Goal: Information Seeking & Learning: Learn about a topic

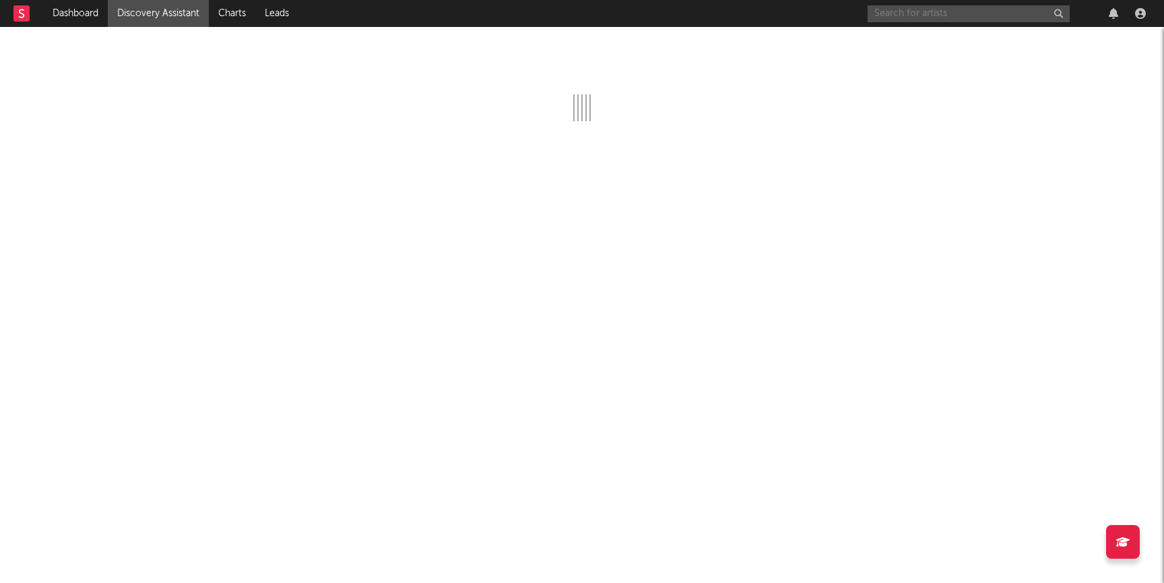
click at [918, 12] on input "text" at bounding box center [969, 13] width 202 height 17
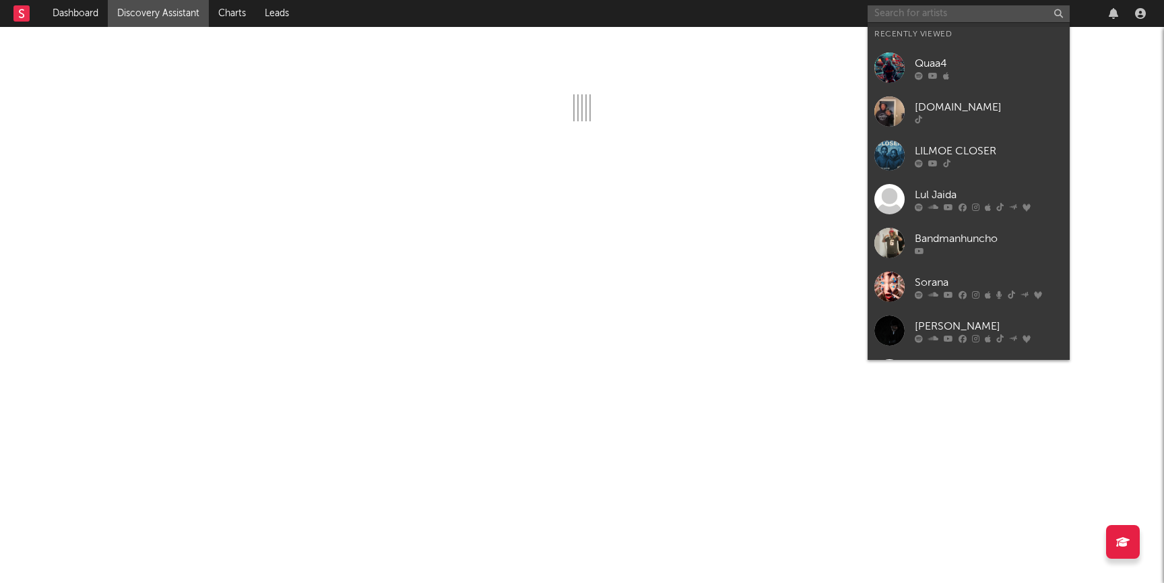
paste input "https://www.tiktok.com/@nolimit.tc"
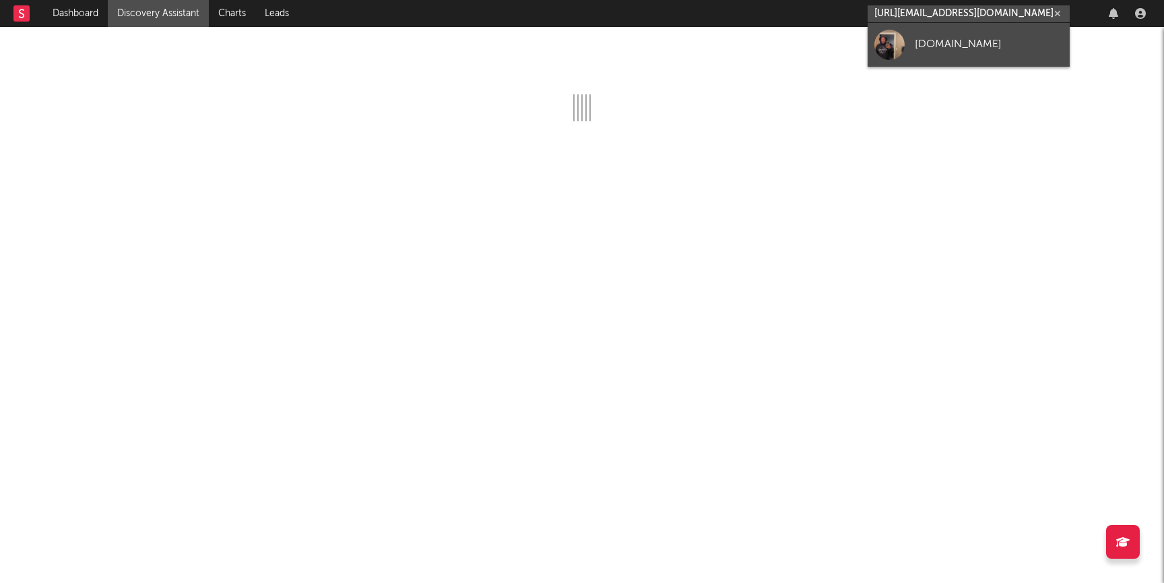
type input "https://www.tiktok.com/@nolimit.tc"
click at [920, 51] on div "nolimit.tc" at bounding box center [989, 44] width 148 height 16
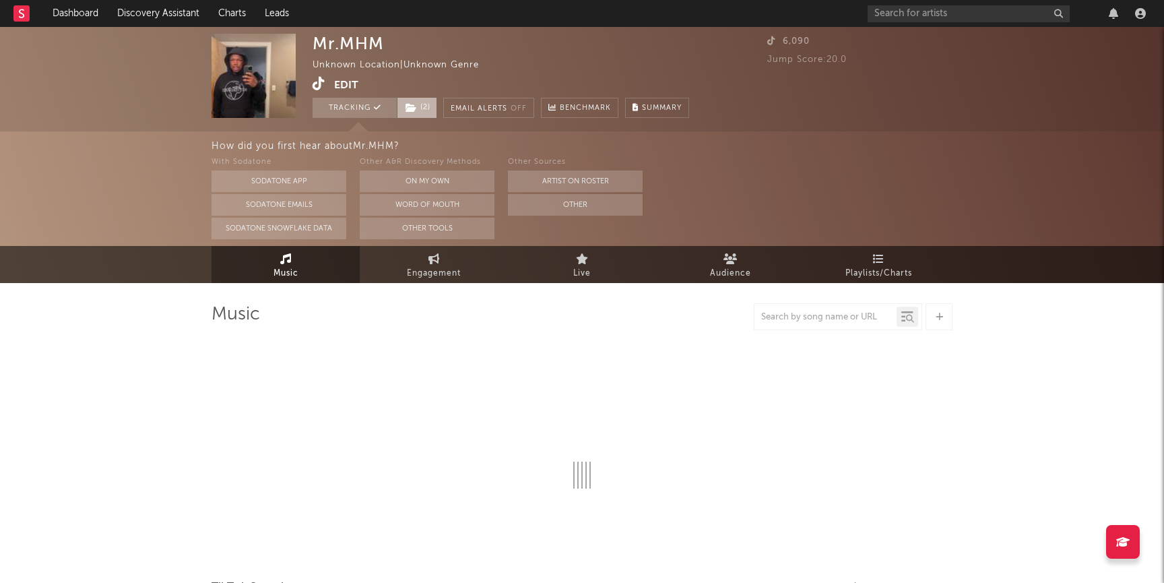
select select "1w"
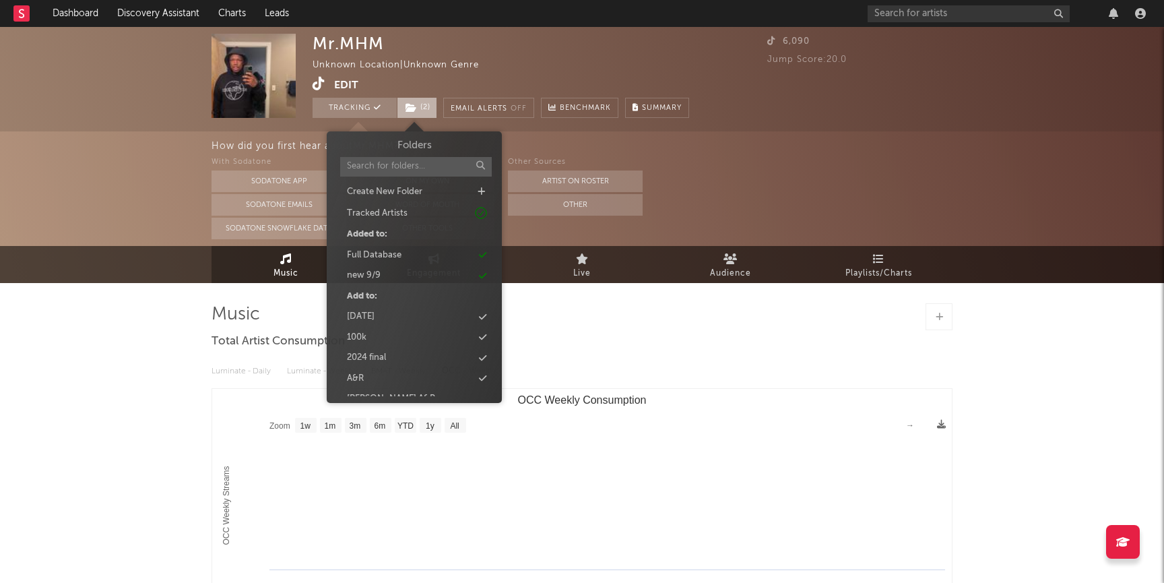
click at [397, 105] on span "( 2 )" at bounding box center [417, 108] width 40 height 20
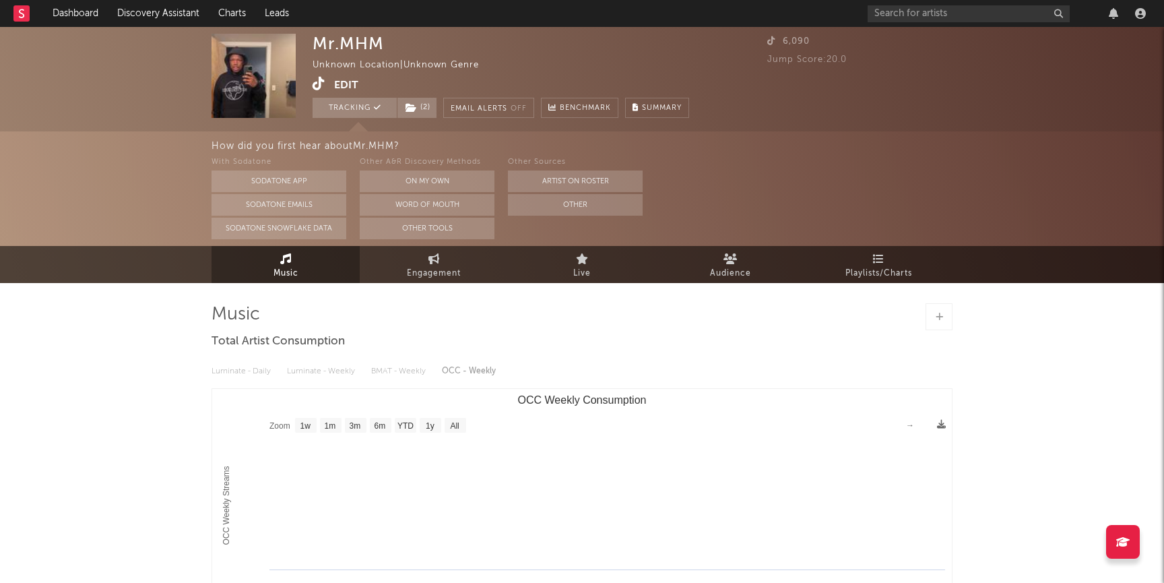
click at [196, 186] on div "How did you first hear about Mr.MHM ? With Sodatone Sodatone App Sodatone Email…" at bounding box center [582, 188] width 1164 height 115
click at [142, 16] on link "Discovery Assistant" at bounding box center [158, 13] width 101 height 27
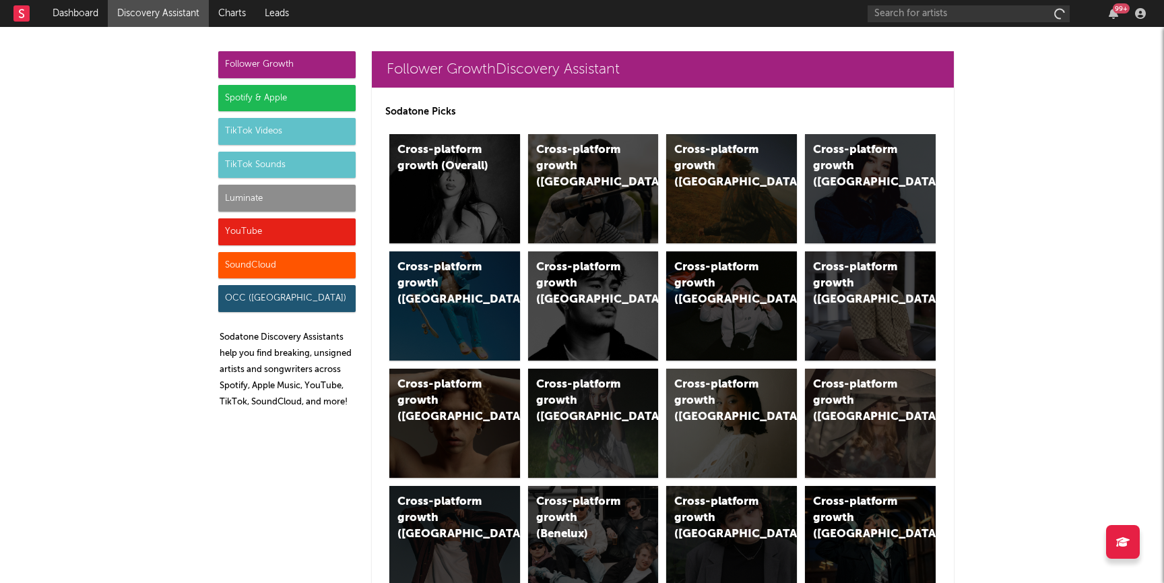
click at [245, 189] on div "Luminate" at bounding box center [286, 198] width 137 height 27
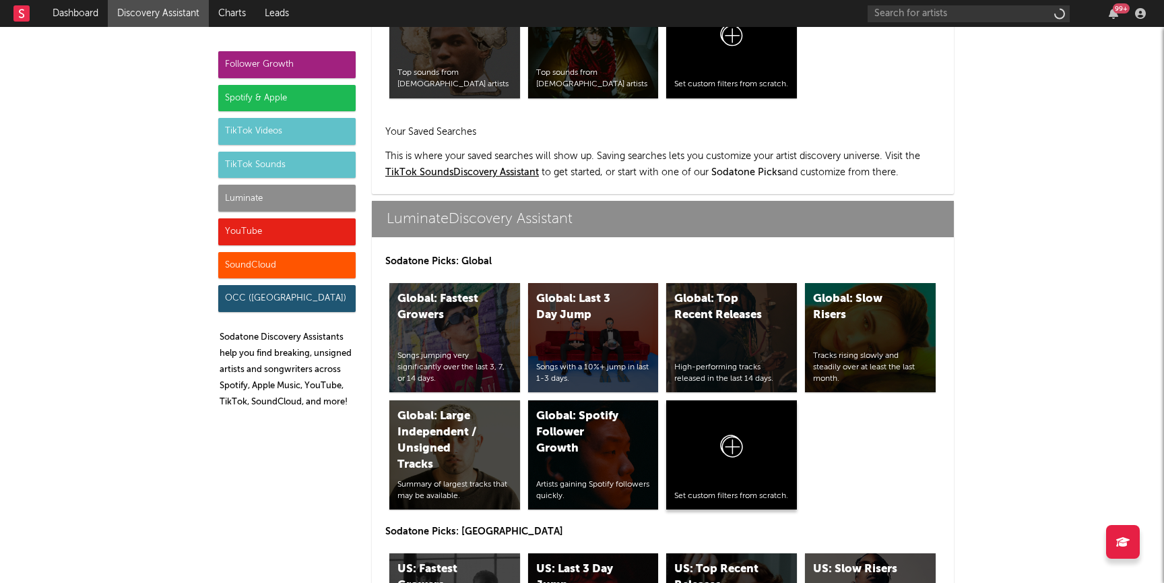
scroll to position [5980, 0]
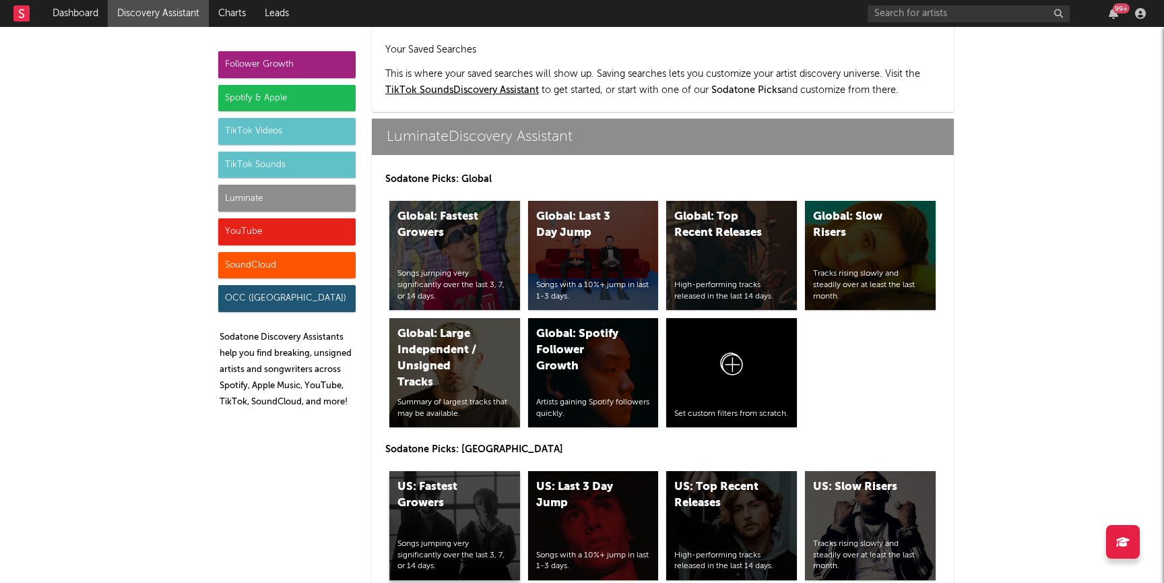
click at [443, 471] on div "US: Fastest Growers Songs jumping very significantly over the last 3, 7, or 14 …" at bounding box center [454, 525] width 131 height 109
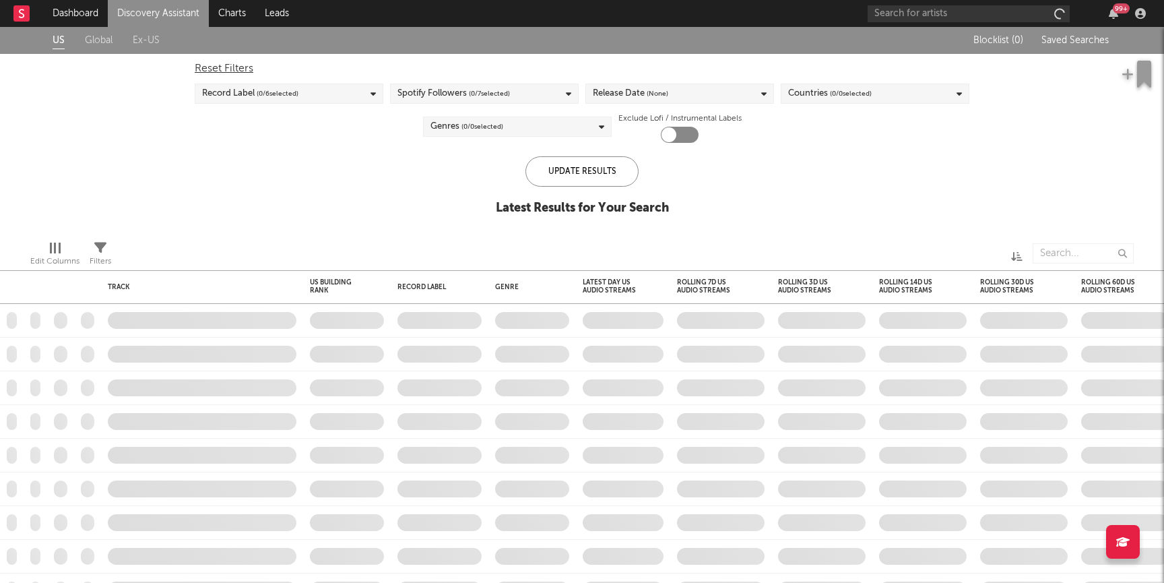
checkbox input "true"
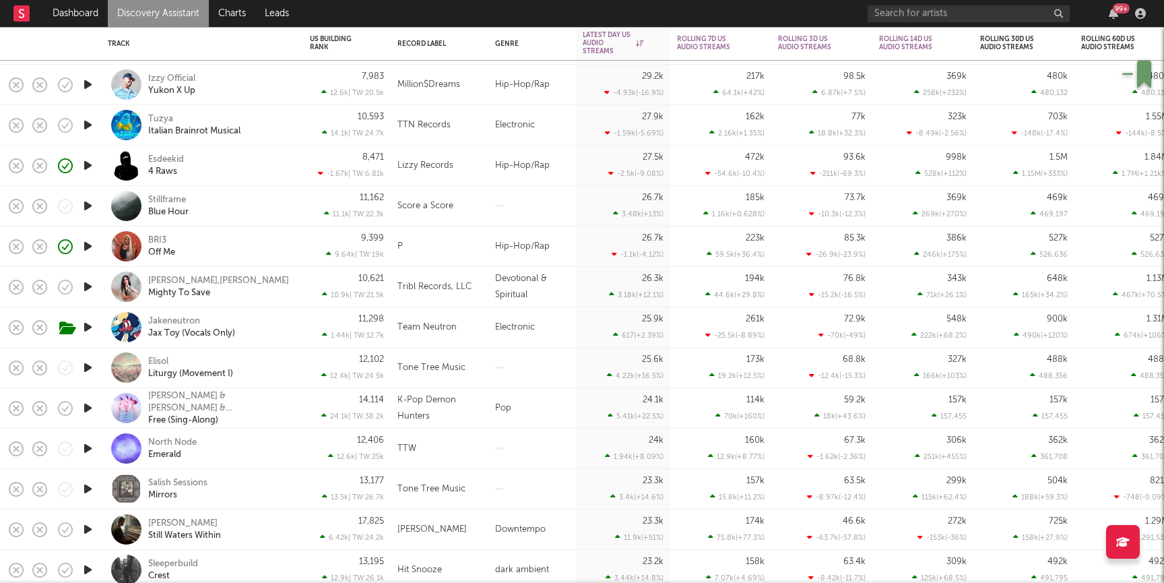
click at [88, 212] on icon "button" at bounding box center [88, 205] width 14 height 17
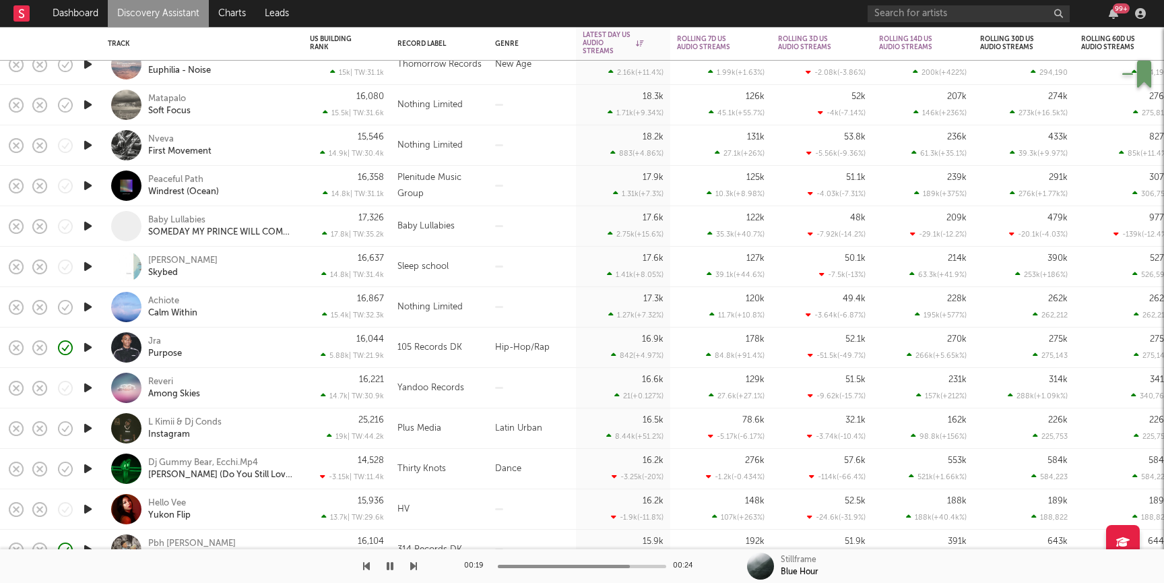
click at [255, 353] on div "Jra Purpose" at bounding box center [220, 347] width 145 height 24
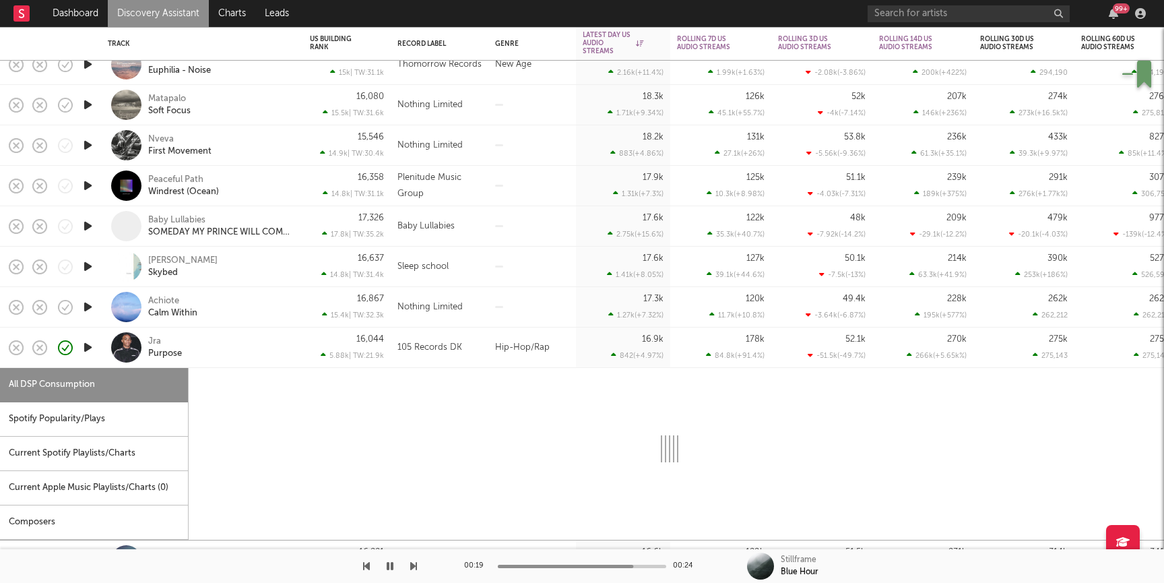
select select "1w"
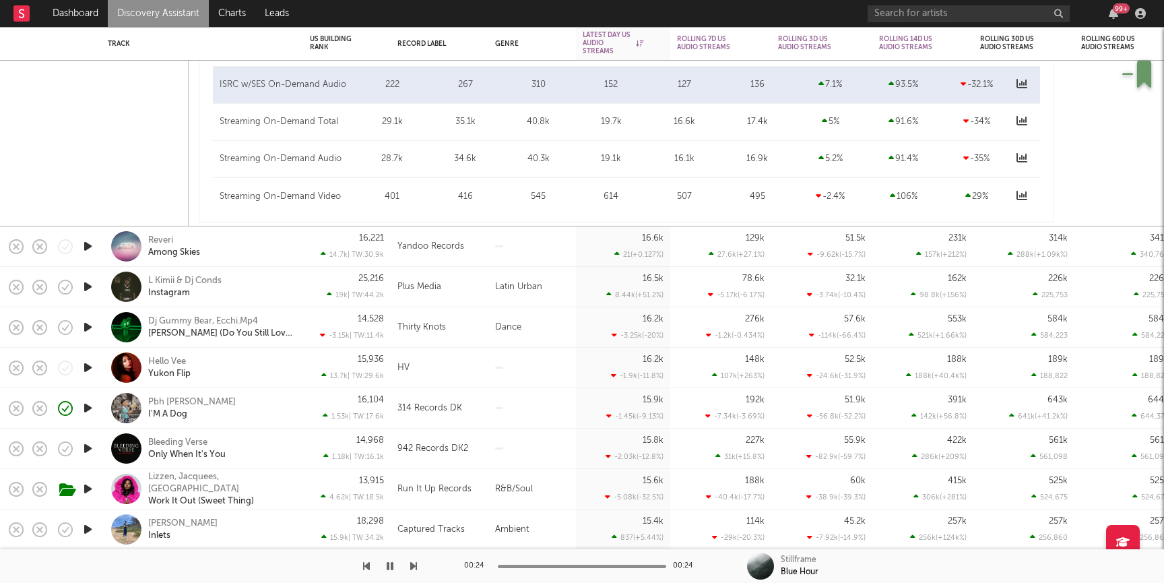
click at [281, 364] on div "Hello Vee Yukon Flip" at bounding box center [220, 368] width 145 height 24
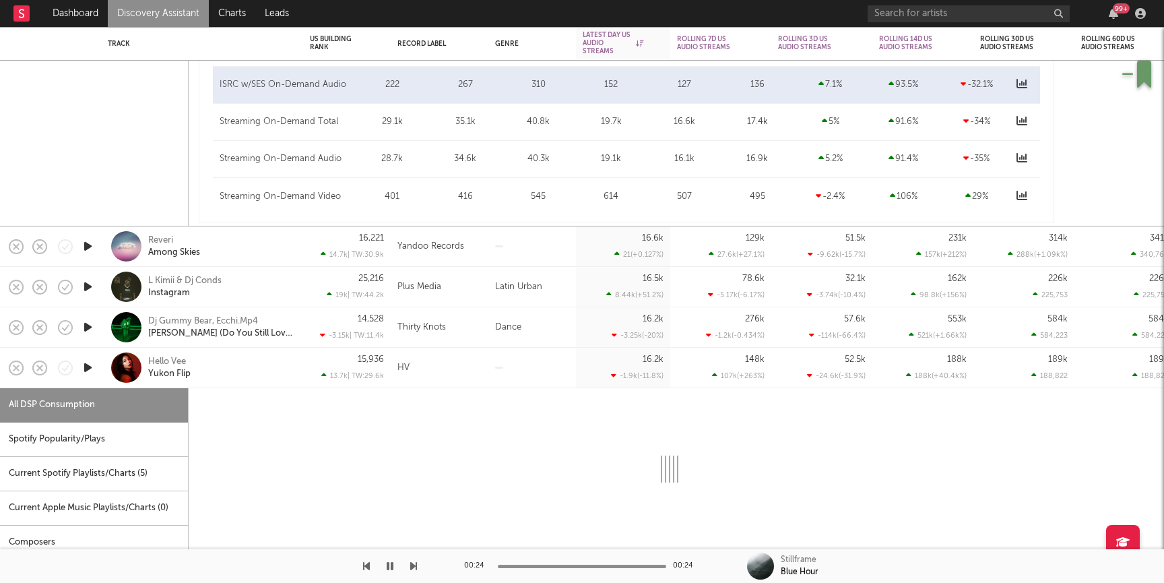
select select "1w"
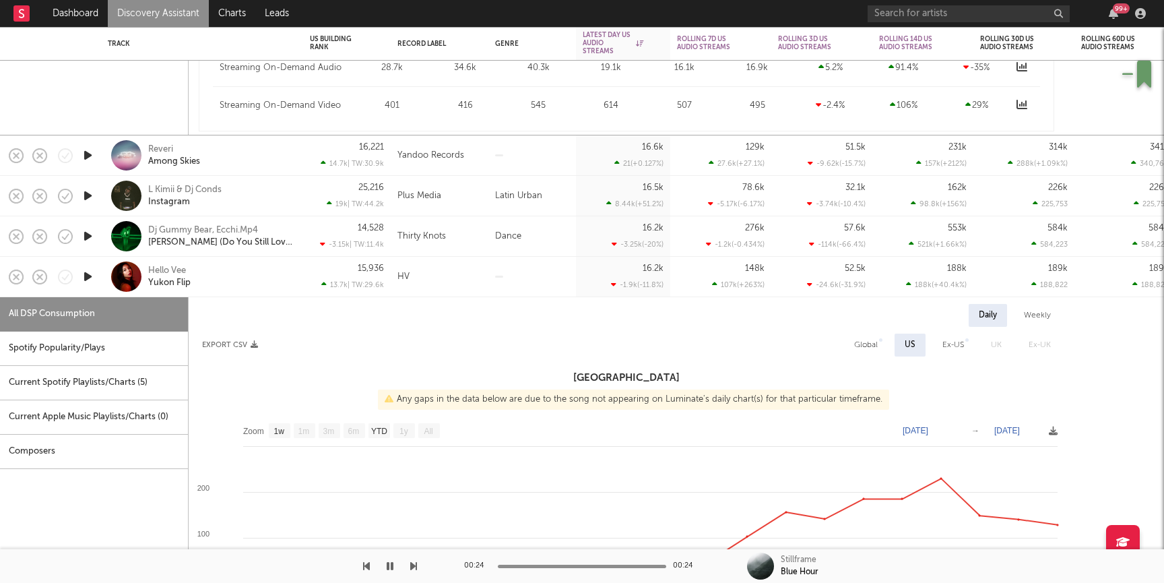
click at [87, 197] on icon "button" at bounding box center [88, 195] width 14 height 17
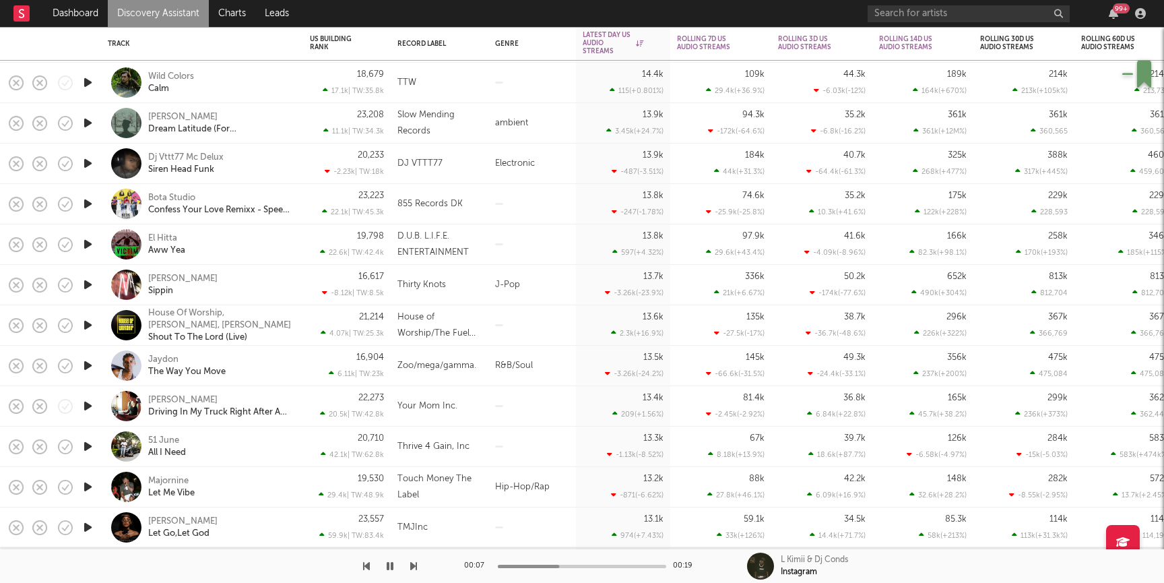
click at [85, 447] on icon "button" at bounding box center [88, 446] width 14 height 17
click at [225, 445] on div "51 June All I Need" at bounding box center [220, 447] width 145 height 24
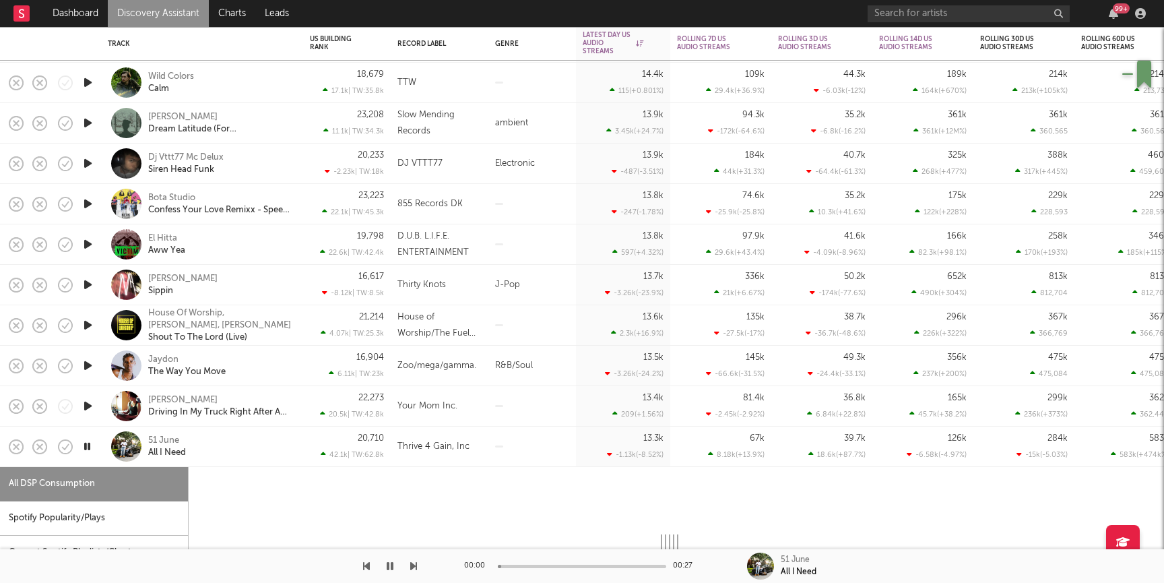
select select "1w"
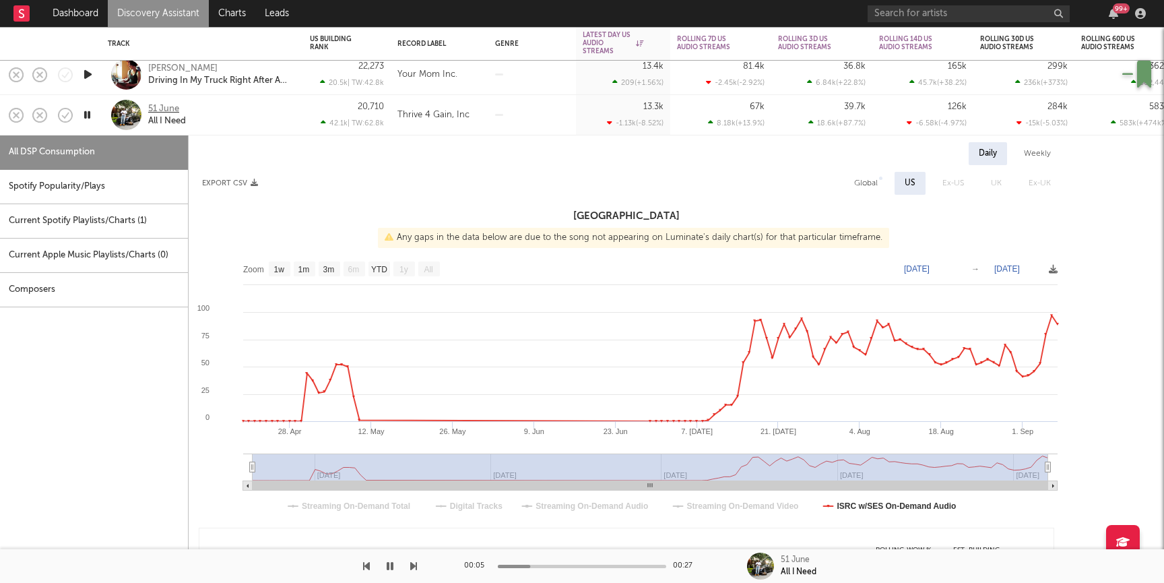
click at [158, 108] on div "51 June" at bounding box center [163, 109] width 31 height 12
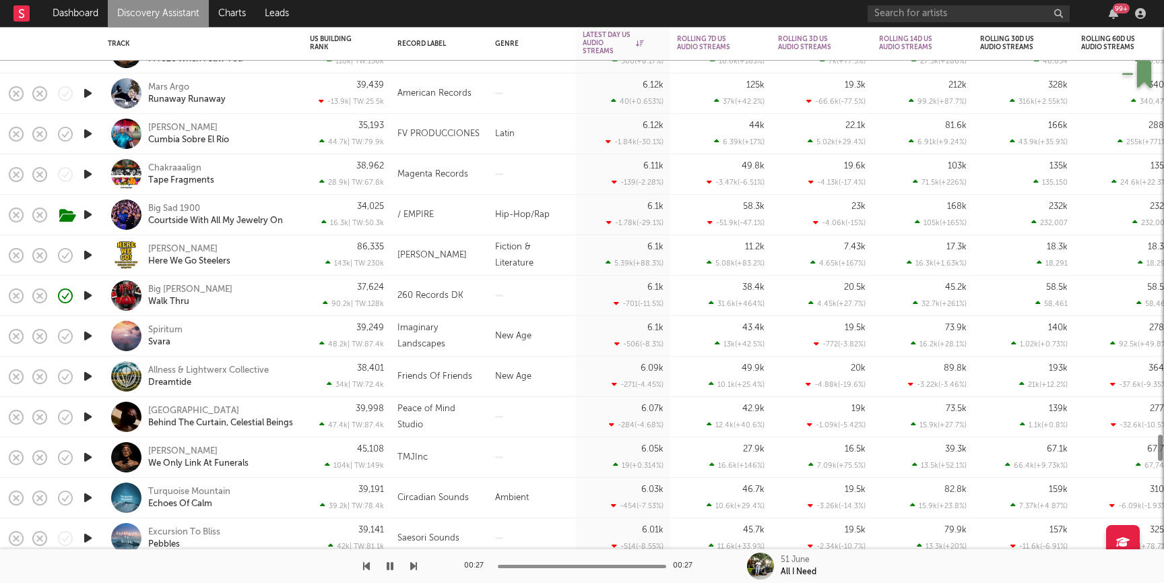
click at [210, 304] on div "Big Larue Walk Thru" at bounding box center [220, 296] width 145 height 24
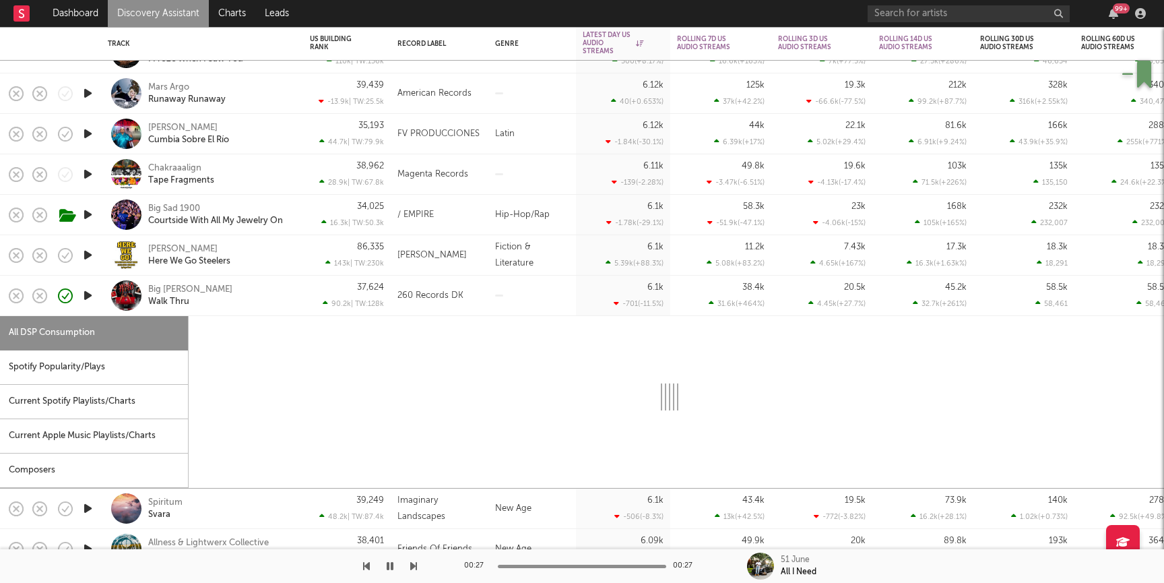
select select "1w"
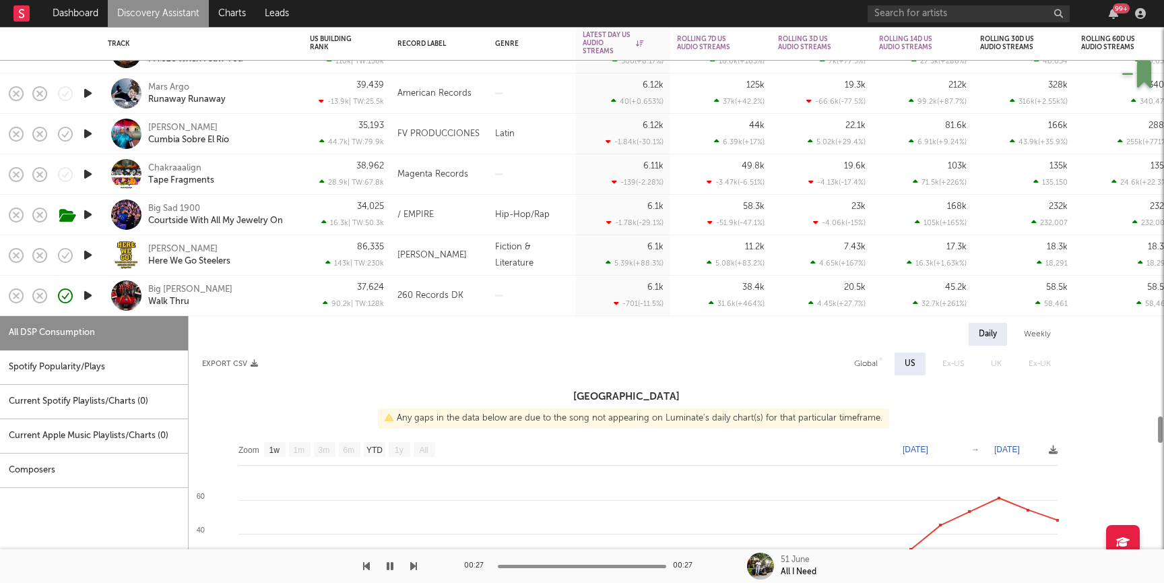
click at [86, 294] on icon "button" at bounding box center [88, 295] width 14 height 17
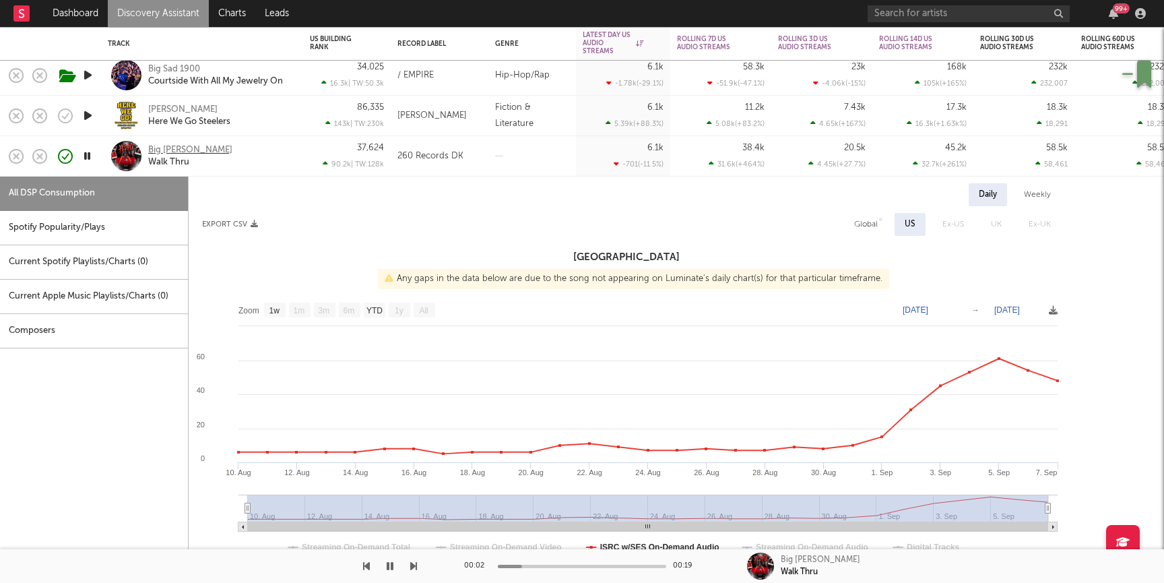
click at [161, 149] on div "Big [PERSON_NAME]" at bounding box center [190, 150] width 84 height 12
click at [166, 22] on link "Discovery Assistant" at bounding box center [158, 13] width 101 height 27
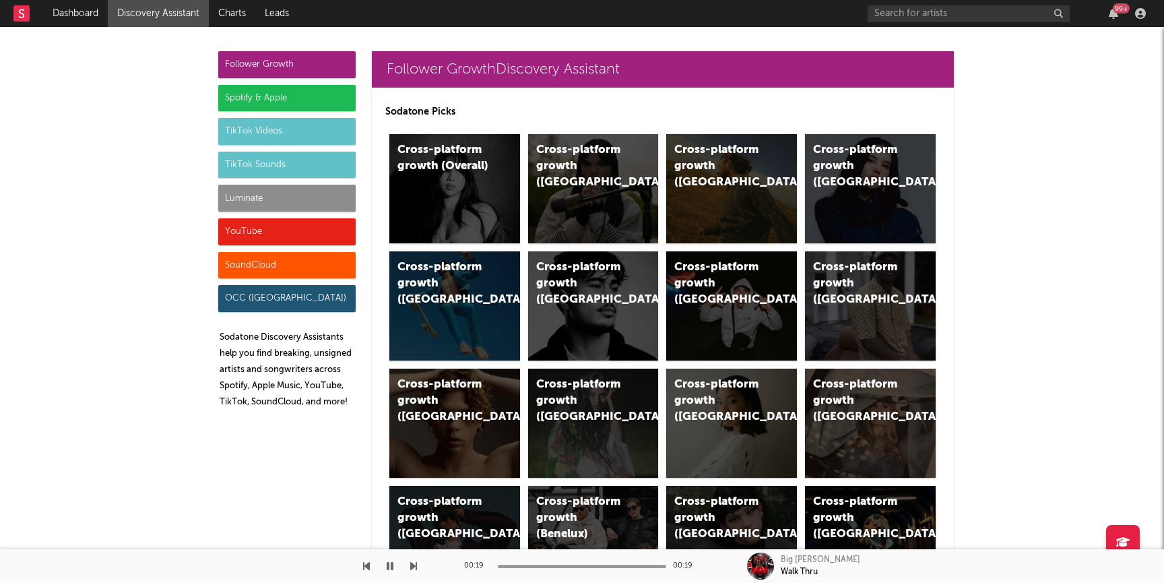
click at [243, 205] on div "Luminate" at bounding box center [286, 198] width 137 height 27
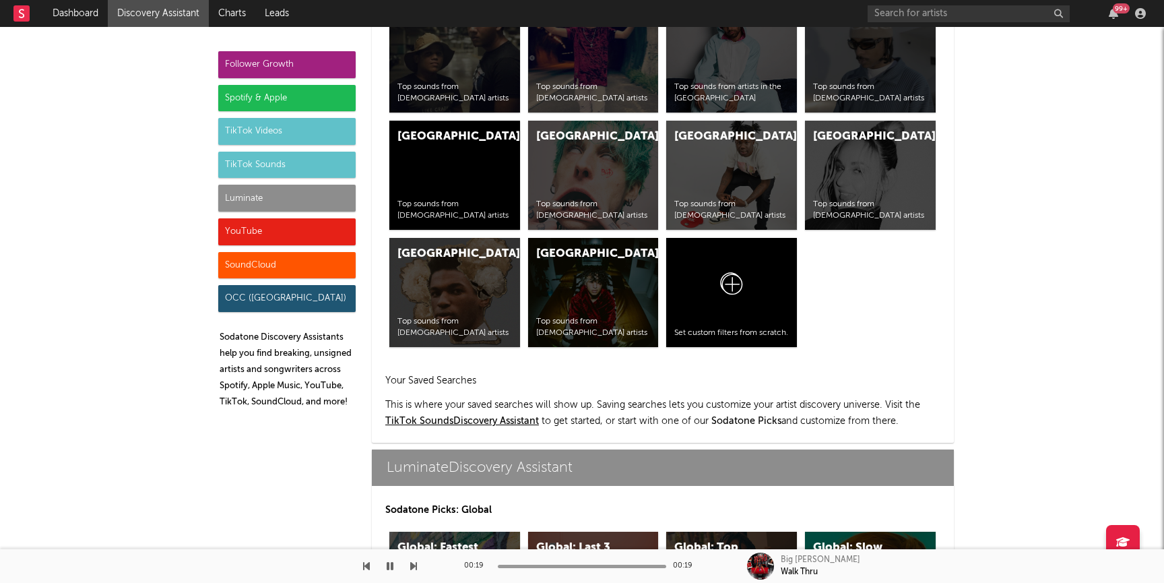
scroll to position [5980, 0]
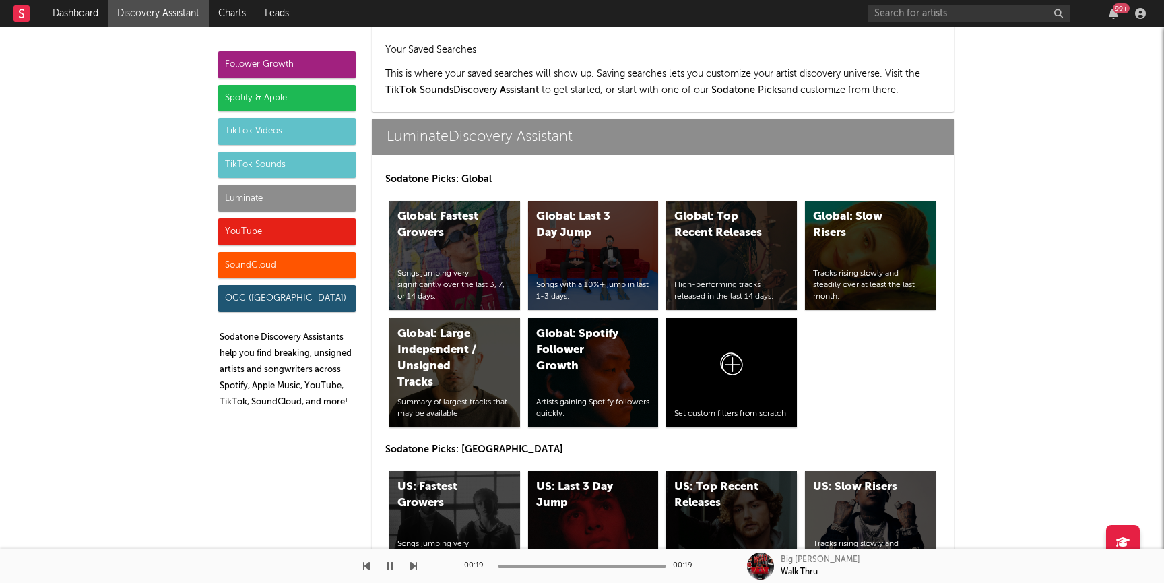
click at [717, 480] on div "US: Top Recent Releases High-performing tracks released in the last 14 days." at bounding box center [731, 525] width 131 height 109
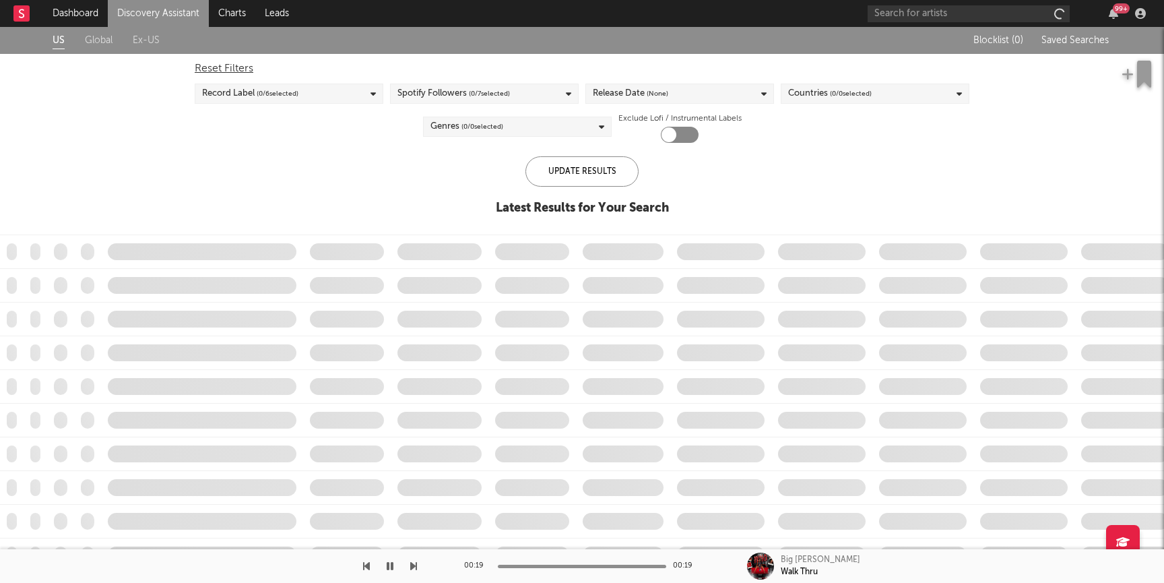
checkbox input "true"
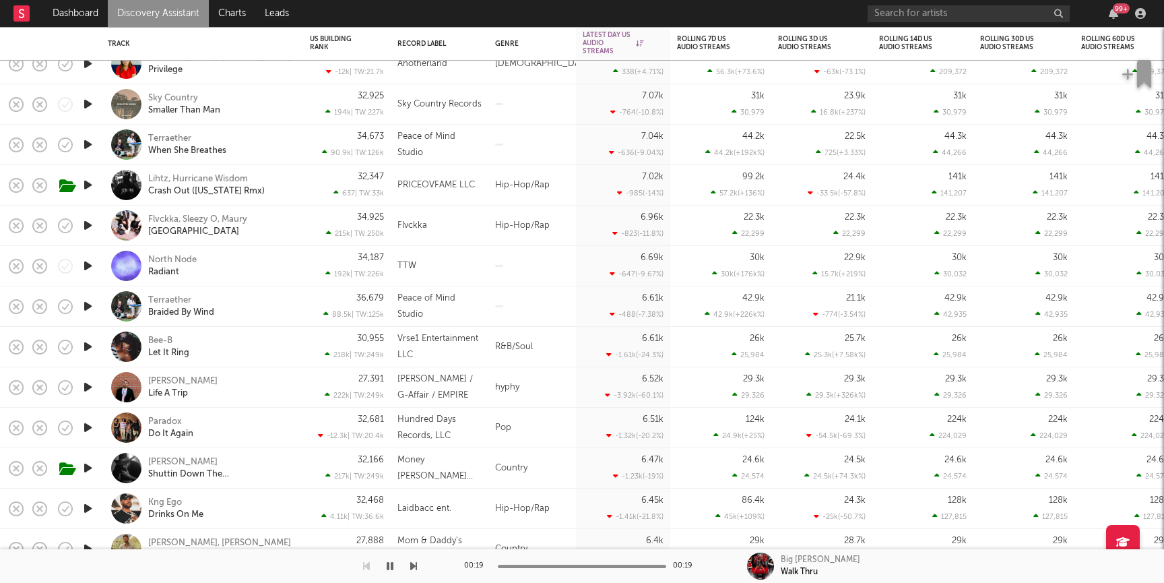
click at [89, 348] on icon "button" at bounding box center [88, 346] width 14 height 17
click at [275, 331] on div "Bee-B Let It Ring" at bounding box center [202, 347] width 189 height 40
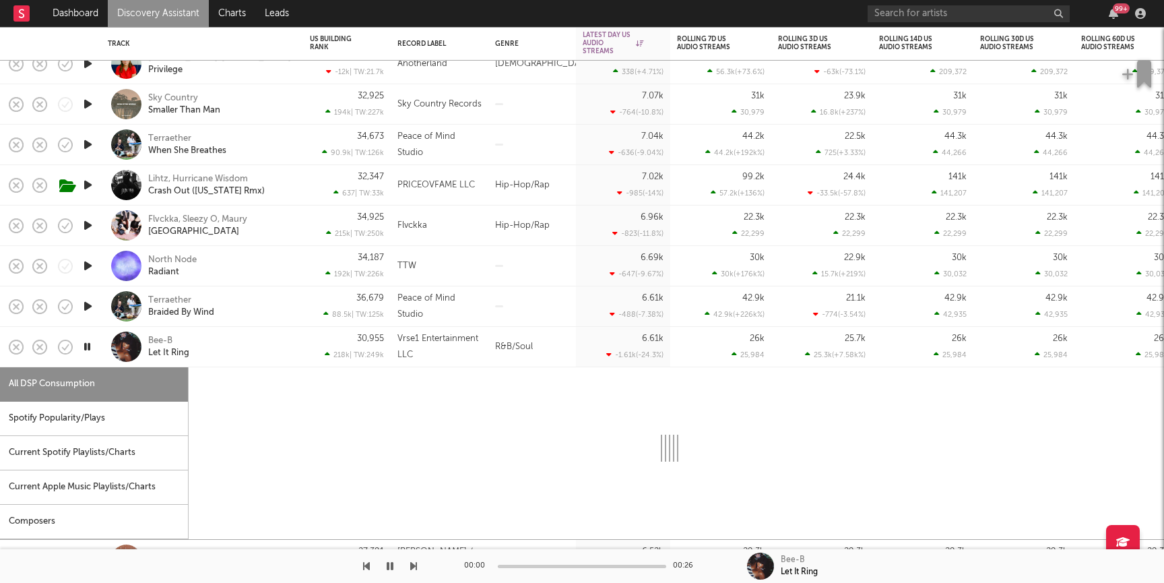
select select "1w"
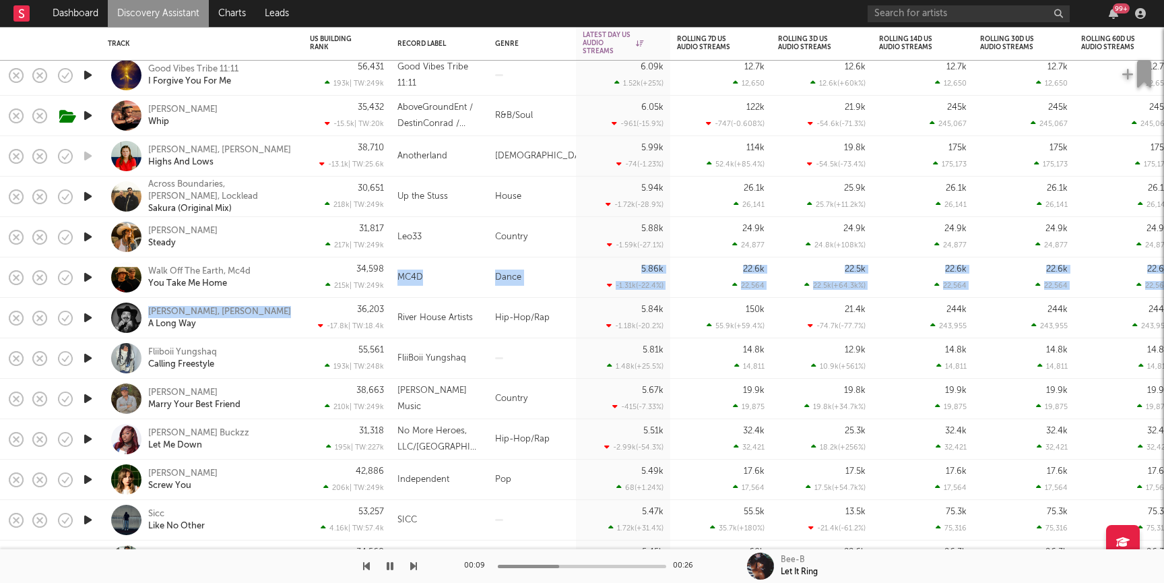
drag, startPoint x: 477, startPoint y: 296, endPoint x: 263, endPoint y: 312, distance: 214.1
click at [86, 359] on icon "button" at bounding box center [88, 358] width 14 height 17
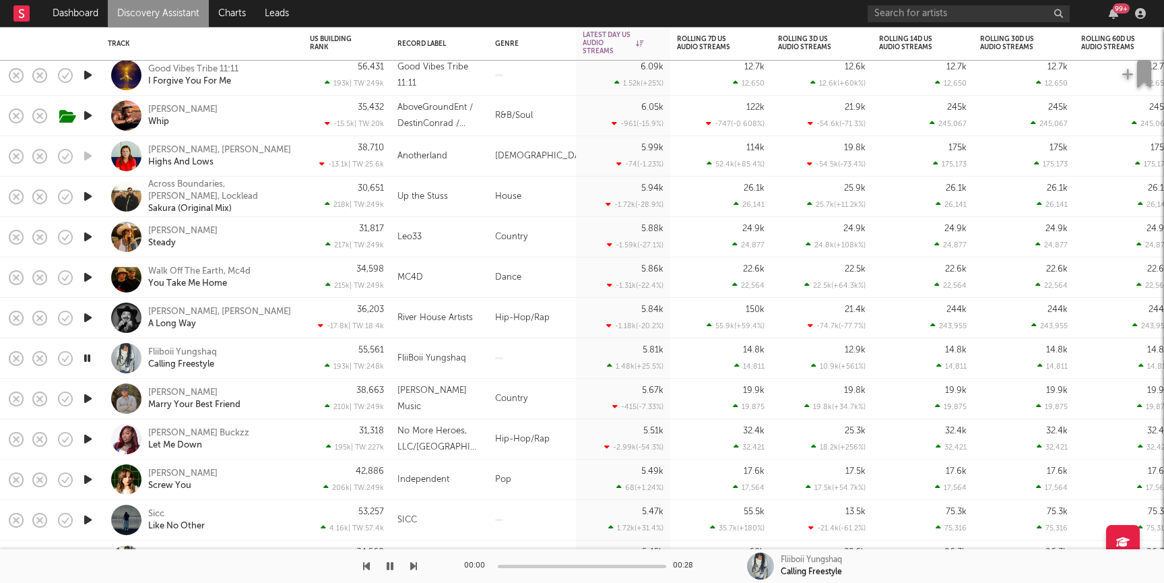
click at [287, 362] on div "Fliiboii Yungshaq Calling Freestyle" at bounding box center [220, 358] width 145 height 24
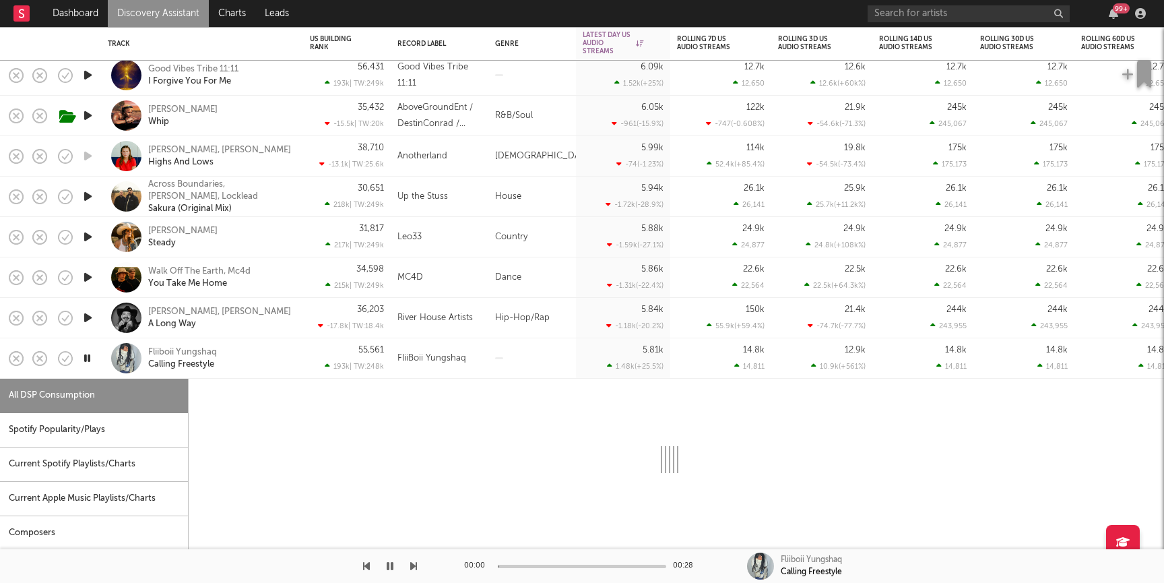
select select "1w"
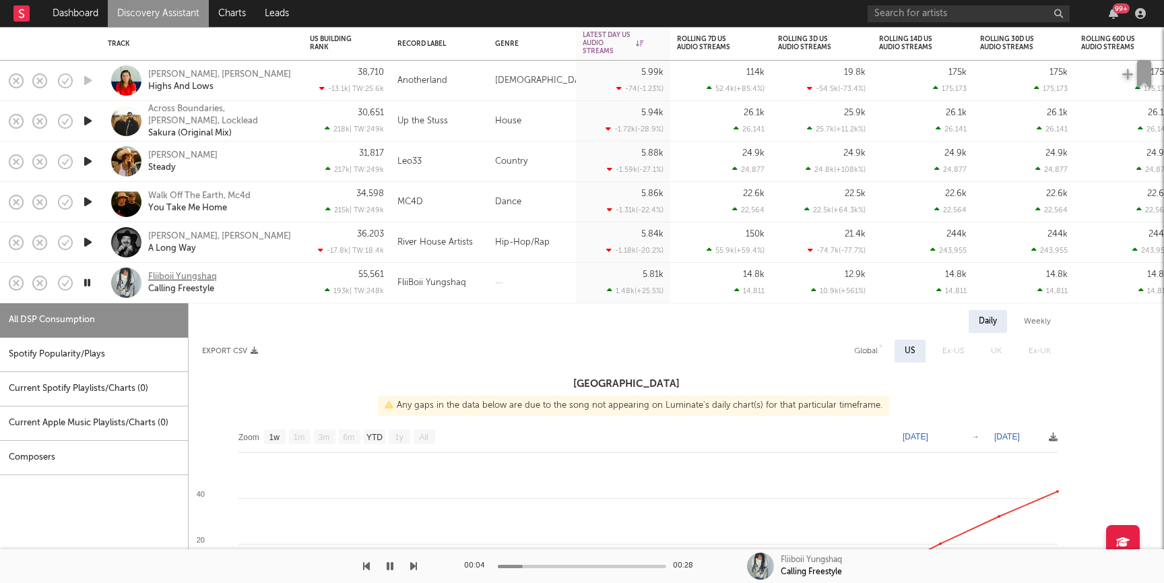
click at [179, 278] on div "Fliiboii Yungshaq" at bounding box center [182, 277] width 69 height 12
click at [238, 13] on link "Charts" at bounding box center [232, 13] width 46 height 27
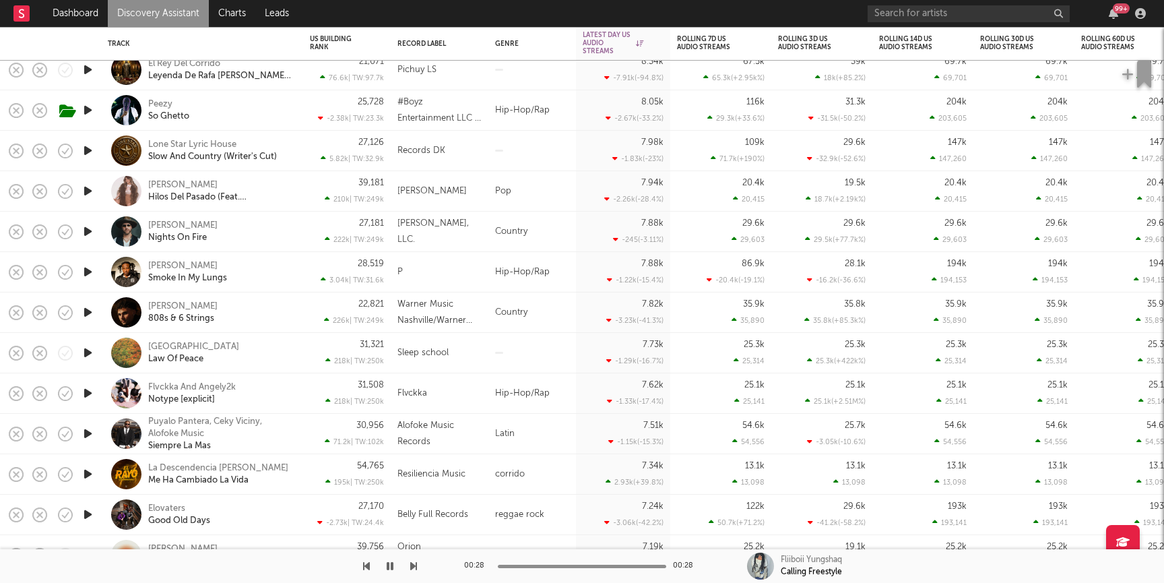
click at [90, 395] on icon "button" at bounding box center [88, 393] width 14 height 17
click at [290, 393] on div "Flvckka And Angely2k Notype [explicit]" at bounding box center [220, 393] width 145 height 24
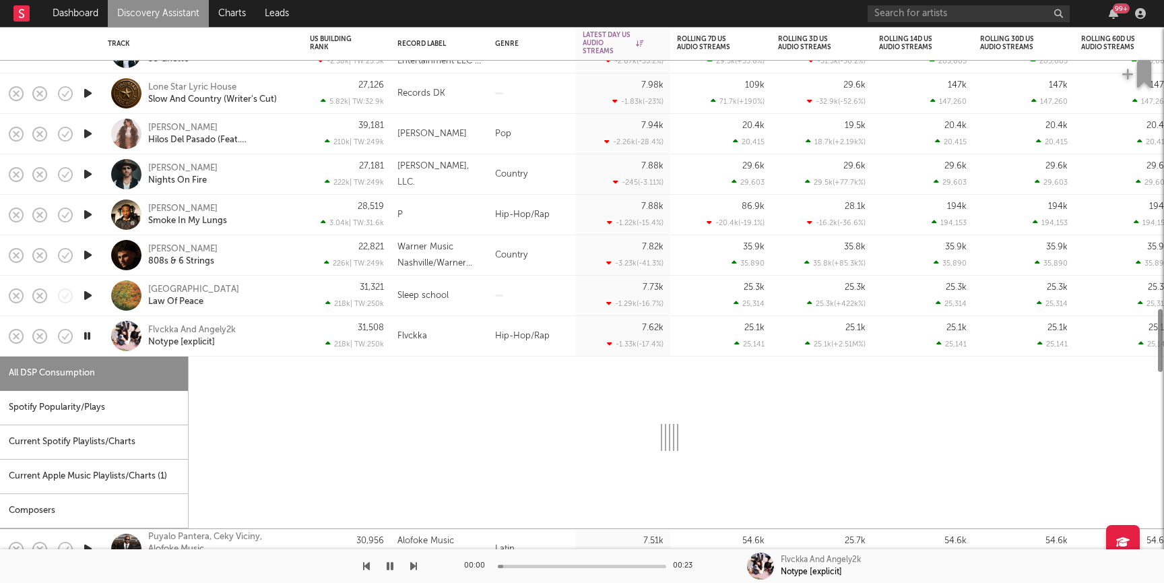
select select "1w"
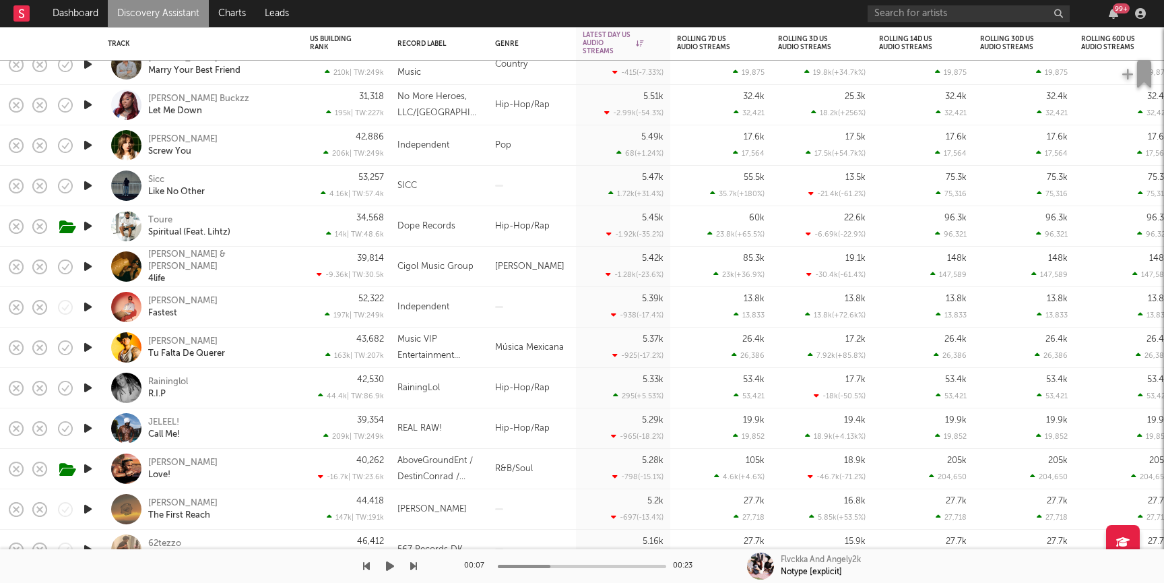
click at [84, 551] on div at bounding box center [208, 566] width 417 height 34
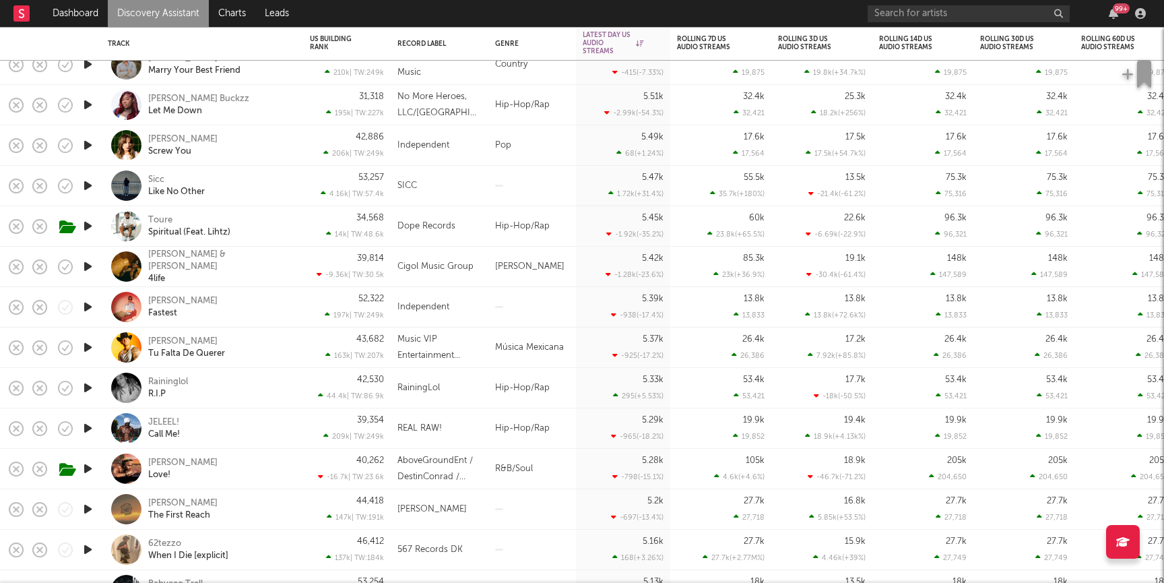
click at [85, 545] on icon "button" at bounding box center [88, 549] width 14 height 17
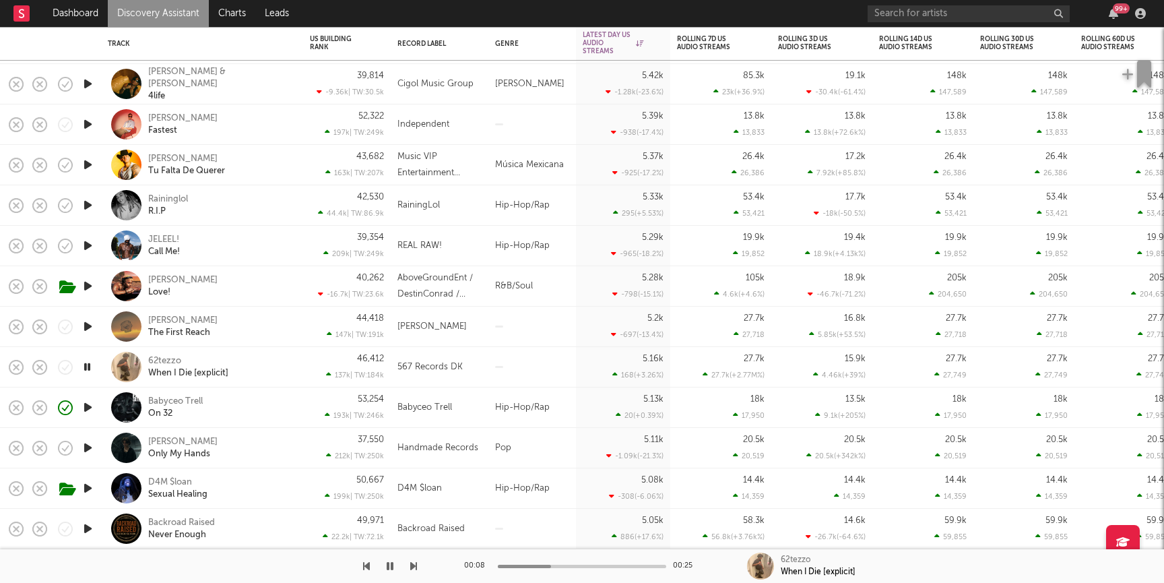
click at [298, 375] on div "62tezzo When I Die [explicit]" at bounding box center [202, 367] width 202 height 40
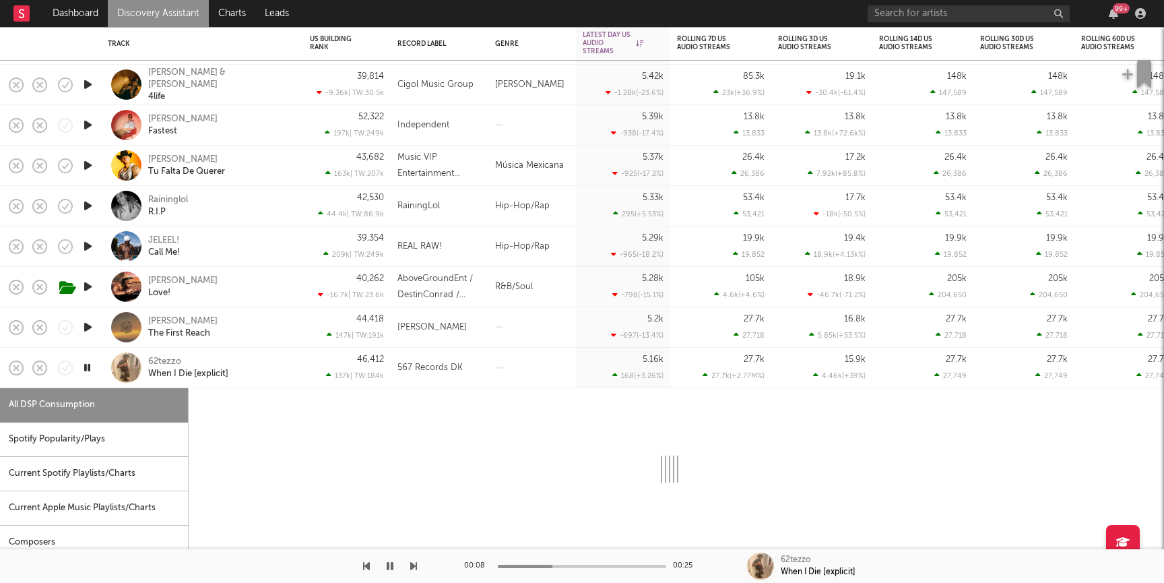
select select "1w"
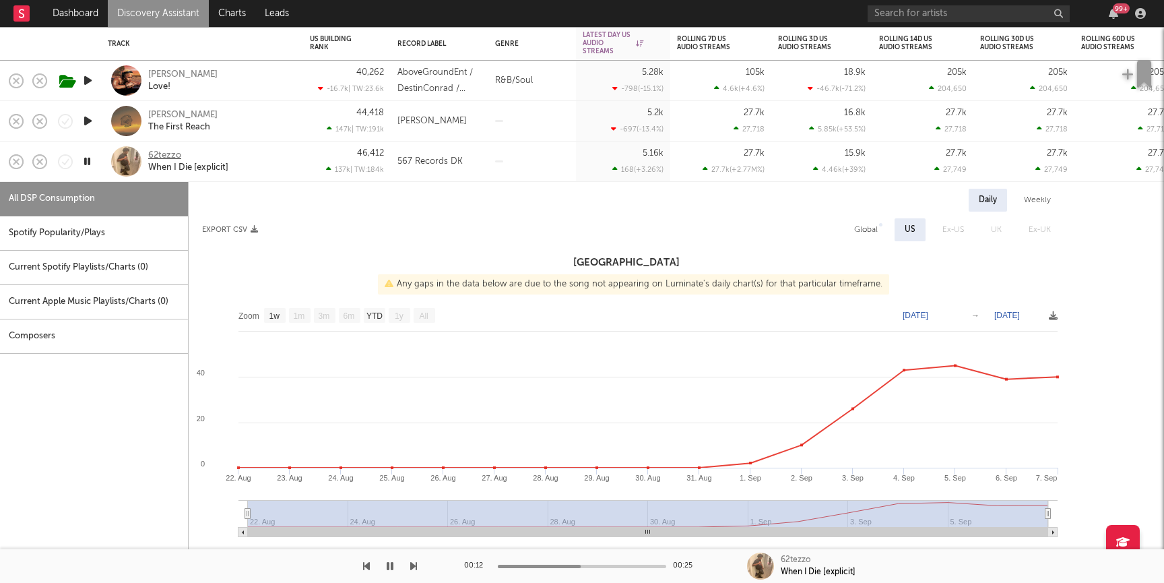
click at [154, 153] on div "62tezzo" at bounding box center [164, 156] width 33 height 12
click at [84, 10] on link "Dashboard" at bounding box center [75, 13] width 65 height 27
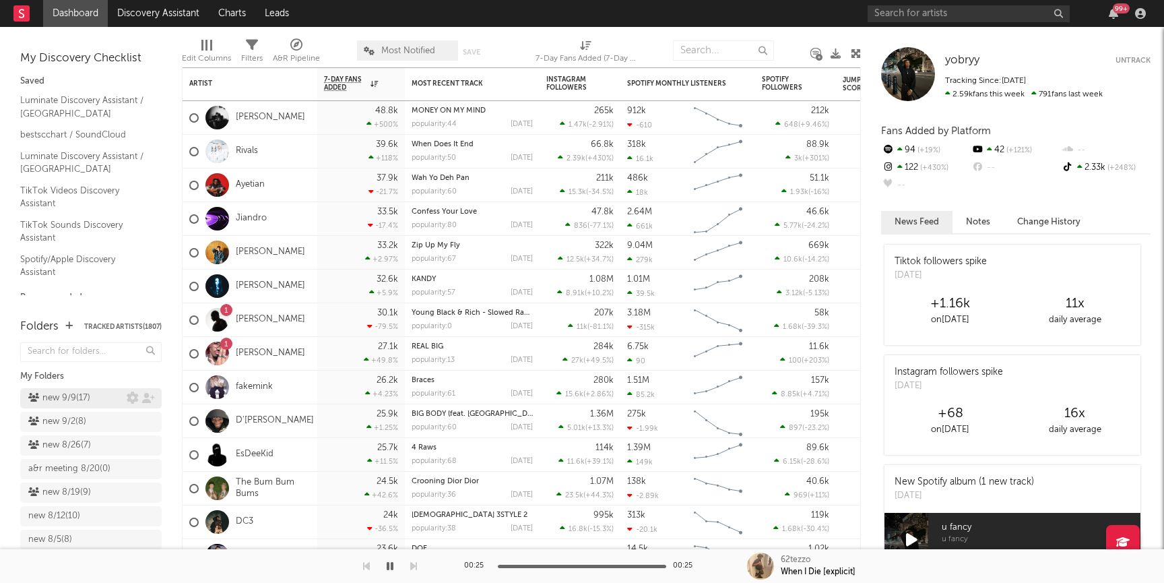
click at [71, 398] on div "new 9/9 ( 17 )" at bounding box center [59, 398] width 62 height 16
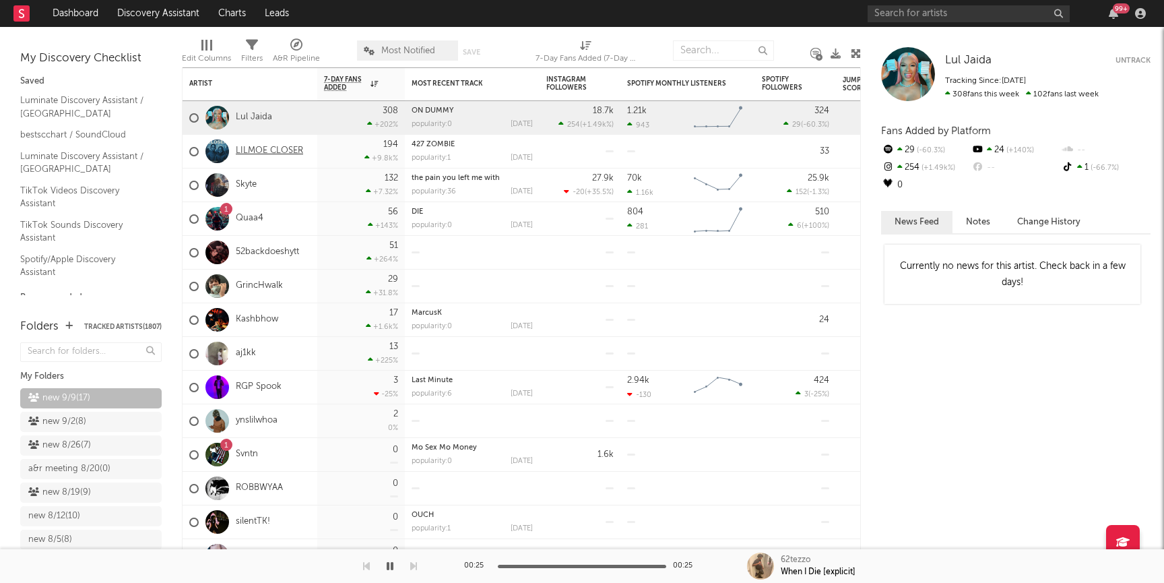
click at [269, 152] on link "LILMOE CLOSER" at bounding box center [269, 151] width 67 height 11
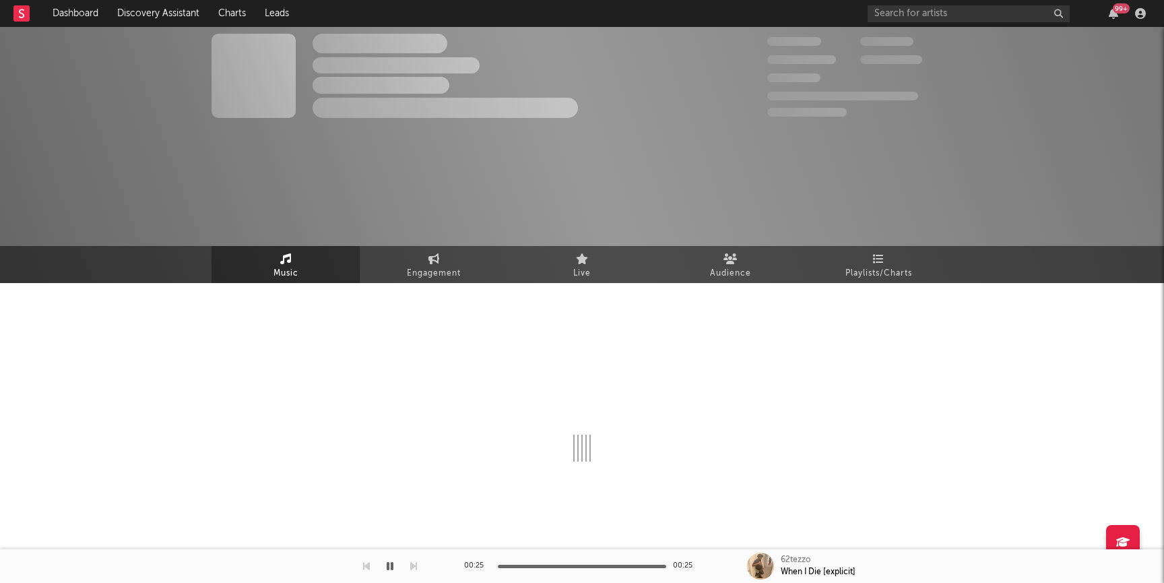
select select "1w"
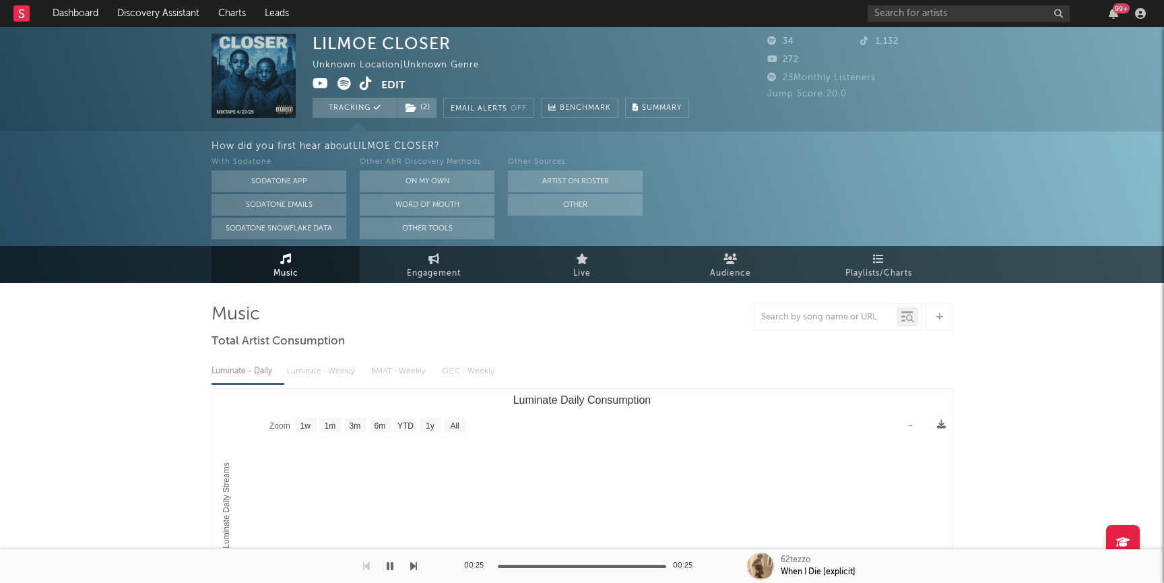
click at [366, 82] on icon at bounding box center [366, 83] width 13 height 13
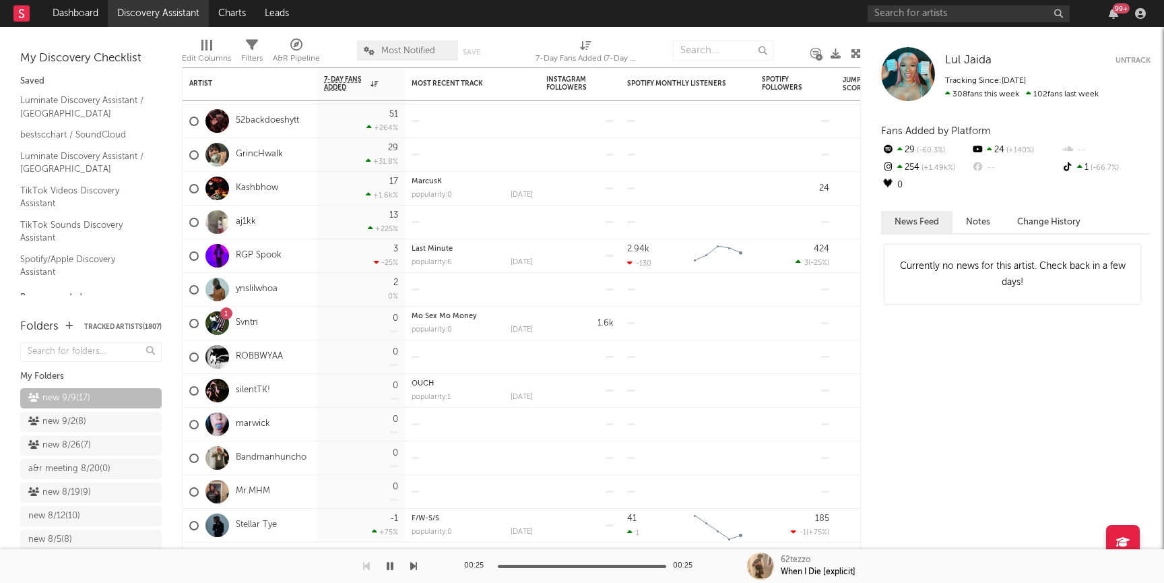
click at [149, 11] on link "Discovery Assistant" at bounding box center [158, 13] width 101 height 27
click at [262, 124] on link "52backdoeshytt" at bounding box center [267, 120] width 63 height 11
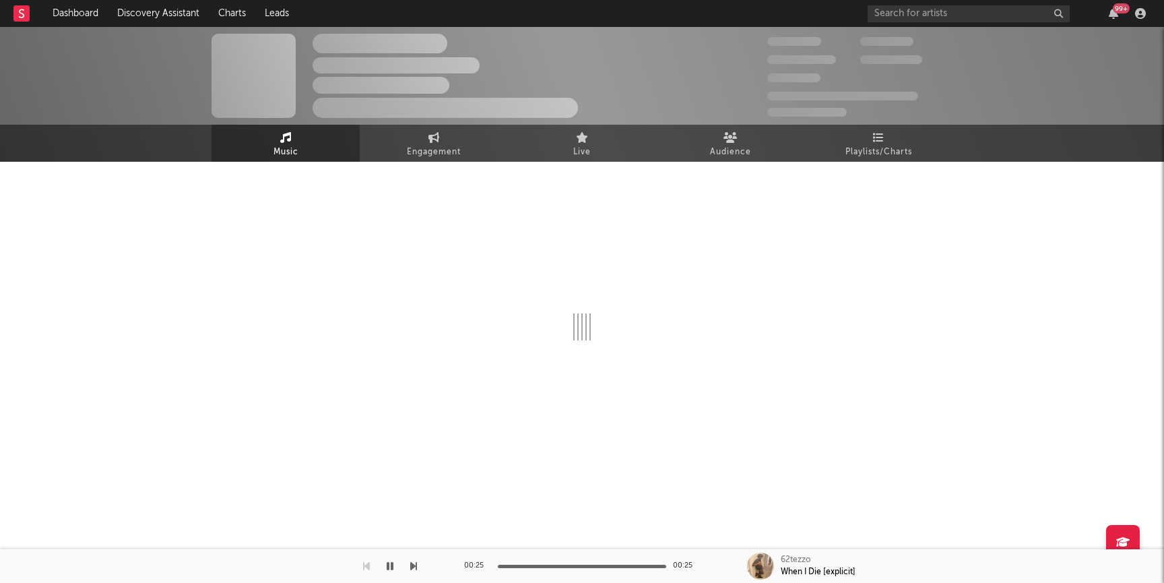
select select "1w"
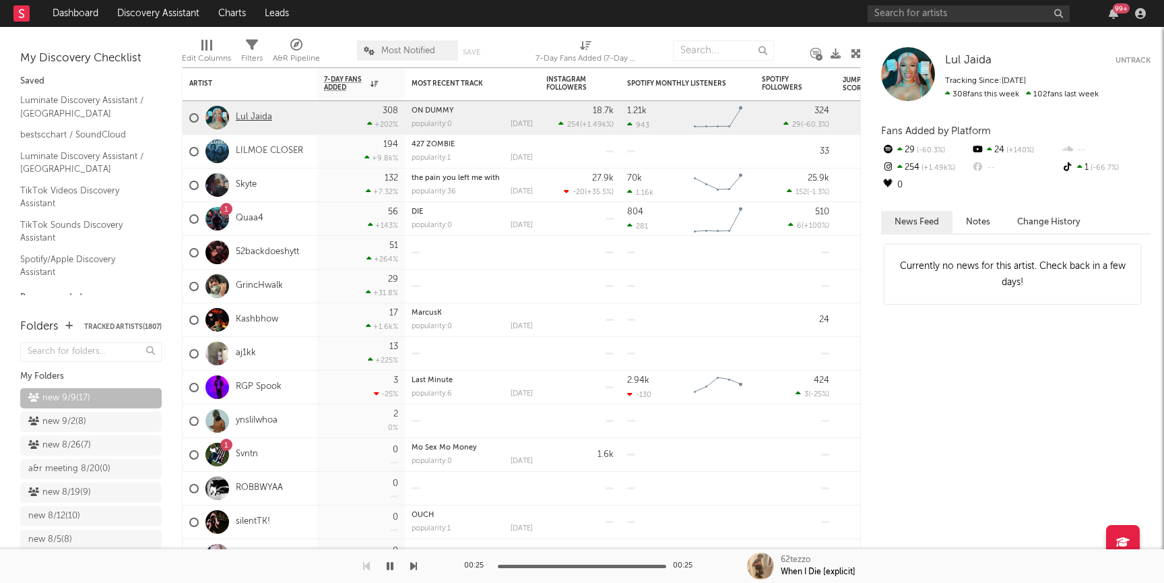
click at [259, 121] on link "Lul Jaida" at bounding box center [254, 117] width 36 height 11
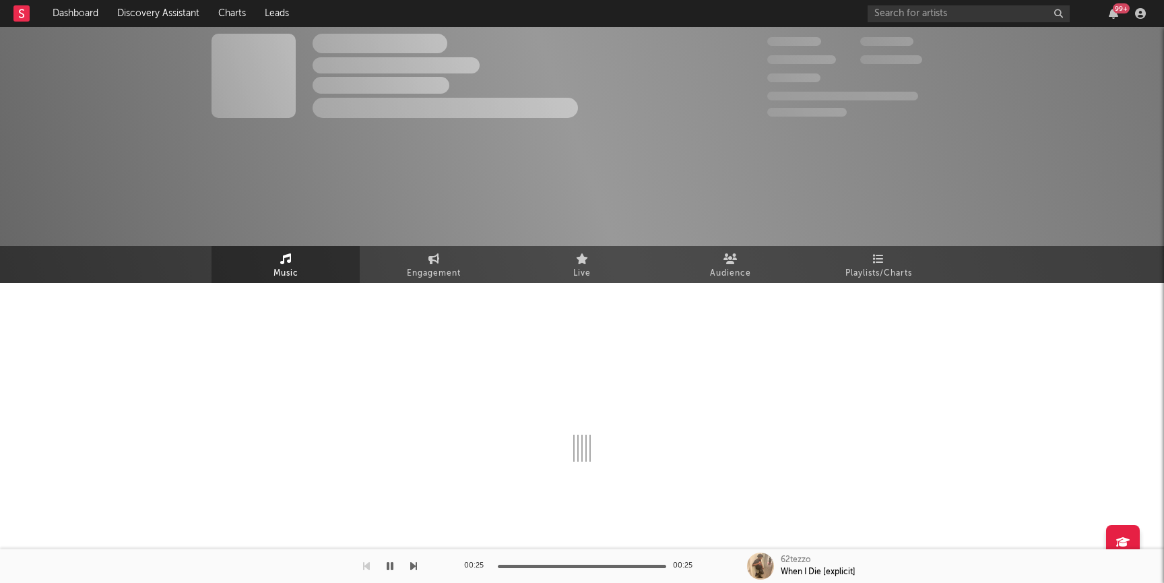
select select "6m"
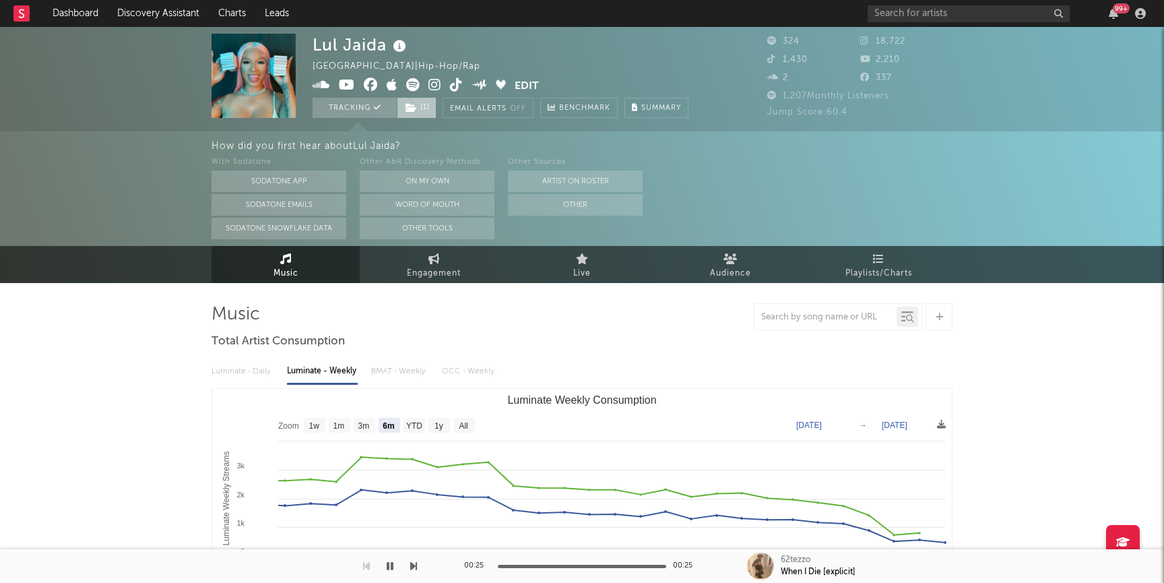
click at [411, 109] on icon at bounding box center [411, 107] width 11 height 9
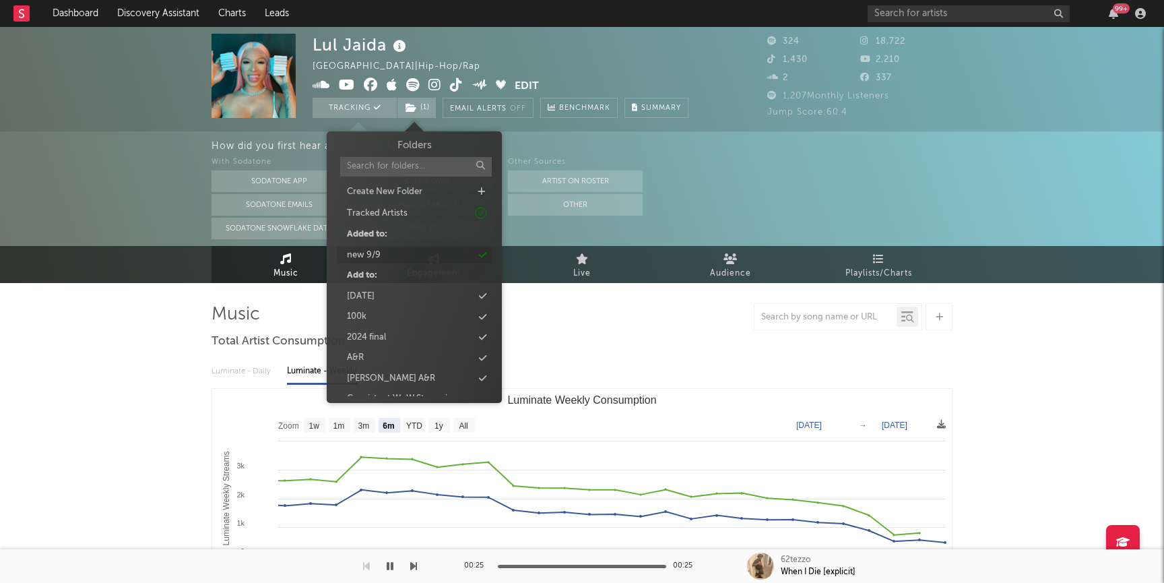
click at [366, 257] on div "new 9/9" at bounding box center [364, 255] width 34 height 13
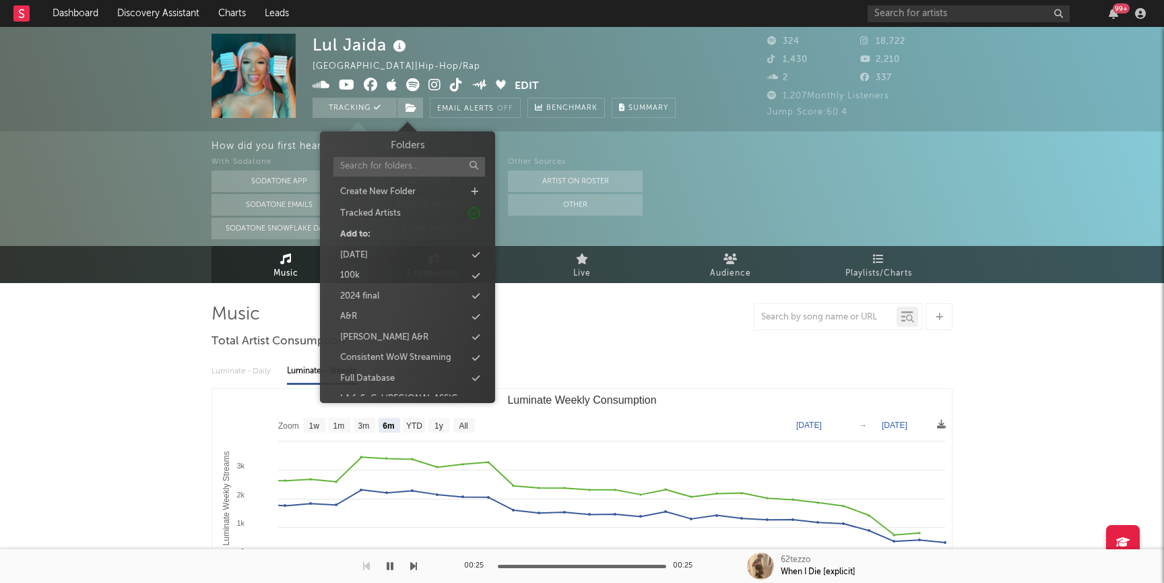
click at [110, 276] on div "Music Engagement Live Audience Playlists/Charts" at bounding box center [582, 264] width 1164 height 37
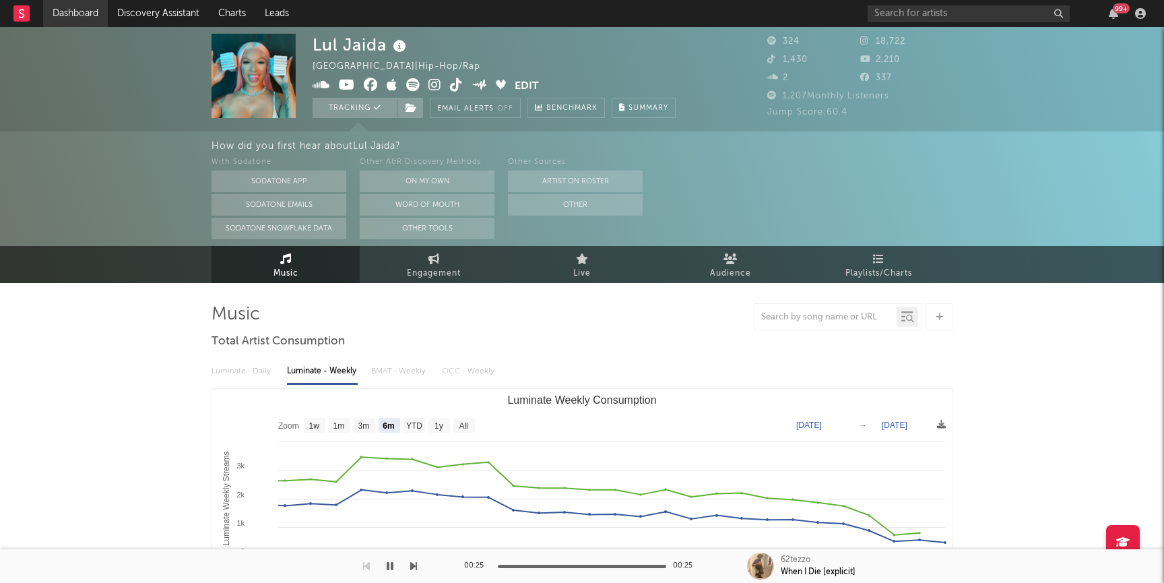
click at [82, 16] on link "Dashboard" at bounding box center [75, 13] width 65 height 27
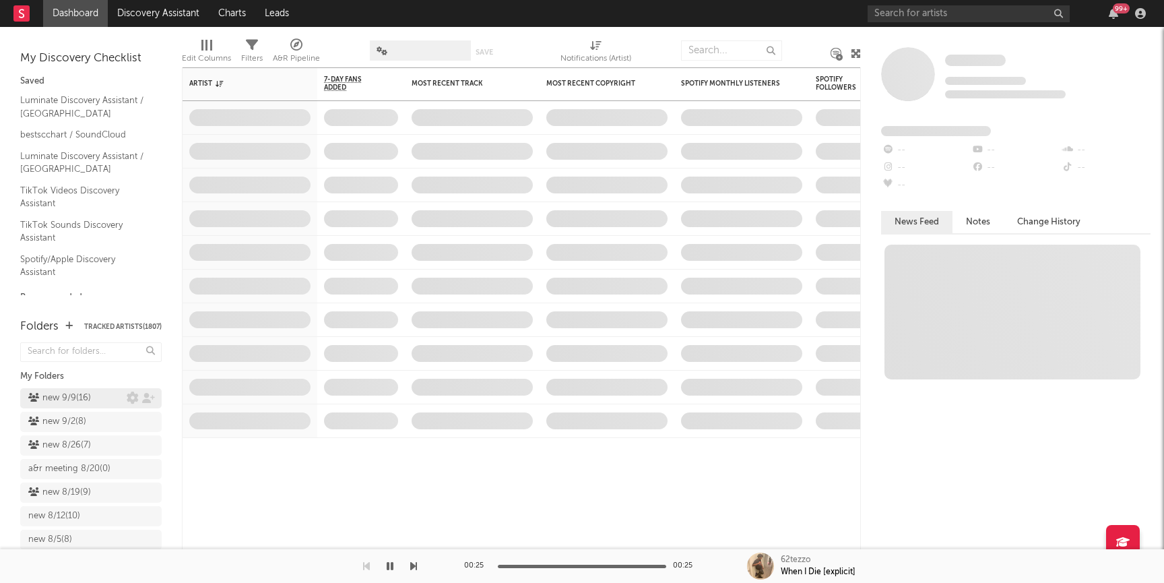
click at [90, 400] on div "new 9/9 ( 16 )" at bounding box center [59, 398] width 63 height 16
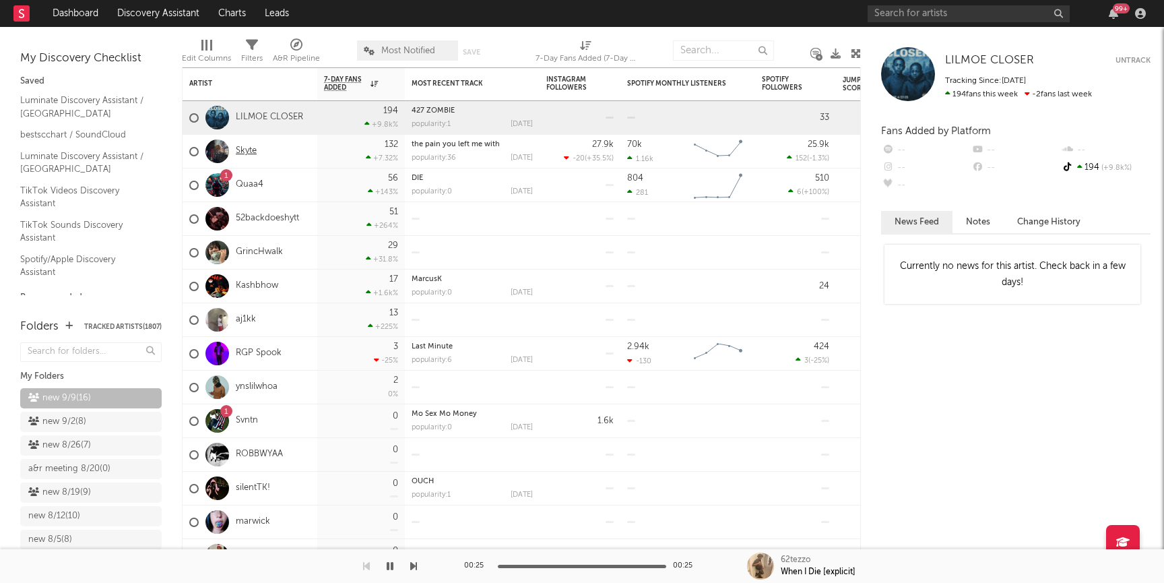
click at [245, 148] on link "Skyte" at bounding box center [246, 151] width 21 height 11
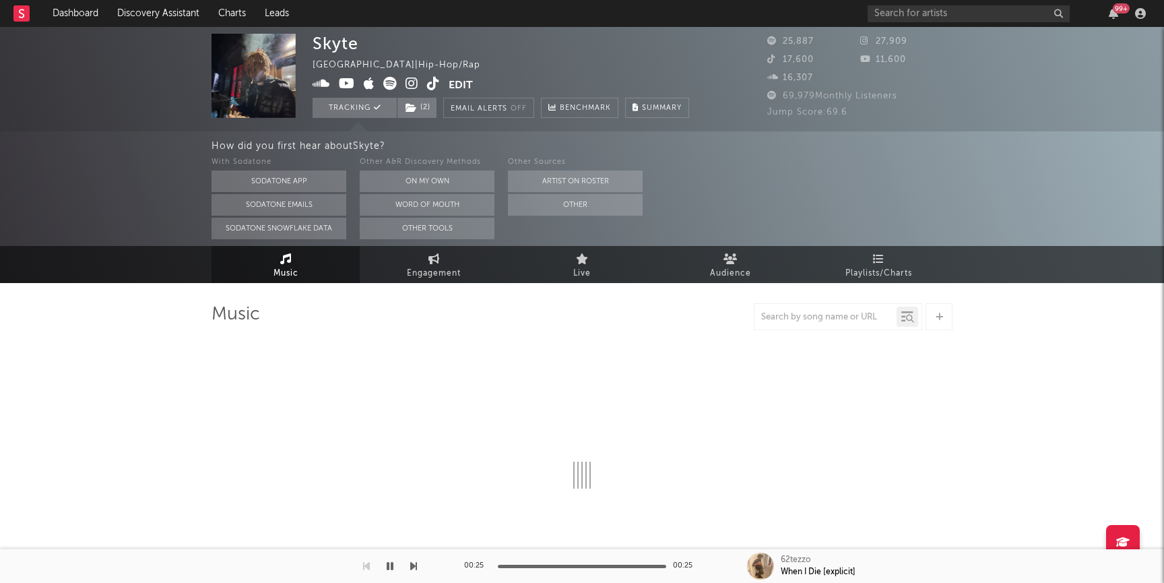
select select "6m"
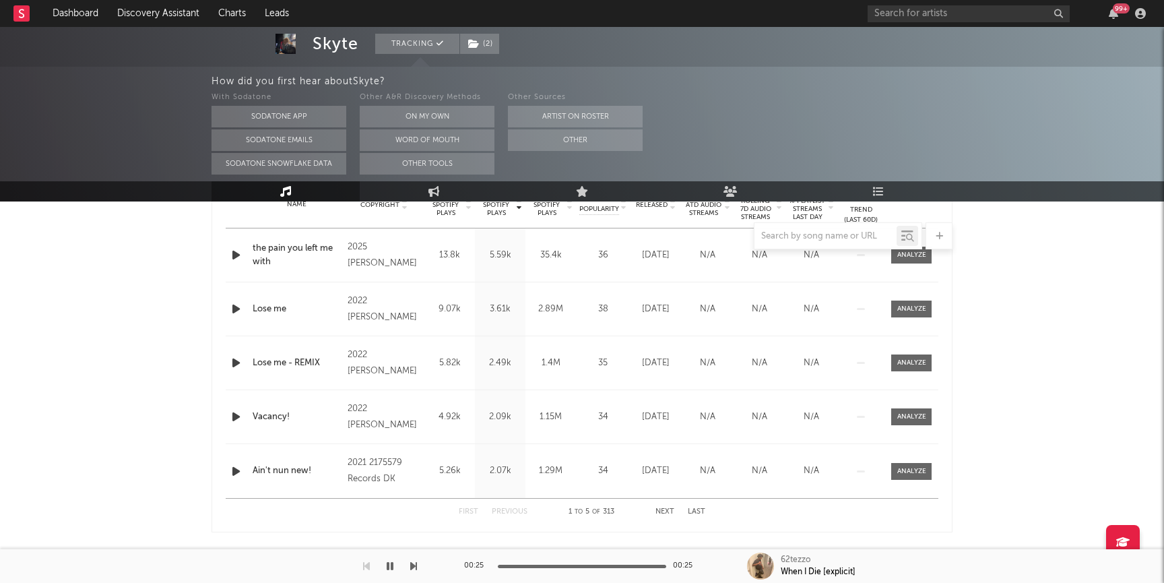
scroll to position [546, 0]
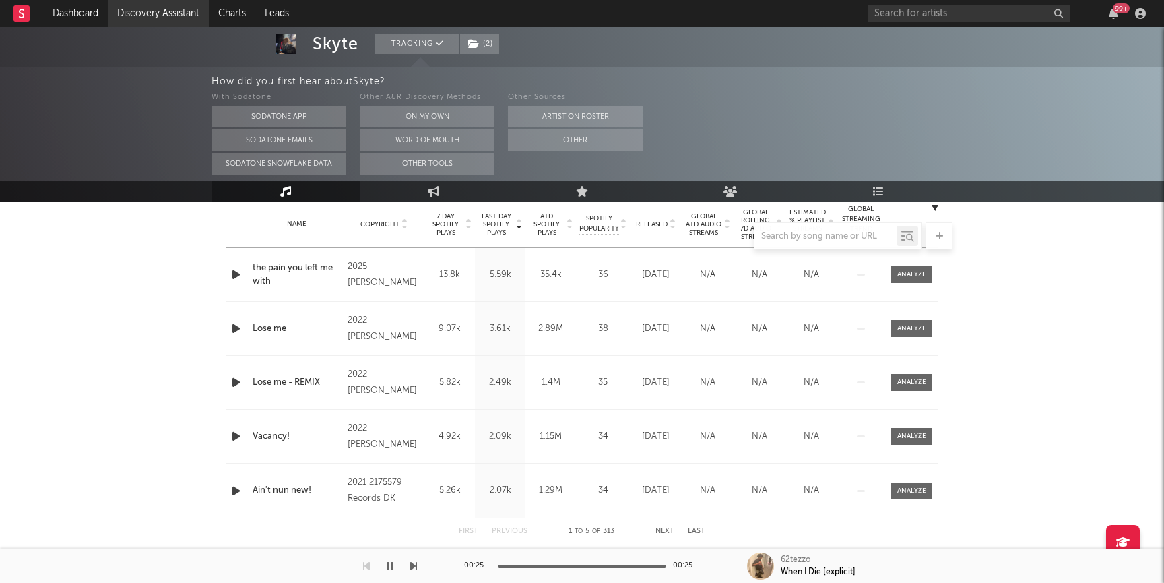
click at [129, 22] on link "Discovery Assistant" at bounding box center [158, 13] width 101 height 27
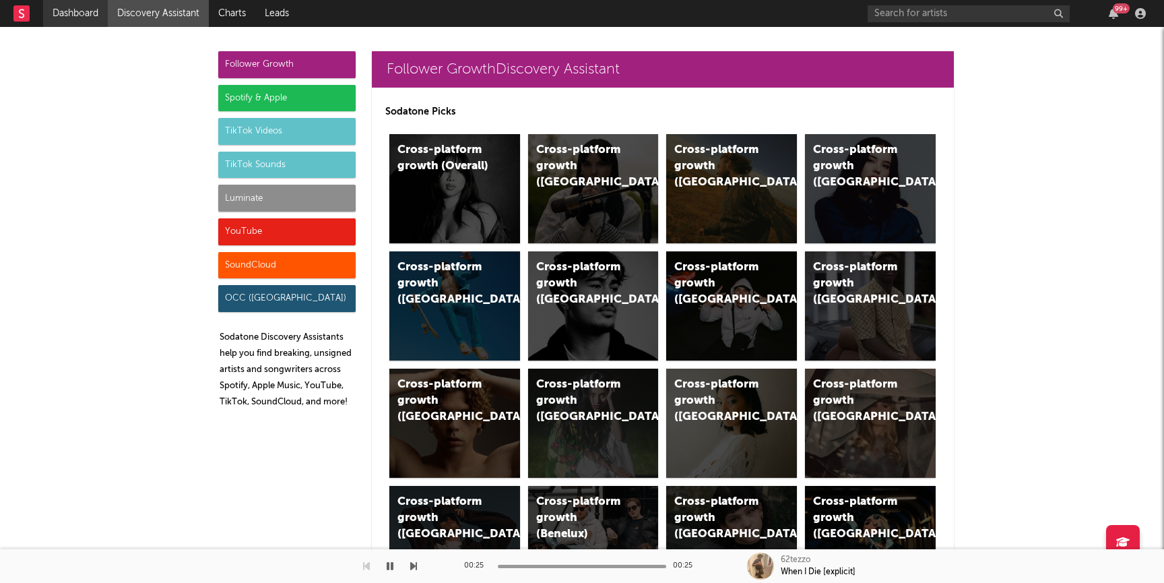
click at [84, 24] on link "Dashboard" at bounding box center [75, 13] width 65 height 27
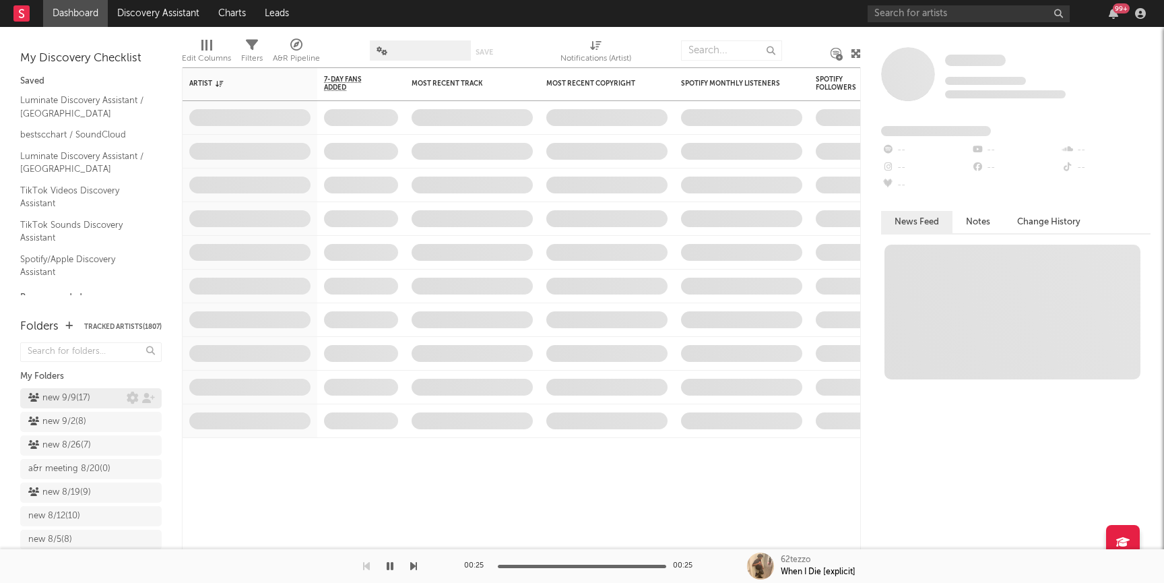
click at [57, 397] on div "new 9/9 ( 17 )" at bounding box center [59, 398] width 62 height 16
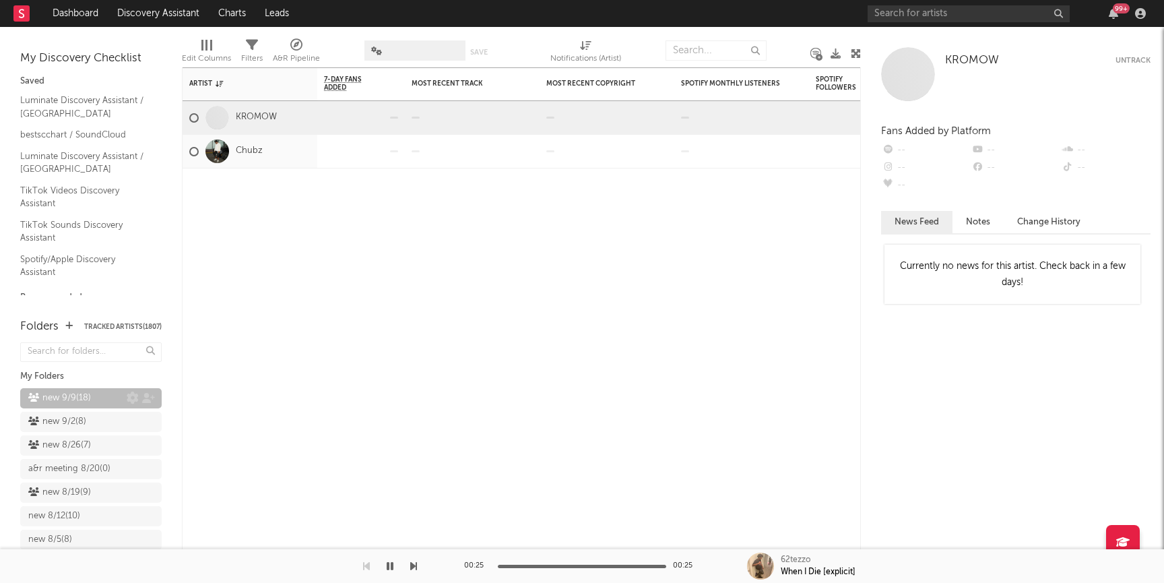
click at [80, 394] on div "new 9/9 ( 18 )" at bounding box center [59, 398] width 63 height 16
click at [61, 425] on div "new 9/2 ( 8 )" at bounding box center [57, 422] width 58 height 16
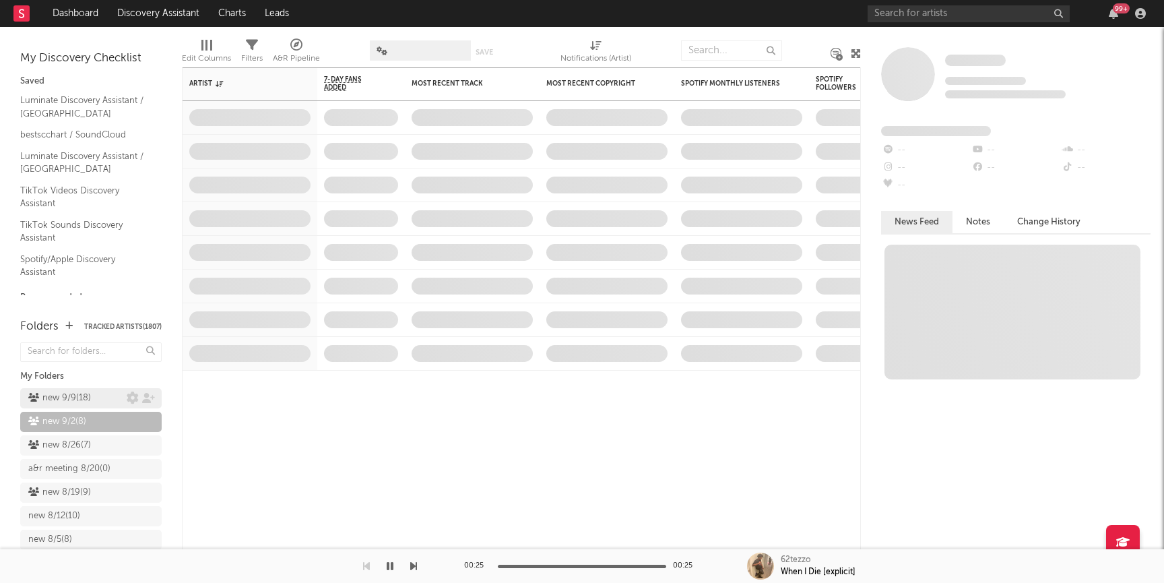
click at [60, 398] on div "new 9/9 ( 18 )" at bounding box center [59, 398] width 63 height 16
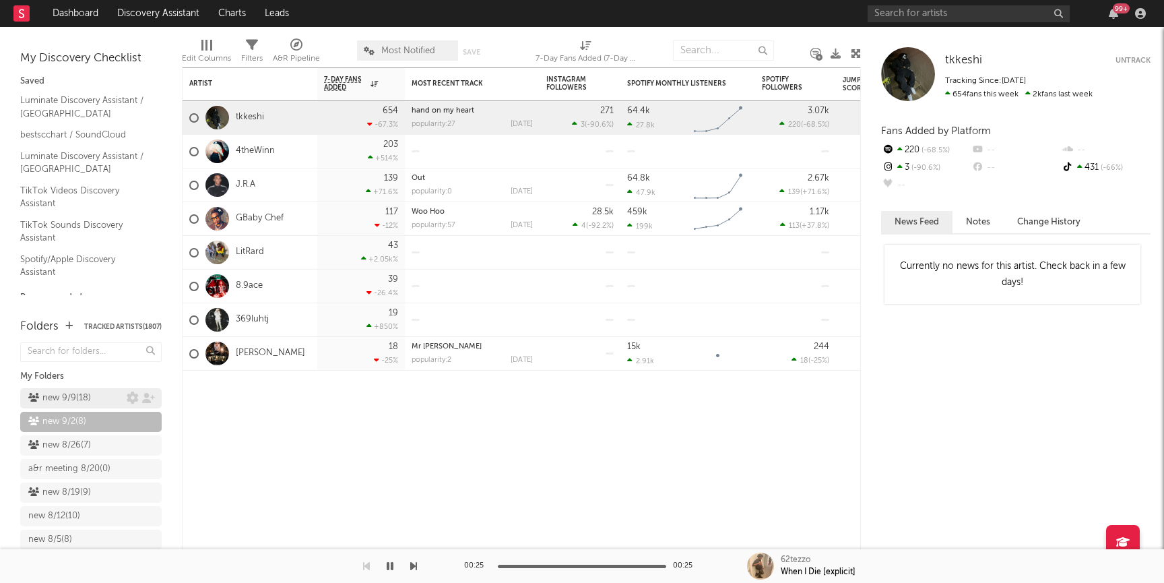
click at [55, 399] on div "new 9/9 ( 18 )" at bounding box center [59, 398] width 63 height 16
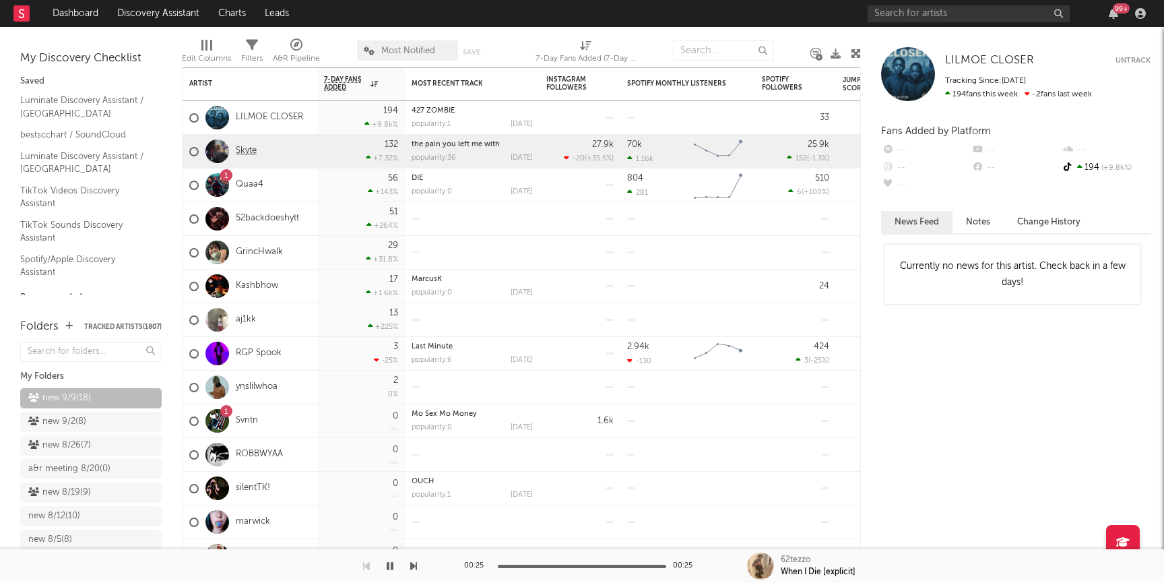
click at [239, 155] on link "Skyte" at bounding box center [246, 151] width 21 height 11
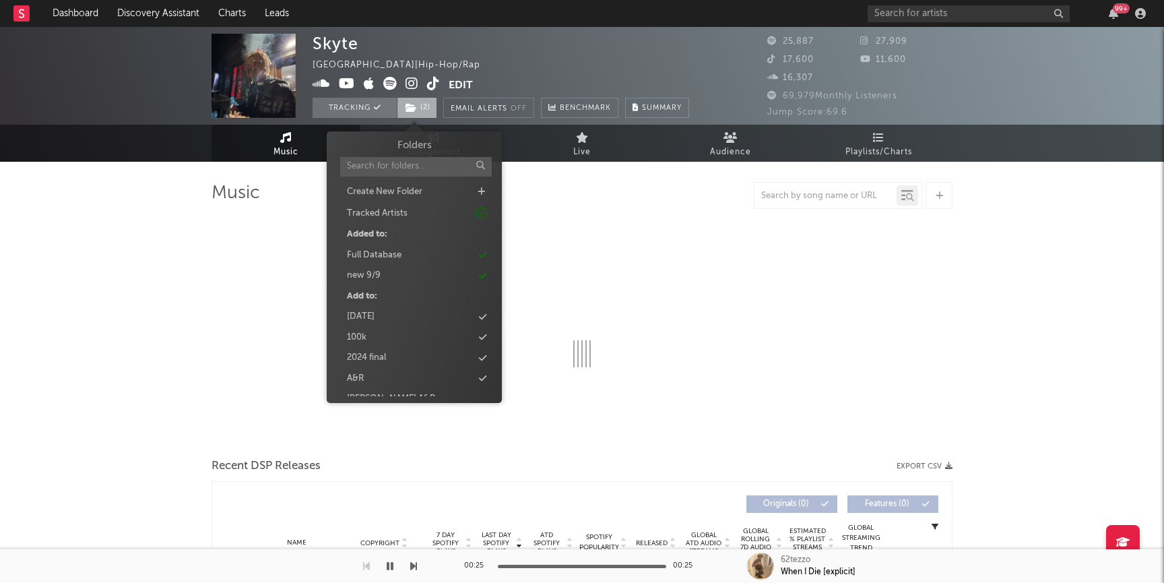
click at [418, 104] on span "( 2 )" at bounding box center [417, 108] width 40 height 20
click at [383, 277] on div "new 9/9" at bounding box center [414, 276] width 155 height 18
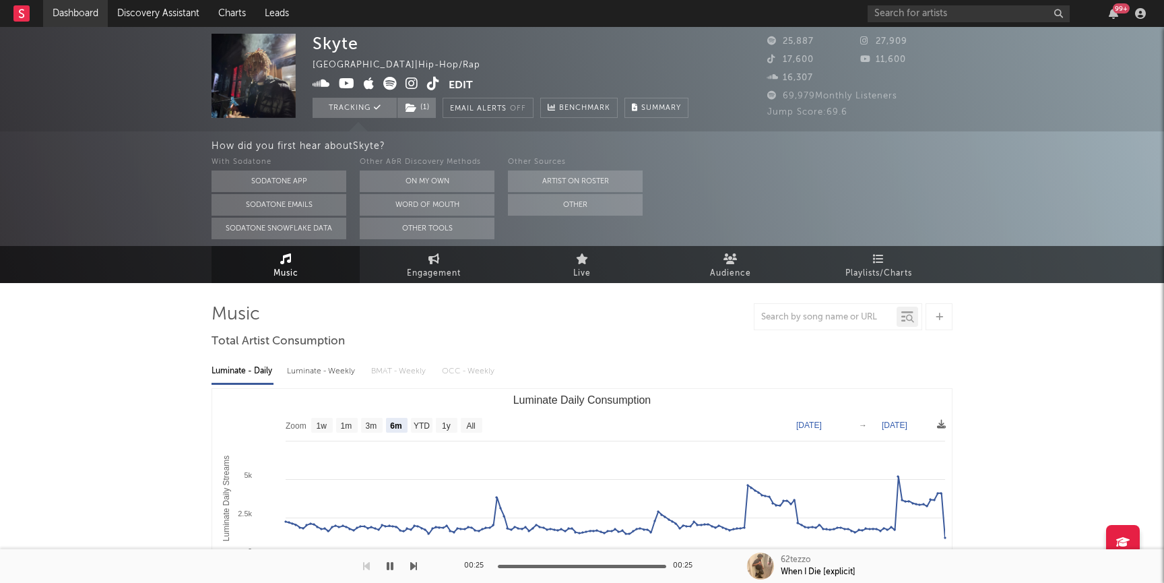
click at [76, 22] on link "Dashboard" at bounding box center [75, 13] width 65 height 27
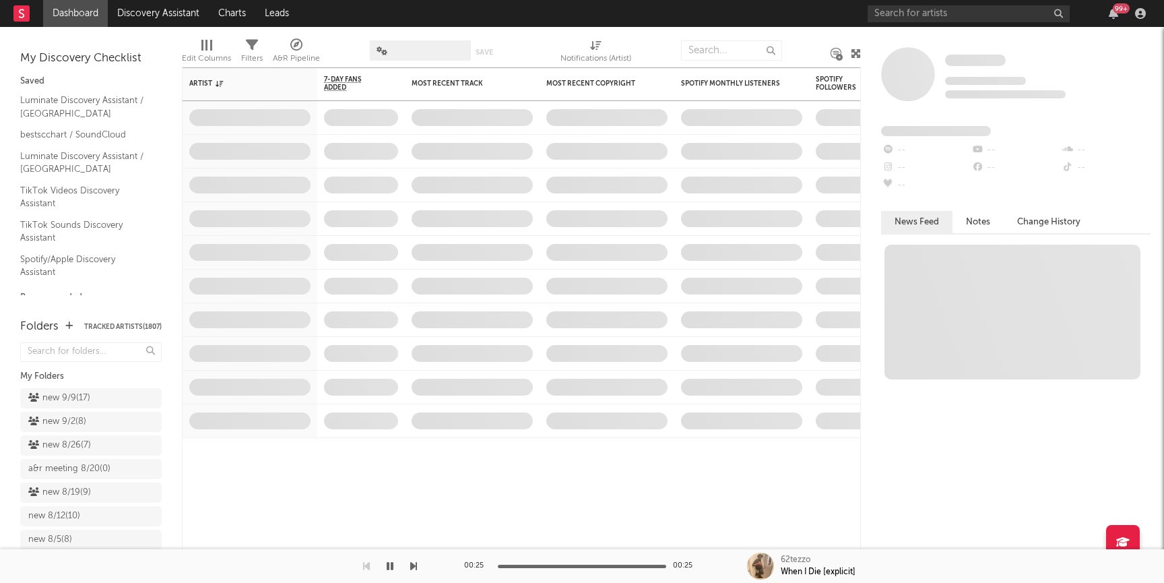
click at [52, 406] on link "new 9/9 ( 17 )" at bounding box center [90, 398] width 141 height 20
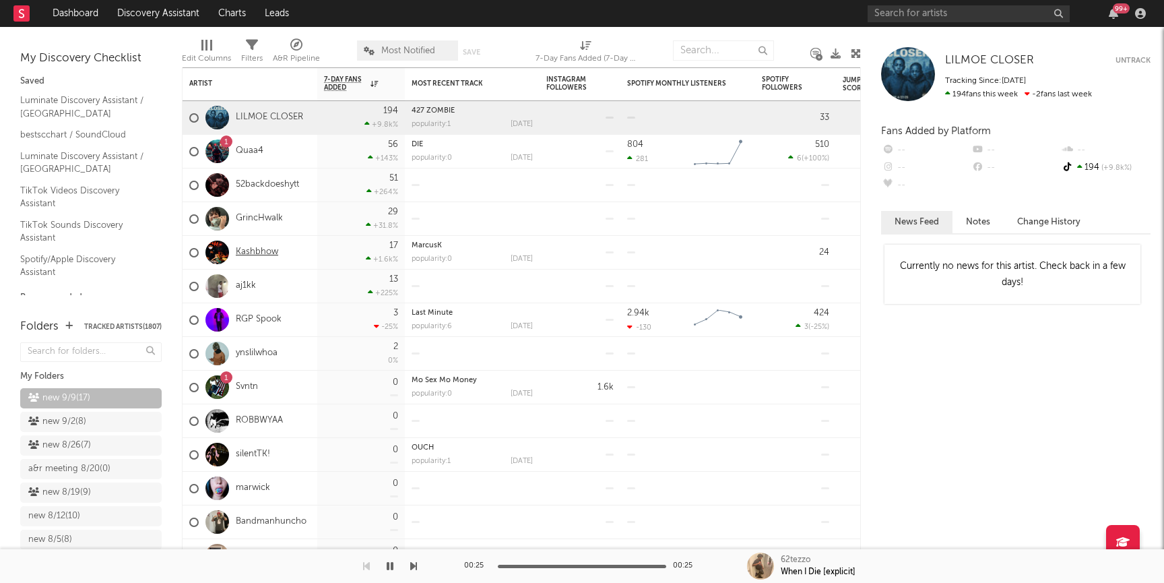
click at [261, 251] on link "Kashbhow" at bounding box center [257, 252] width 42 height 11
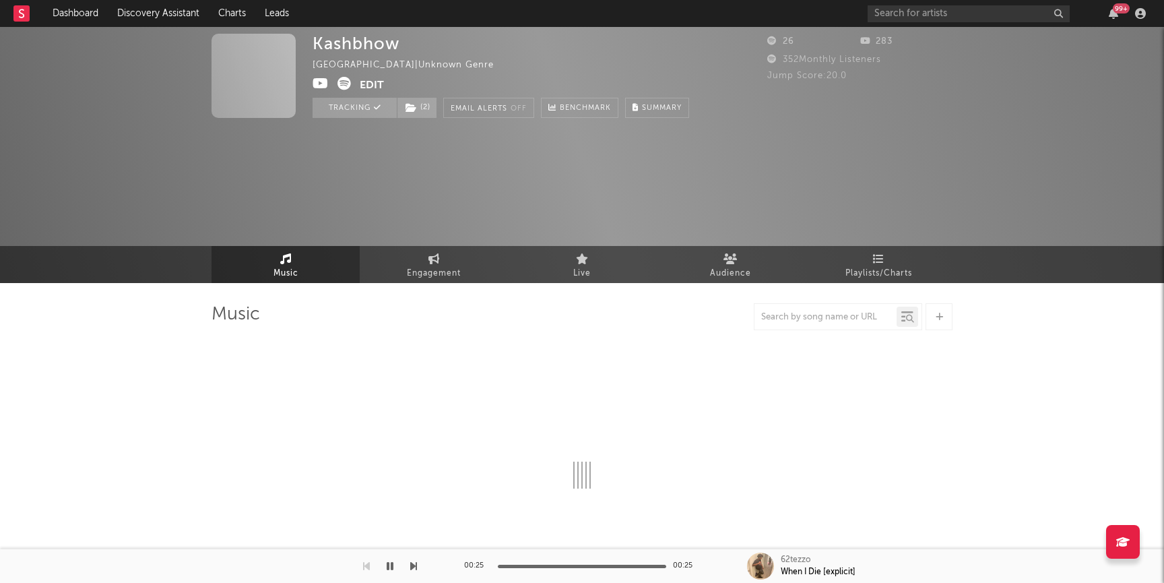
select select "1w"
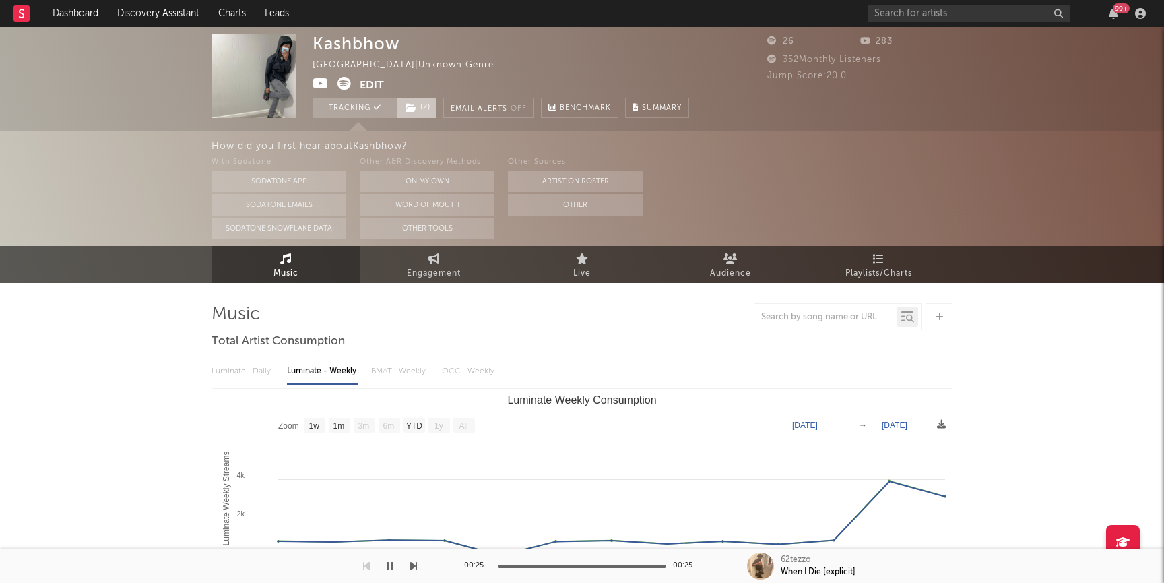
click at [415, 103] on icon at bounding box center [411, 107] width 11 height 9
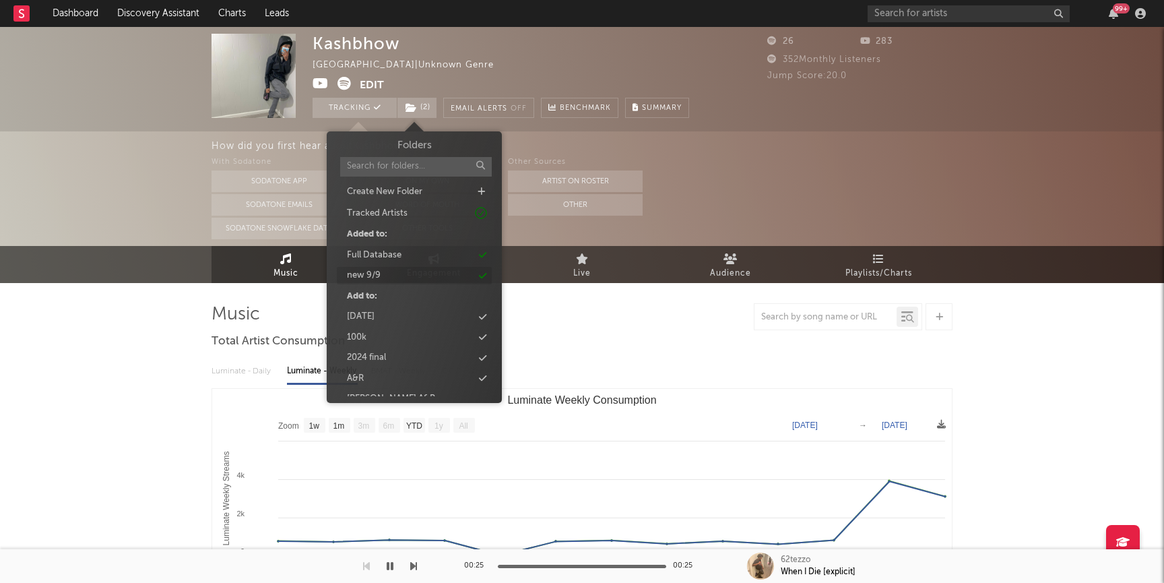
click at [368, 275] on div "new 9/9" at bounding box center [364, 275] width 34 height 13
drag, startPoint x: 141, startPoint y: 240, endPoint x: 131, endPoint y: 240, distance: 10.1
click at [131, 240] on div "How did you first hear about Kashbhow ? With Sodatone Sodatone App Sodatone Ema…" at bounding box center [582, 188] width 1164 height 115
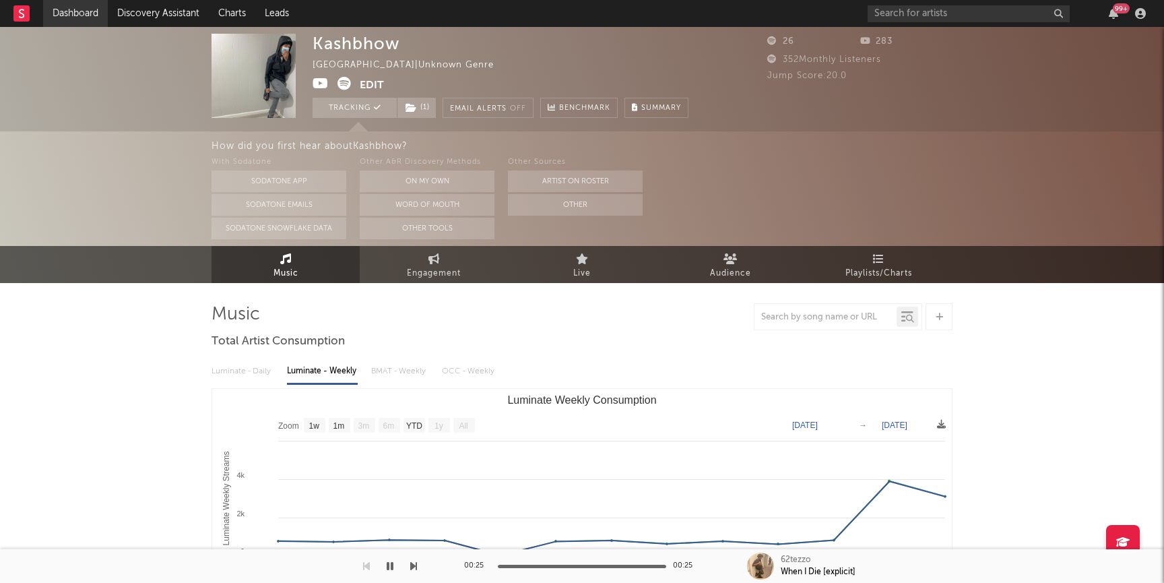
click at [82, 13] on link "Dashboard" at bounding box center [75, 13] width 65 height 27
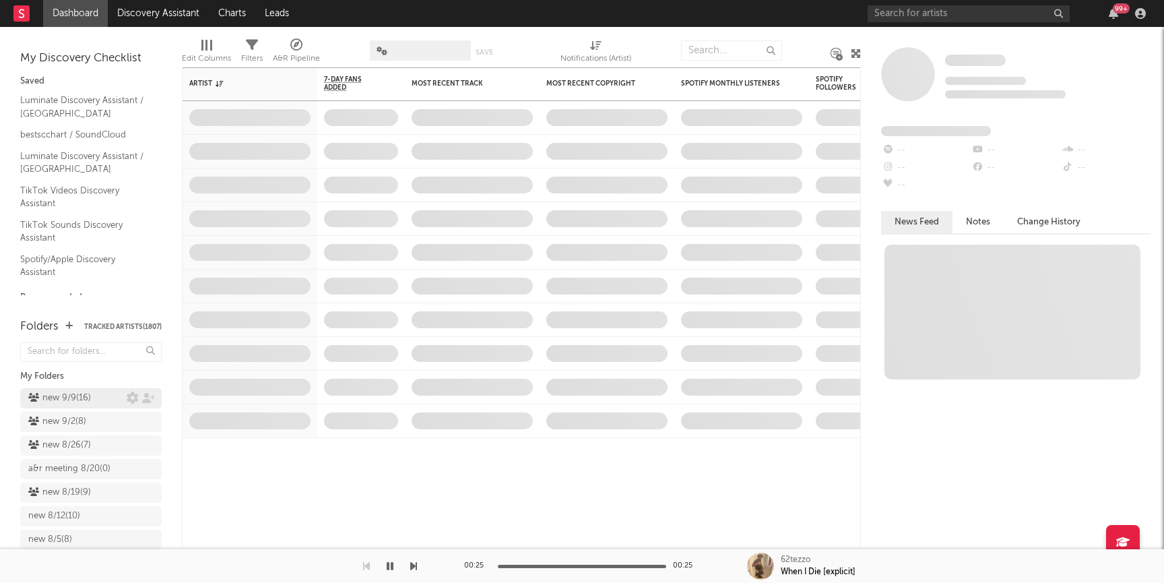
click at [82, 399] on div "new 9/9 ( 16 )" at bounding box center [59, 398] width 63 height 16
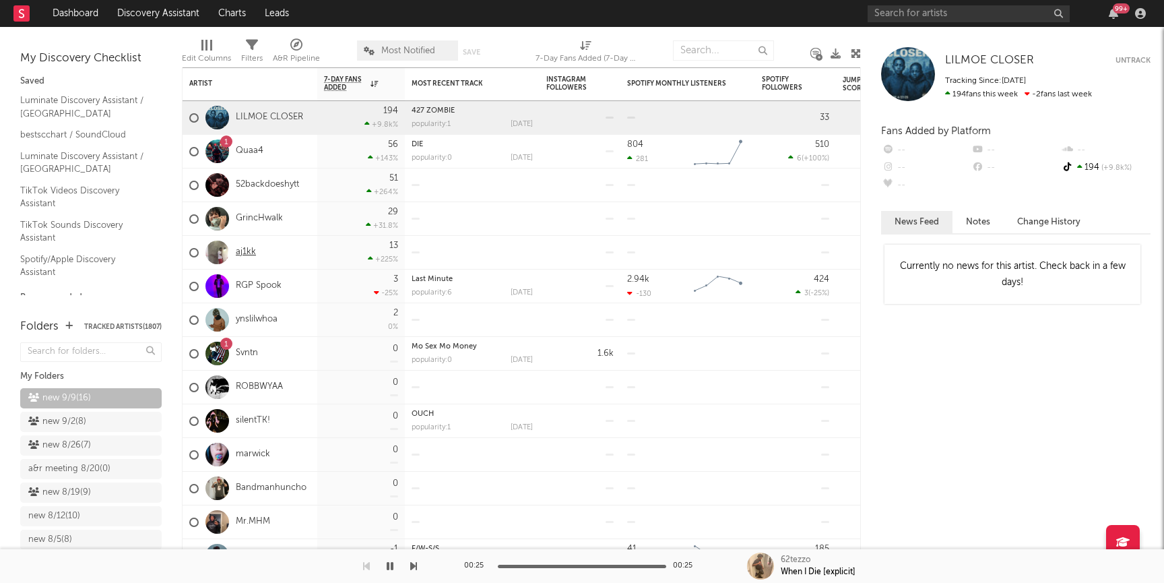
click at [242, 250] on link "aj1kk" at bounding box center [246, 252] width 20 height 11
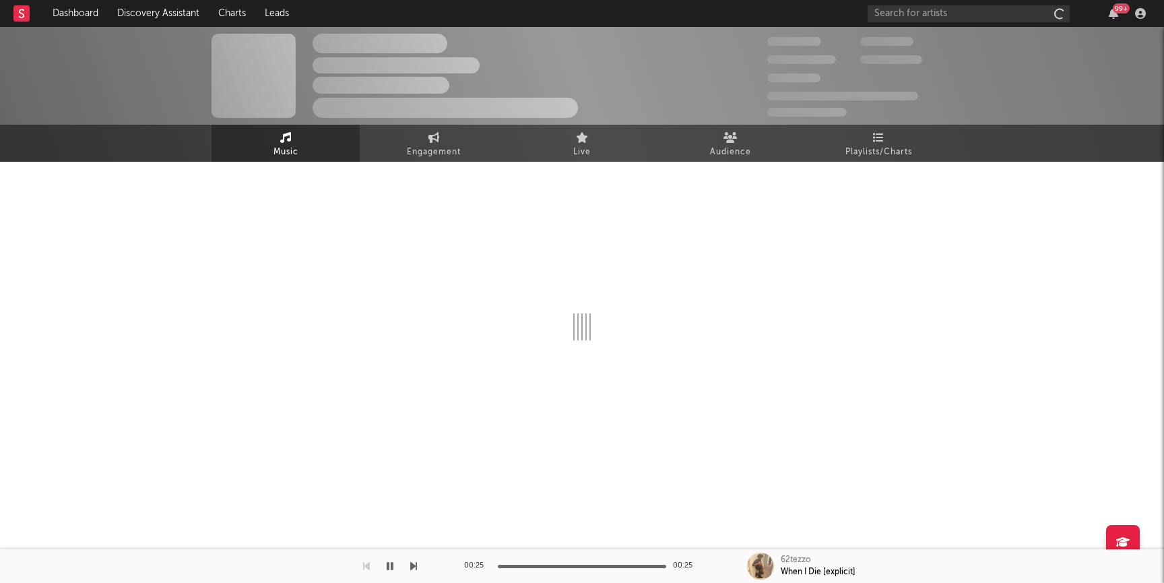
select select "1w"
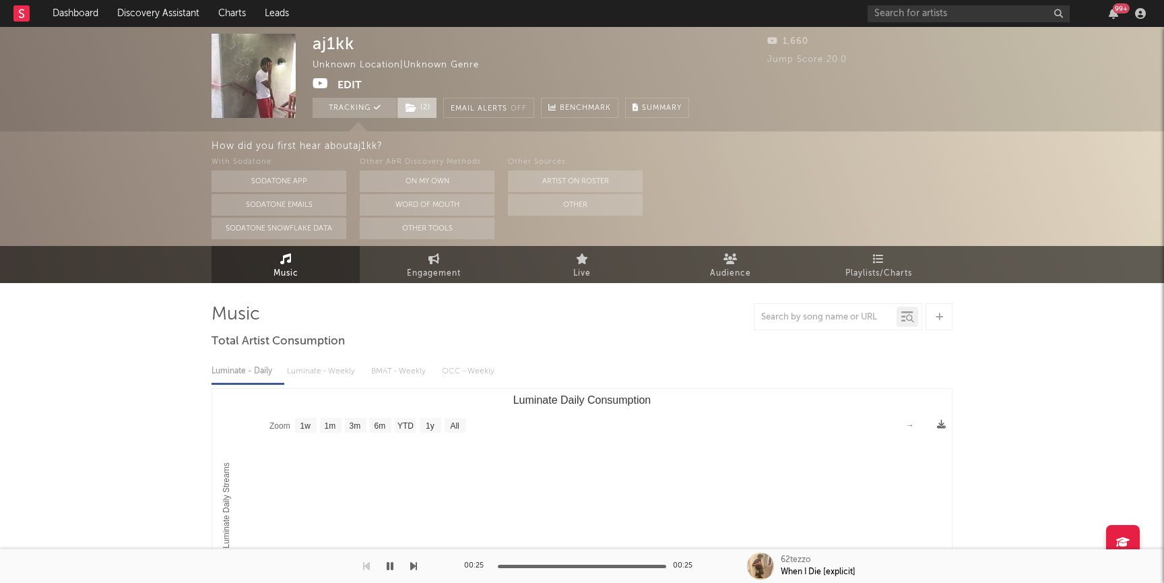
click at [413, 105] on icon at bounding box center [411, 107] width 11 height 9
click at [143, 215] on div "How did you first hear about aj1kk ? With Sodatone Sodatone App Sodatone Emails…" at bounding box center [582, 188] width 1164 height 115
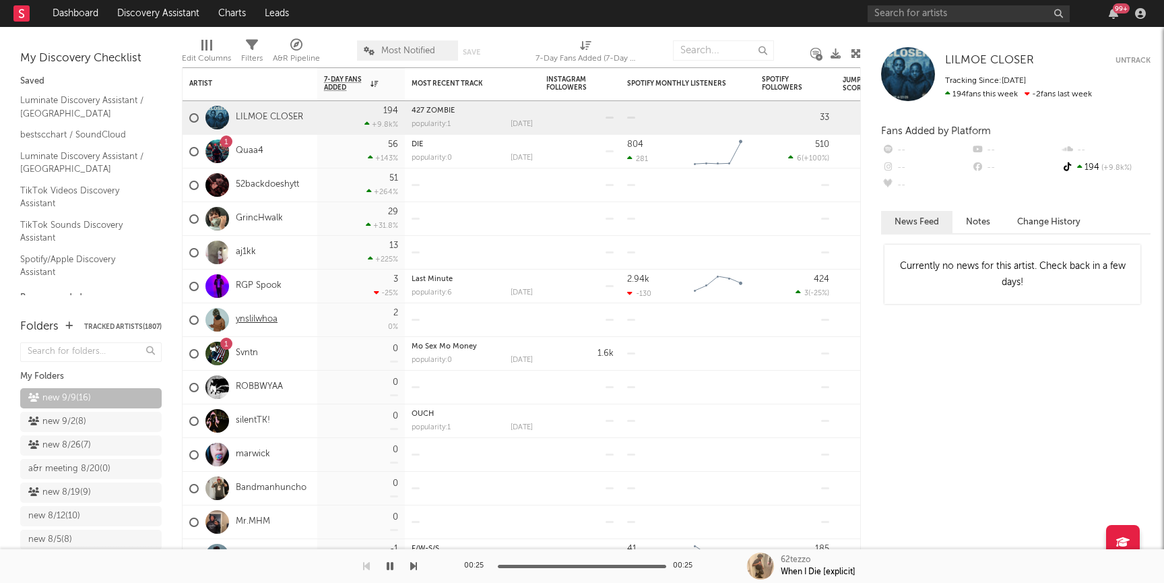
click at [254, 322] on link "ynslilwhoa" at bounding box center [257, 319] width 42 height 11
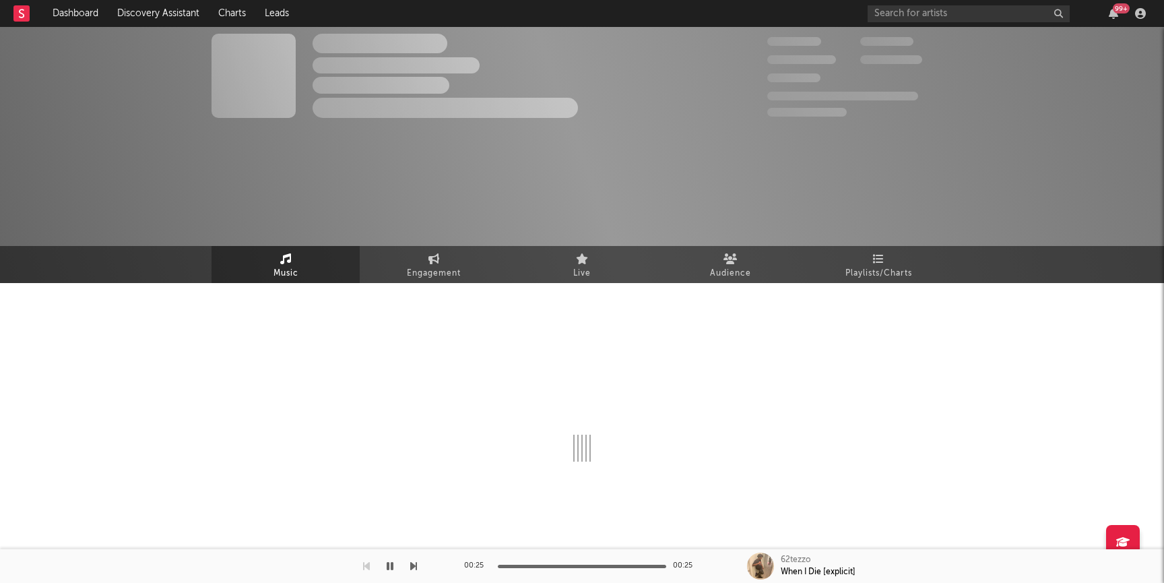
select select "1w"
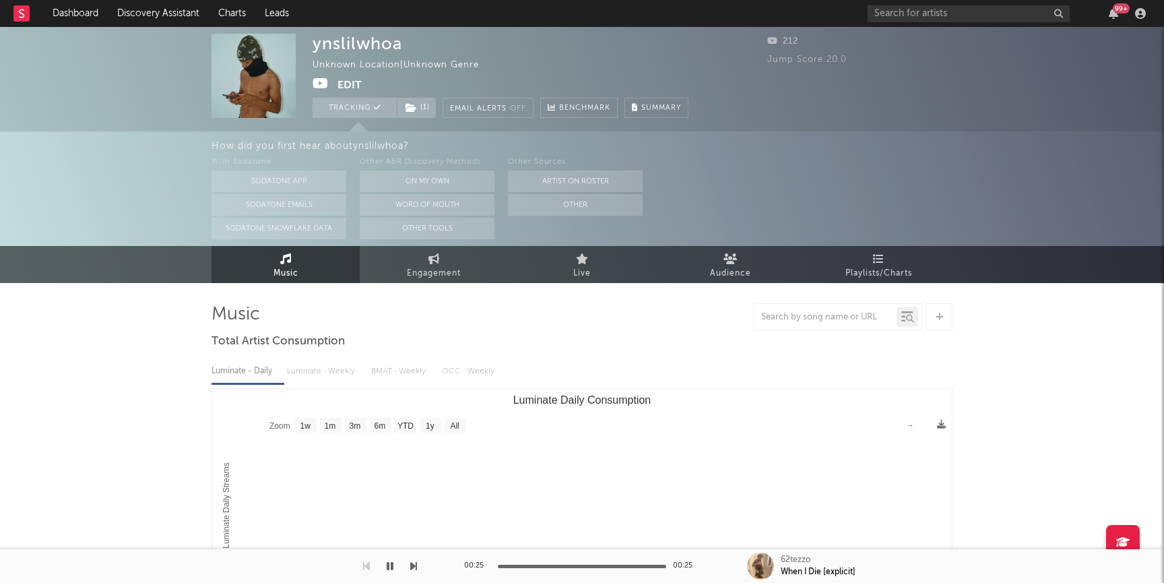
click at [321, 84] on icon at bounding box center [321, 83] width 16 height 13
click at [419, 110] on span "( 1 )" at bounding box center [417, 108] width 40 height 20
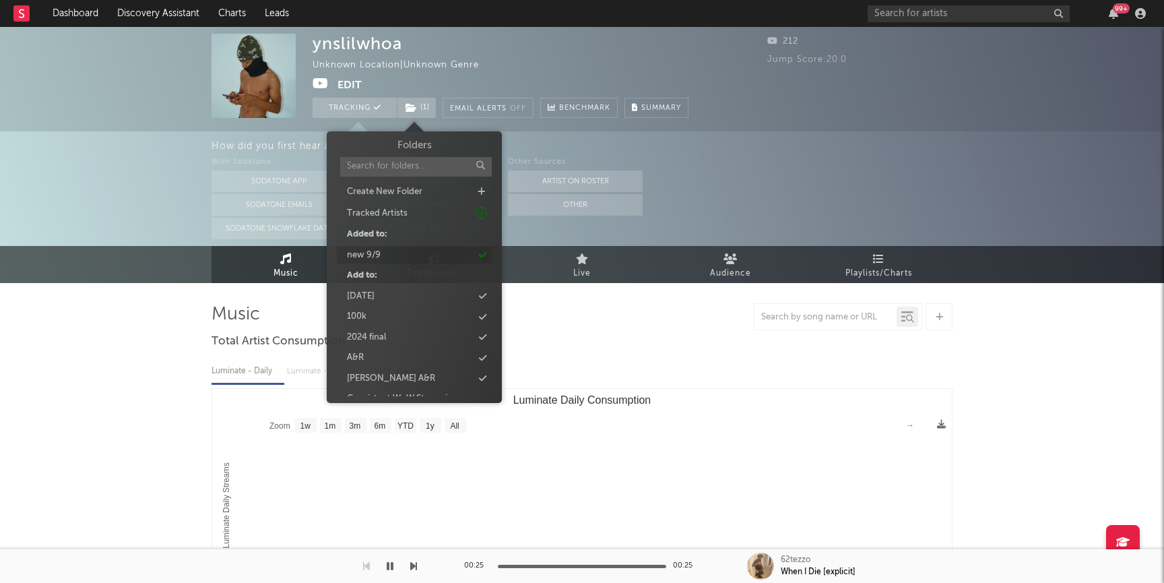
click at [392, 253] on div "new 9/9" at bounding box center [414, 256] width 155 height 18
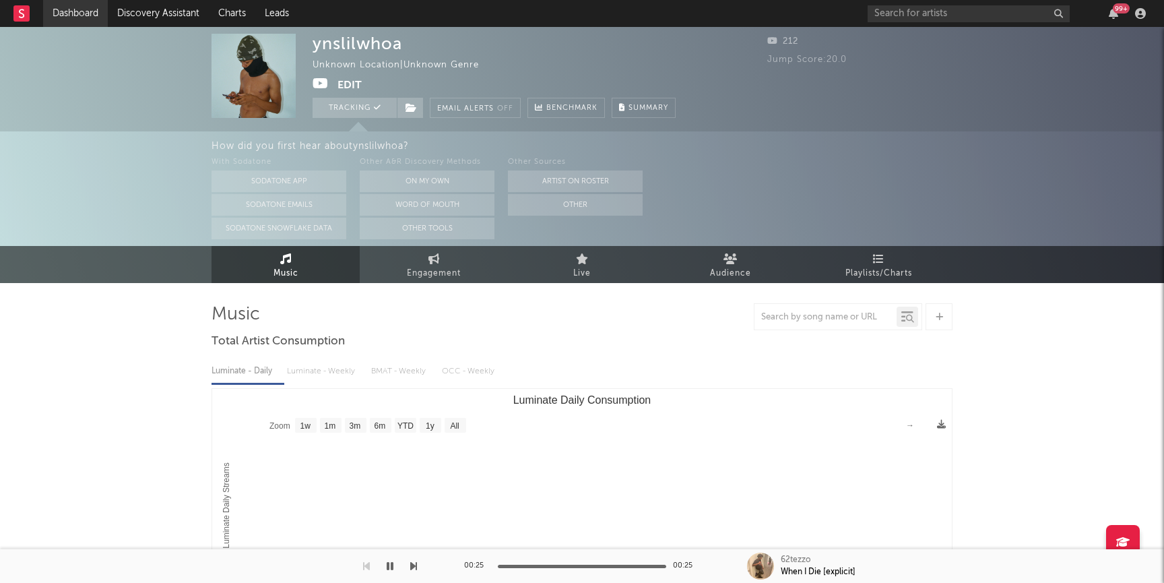
click at [86, 10] on link "Dashboard" at bounding box center [75, 13] width 65 height 27
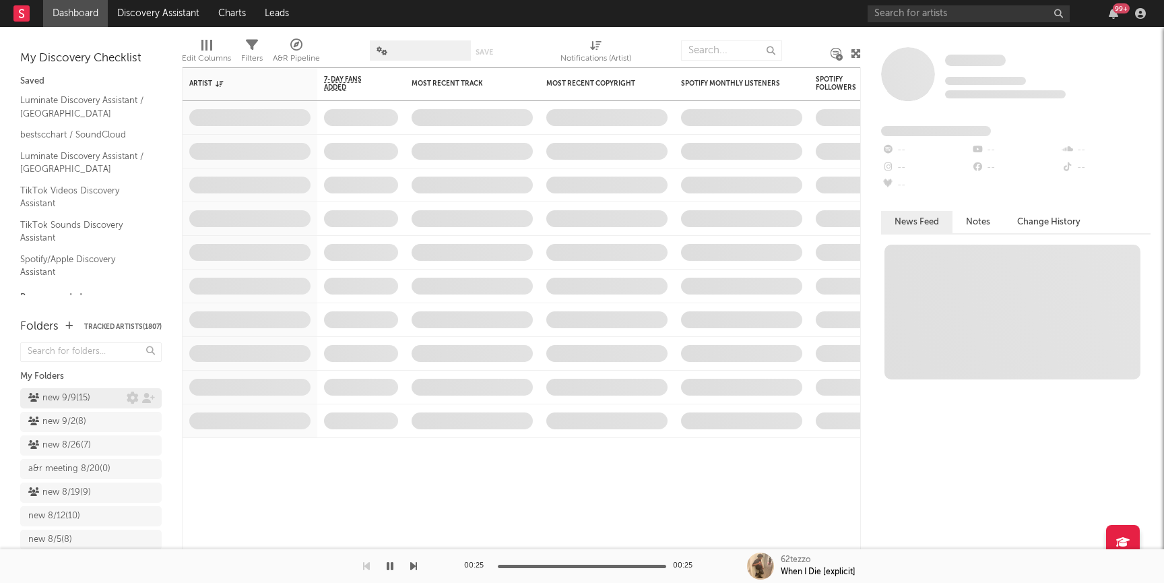
click at [69, 404] on div "new 9/9 ( 15 )" at bounding box center [59, 398] width 62 height 16
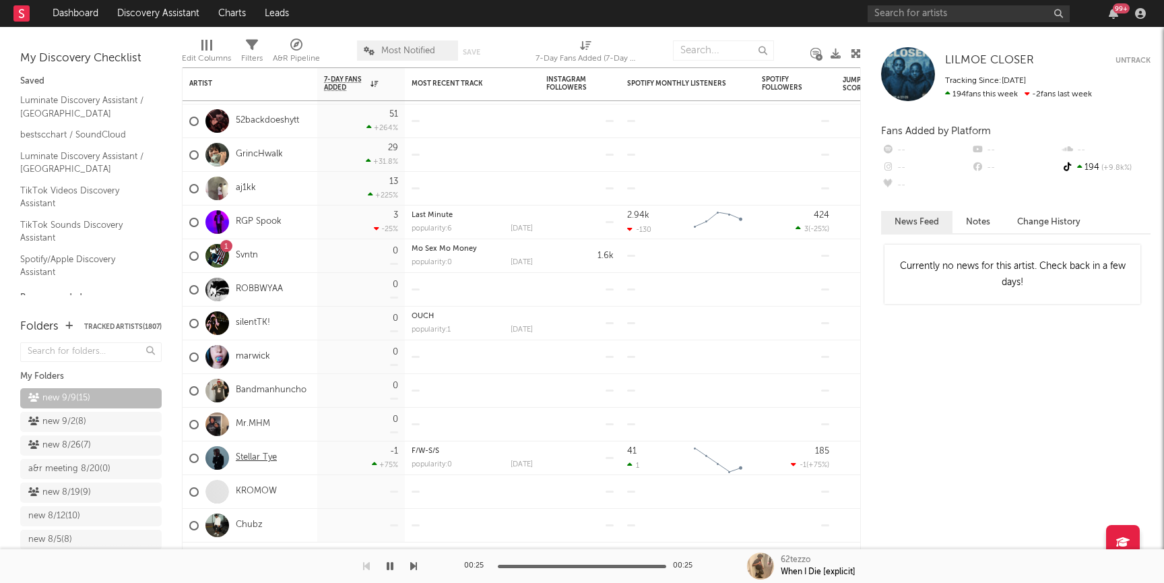
click at [252, 457] on link "Stellar Tye" at bounding box center [256, 457] width 41 height 11
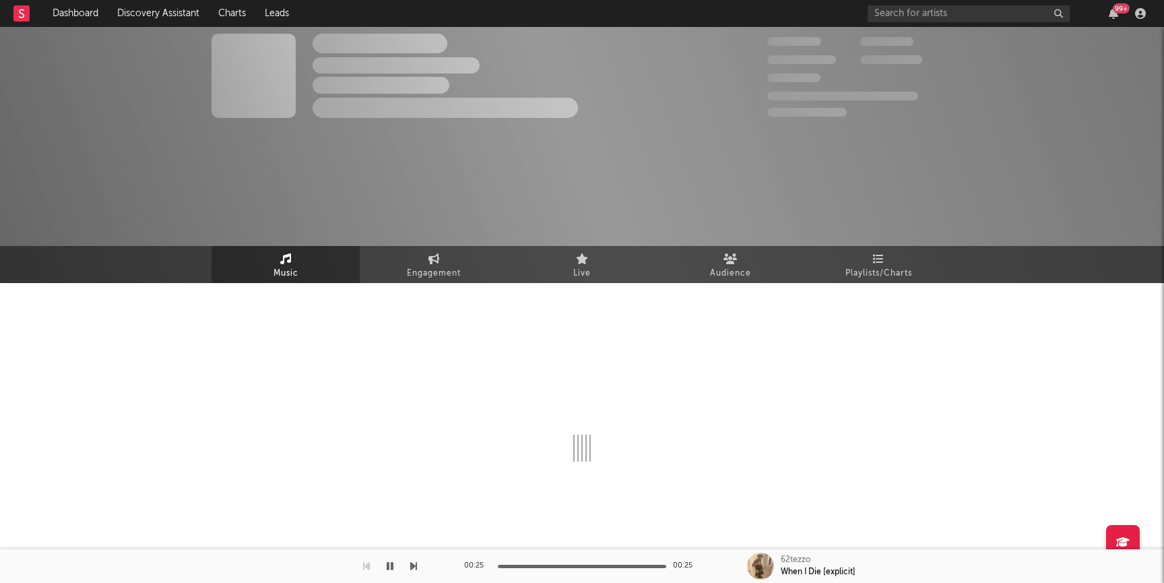
select select "1w"
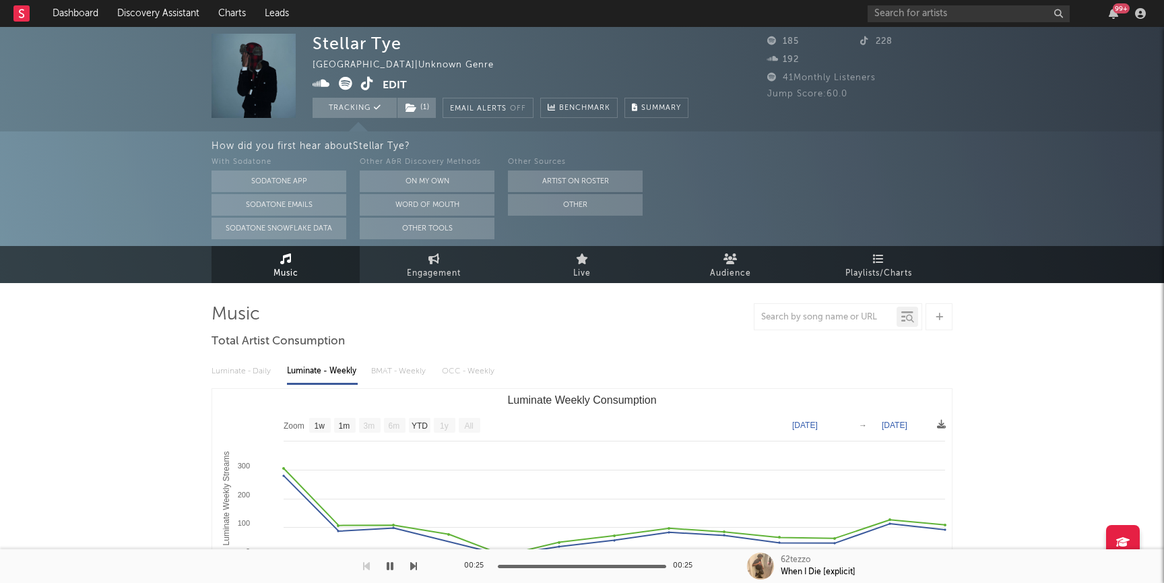
click at [373, 85] on icon at bounding box center [367, 83] width 13 height 13
click at [72, 19] on link "Dashboard" at bounding box center [75, 13] width 65 height 27
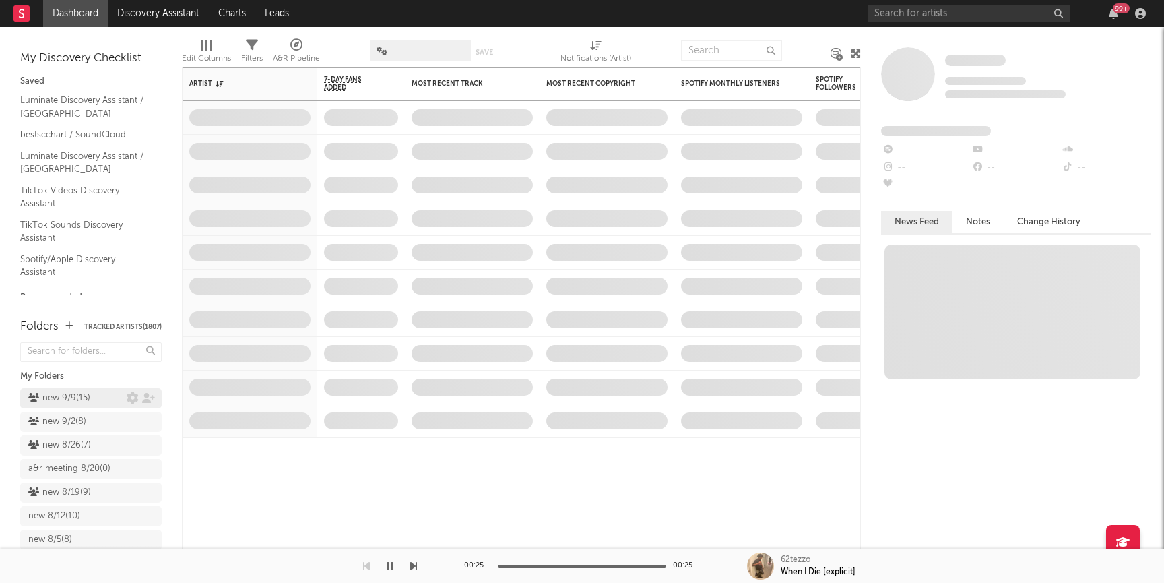
click at [61, 400] on div "new 9/9 ( 15 )" at bounding box center [59, 398] width 62 height 16
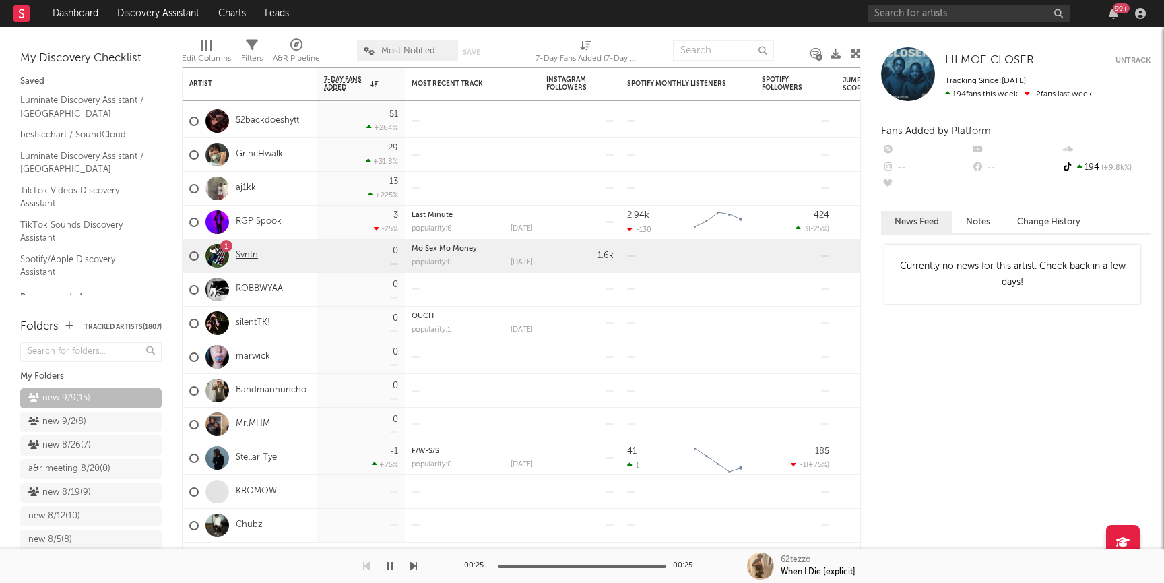
click at [245, 254] on link "Svntn" at bounding box center [247, 255] width 22 height 11
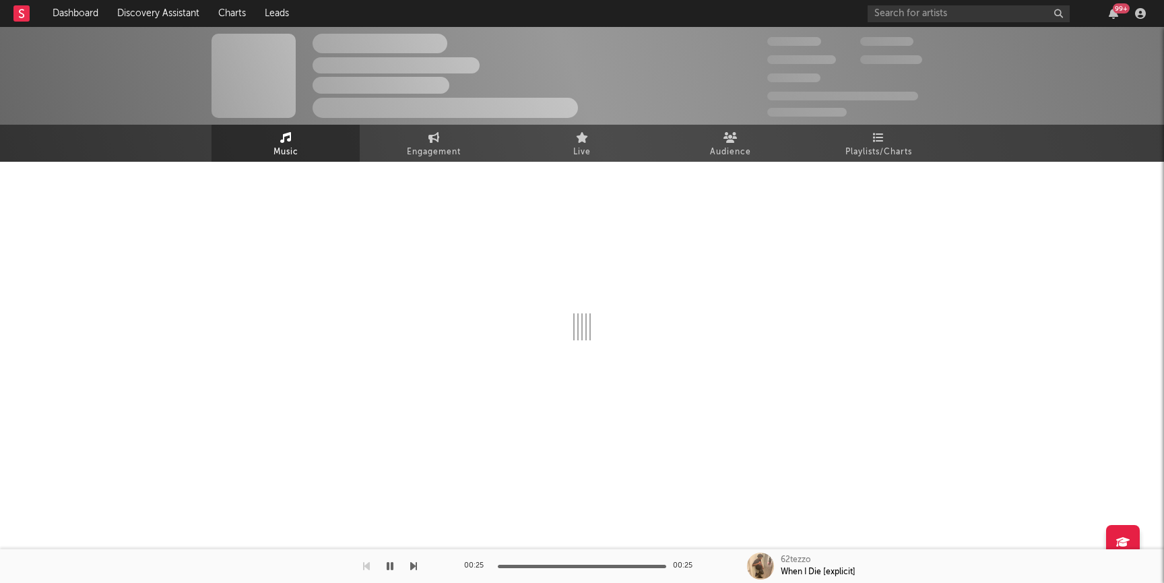
select select "1w"
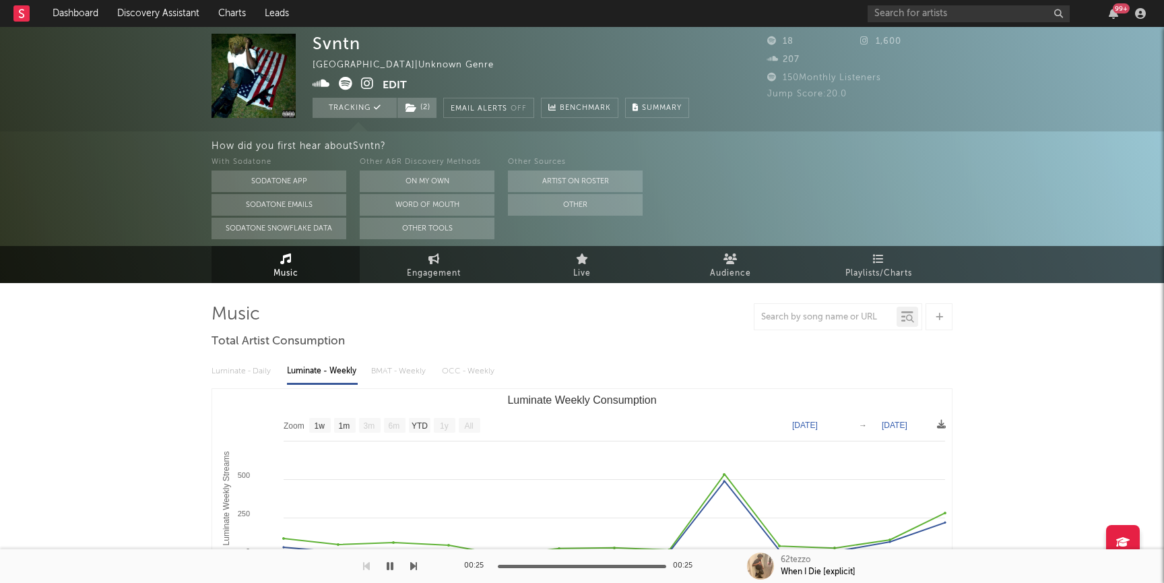
click at [371, 80] on icon at bounding box center [367, 83] width 13 height 13
click at [90, 17] on link "Dashboard" at bounding box center [75, 13] width 65 height 27
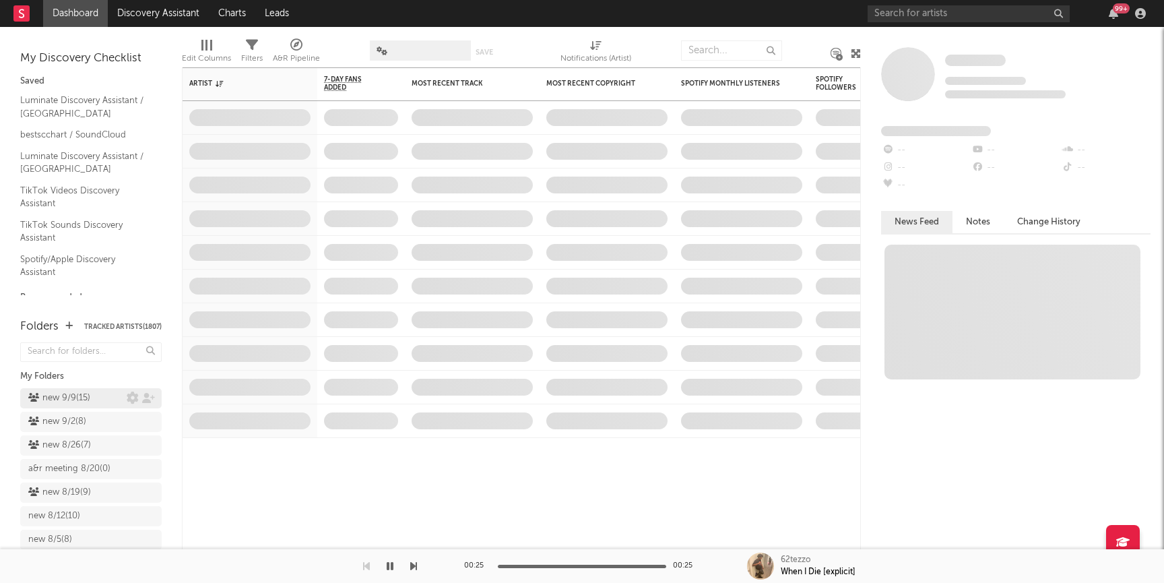
click at [67, 397] on div "new 9/9 ( 15 )" at bounding box center [59, 398] width 62 height 16
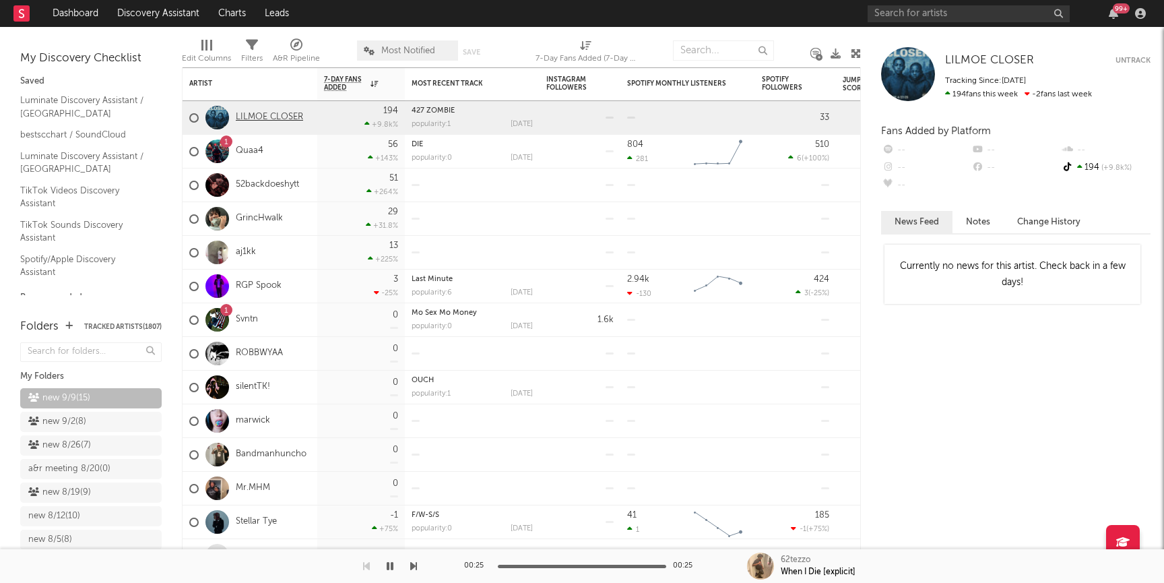
click at [268, 122] on link "LILMOE CLOSER" at bounding box center [269, 117] width 67 height 11
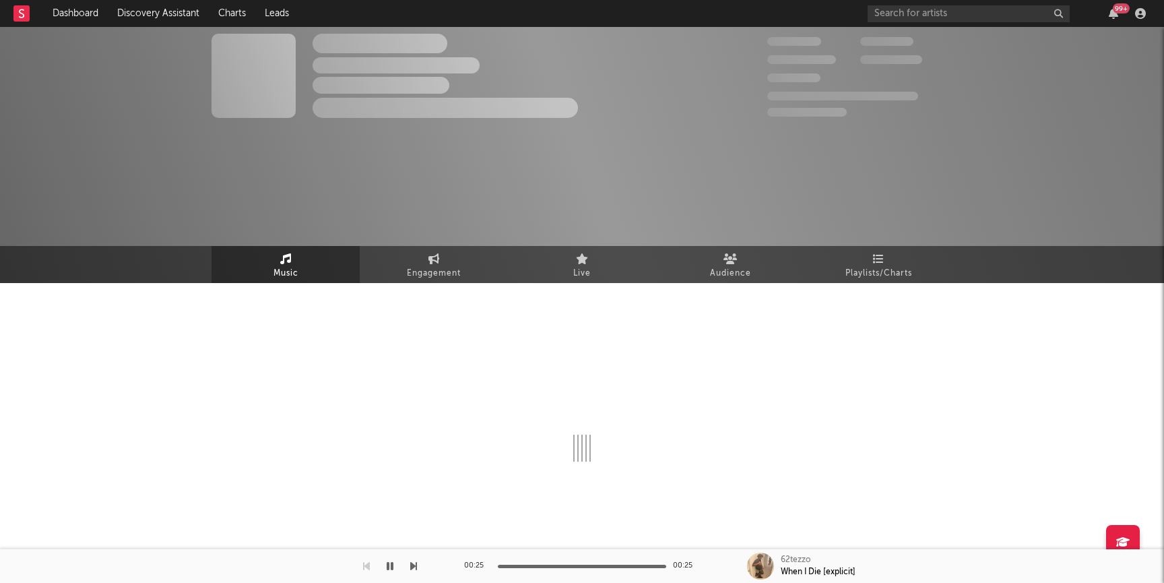
select select "1w"
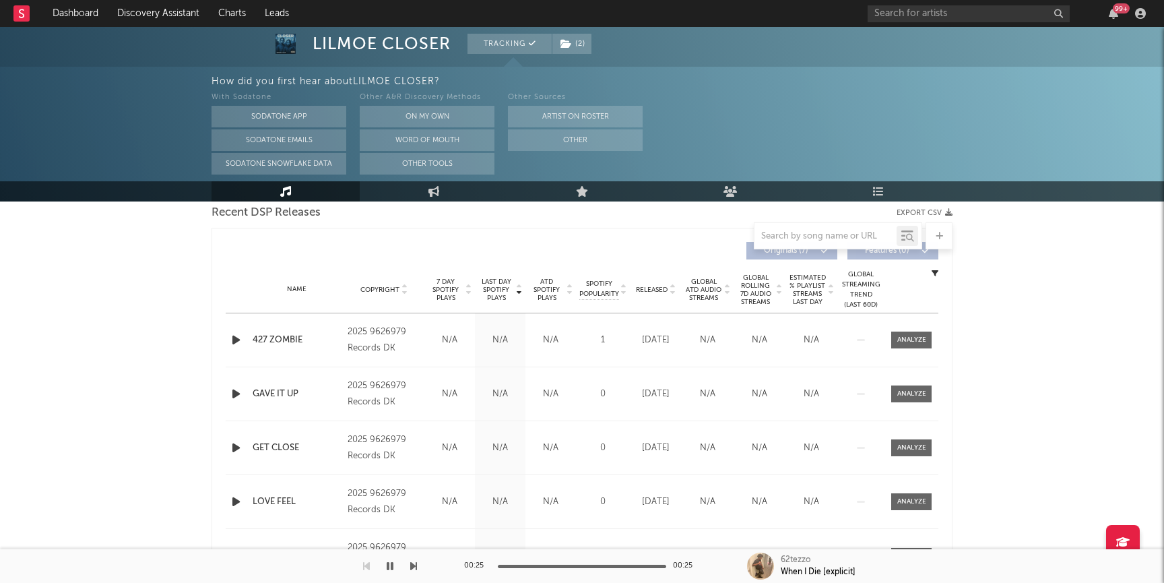
scroll to position [482, 0]
click at [662, 293] on div "Released" at bounding box center [655, 289] width 45 height 10
click at [666, 285] on span "Released" at bounding box center [652, 289] width 32 height 8
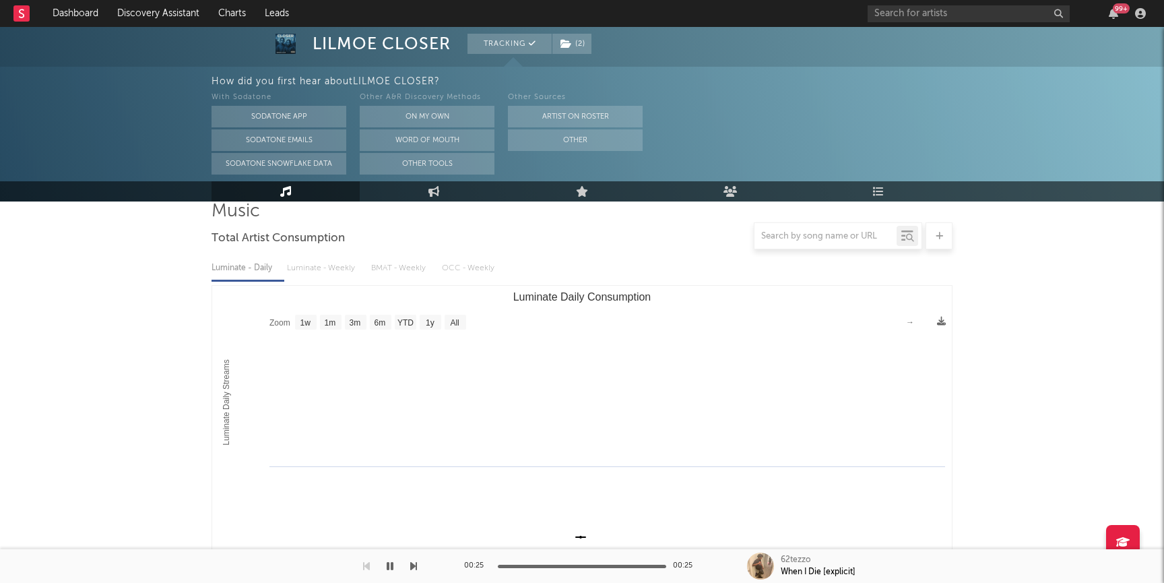
scroll to position [0, 0]
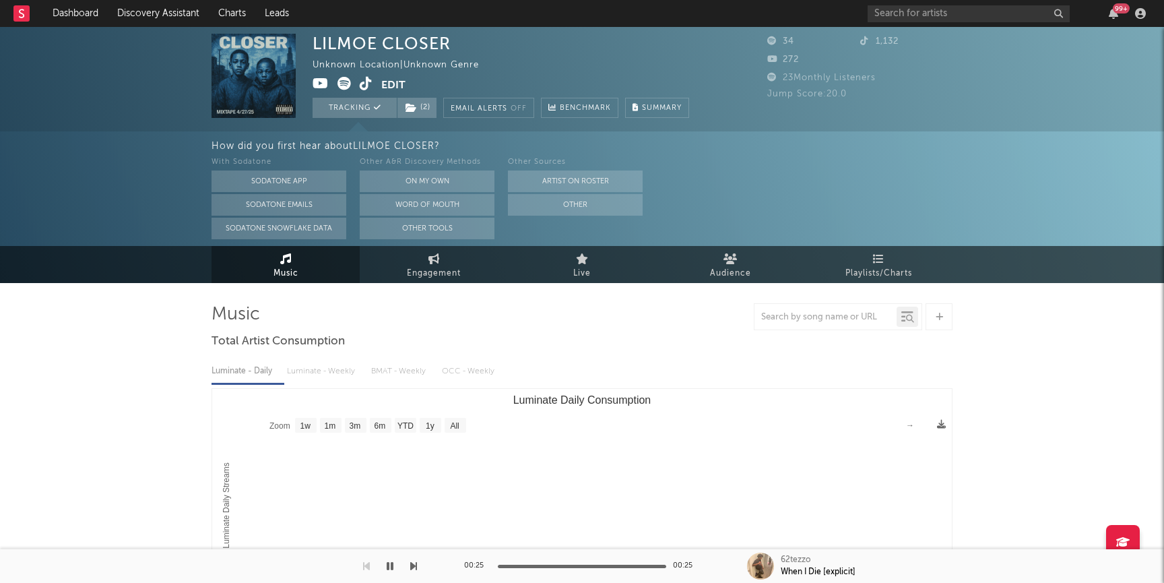
click at [366, 87] on icon at bounding box center [366, 83] width 13 height 13
click at [61, 17] on link "Dashboard" at bounding box center [75, 13] width 65 height 27
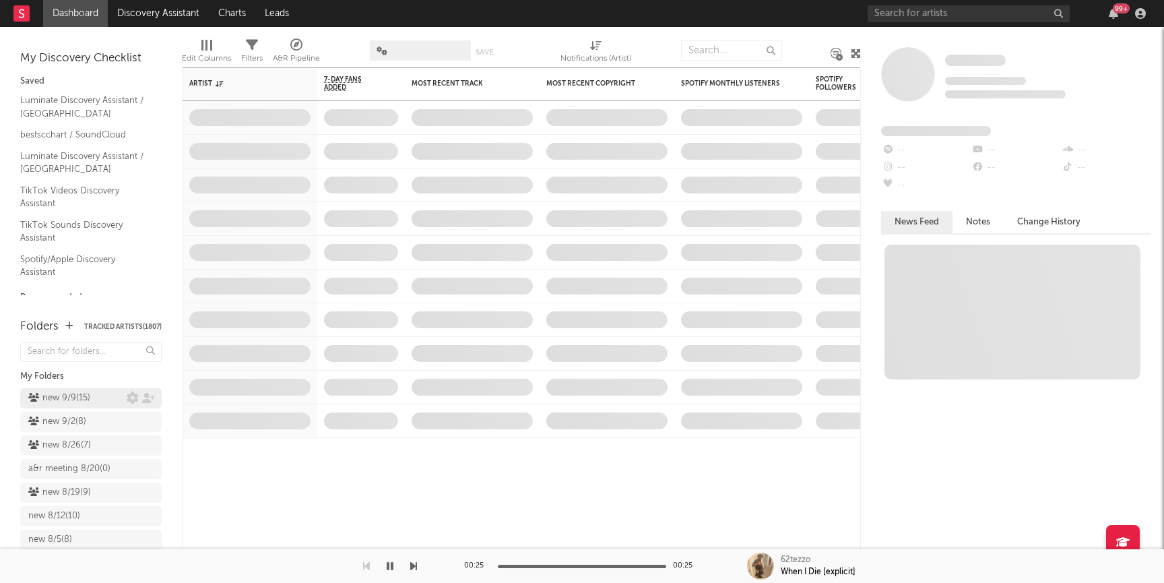
click at [74, 402] on div "new 9/9 ( 15 )" at bounding box center [59, 398] width 62 height 16
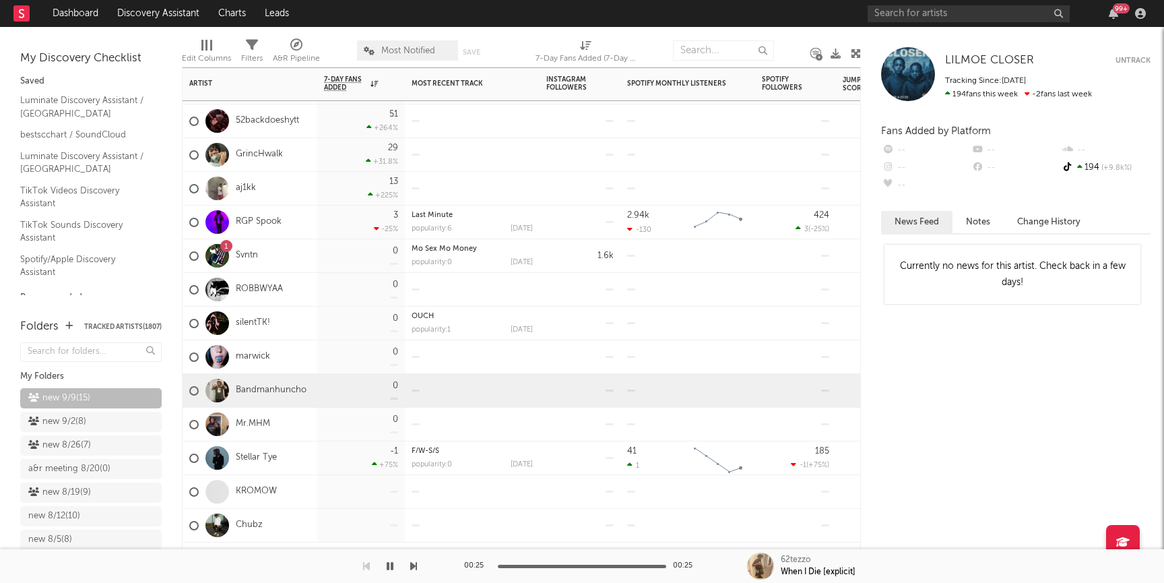
click at [254, 383] on div "Bandmanhuncho" at bounding box center [247, 390] width 117 height 39
click at [254, 386] on link "Bandmanhuncho" at bounding box center [271, 390] width 71 height 11
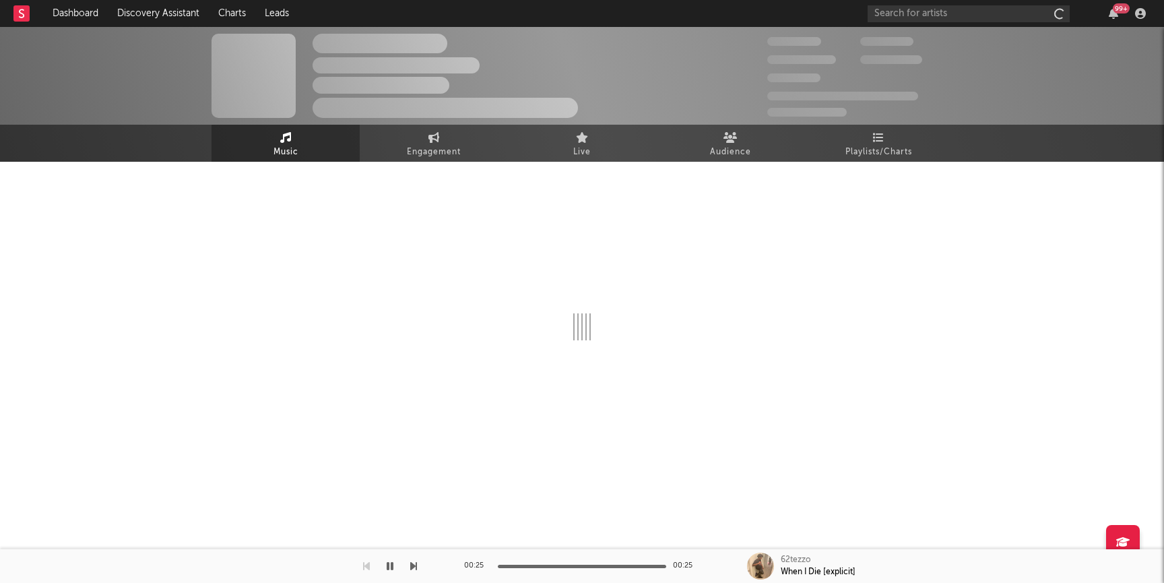
select select "1w"
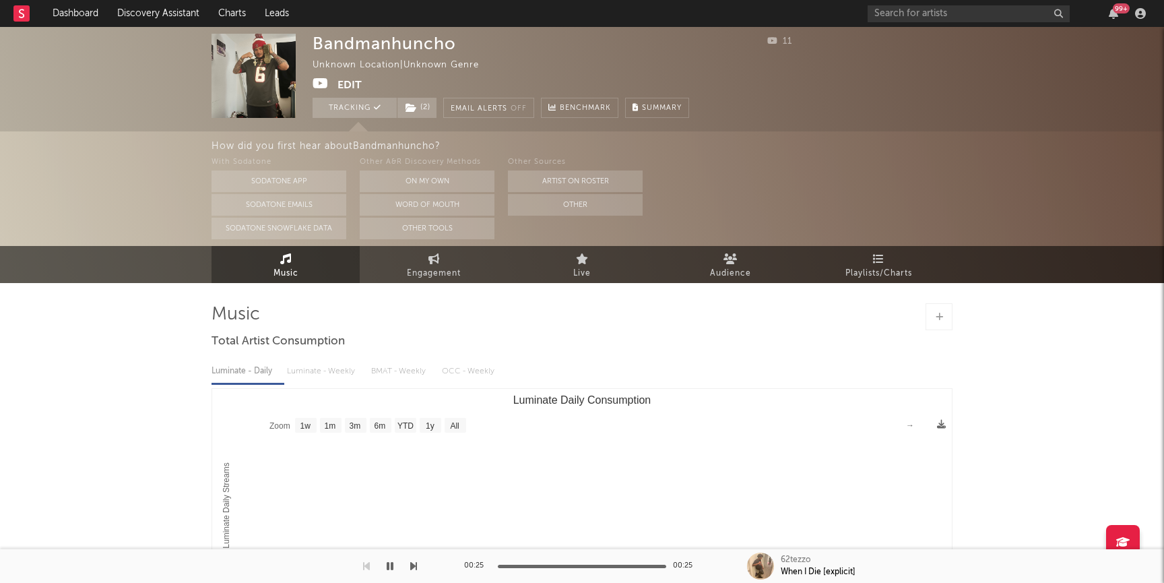
click at [321, 81] on icon at bounding box center [321, 83] width 16 height 13
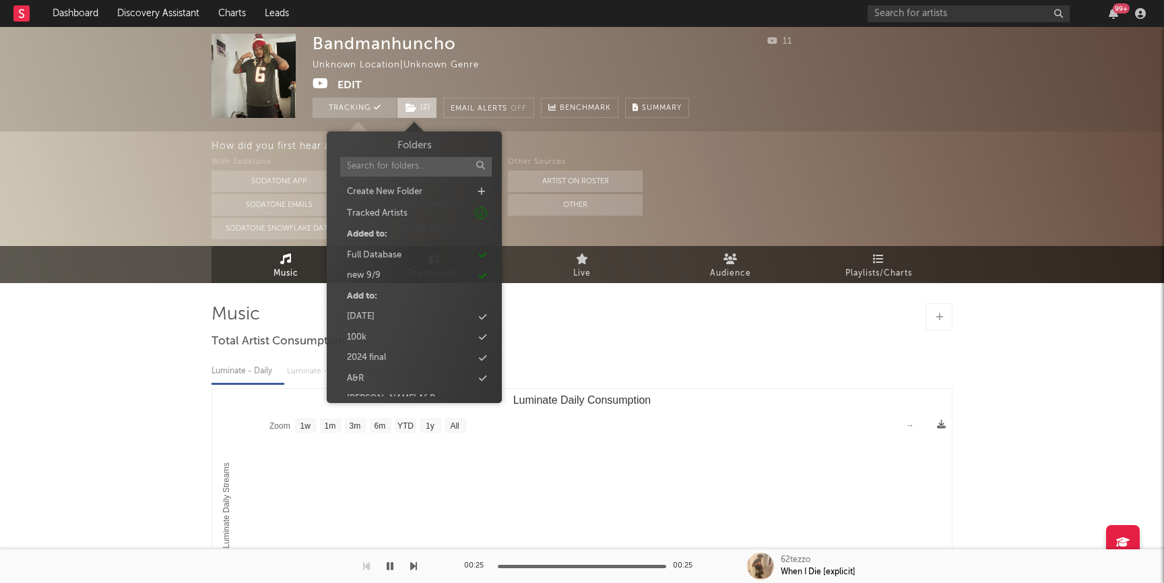
click at [424, 109] on span "( 2 )" at bounding box center [417, 108] width 40 height 20
click at [391, 274] on div "new 9/9" at bounding box center [414, 276] width 155 height 18
click at [380, 301] on div "new 9/9" at bounding box center [414, 303] width 155 height 18
click at [40, 296] on div "Bandmanhuncho Unknown Location | Unknown Genre Edit Tracking ( 2 ) Email Alerts…" at bounding box center [582, 404] width 1164 height 754
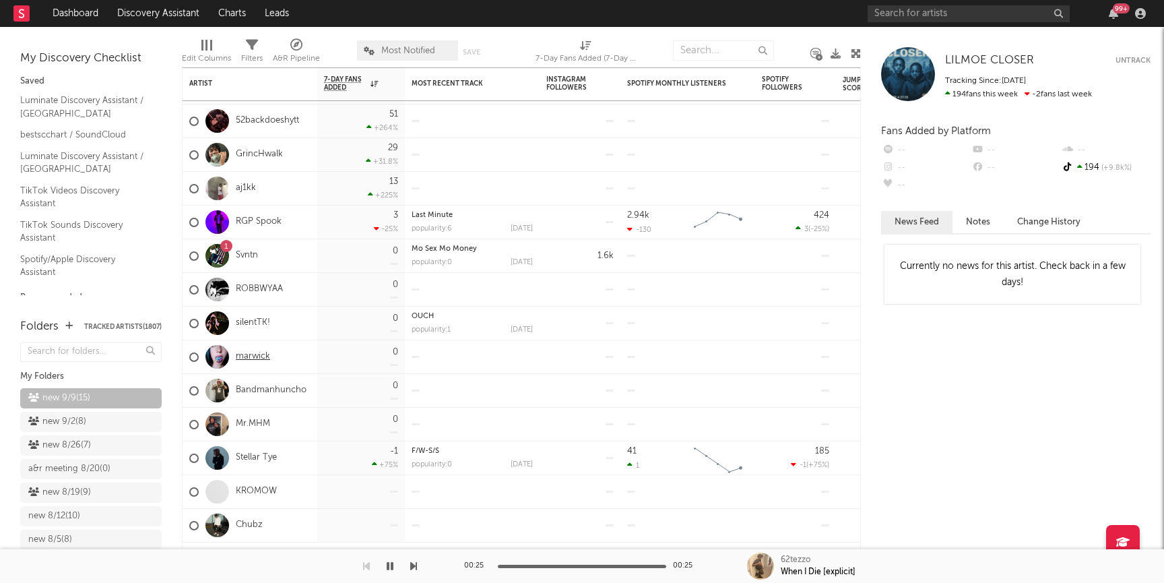
click at [253, 354] on link "marwick" at bounding box center [253, 356] width 34 height 11
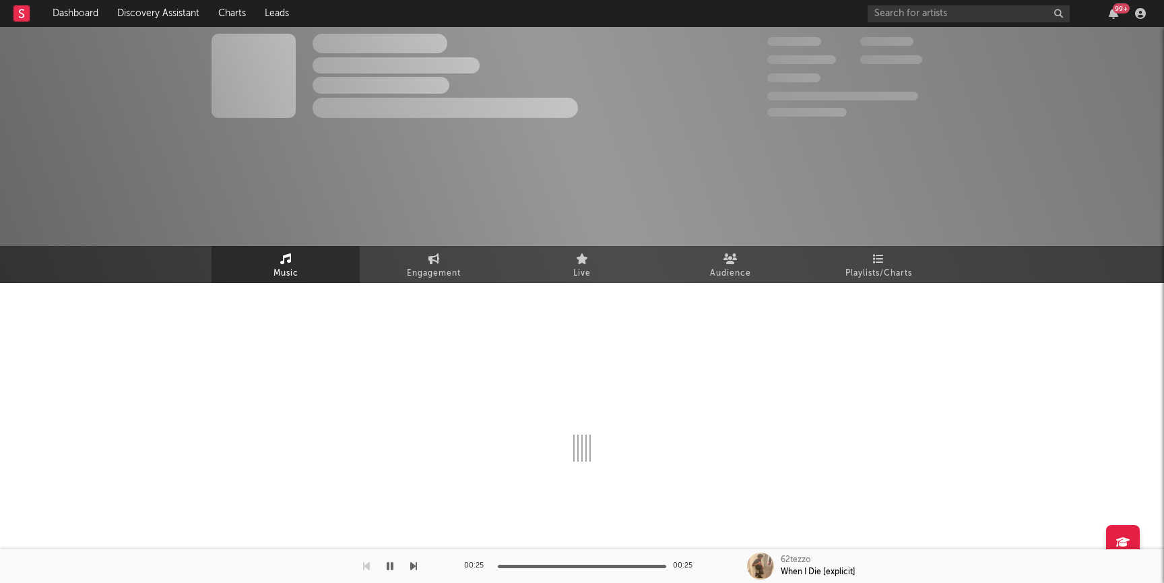
select select "1w"
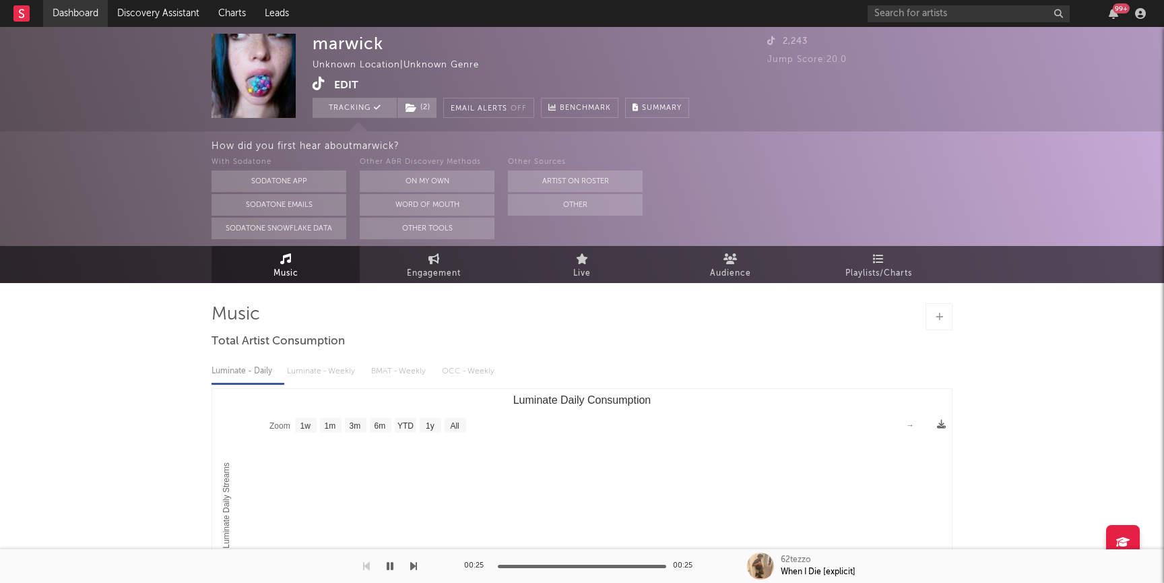
click at [77, 11] on link "Dashboard" at bounding box center [75, 13] width 65 height 27
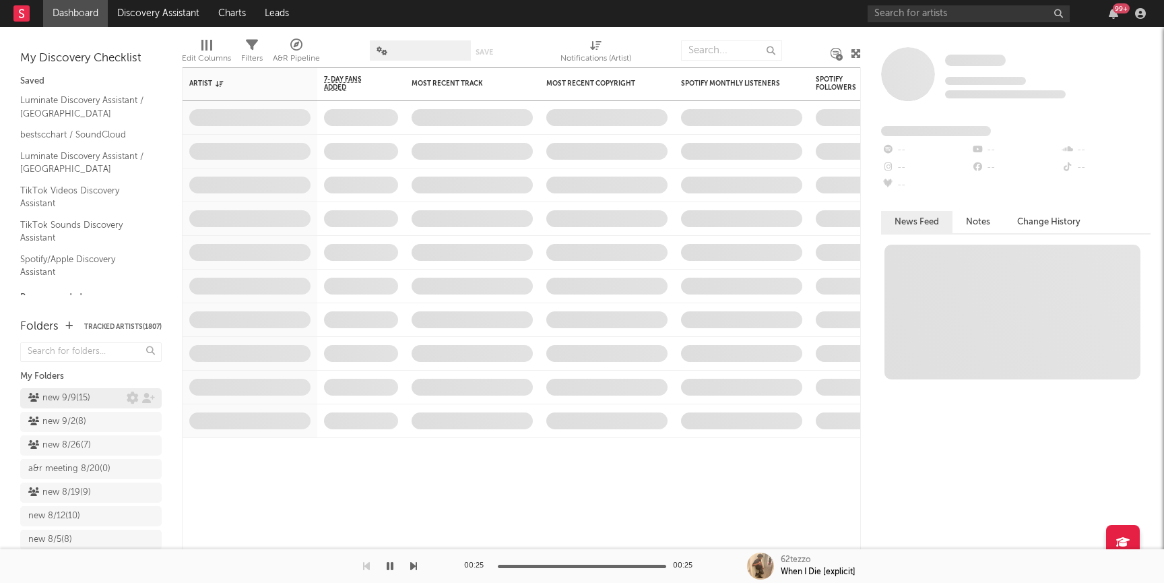
click at [60, 402] on div "new 9/9 ( 15 )" at bounding box center [59, 398] width 62 height 16
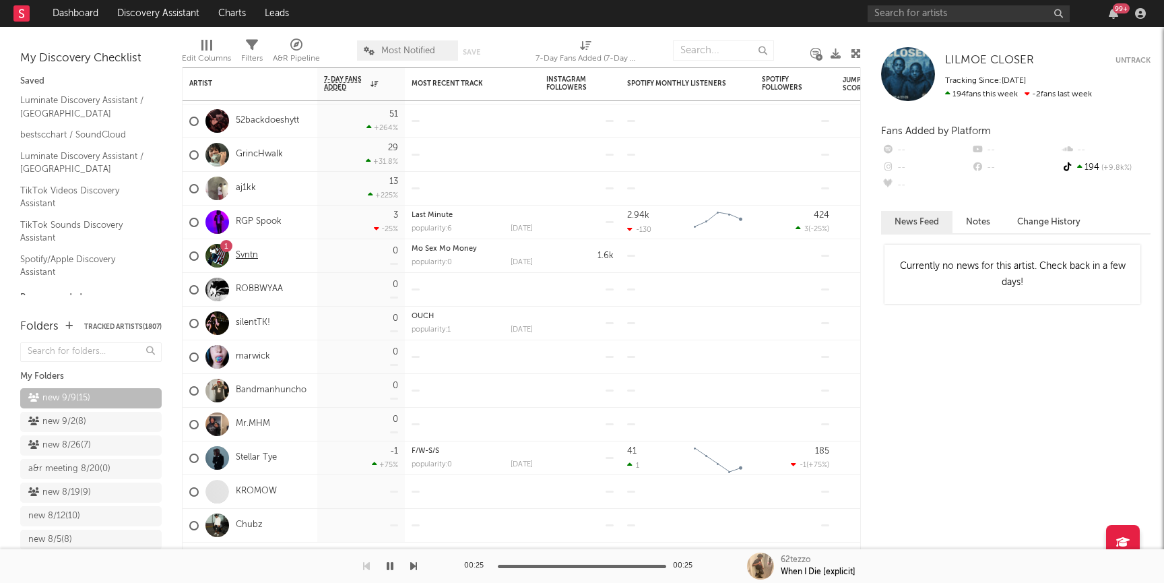
click at [248, 255] on link "Svntn" at bounding box center [247, 255] width 22 height 11
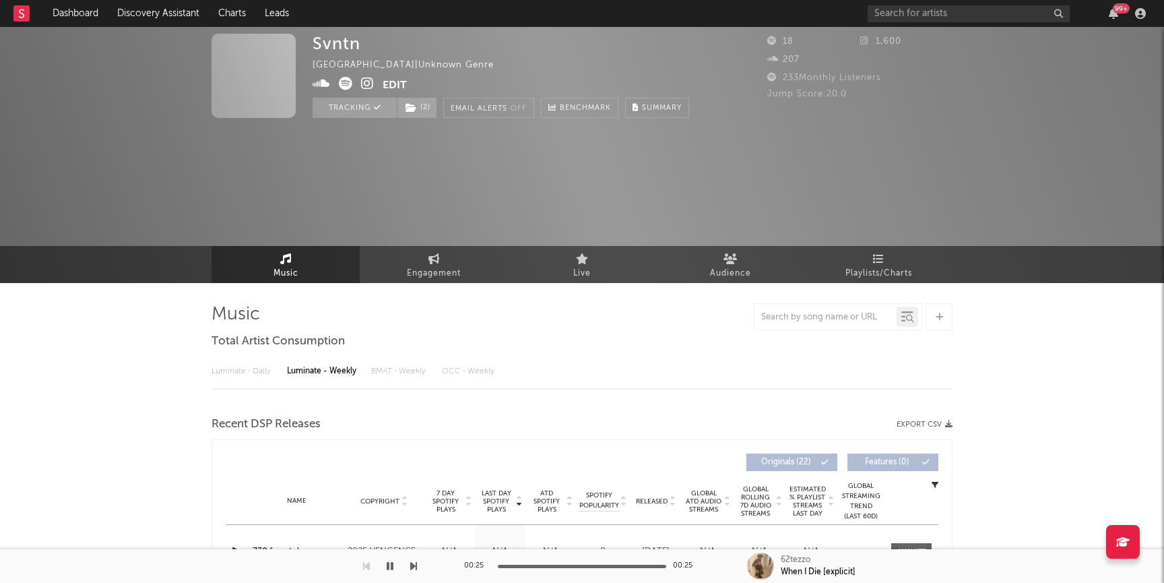
select select "1w"
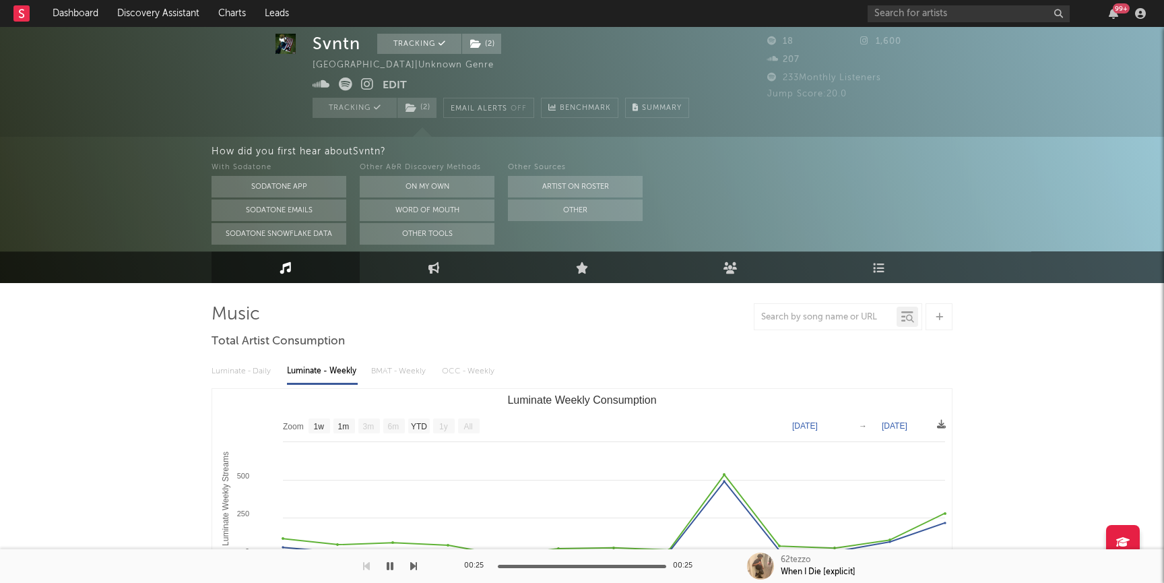
scroll to position [22, 0]
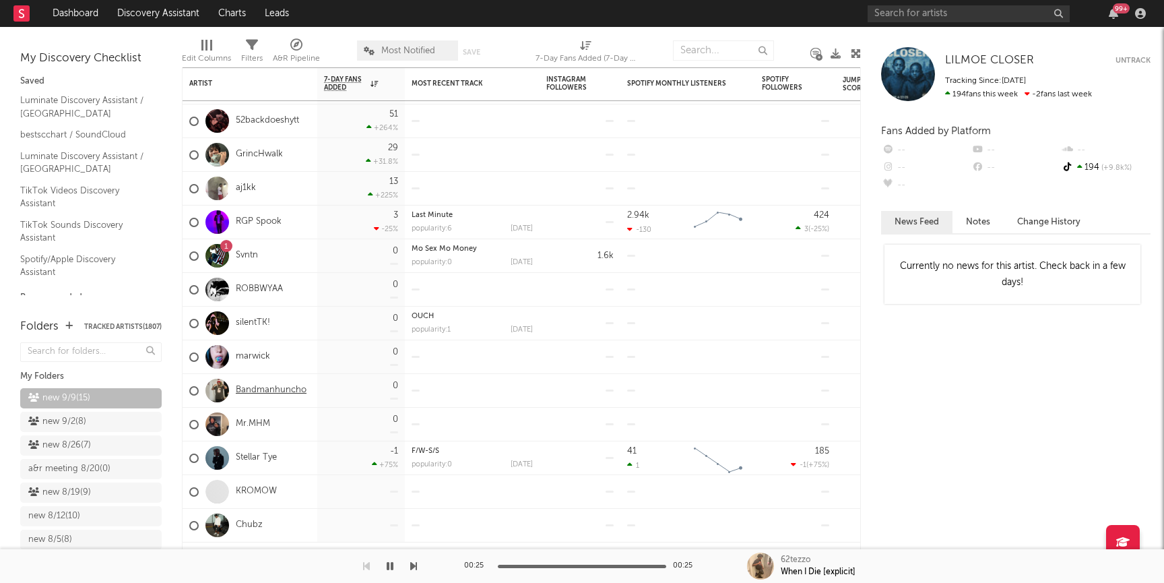
click at [284, 388] on link "Bandmanhuncho" at bounding box center [271, 390] width 71 height 11
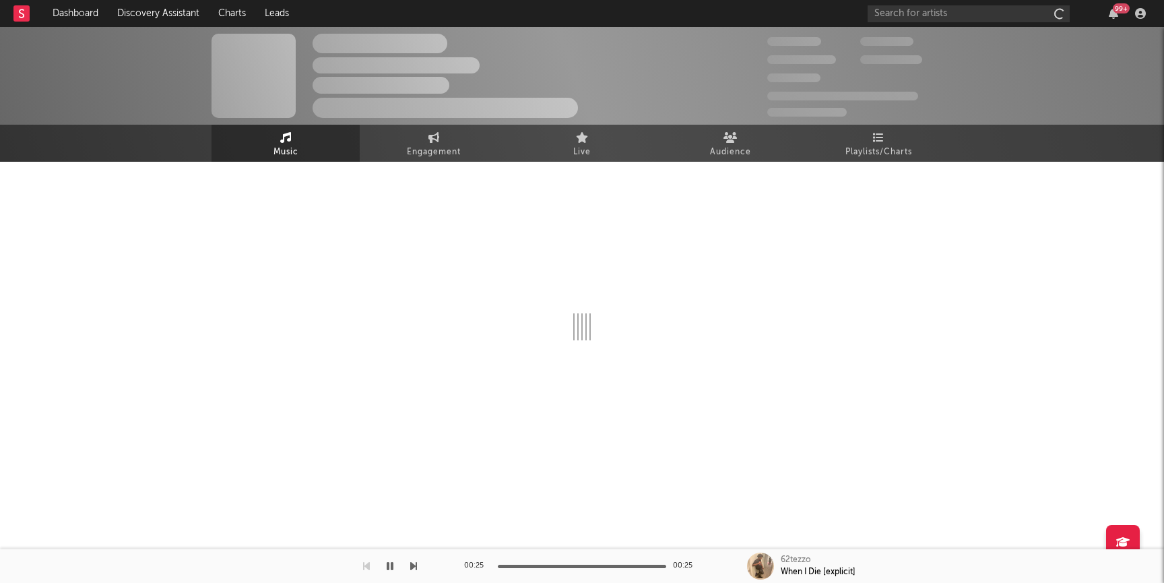
select select "1w"
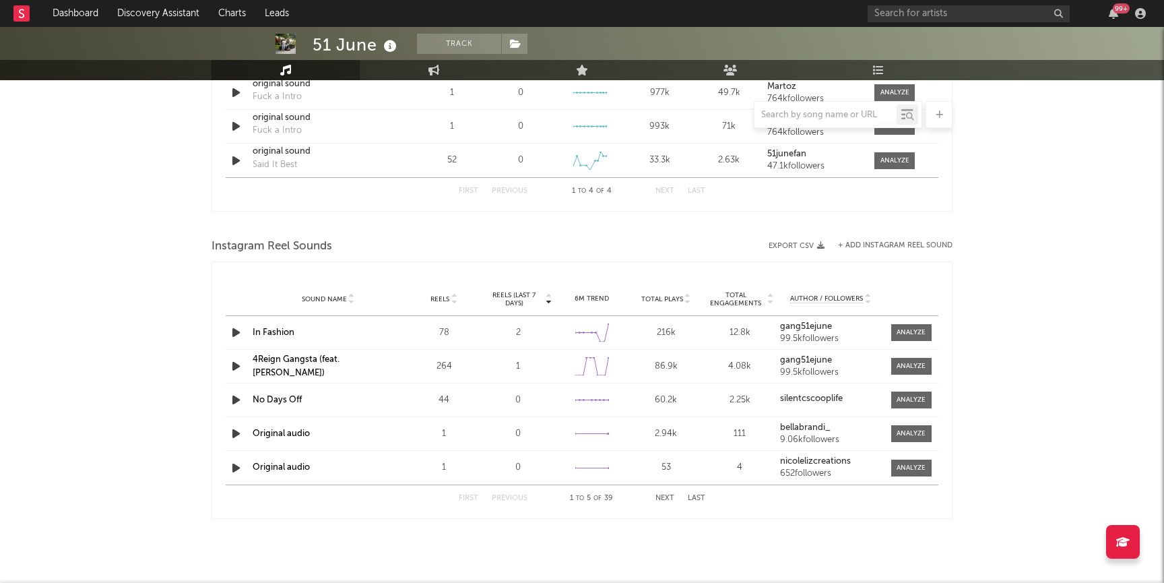
scroll to position [1056, 0]
select select "6m"
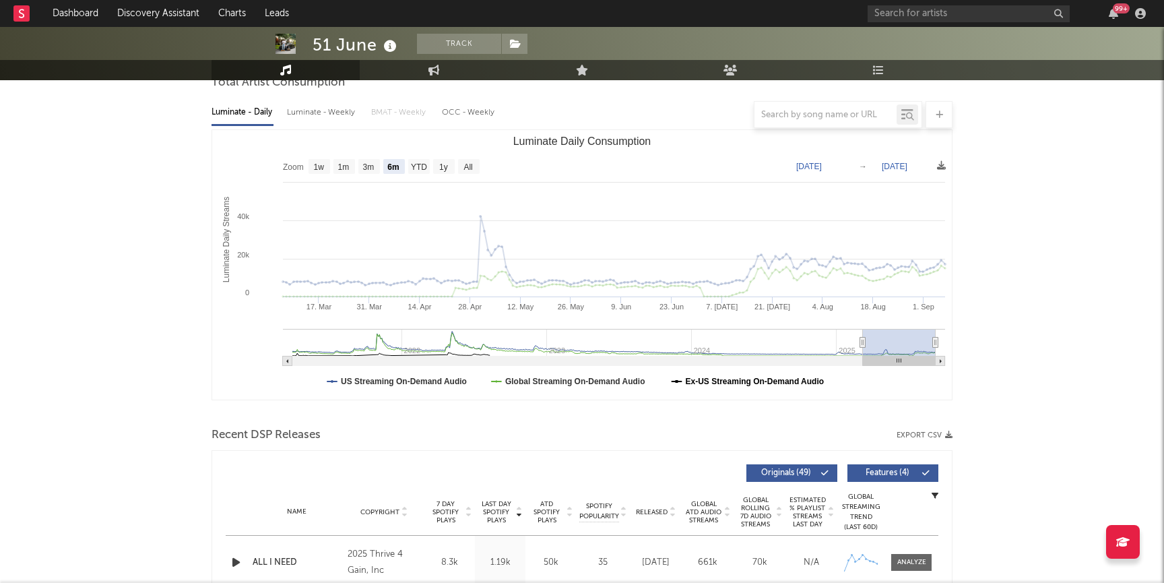
scroll to position [0, 0]
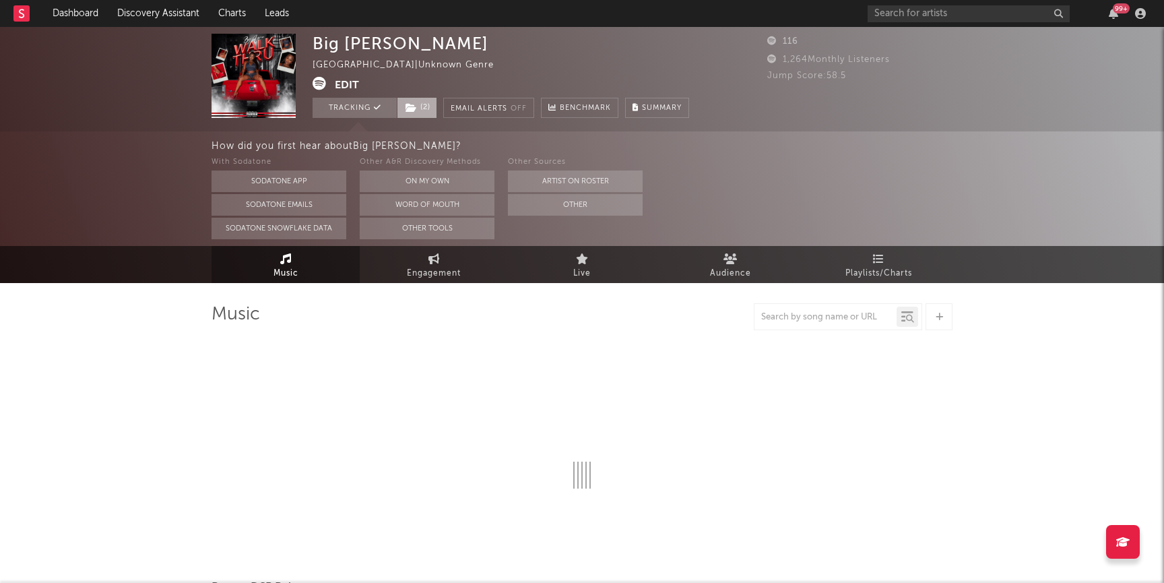
select select "6m"
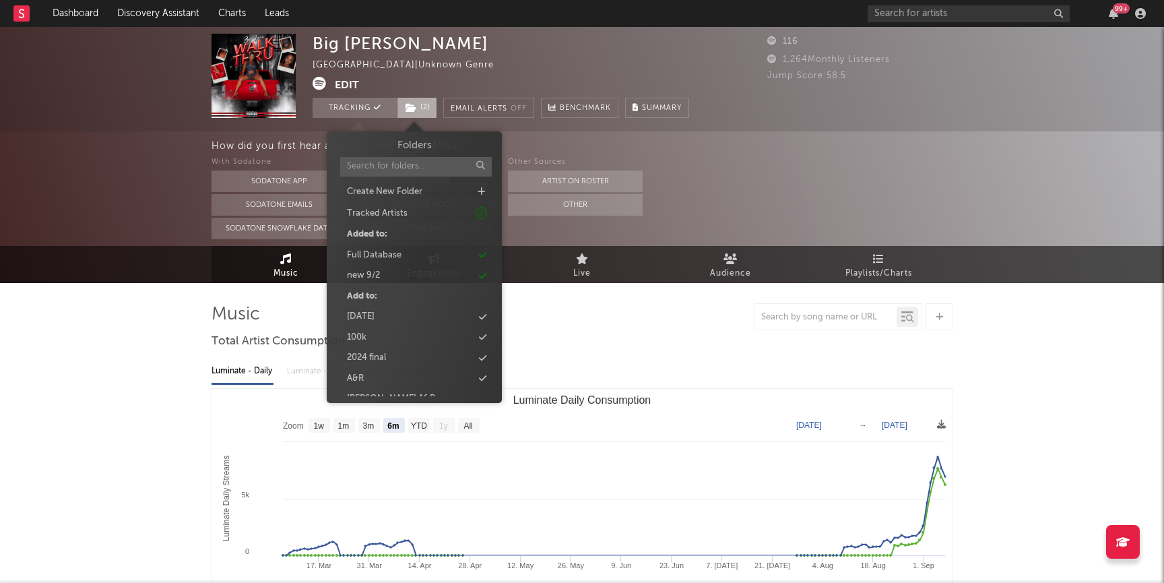
click at [424, 102] on span "( 2 )" at bounding box center [417, 108] width 40 height 20
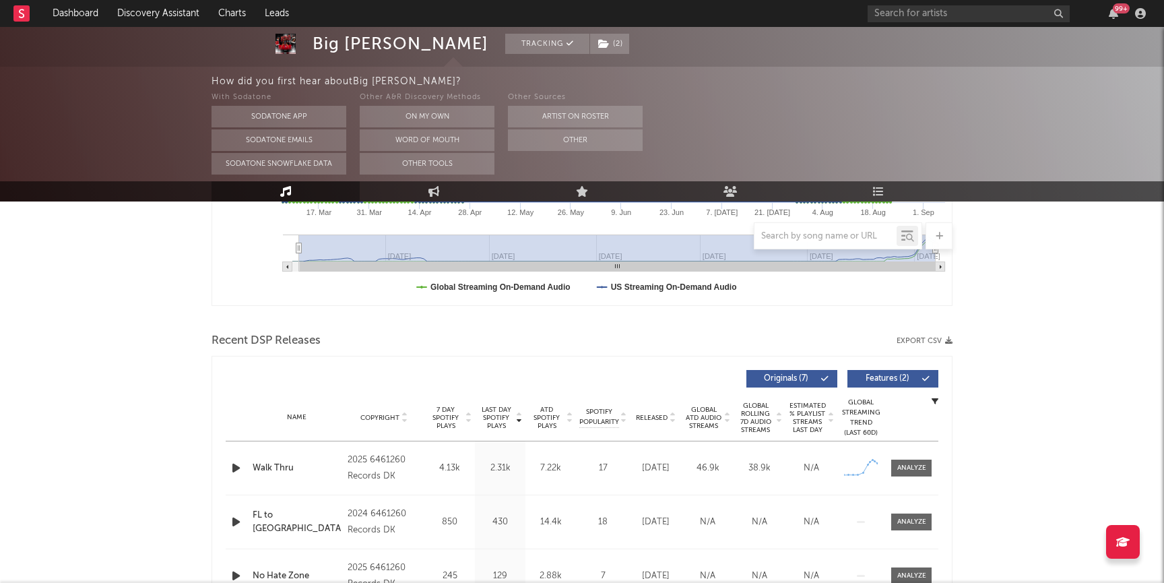
scroll to position [354, 0]
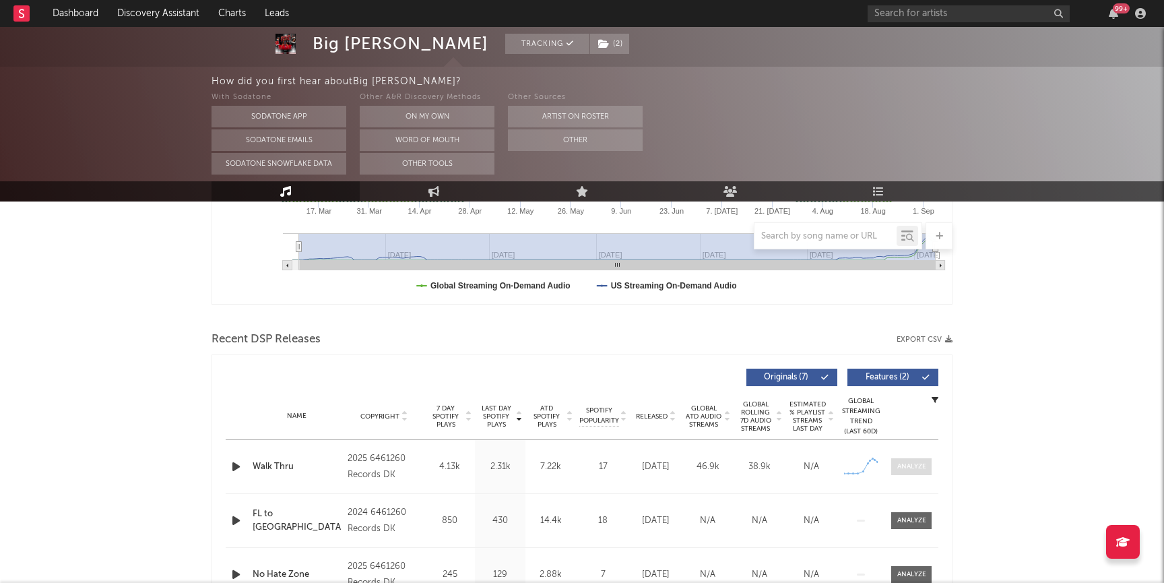
click at [898, 468] on div at bounding box center [911, 466] width 29 height 10
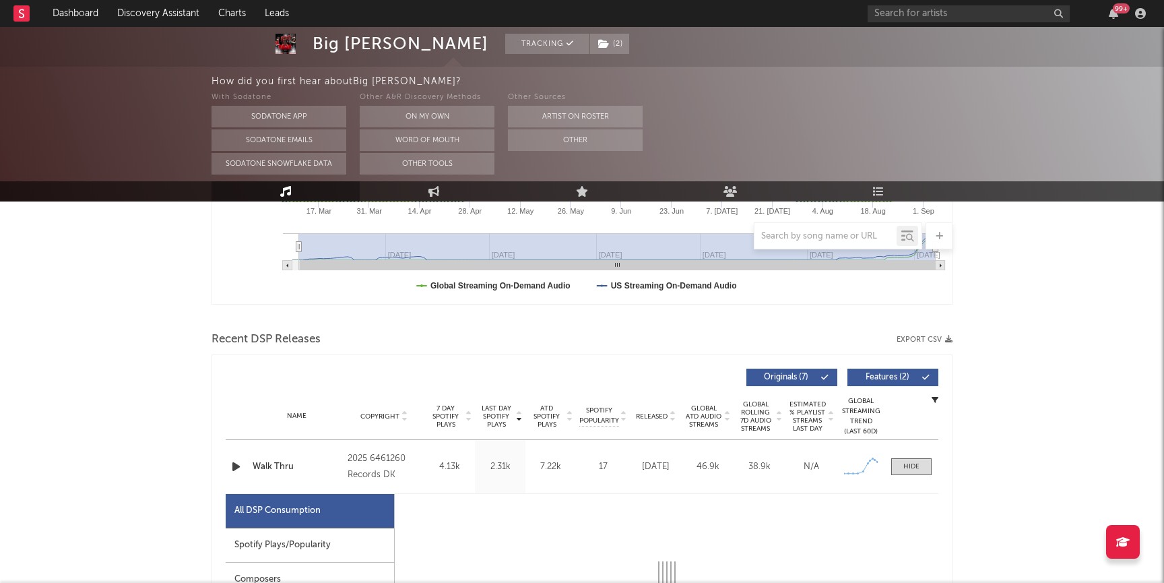
select select "1w"
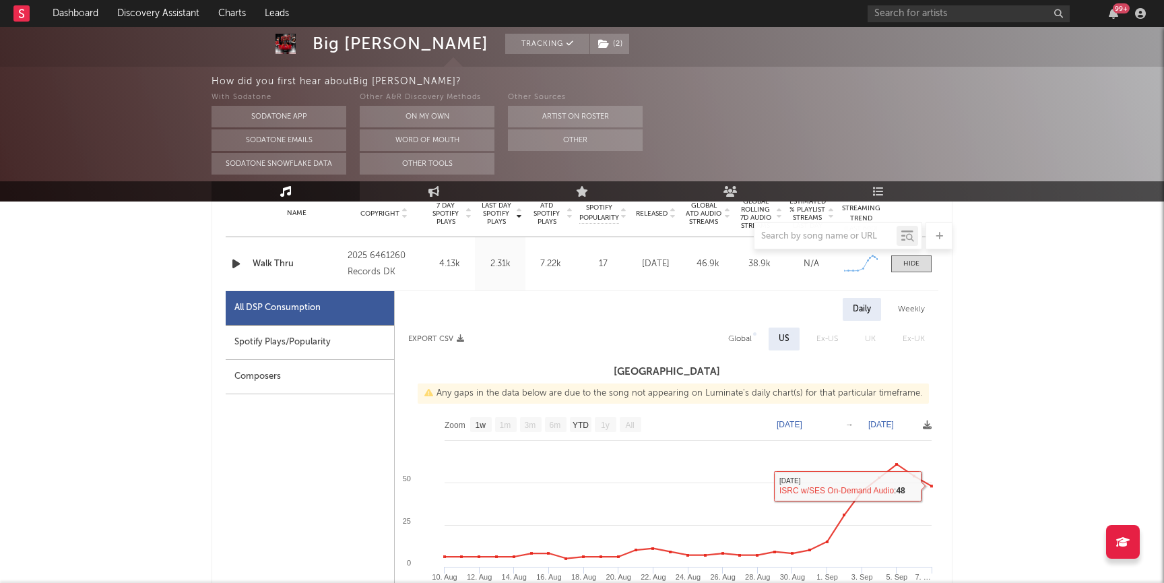
scroll to position [0, 0]
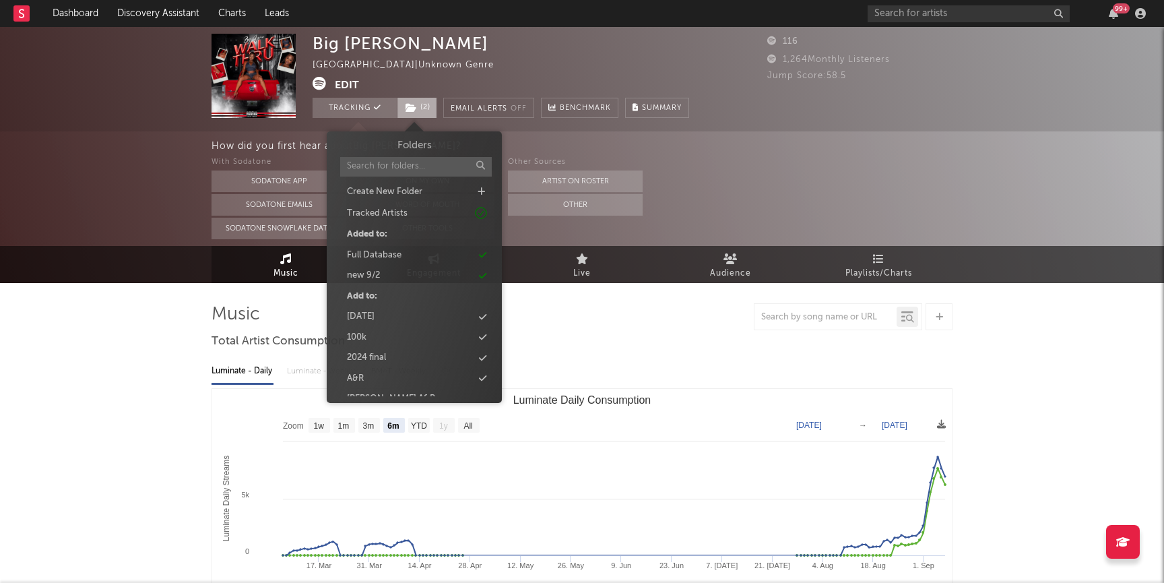
click at [416, 105] on icon at bounding box center [411, 107] width 11 height 9
click at [381, 280] on div "new 9/2" at bounding box center [414, 276] width 155 height 18
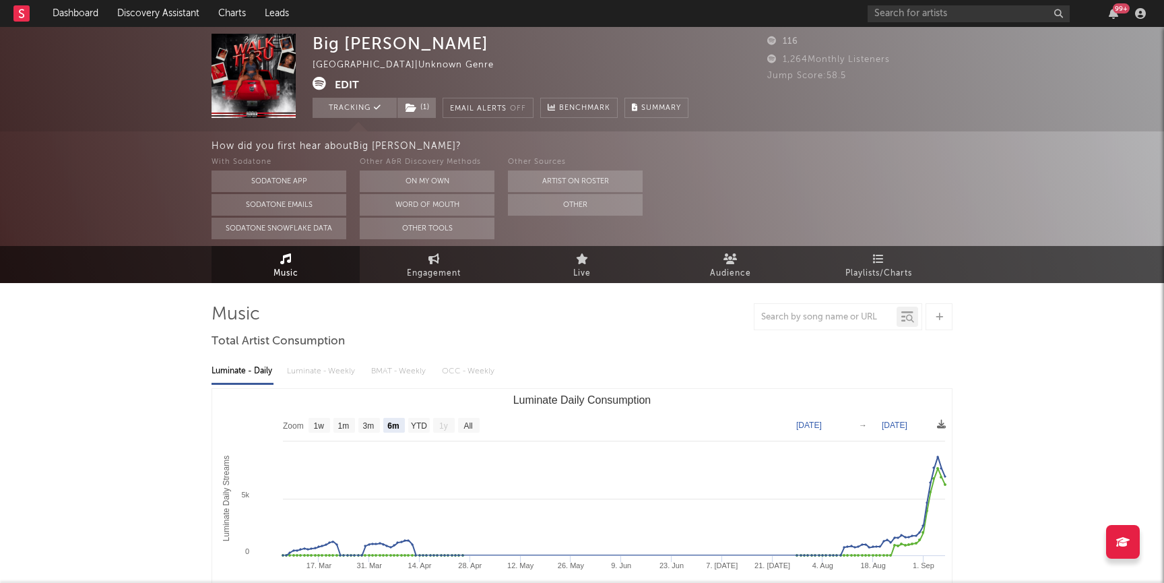
click at [180, 180] on div "How did you first hear about Big Larue ? With Sodatone Sodatone App Sodatone Em…" at bounding box center [582, 188] width 1164 height 115
click at [146, 20] on link "Discovery Assistant" at bounding box center [158, 13] width 101 height 27
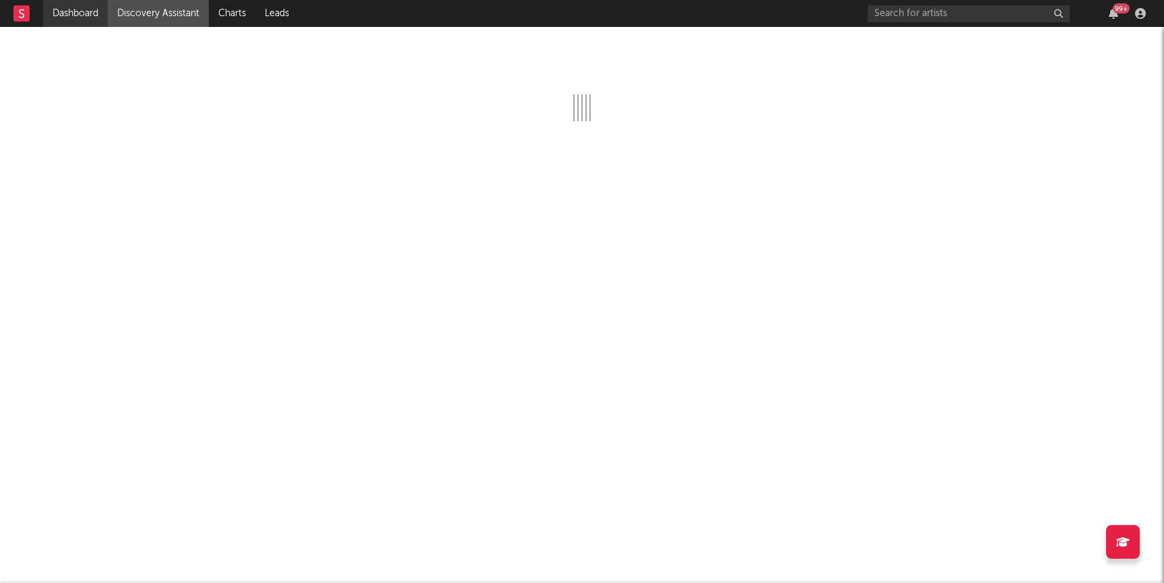
click at [64, 17] on link "Dashboard" at bounding box center [75, 13] width 65 height 27
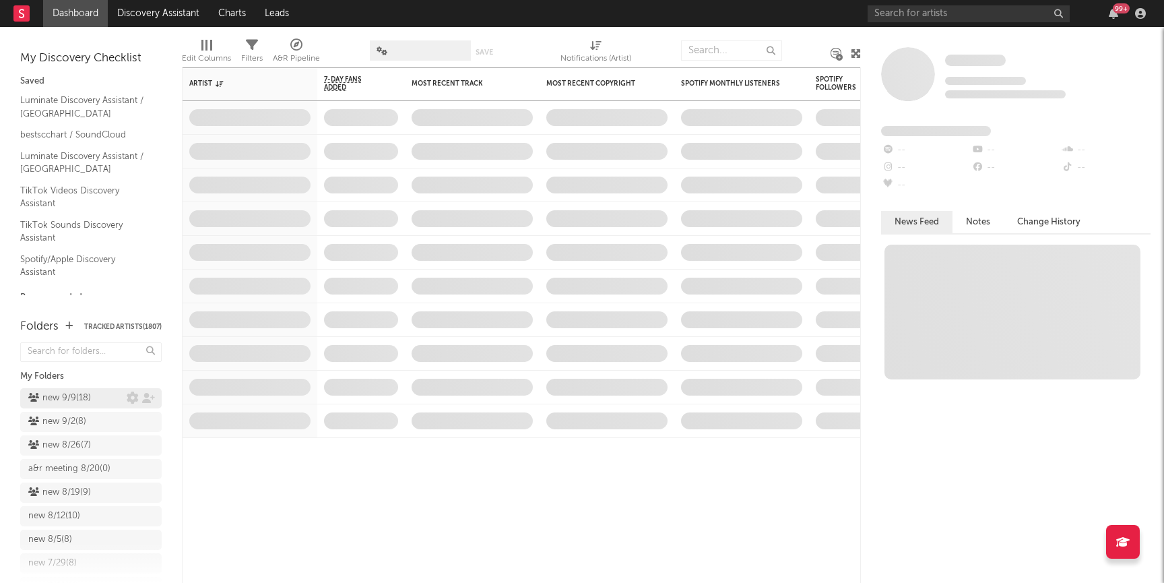
click at [76, 397] on div "new 9/9 ( 18 )" at bounding box center [59, 398] width 63 height 16
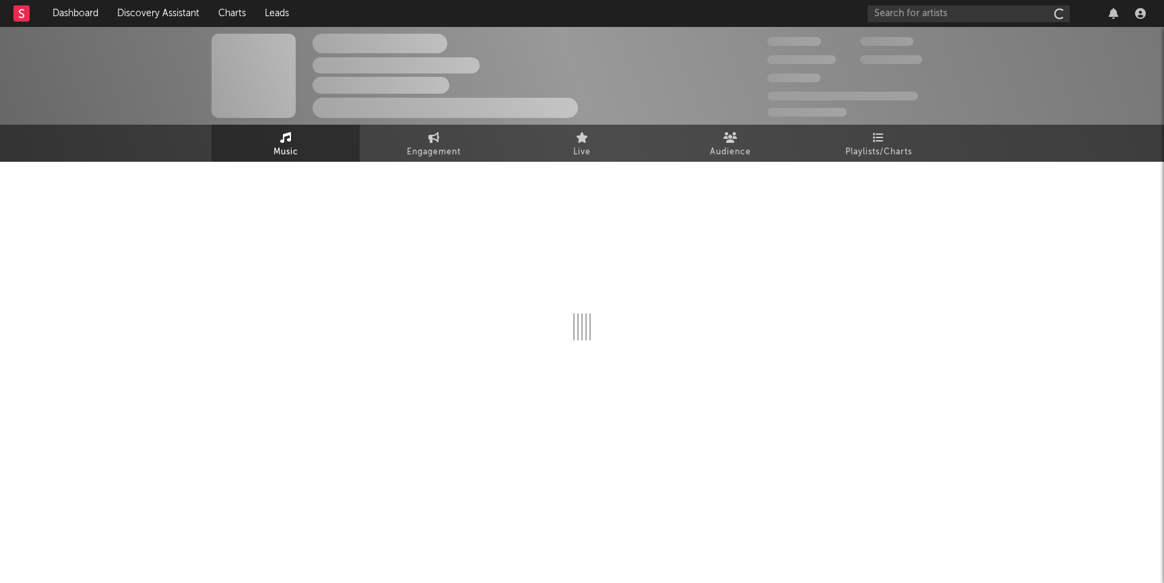
select select "1w"
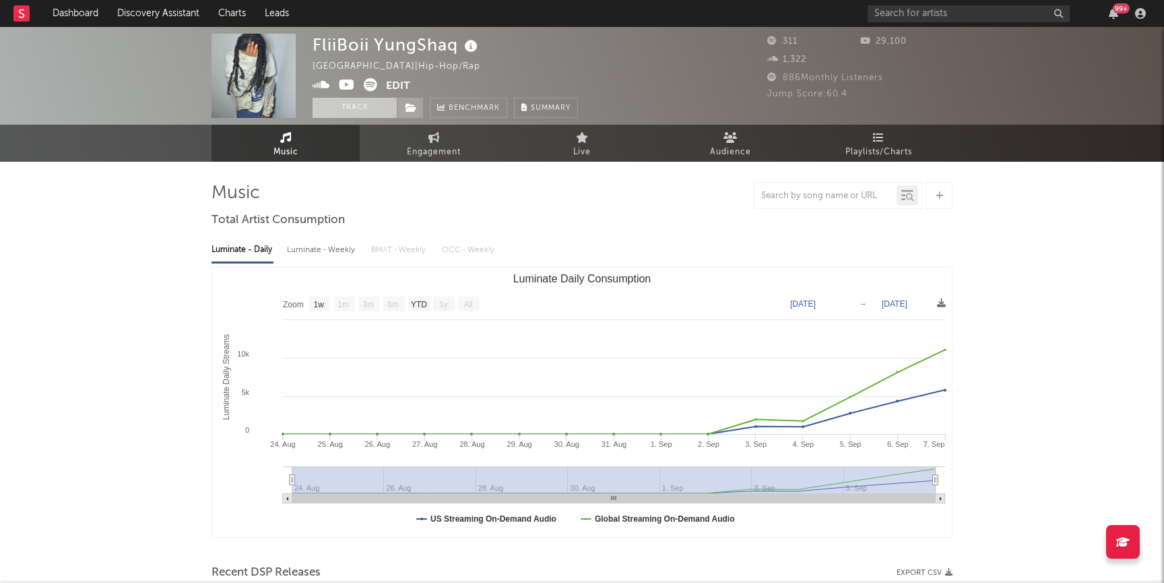
click at [341, 109] on button "Track" at bounding box center [355, 108] width 84 height 20
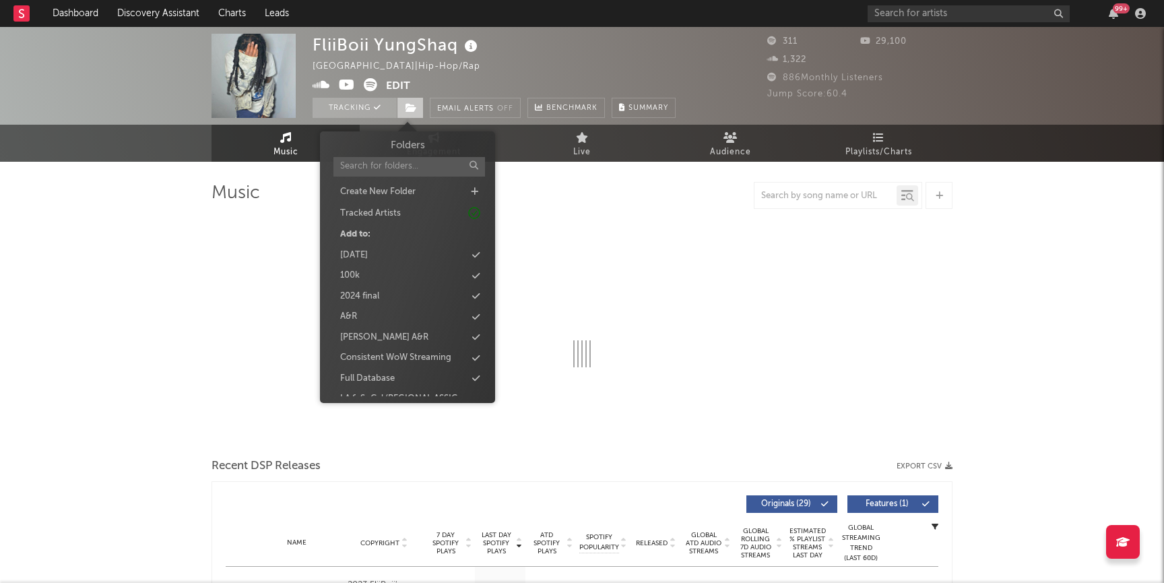
click at [418, 109] on span at bounding box center [410, 108] width 27 height 20
select select "1w"
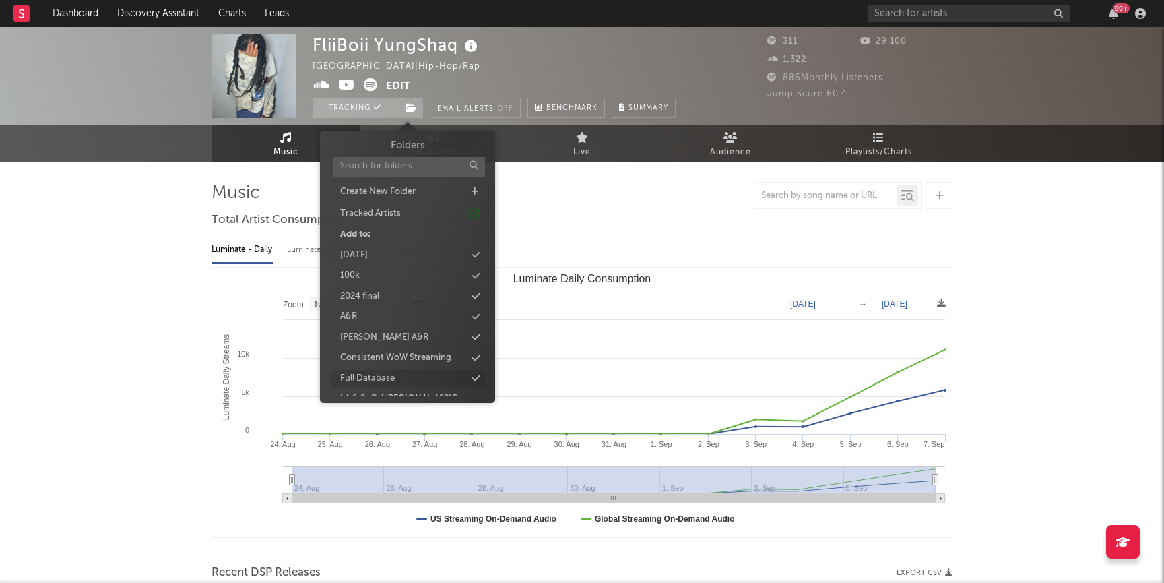
click at [374, 376] on div "Full Database" at bounding box center [367, 378] width 55 height 13
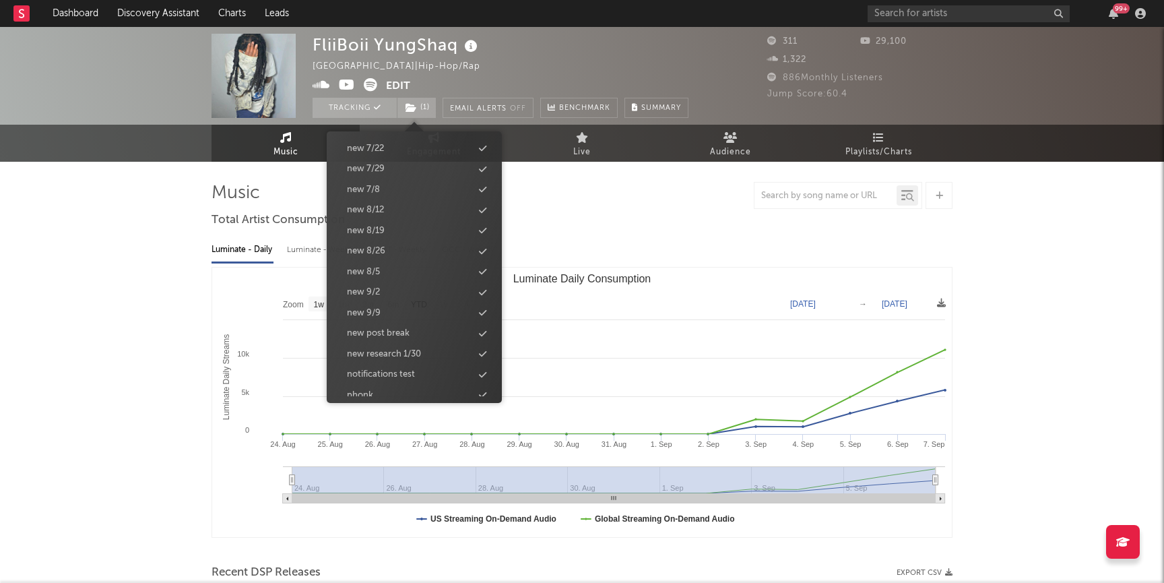
scroll to position [1350, 0]
click at [378, 300] on div "new 9/9" at bounding box center [364, 302] width 34 height 13
drag, startPoint x: 133, startPoint y: 278, endPoint x: 212, endPoint y: 199, distance: 111.5
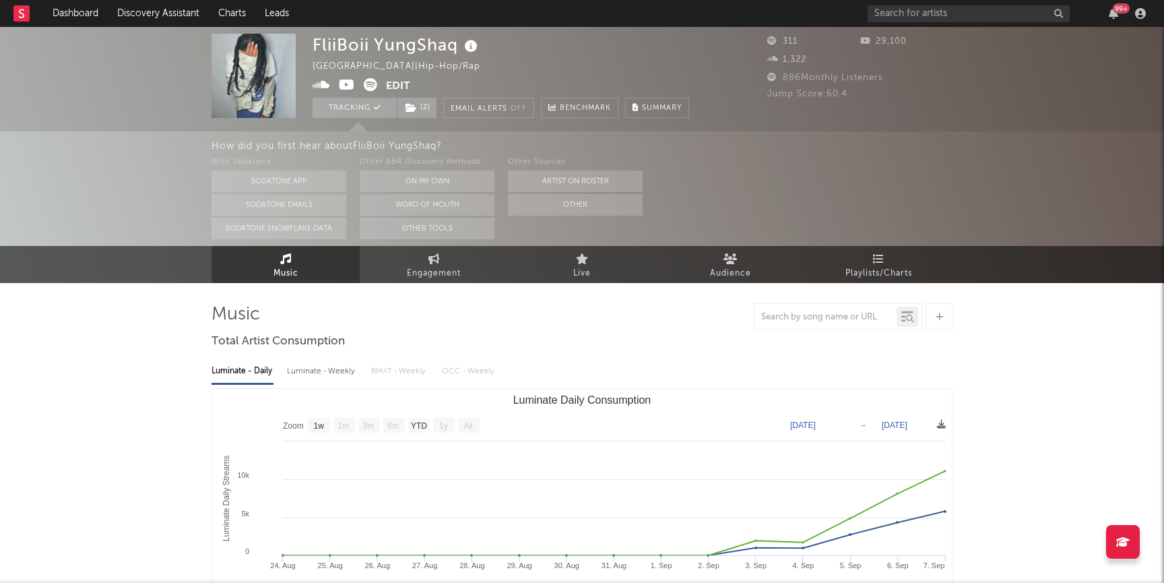
click at [344, 82] on icon at bounding box center [347, 84] width 16 height 13
click at [372, 80] on icon at bounding box center [370, 84] width 13 height 13
click at [418, 109] on span "( 2 )" at bounding box center [417, 108] width 40 height 20
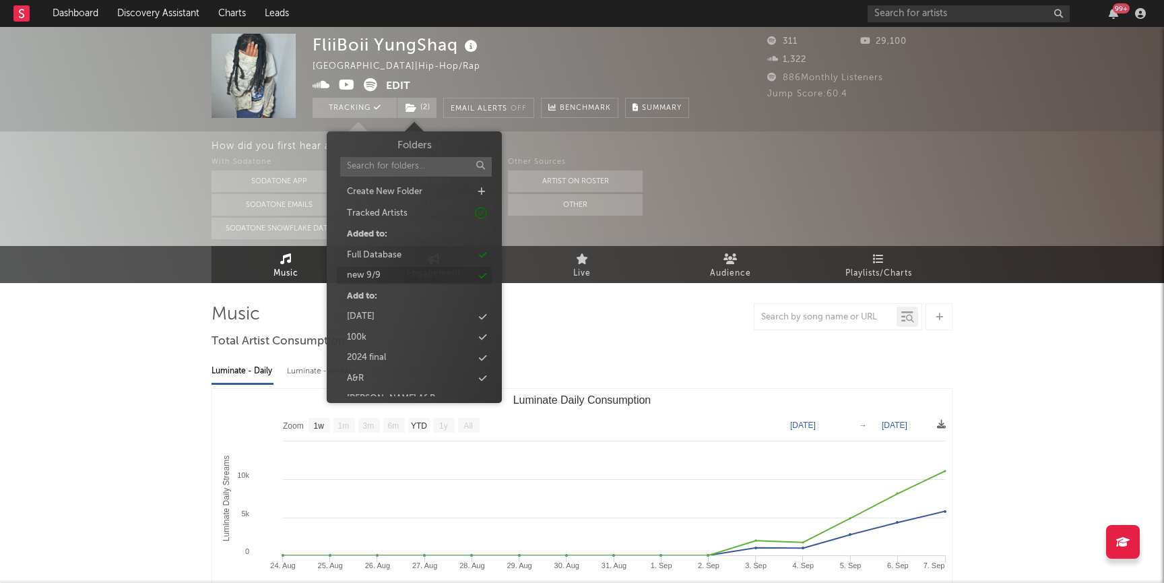
click at [414, 282] on div "new 9/9" at bounding box center [414, 276] width 155 height 18
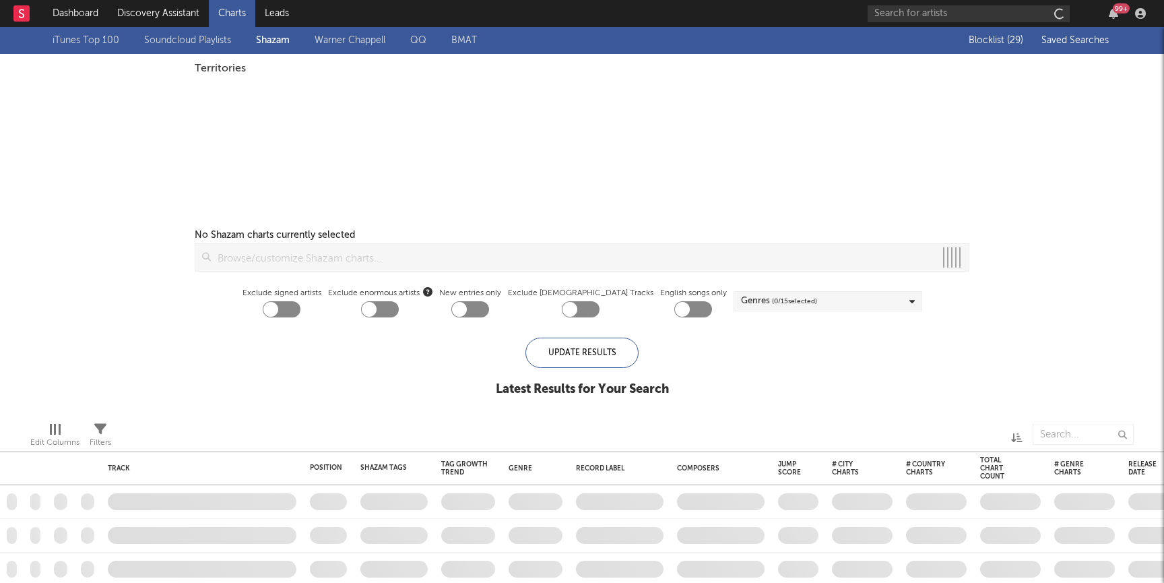
checkbox input "true"
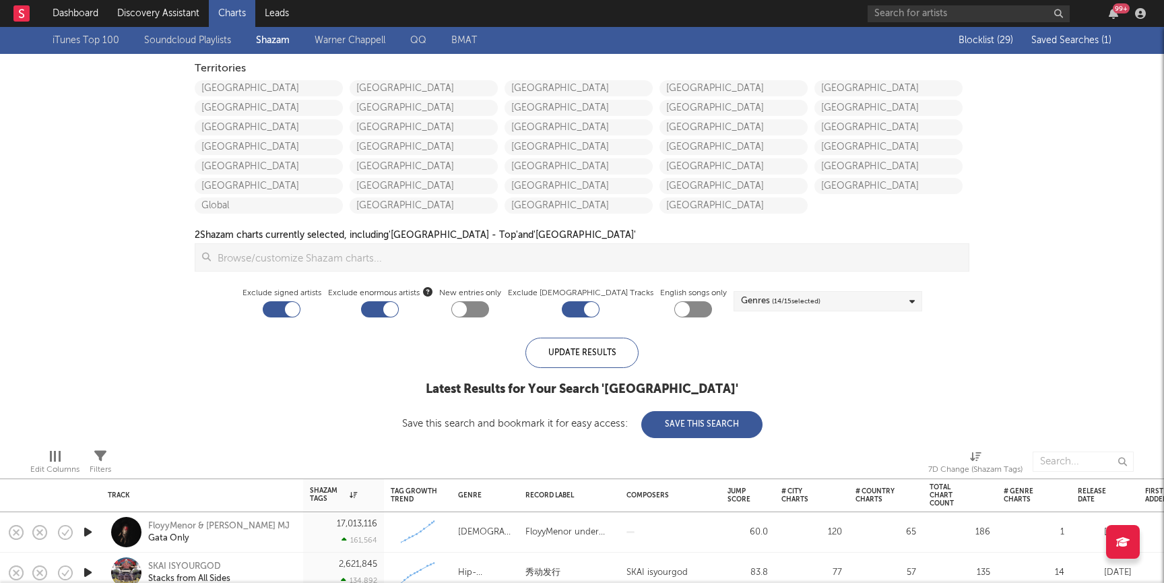
click at [1091, 40] on span "Saved Searches ( 1 )" at bounding box center [1071, 40] width 80 height 9
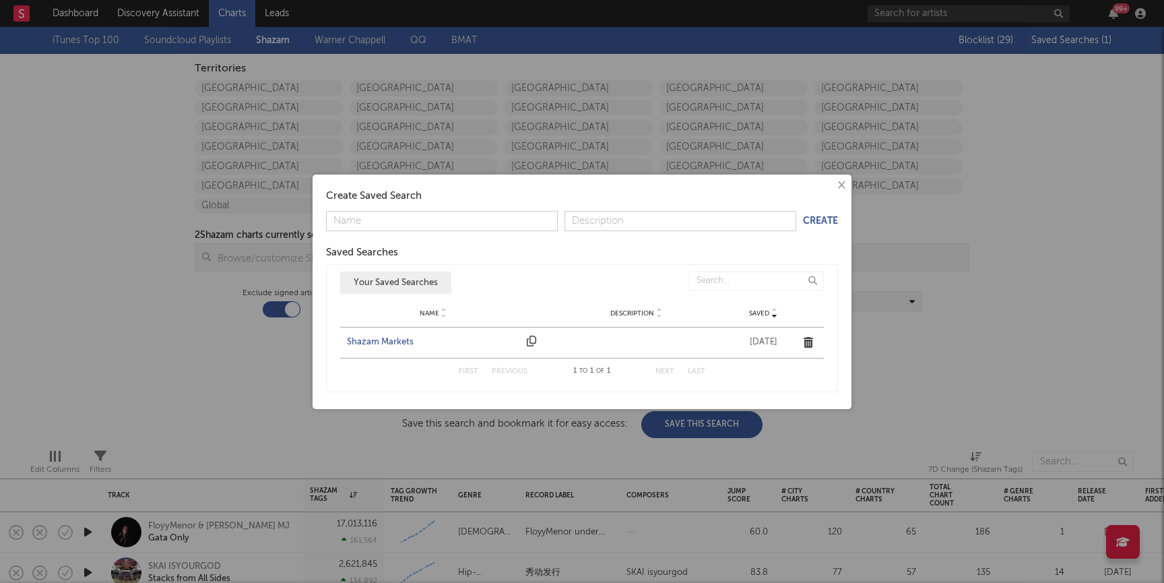
click at [389, 344] on div "Shazam Markets" at bounding box center [433, 341] width 173 height 13
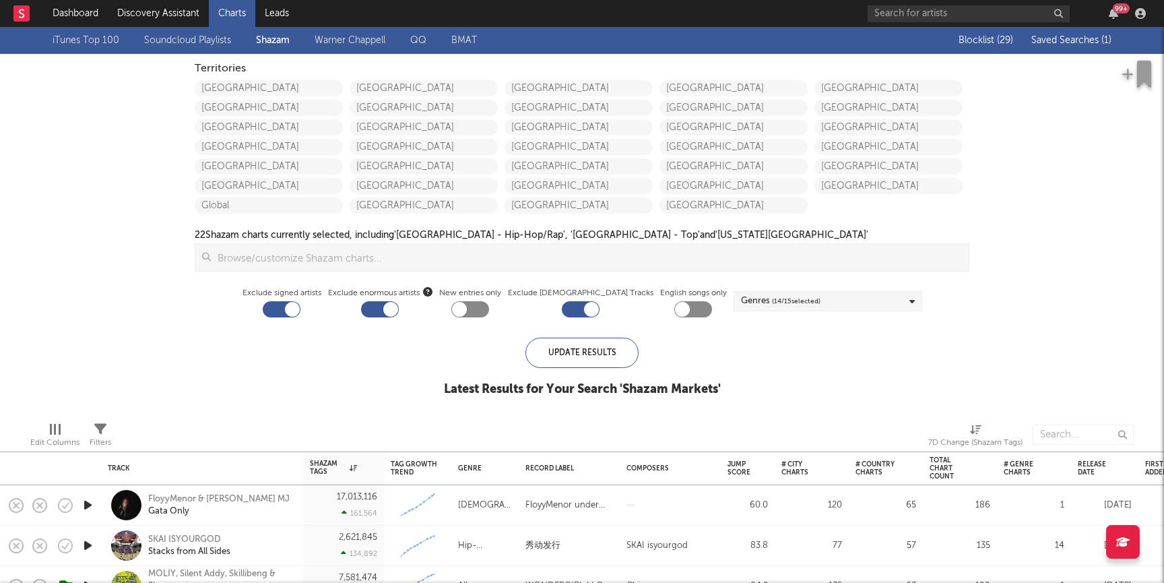
click at [1067, 40] on span "Saved Searches ( 1 )" at bounding box center [1071, 40] width 80 height 9
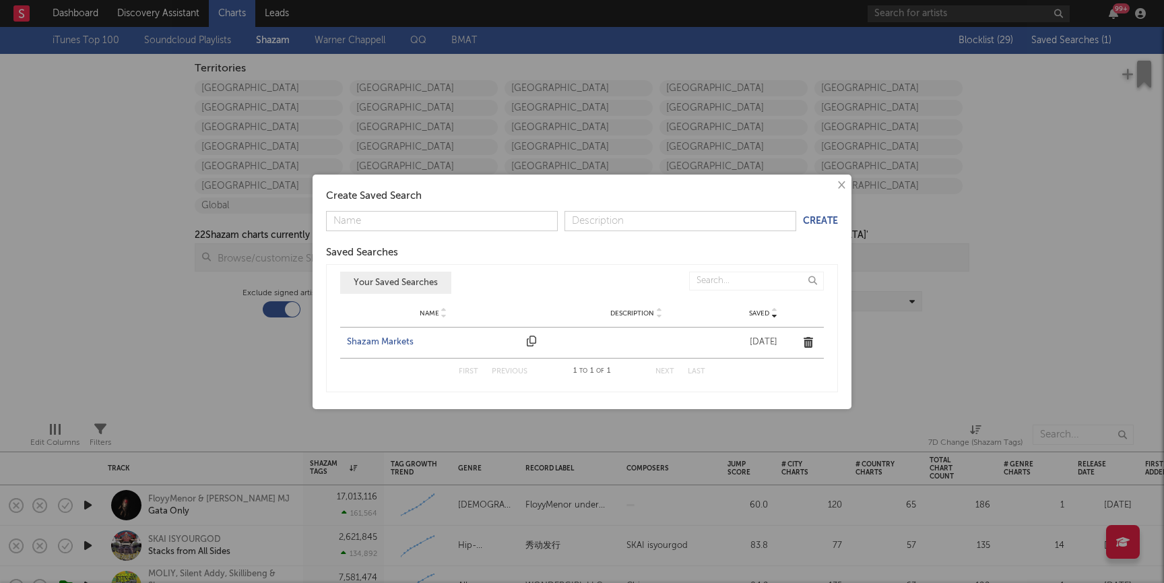
click at [356, 342] on div "Shazam Markets" at bounding box center [433, 341] width 173 height 13
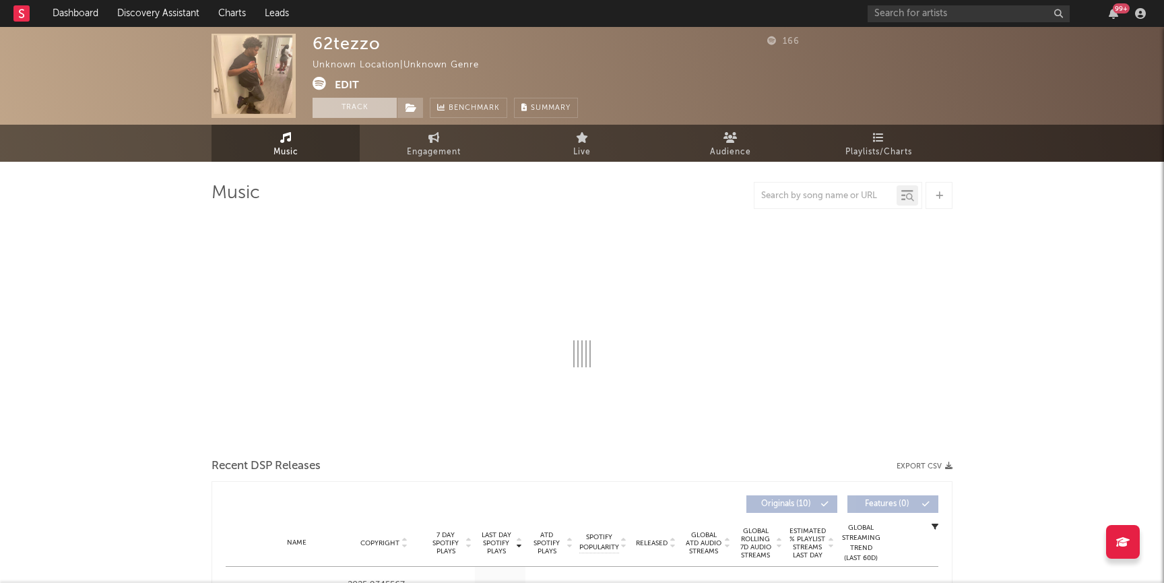
click at [325, 112] on button "Track" at bounding box center [355, 108] width 84 height 20
select select "1w"
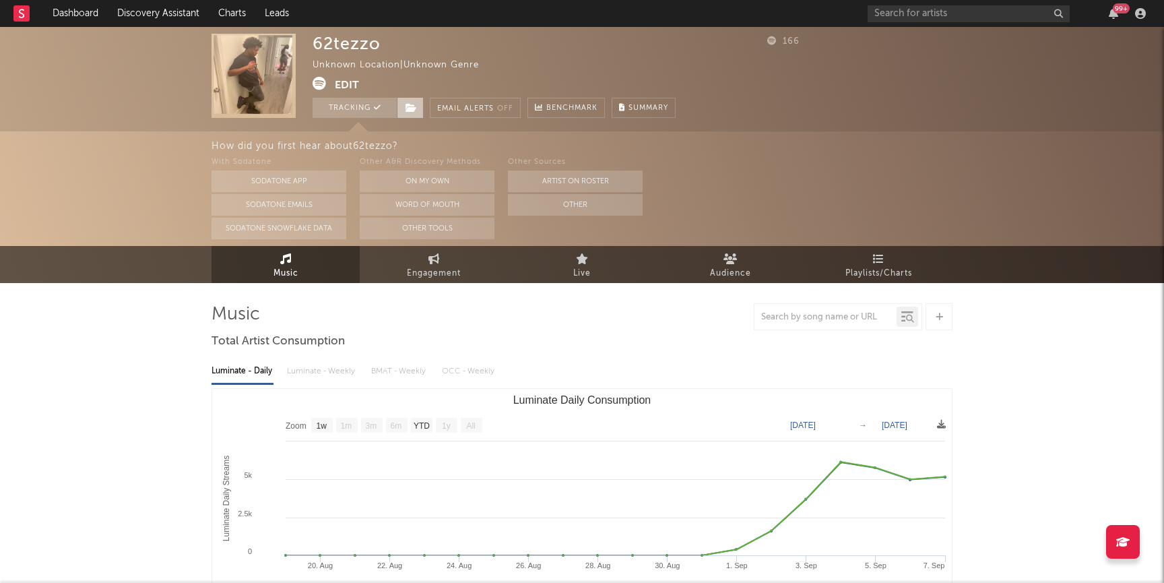
click at [404, 109] on span at bounding box center [410, 108] width 27 height 20
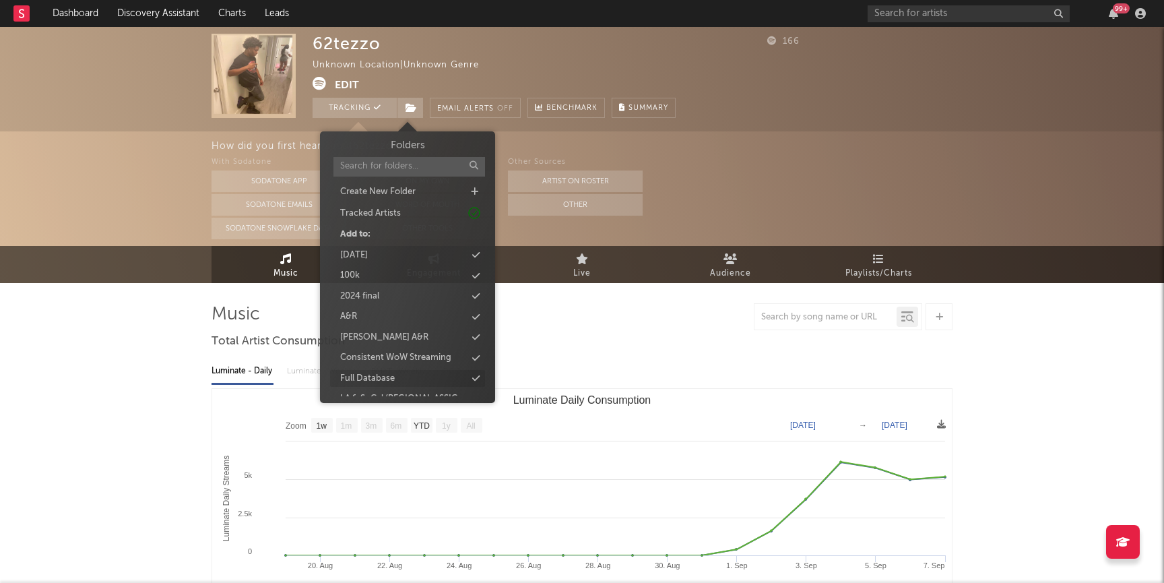
click at [373, 378] on div "Full Database" at bounding box center [367, 378] width 55 height 13
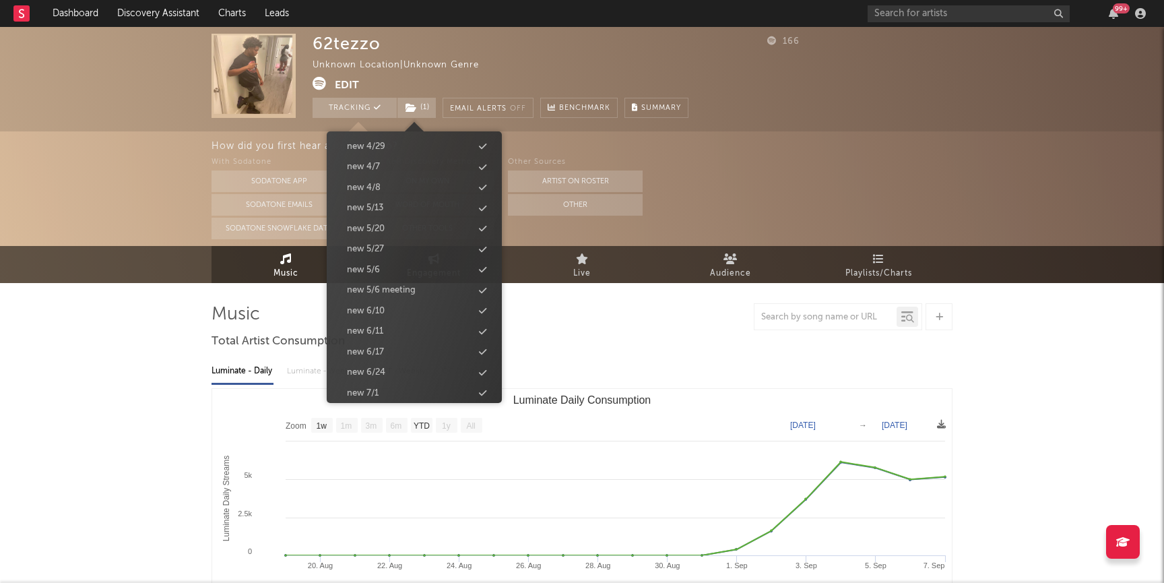
scroll to position [1350, 0]
click at [360, 306] on div "new 9/9" at bounding box center [364, 302] width 34 height 13
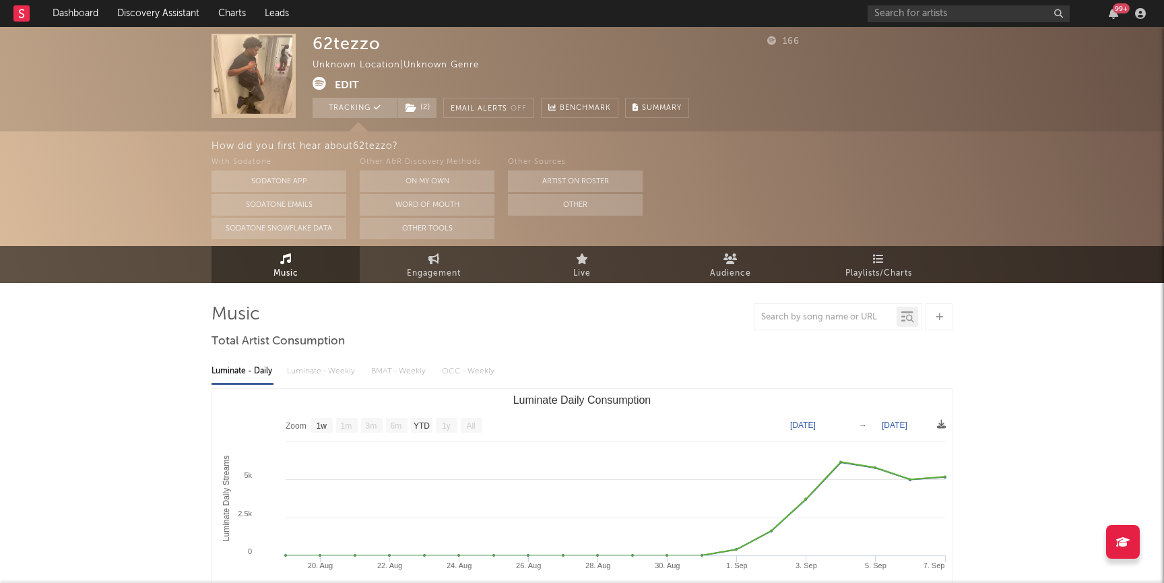
click at [166, 375] on div "62tezzo Unknown Location | Unknown Genre Edit Tracking ( 2 ) Email Alerts Off B…" at bounding box center [582, 594] width 1164 height 1135
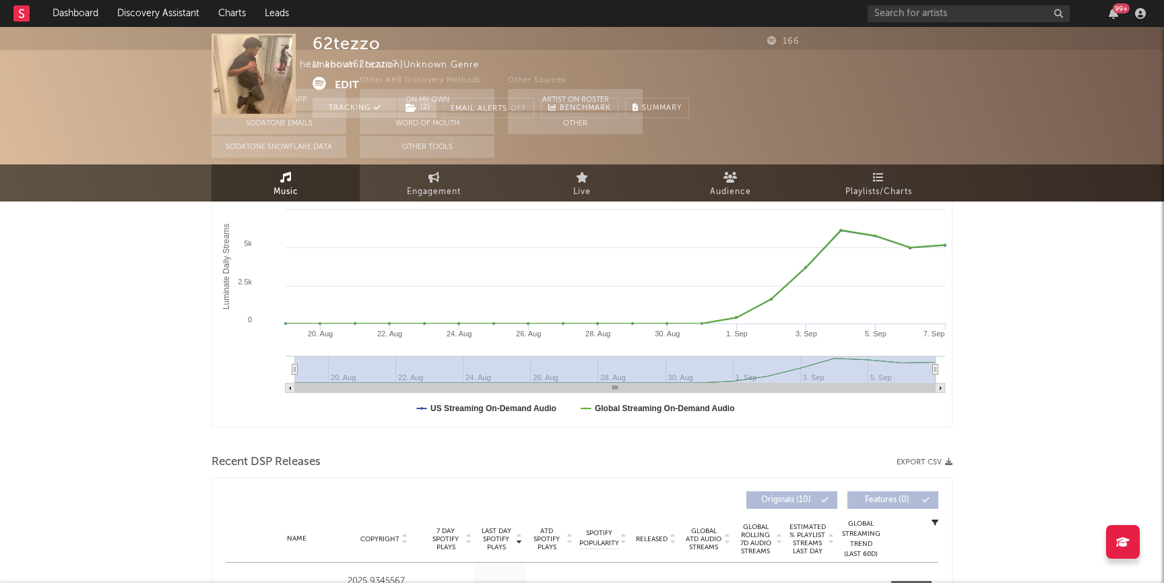
scroll to position [0, 0]
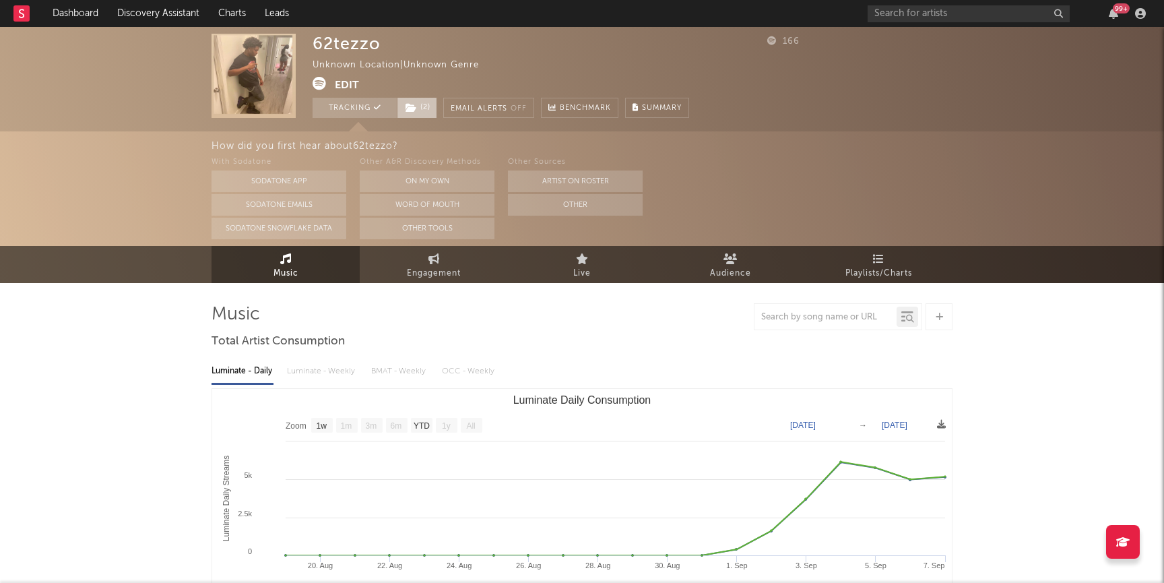
click at [404, 104] on span "( 2 )" at bounding box center [417, 108] width 40 height 20
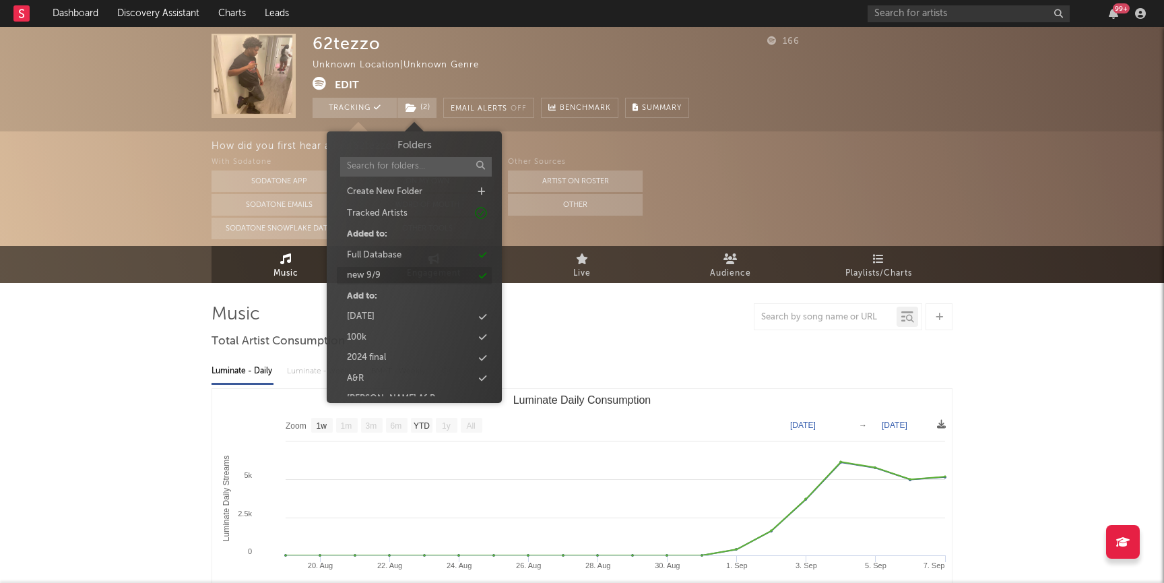
click at [360, 272] on div "new 9/9" at bounding box center [364, 275] width 34 height 13
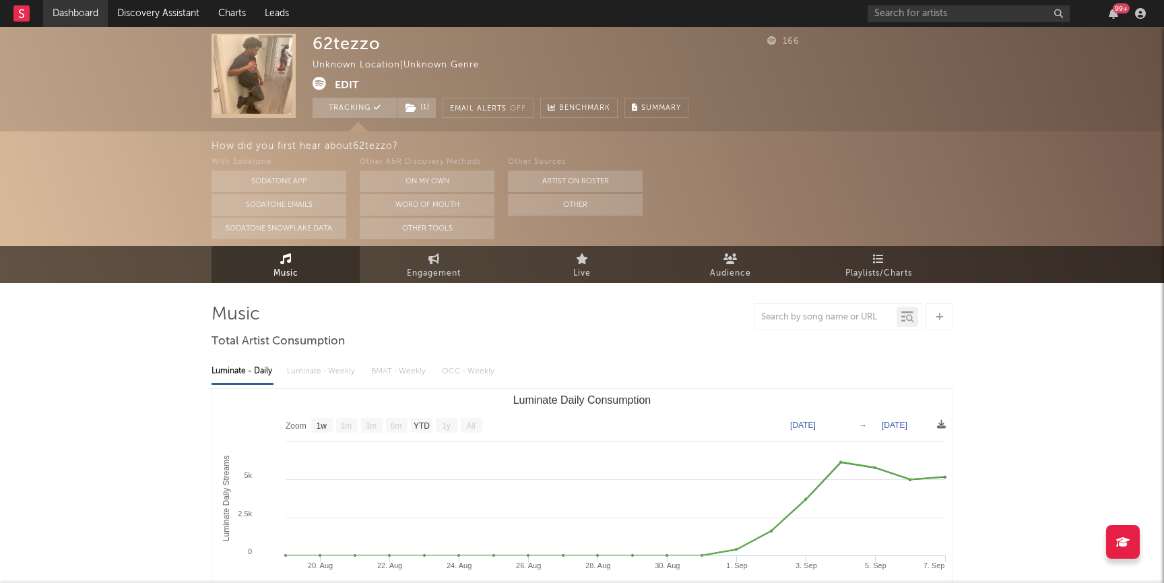
click at [87, 14] on link "Dashboard" at bounding box center [75, 13] width 65 height 27
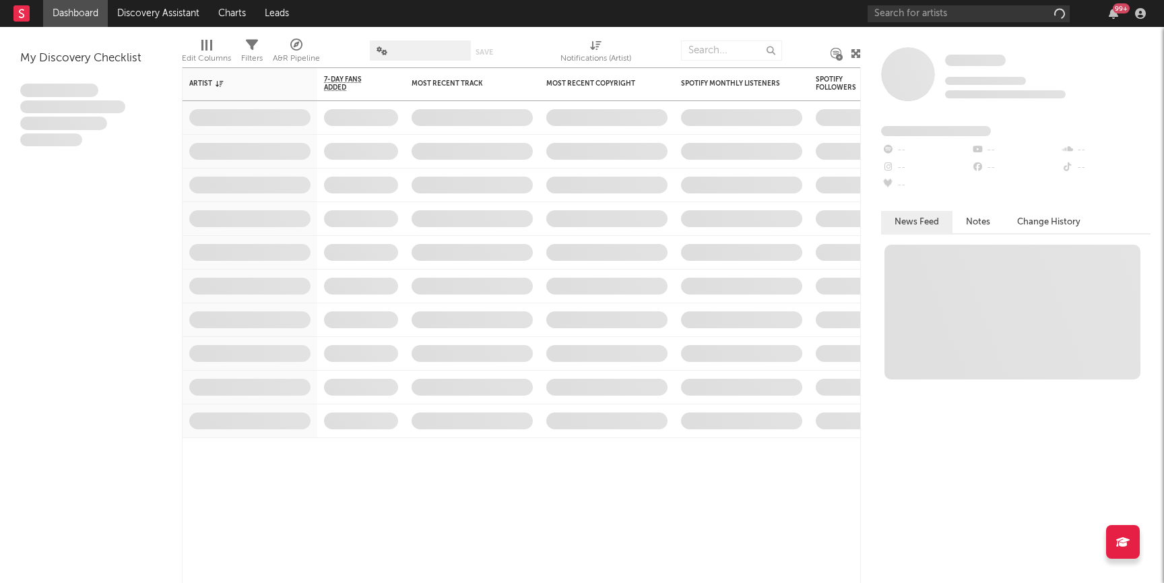
click at [133, 14] on link "Discovery Assistant" at bounding box center [158, 13] width 101 height 27
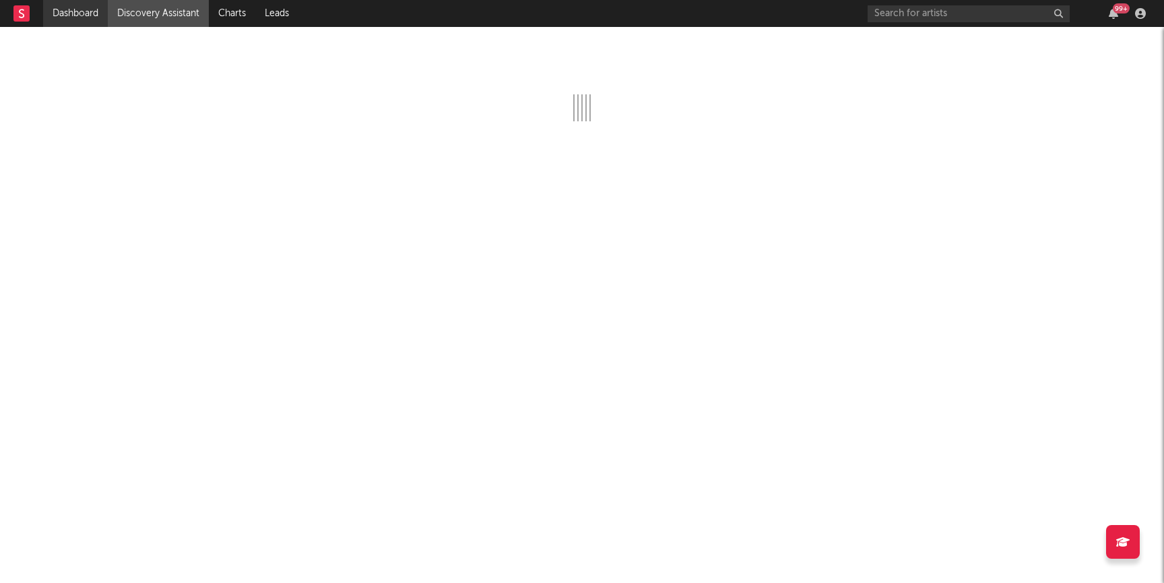
click at [76, 20] on link "Dashboard" at bounding box center [75, 13] width 65 height 27
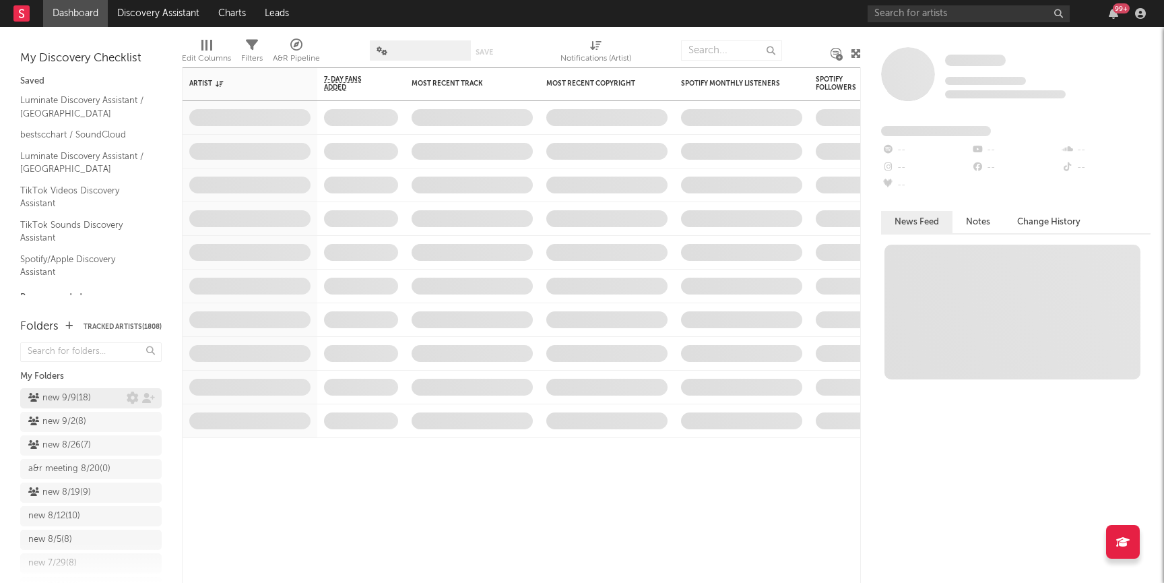
click at [41, 398] on div "new 9/9 ( 18 )" at bounding box center [59, 398] width 63 height 16
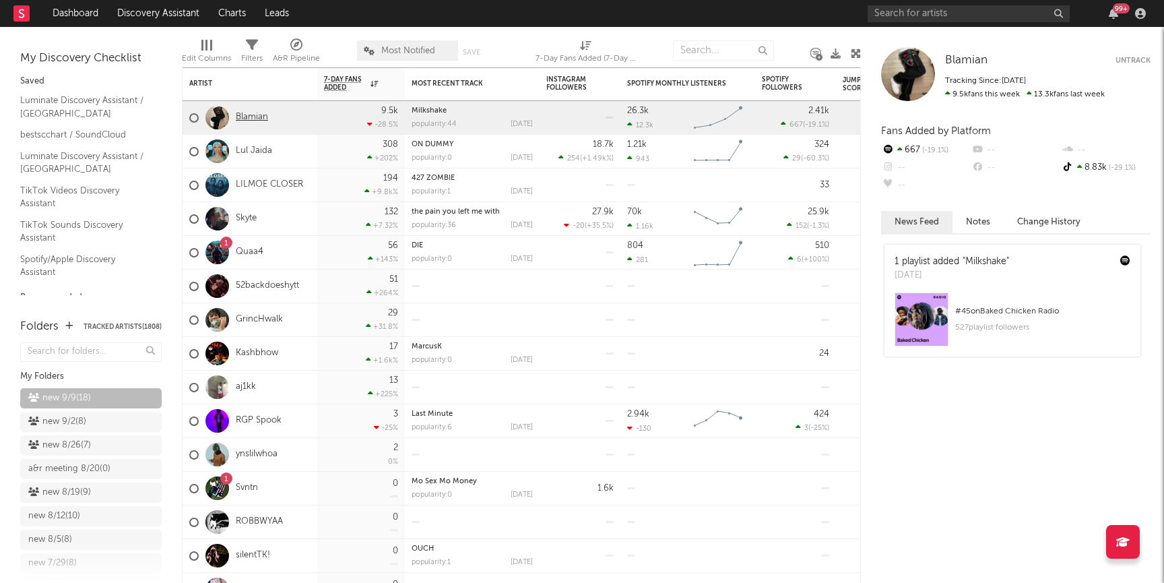
click at [244, 116] on link "Blamian" at bounding box center [252, 117] width 32 height 11
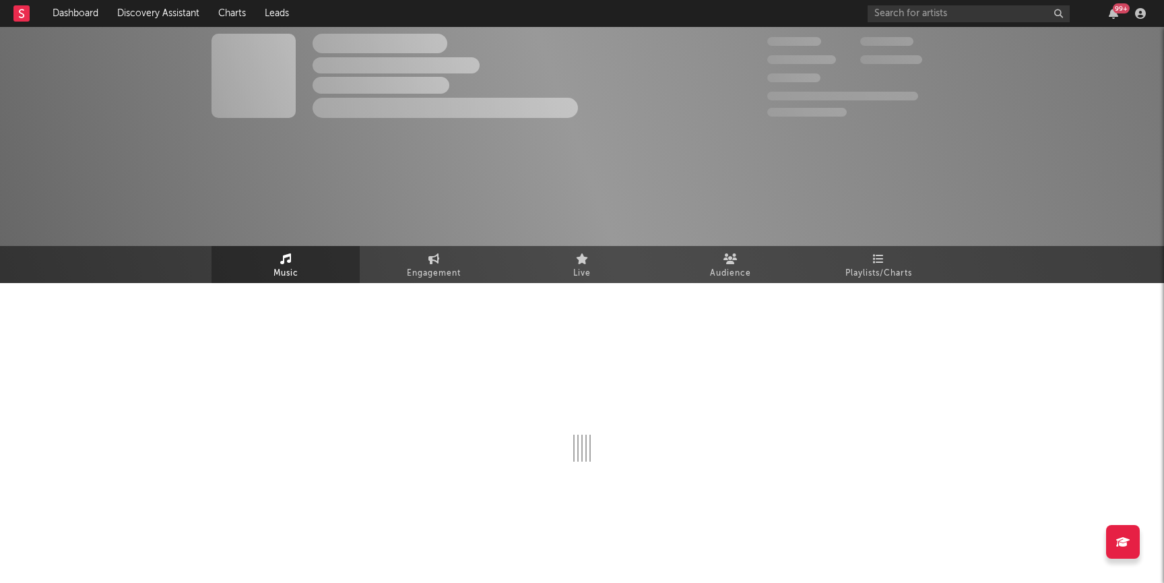
select select "1w"
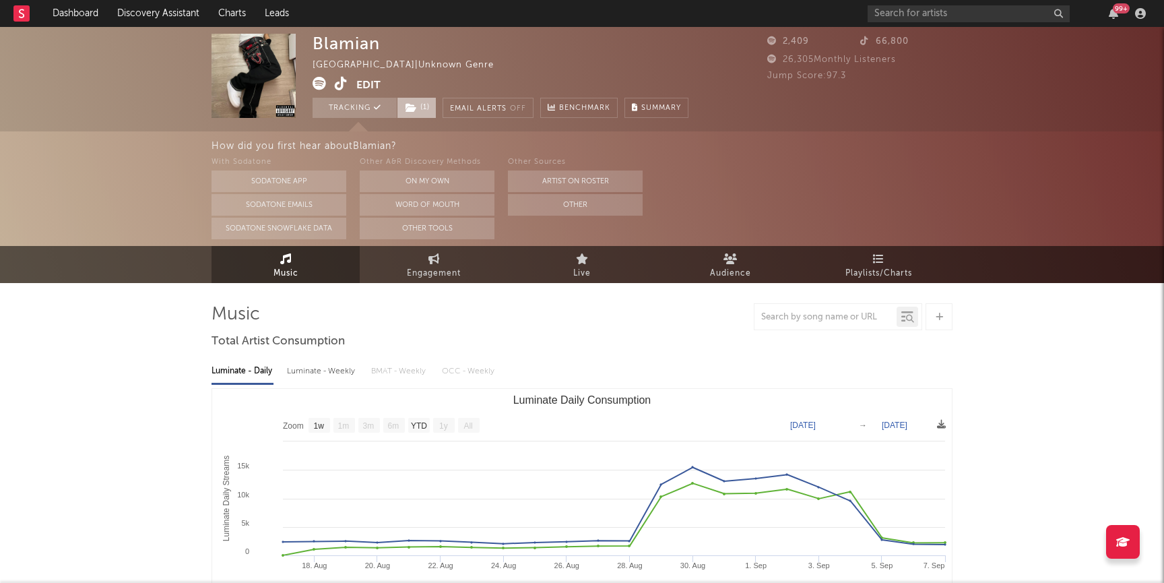
click at [432, 109] on span "( 1 )" at bounding box center [417, 108] width 40 height 20
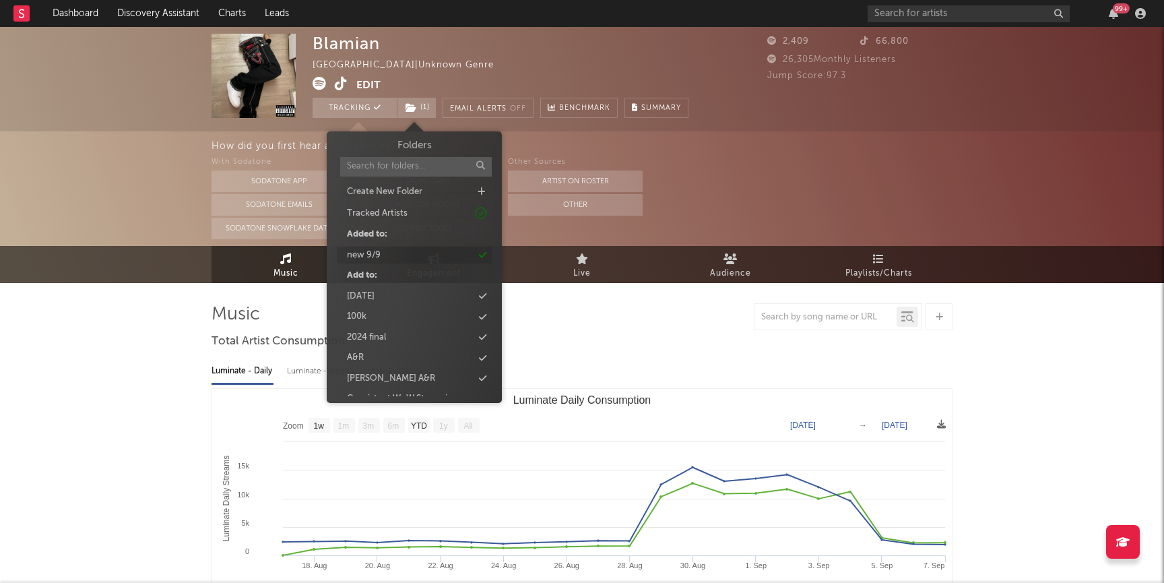
click at [389, 256] on div "new 9/9" at bounding box center [414, 256] width 155 height 18
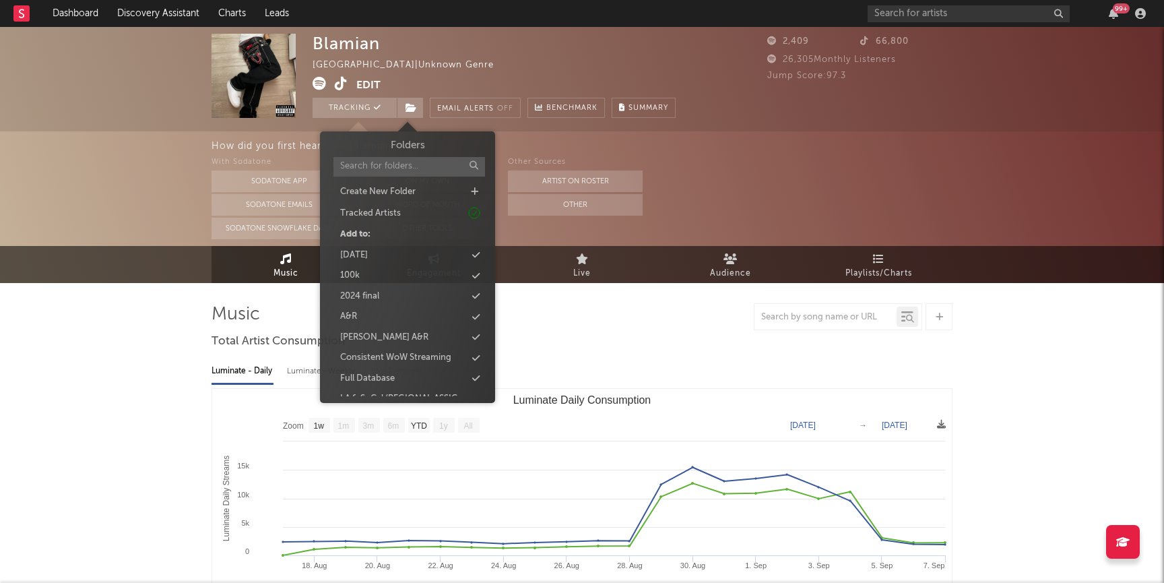
click at [150, 259] on div "Music Engagement Live Audience Playlists/Charts" at bounding box center [582, 264] width 1164 height 37
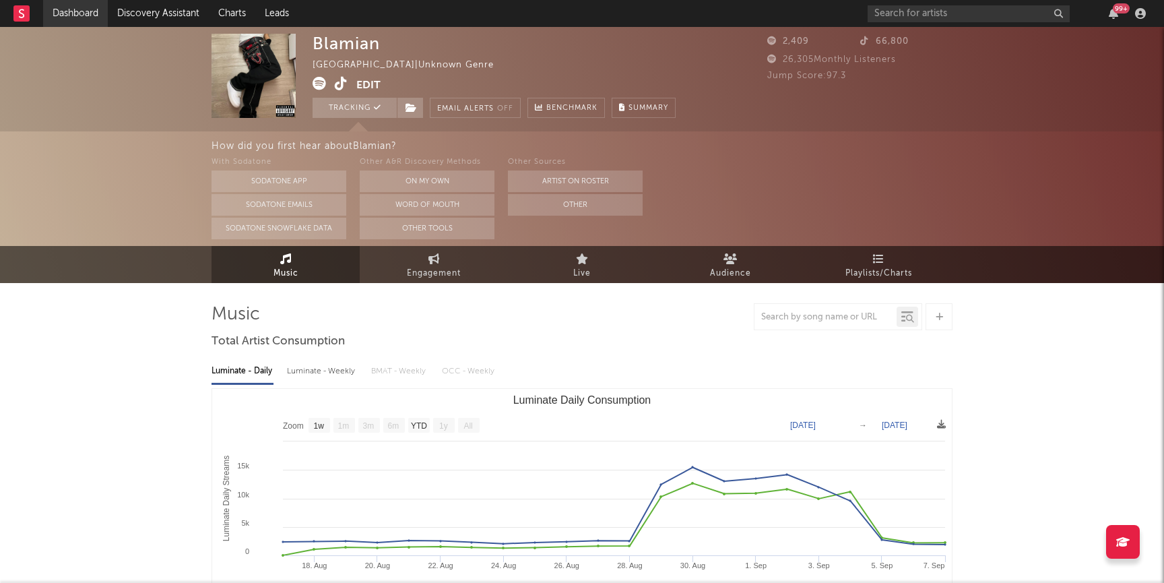
click at [77, 26] on link "Dashboard" at bounding box center [75, 13] width 65 height 27
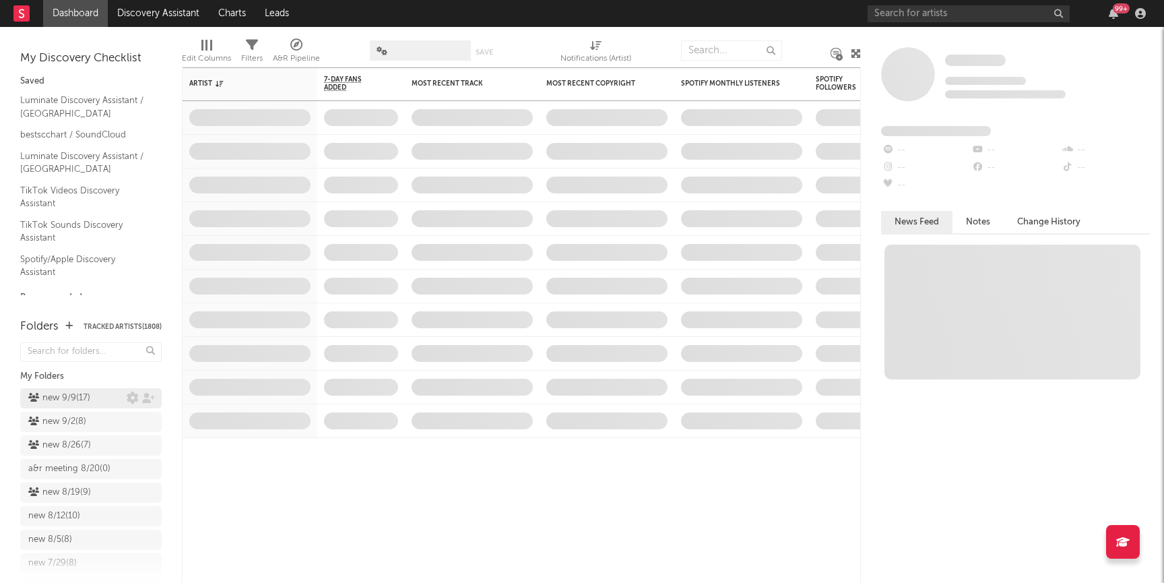
click at [77, 401] on div "new 9/9 ( 17 )" at bounding box center [59, 398] width 62 height 16
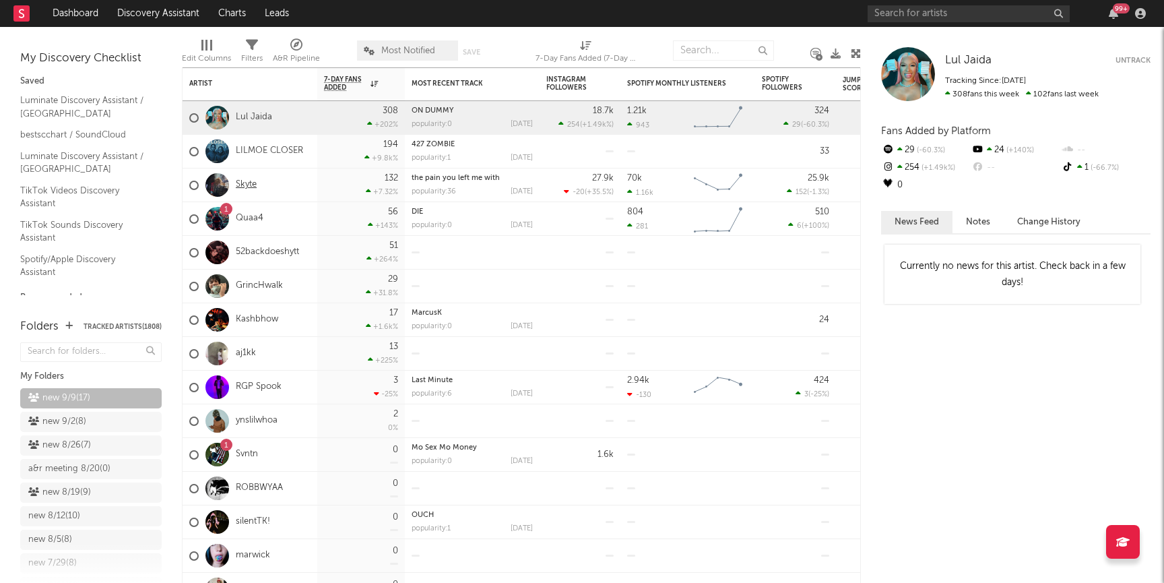
click at [249, 187] on link "Skyte" at bounding box center [246, 184] width 21 height 11
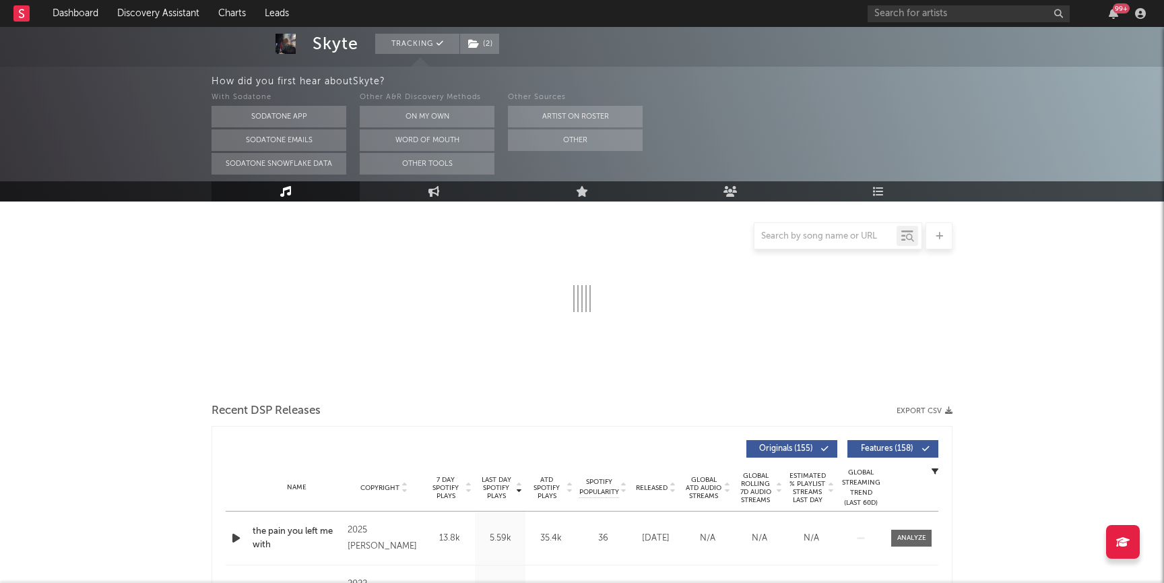
scroll to position [219, 0]
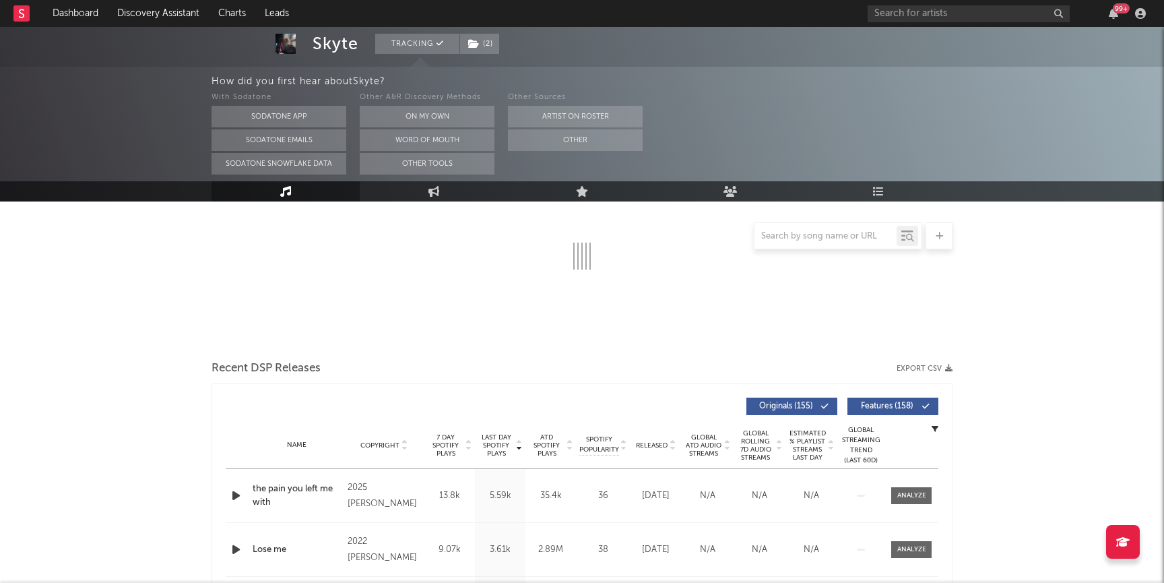
select select "6m"
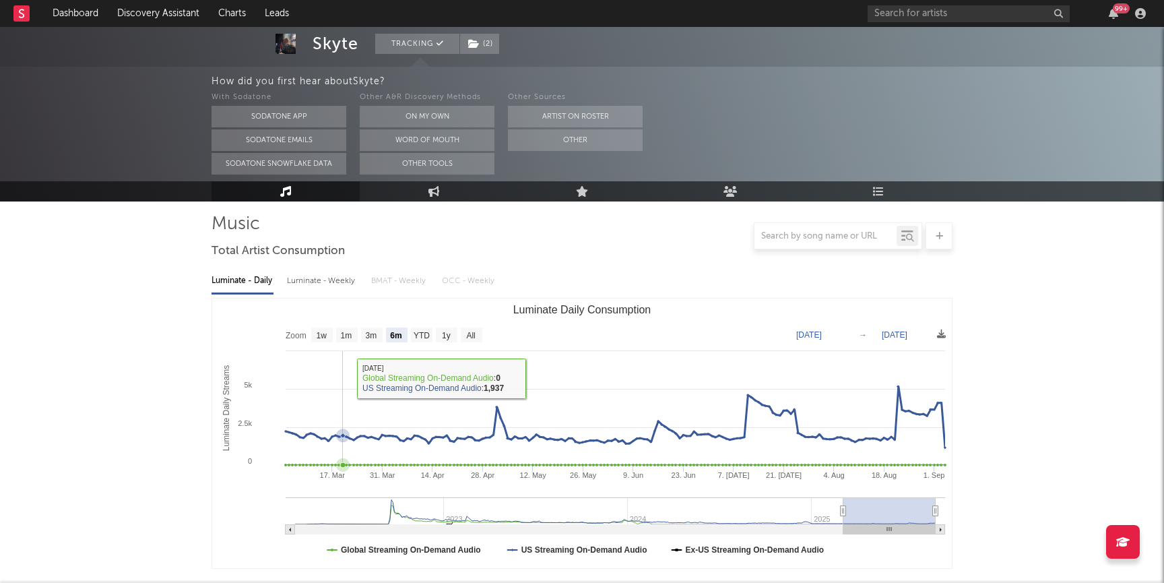
scroll to position [0, 0]
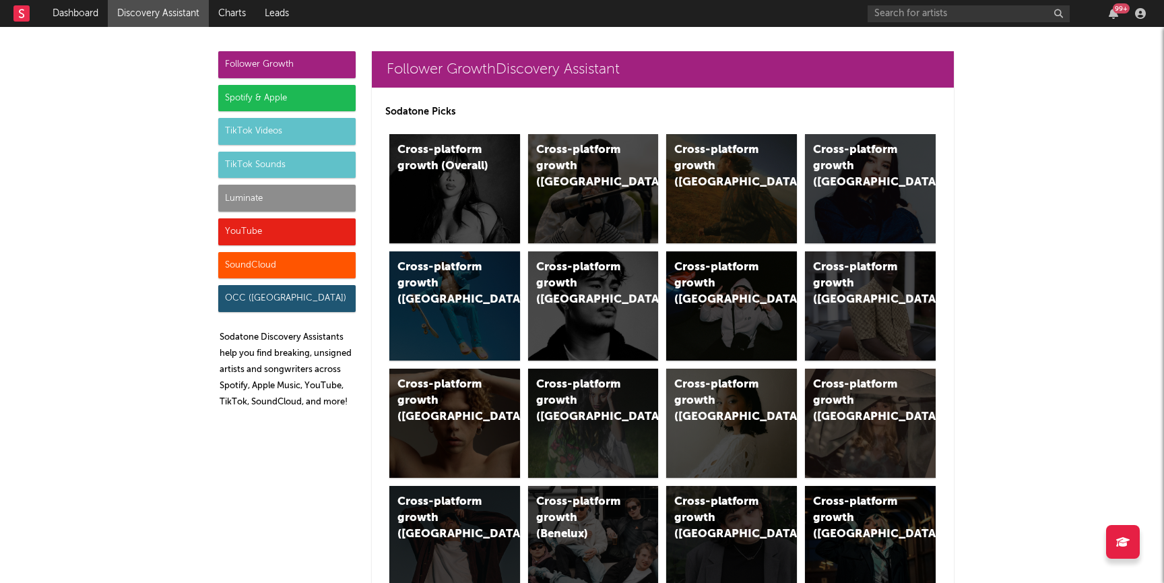
click at [240, 199] on div "Luminate" at bounding box center [286, 198] width 137 height 27
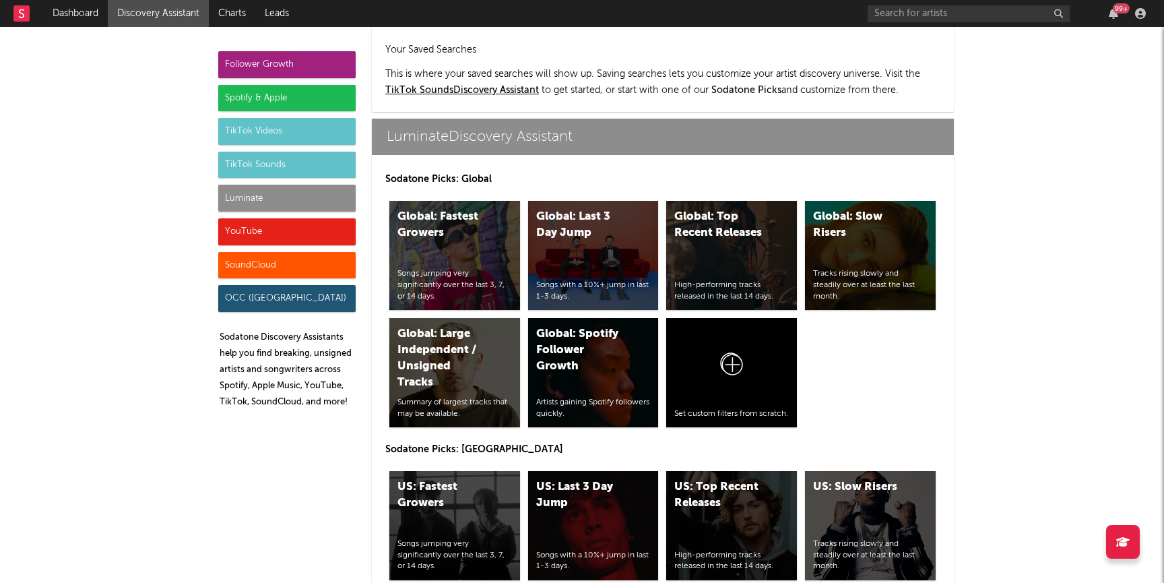
scroll to position [5980, 0]
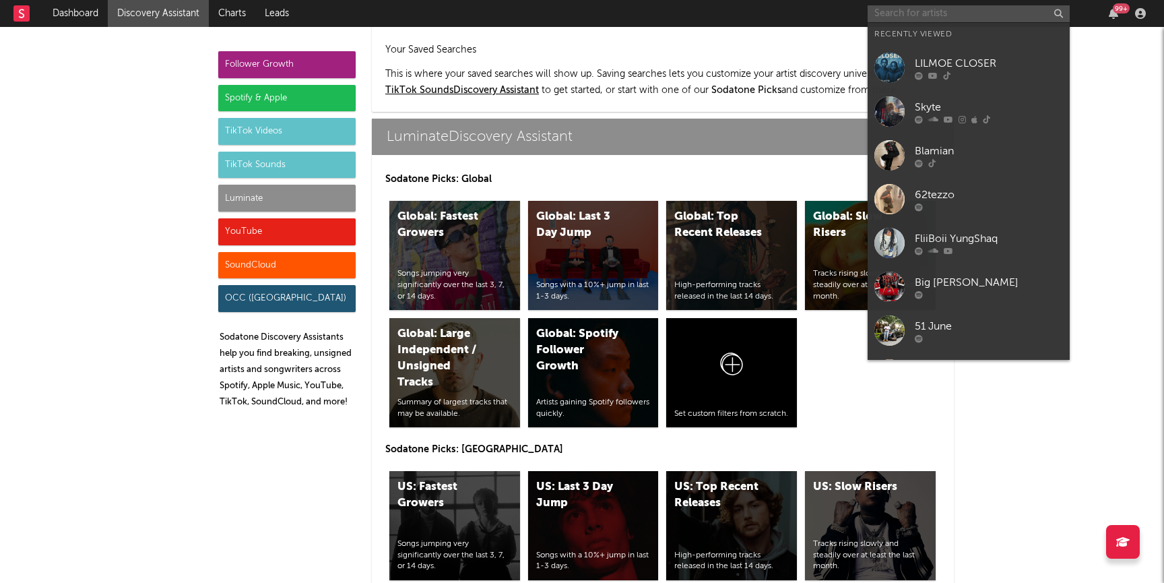
click at [975, 11] on input "text" at bounding box center [969, 13] width 202 height 17
paste input "https://www.tiktok.com/@kromow"
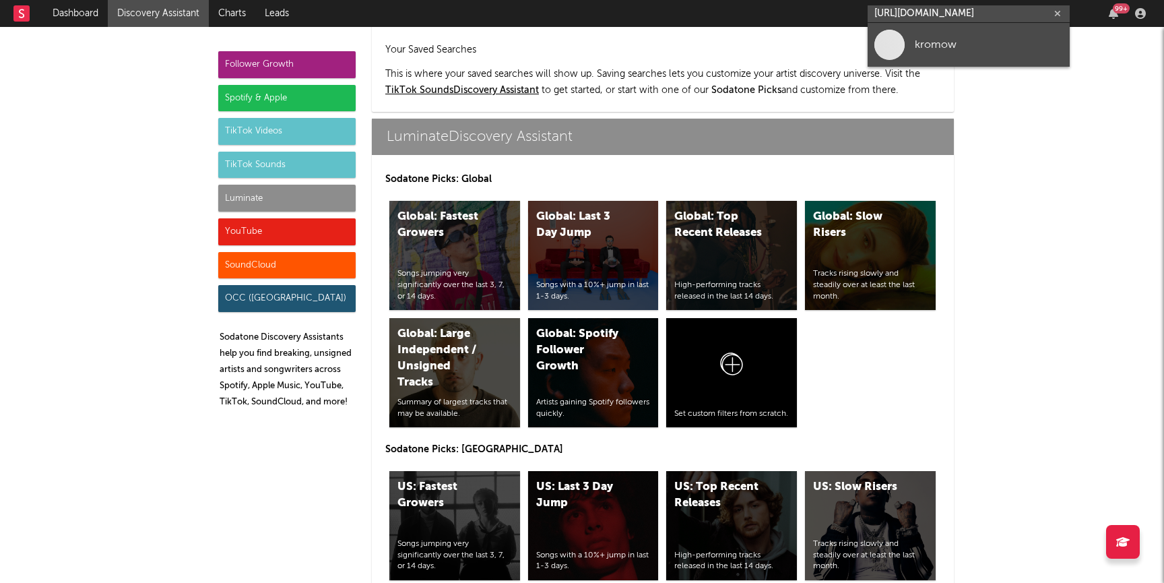
type input "https://www.tiktok.com/@kromow"
click at [967, 57] on link "kromow" at bounding box center [969, 45] width 202 height 44
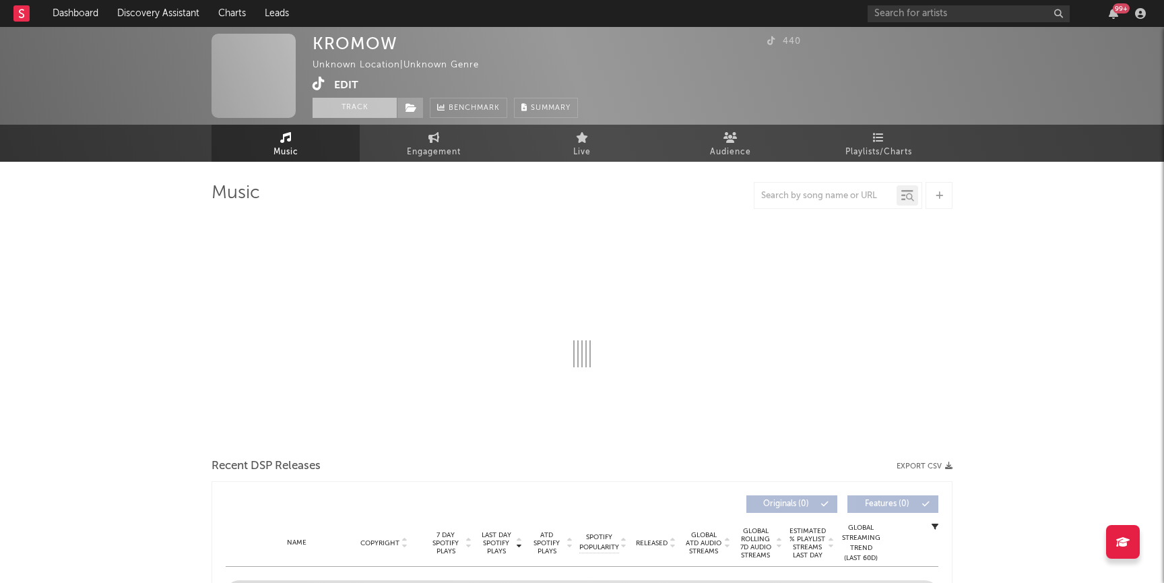
select select "1w"
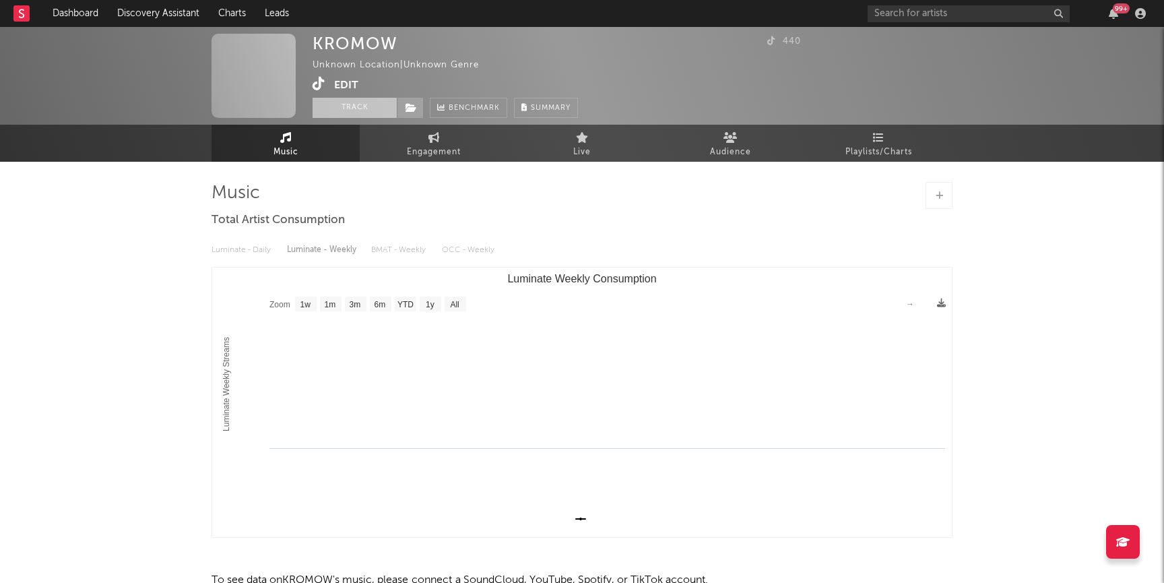
click at [375, 109] on button "Track" at bounding box center [355, 108] width 84 height 20
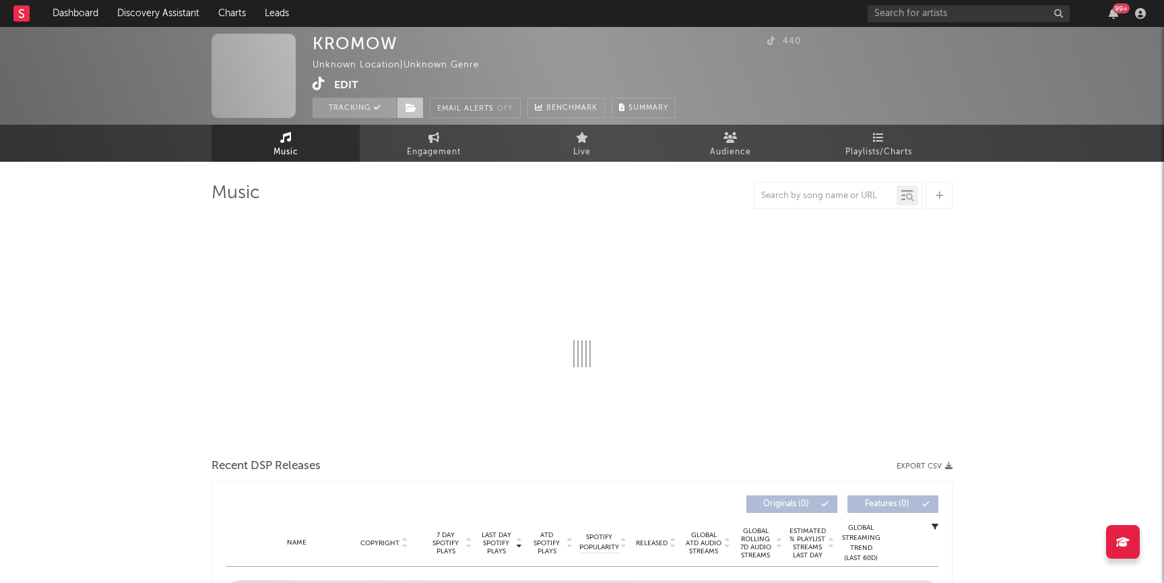
click at [422, 105] on span at bounding box center [410, 108] width 27 height 20
select select "1w"
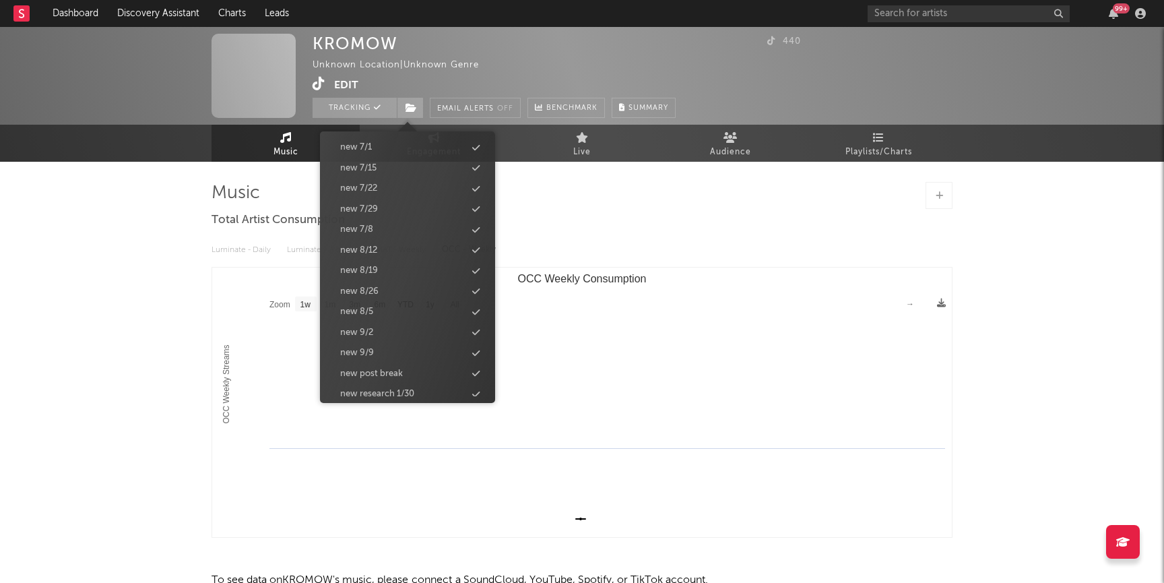
scroll to position [1330, 0]
click at [357, 301] on div "new 9/9" at bounding box center [357, 301] width 34 height 13
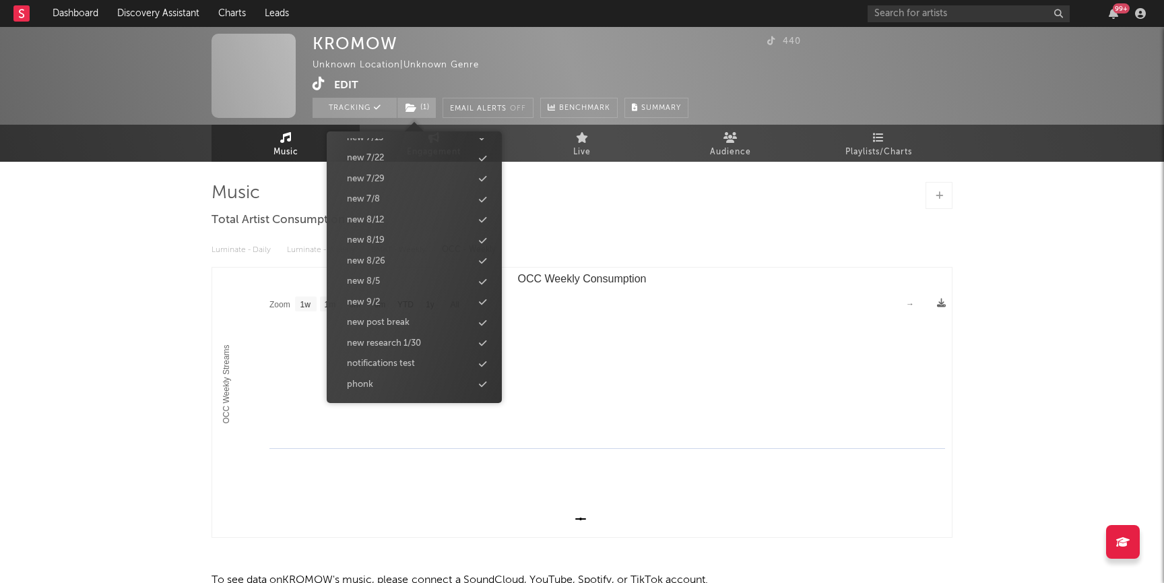
click at [174, 319] on div "KROMOW Unknown Location | Unknown Genre Edit Tracking ( 1 ) Email Alerts Off Be…" at bounding box center [582, 343] width 1164 height 633
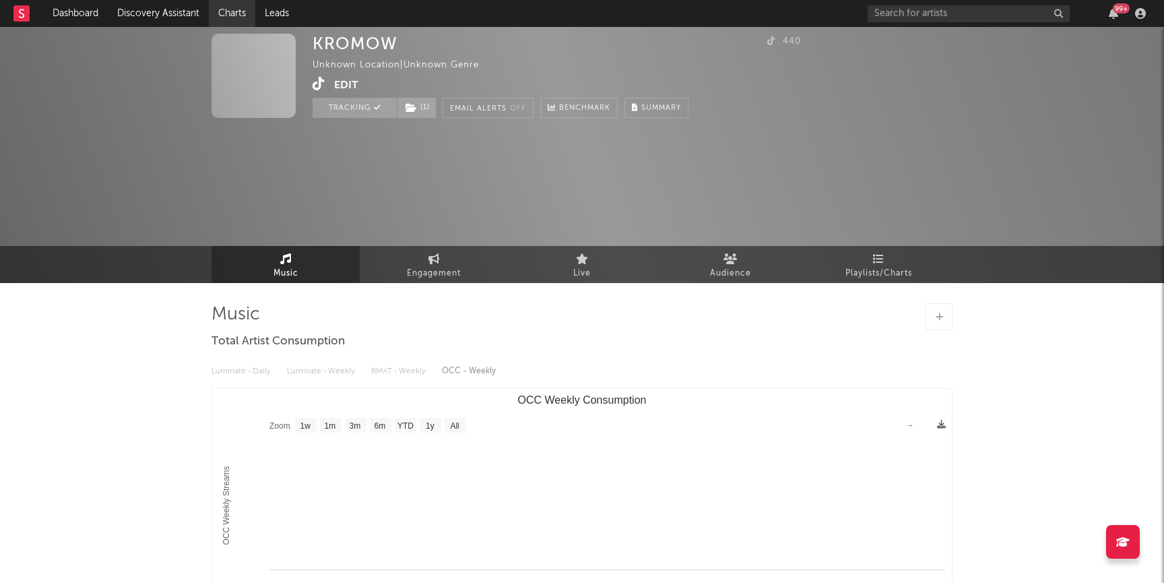
click at [244, 16] on link "Charts" at bounding box center [232, 13] width 46 height 27
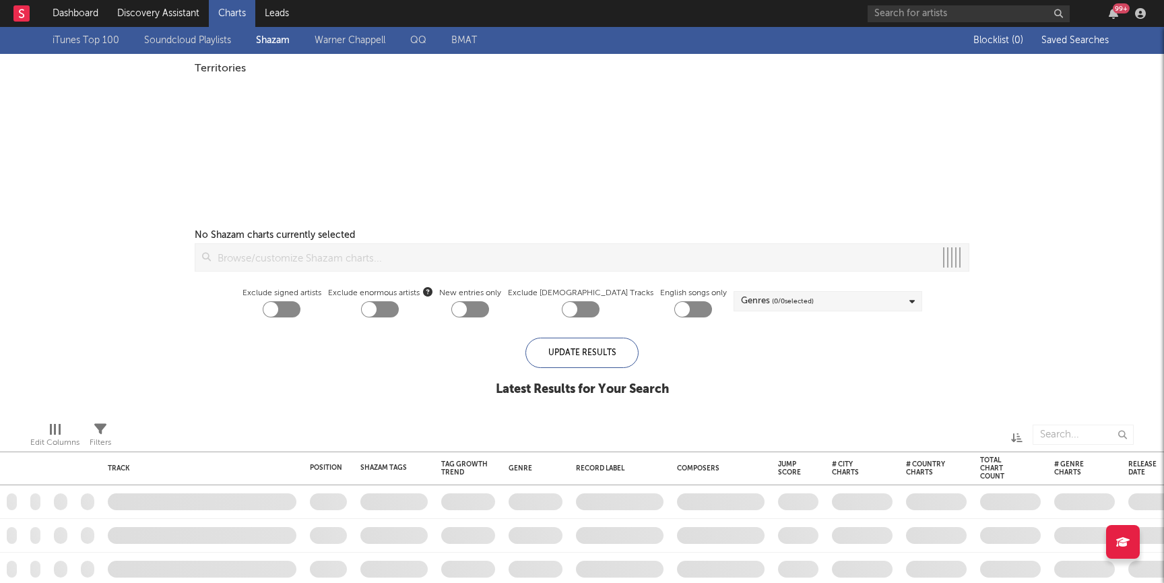
checkbox input "true"
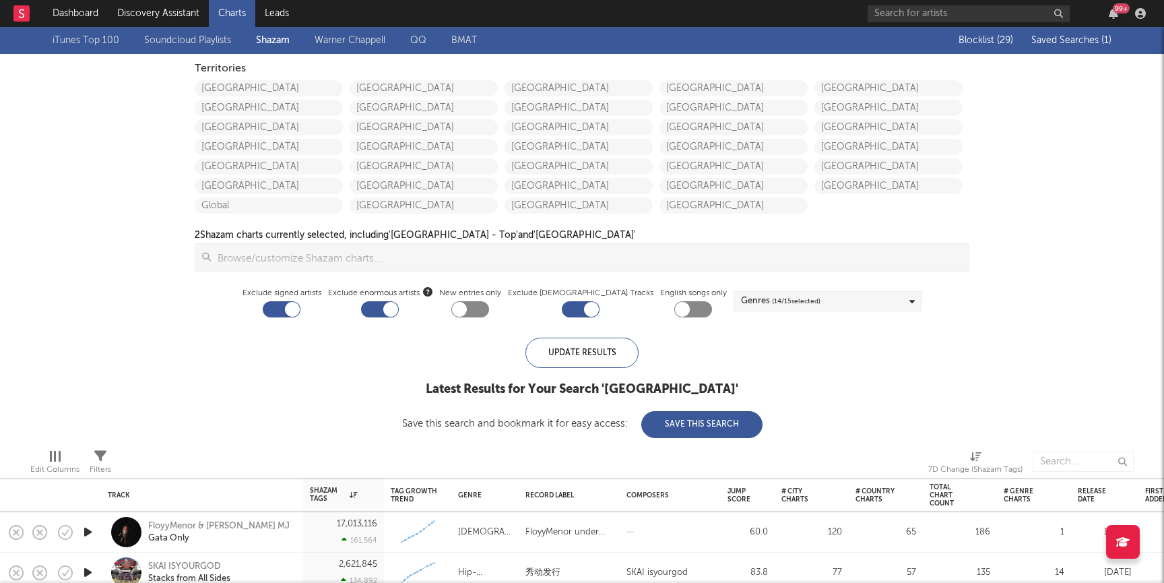
click at [1069, 49] on div "Blocklist ( 29 ) Saved Searches ( 1 )" at bounding box center [1027, 40] width 168 height 27
click at [1068, 42] on span "Saved Searches ( 1 )" at bounding box center [1071, 40] width 80 height 9
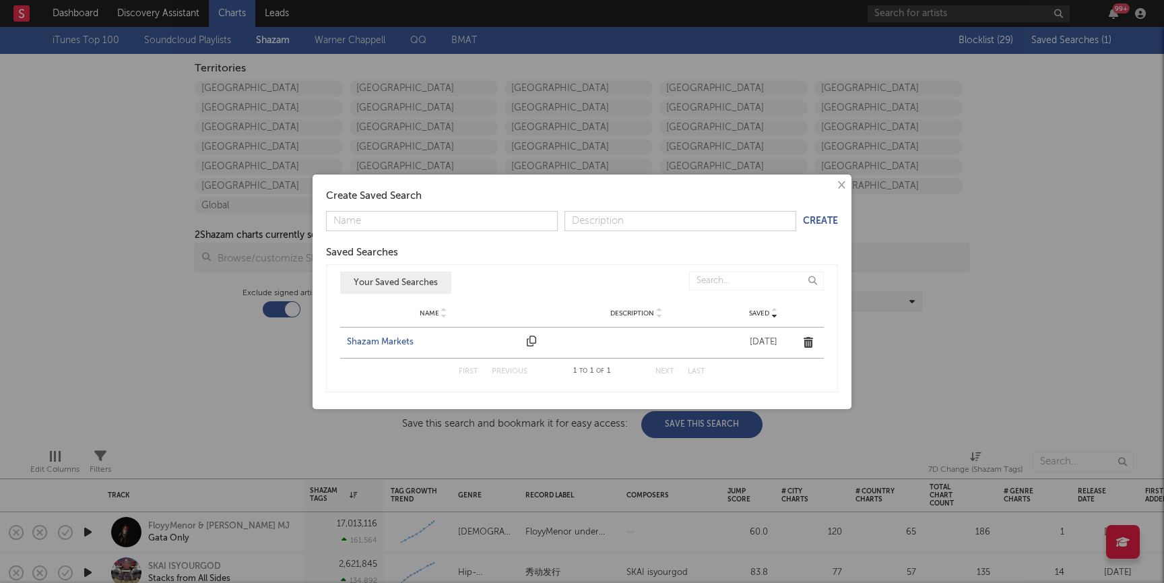
click at [361, 334] on div "Name Shazam Markets Description Saved May 12, 2025" at bounding box center [582, 342] width 484 height 30
click at [361, 341] on div "Shazam Markets" at bounding box center [433, 341] width 173 height 13
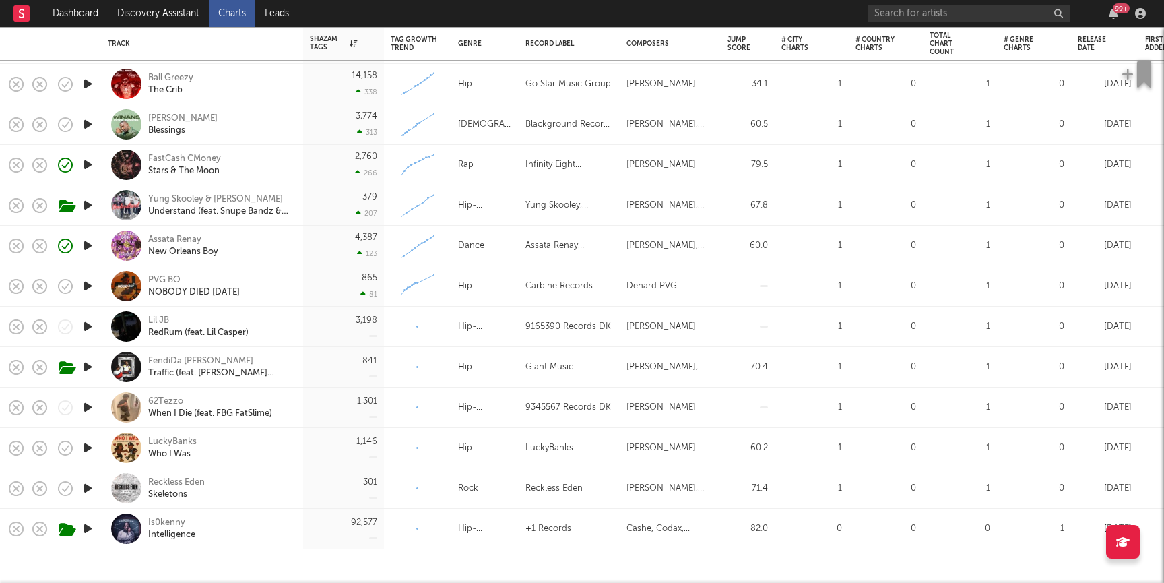
click at [88, 327] on icon "button" at bounding box center [88, 326] width 14 height 17
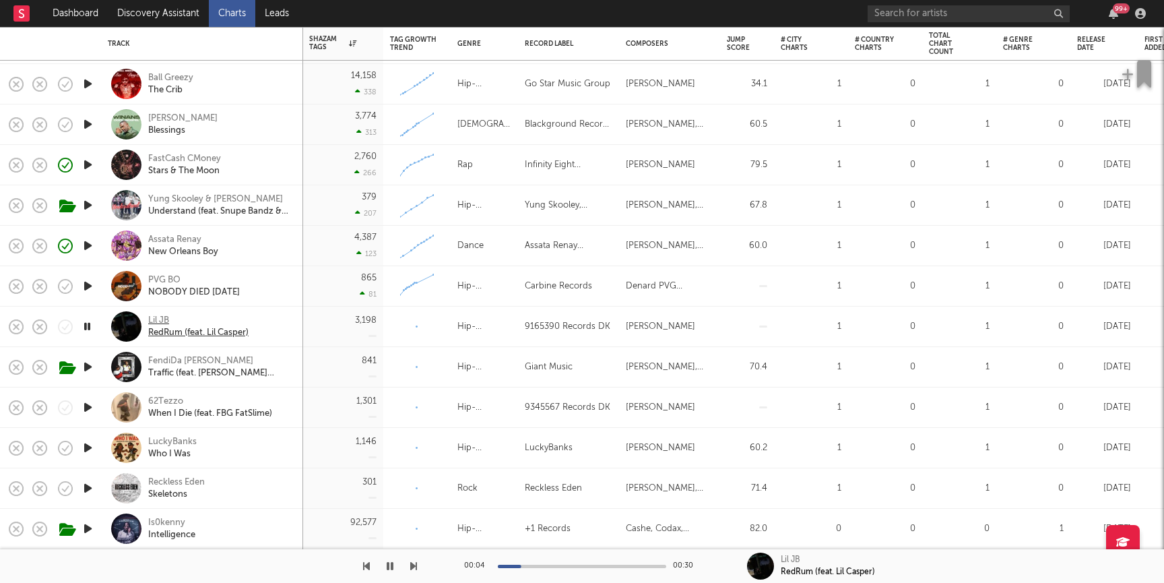
click at [158, 318] on div "Lil JB" at bounding box center [198, 321] width 100 height 12
click at [313, 331] on div "3,198" at bounding box center [342, 327] width 67 height 40
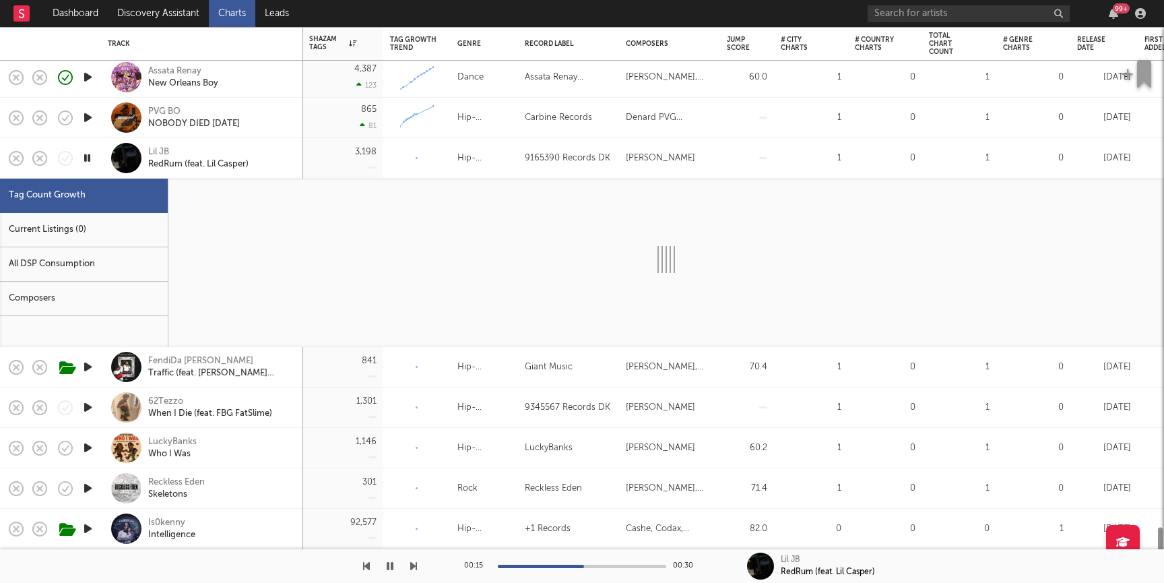
select select "1w"
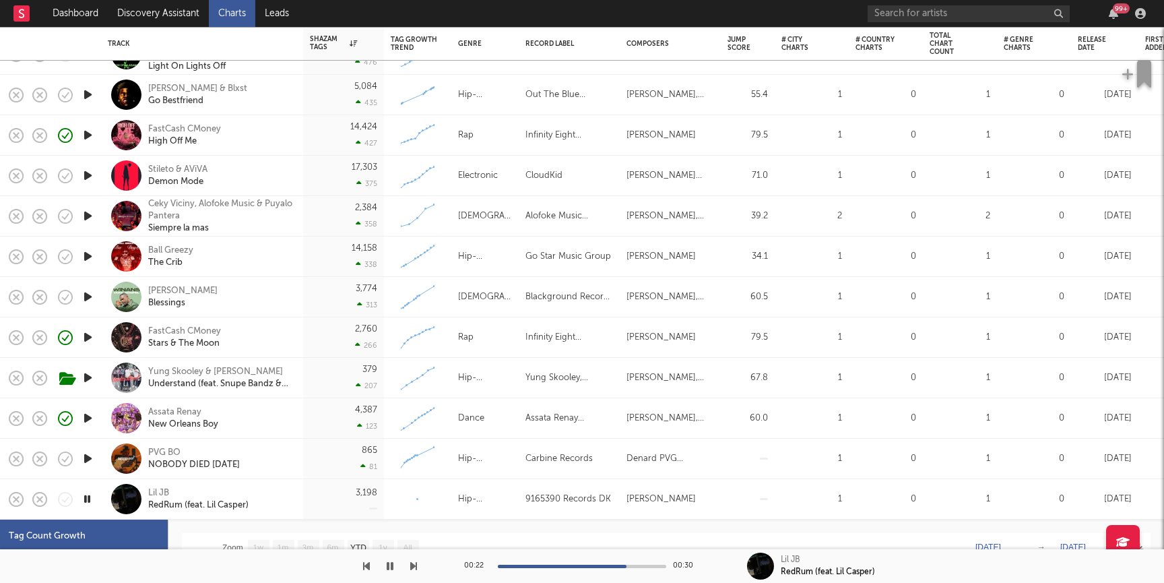
click at [86, 178] on icon "button" at bounding box center [88, 175] width 14 height 17
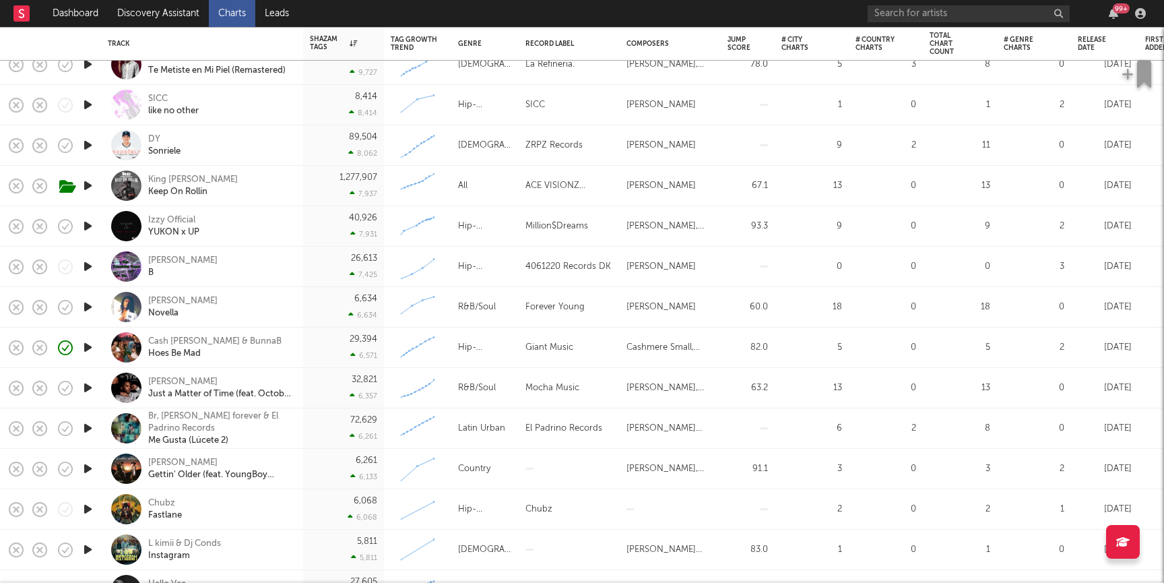
click at [86, 507] on icon "button" at bounding box center [88, 509] width 14 height 17
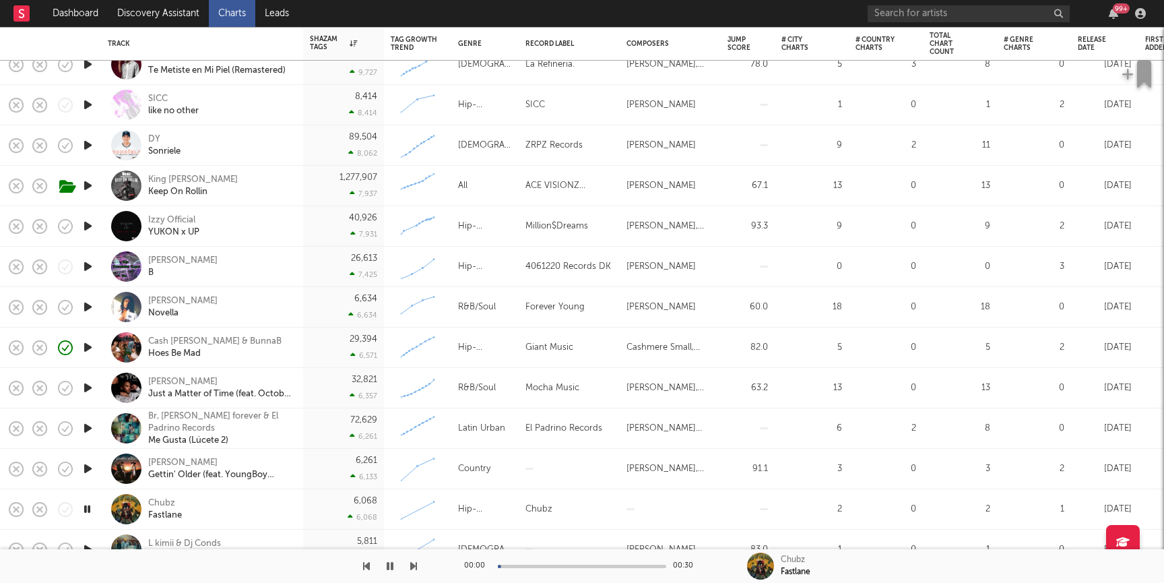
click at [234, 505] on div "Chubz Fastlane" at bounding box center [220, 509] width 145 height 24
select select "1w"
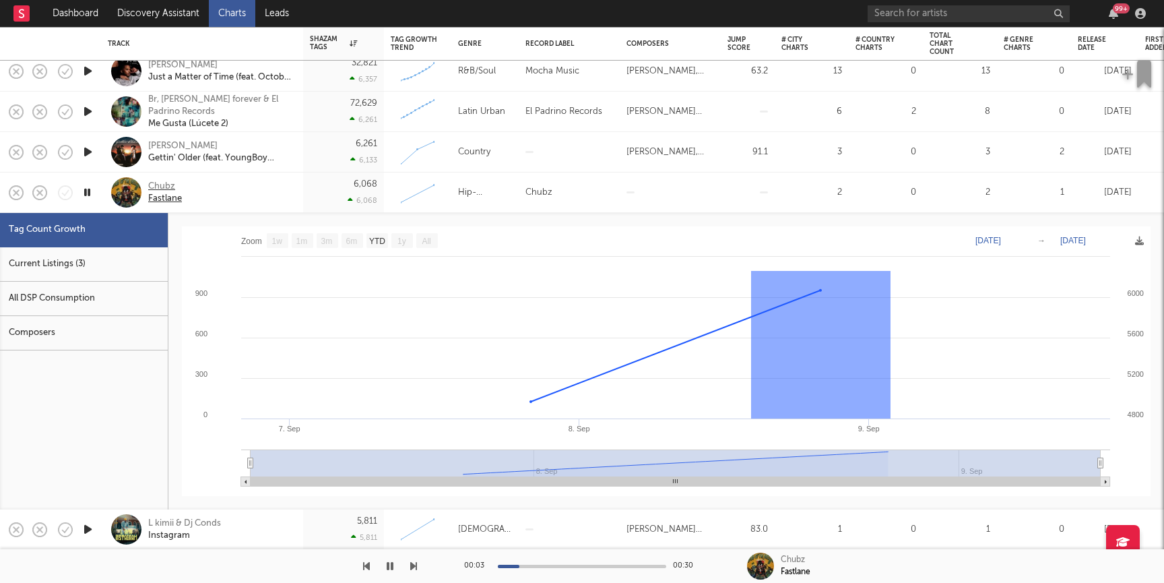
click at [160, 182] on div "Chubz" at bounding box center [165, 187] width 34 height 12
click at [903, 15] on input "text" at bounding box center [969, 13] width 202 height 17
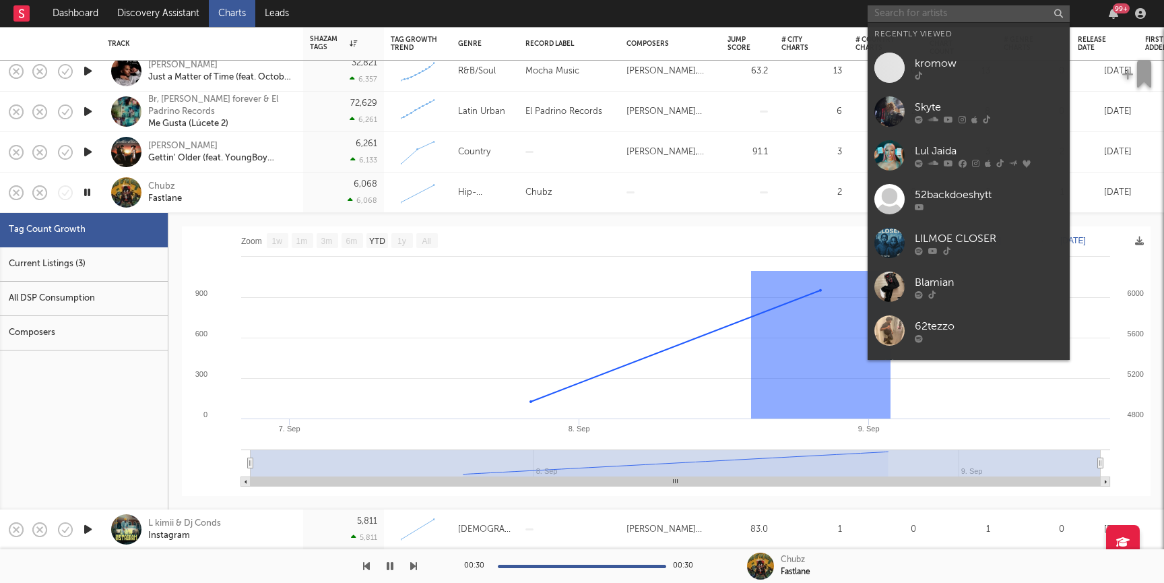
paste input "https://www.tiktok.com/music/Fastlane-7315563443887966210?lang=en"
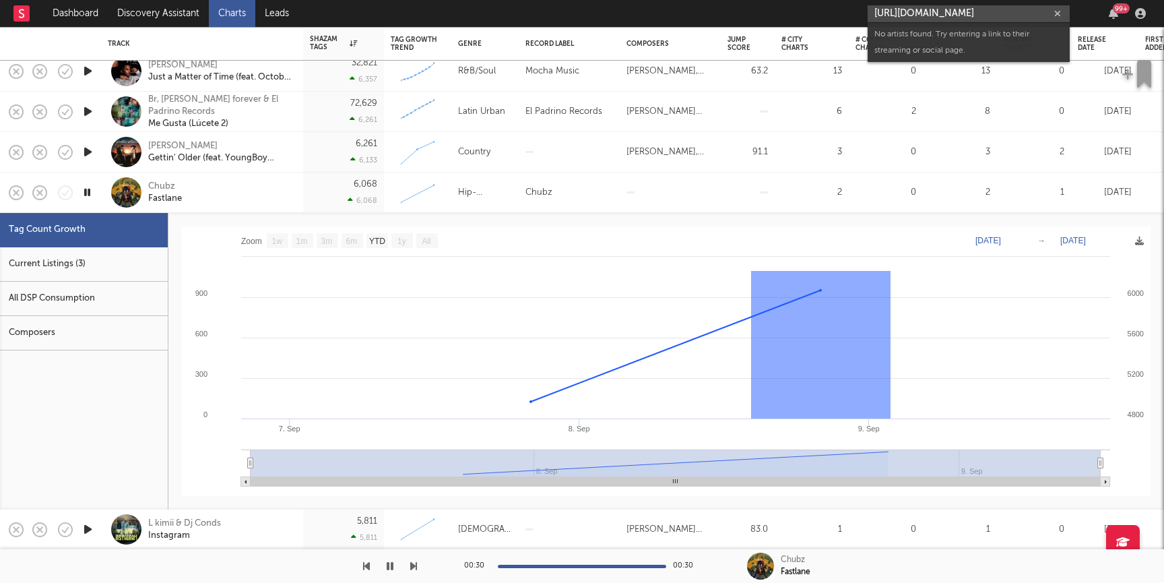
click at [895, 14] on input "https://www.tiktok.com/music/Fastlane-7315563443887966210?lang=en" at bounding box center [969, 13] width 202 height 17
paste input "youtube.com/watch?v=-CtXUwMkNYY"
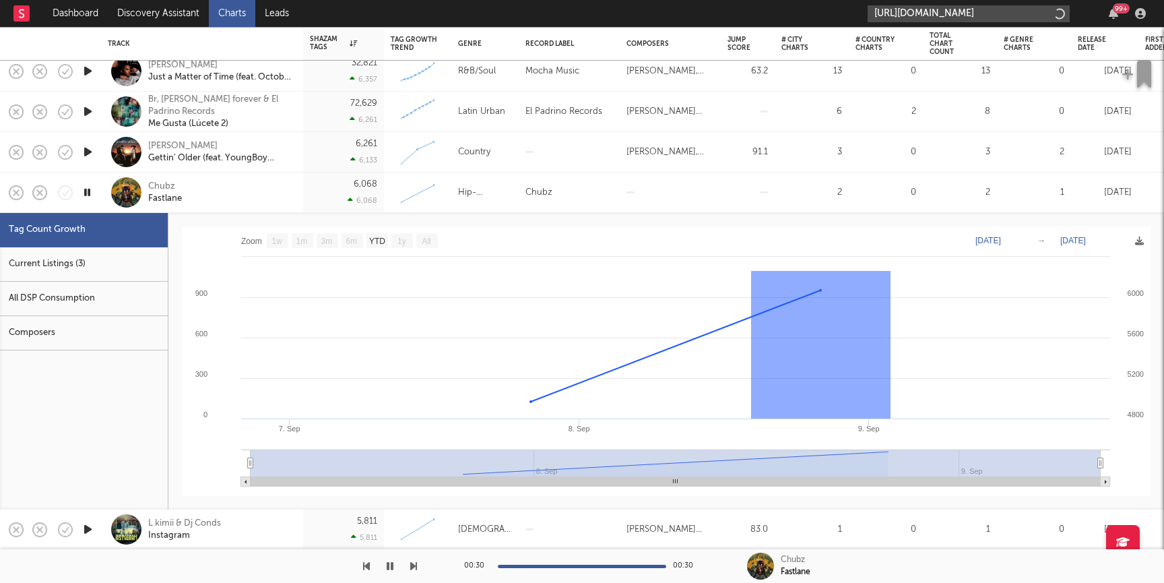
scroll to position [0, 51]
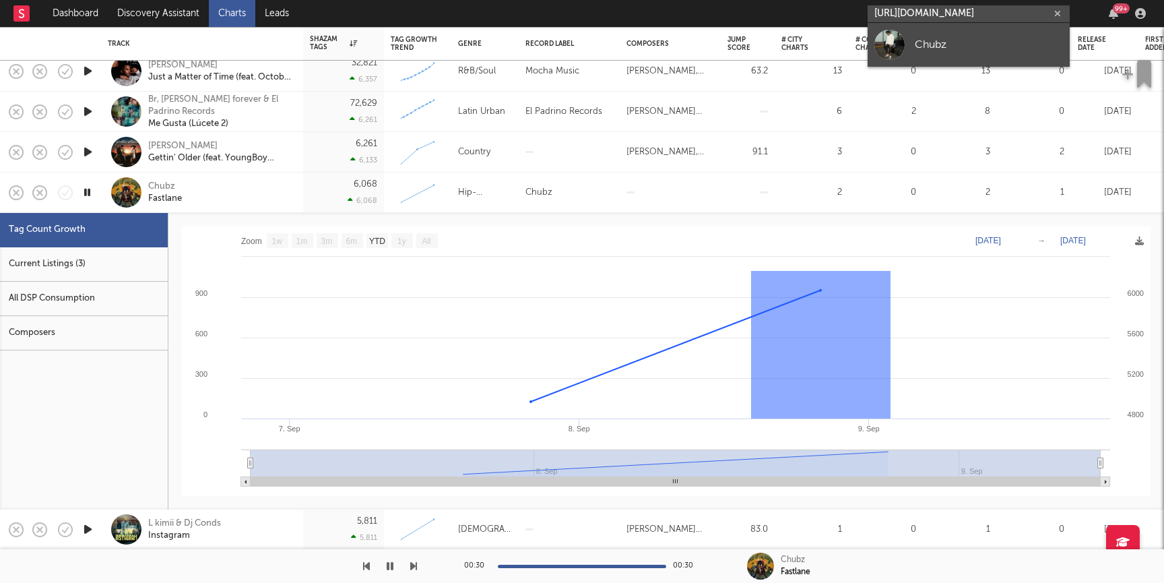
type input "https://www.youtube.com/watch?v=-CtXUwMkNYY"
click at [934, 38] on div "Chubz" at bounding box center [989, 44] width 148 height 16
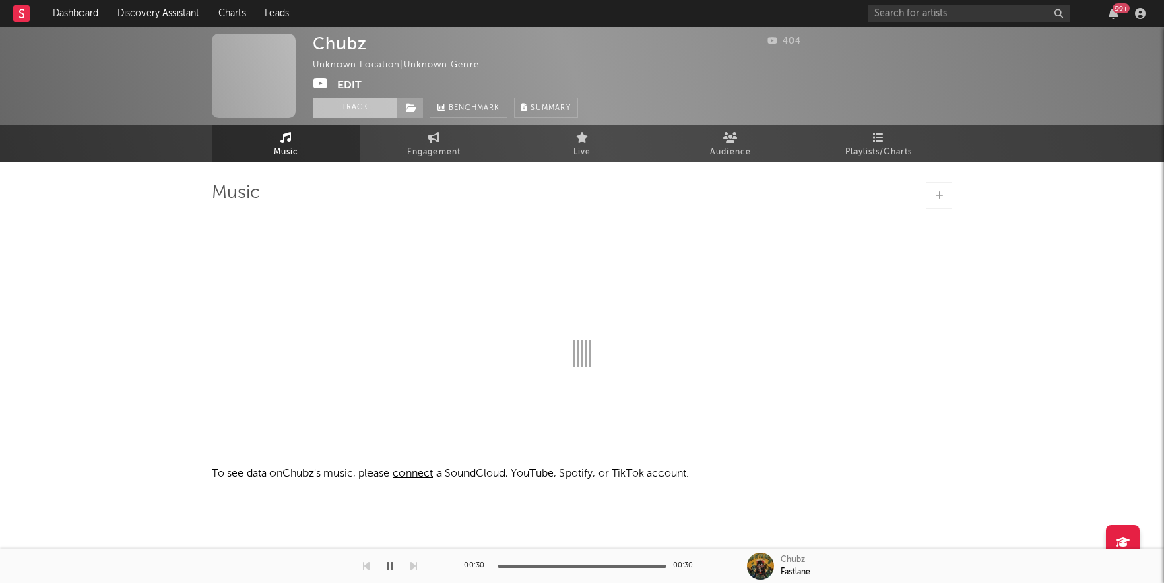
select select "1w"
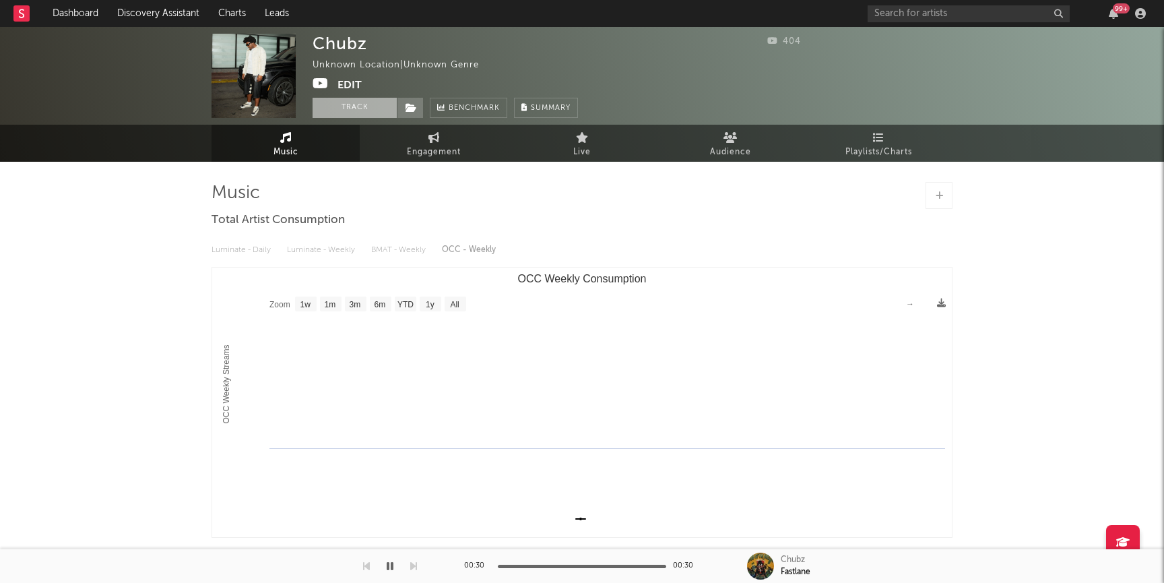
click at [359, 117] on button "Track" at bounding box center [355, 108] width 84 height 20
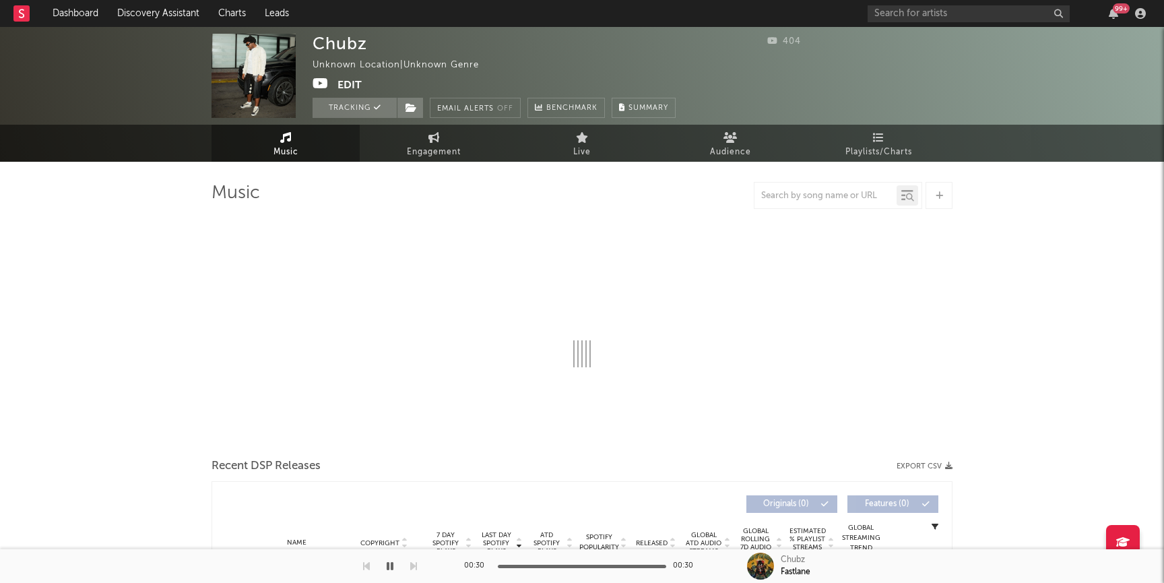
select select "1w"
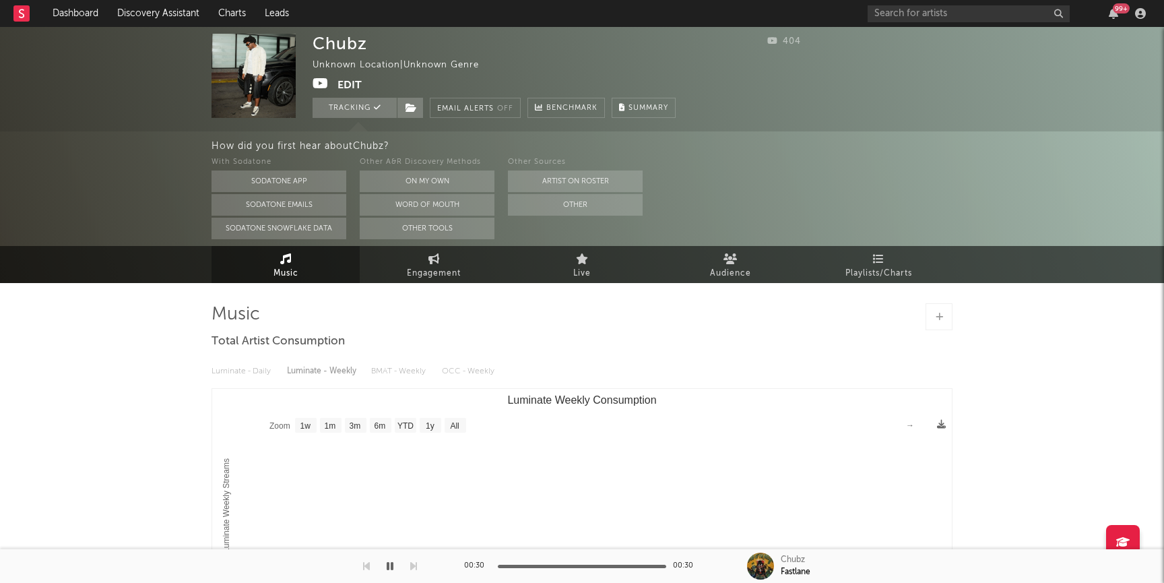
click at [424, 116] on div "Tracking Email Alerts Off Benchmark Summary" at bounding box center [494, 108] width 363 height 20
click at [412, 114] on span at bounding box center [410, 108] width 27 height 20
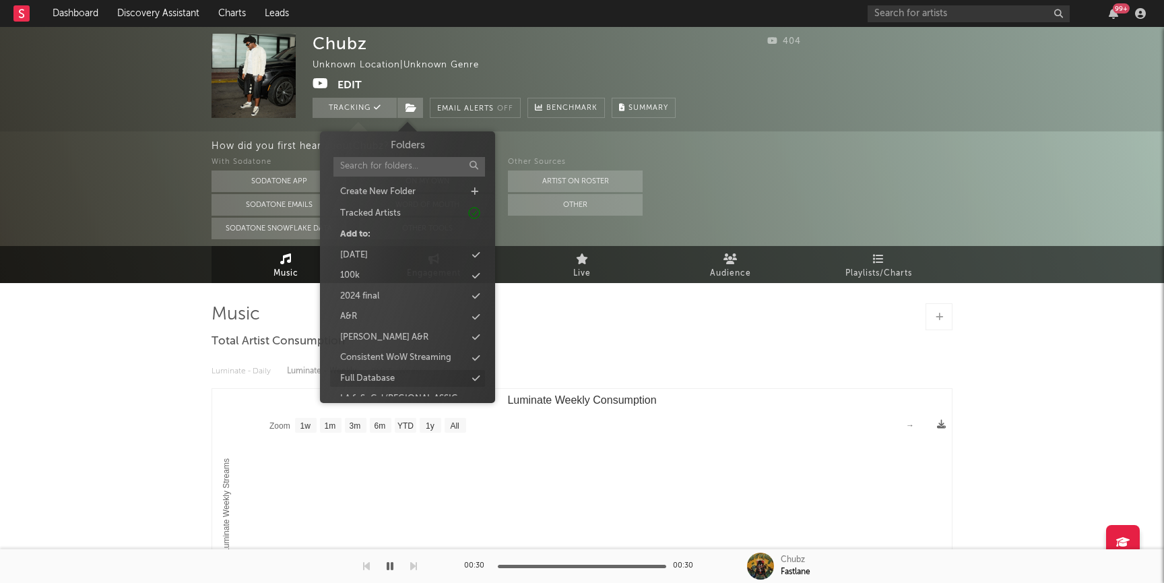
click at [377, 379] on div "Full Database" at bounding box center [367, 378] width 55 height 13
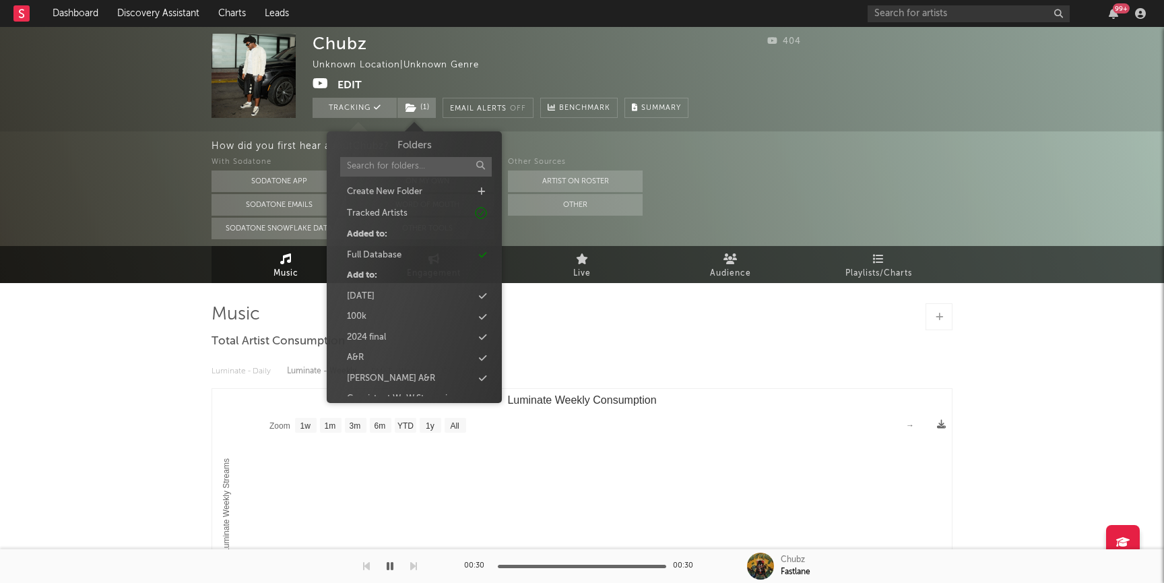
scroll to position [1350, 0]
click at [373, 303] on div "new 9/9" at bounding box center [364, 302] width 34 height 13
click at [115, 325] on div "Chubz Unknown Location | Unknown Genre Edit Tracking ( 2 ) Email Alerts Off Ben…" at bounding box center [582, 404] width 1164 height 754
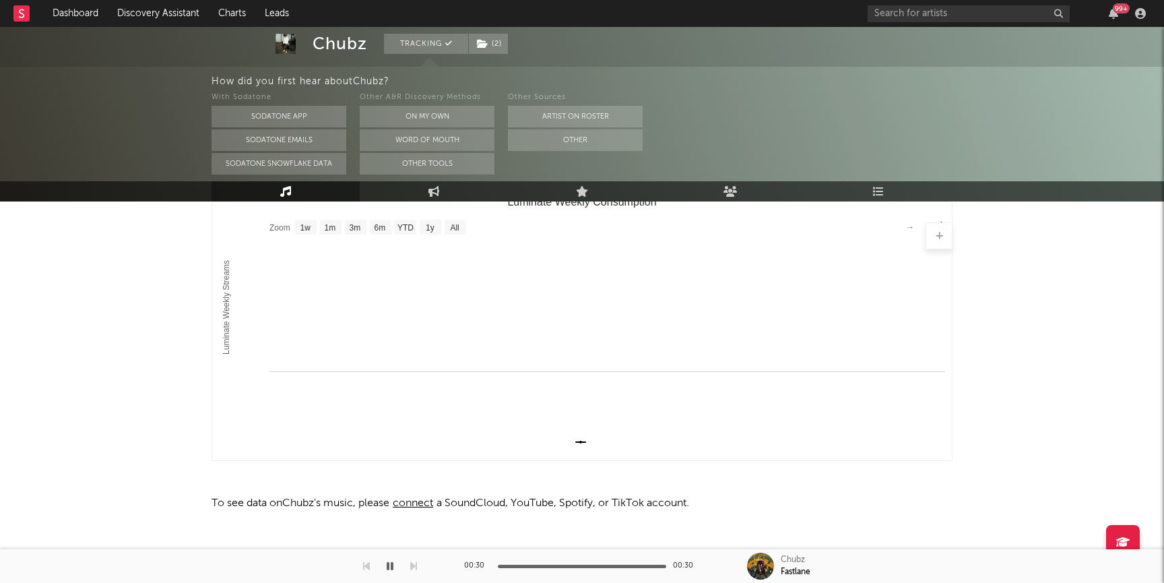
scroll to position [0, 0]
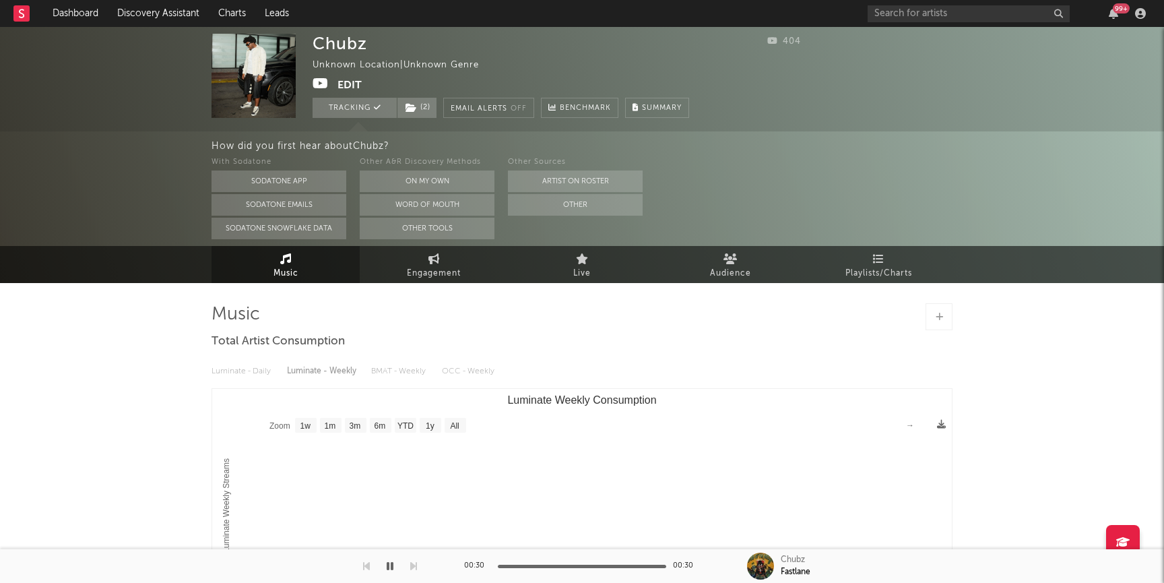
click at [347, 72] on div "Unknown Location | Unknown Genre" at bounding box center [411, 65] width 197 height 16
click at [347, 84] on button "Edit" at bounding box center [349, 85] width 24 height 17
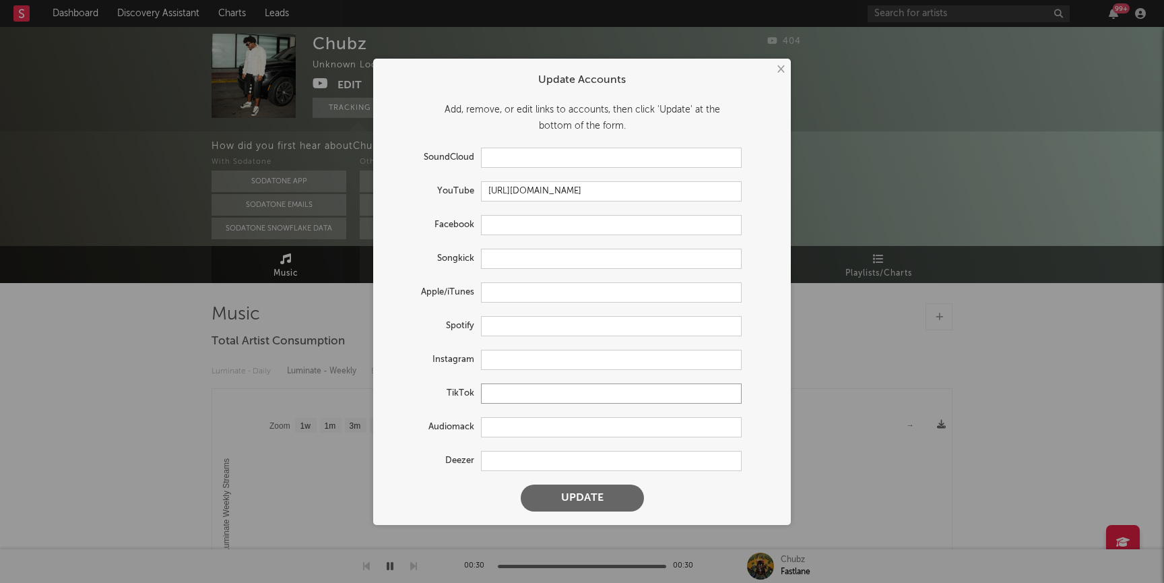
click at [508, 395] on input "text" at bounding box center [611, 393] width 261 height 20
paste input "https://www.tiktok.com/music/Fastlane-7315563443887966210?lang=en"
type input "https://www.tiktok.com/music/Fastlane-7315563443887966210?lang=en"
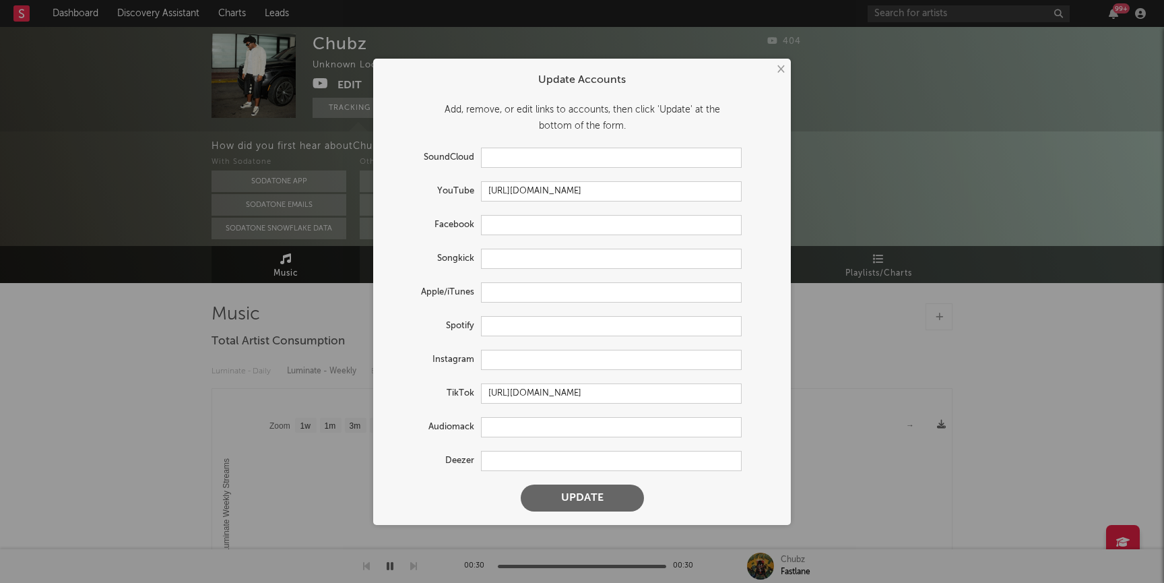
click at [581, 489] on button "Update" at bounding box center [582, 497] width 123 height 27
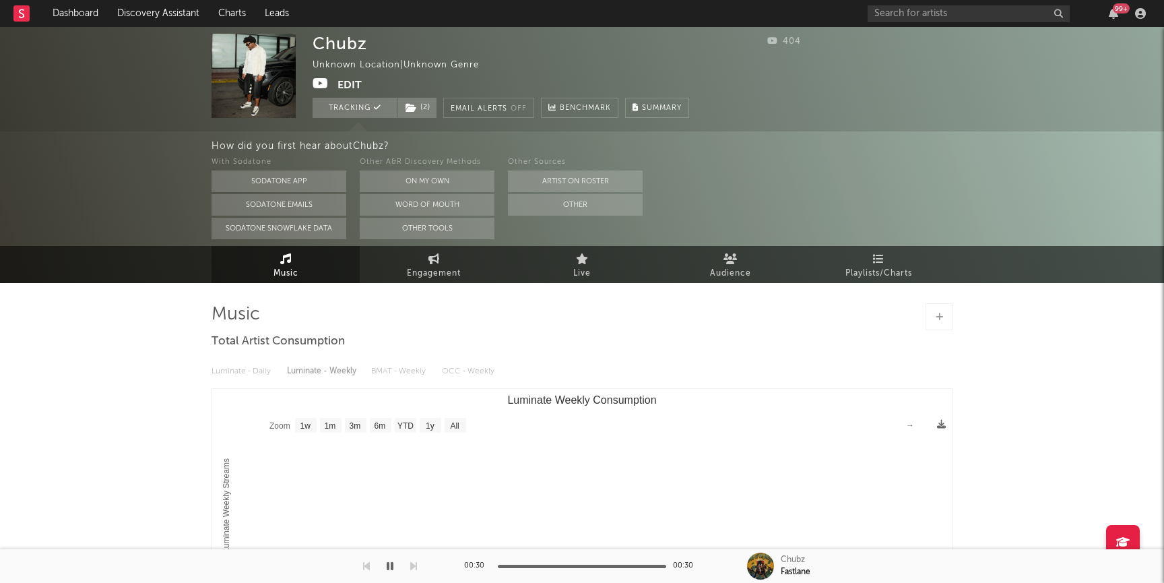
click at [959, 135] on div "× Update Accounts Add, remove, or edit links to accounts, then click 'Update' a…" at bounding box center [582, 291] width 1164 height 583
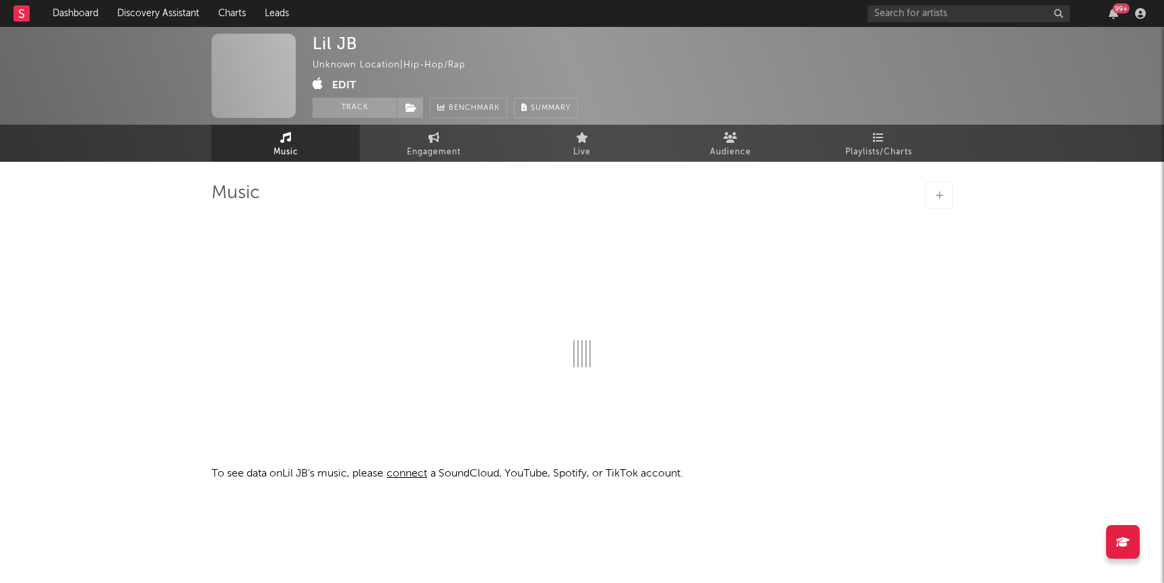
select select "1w"
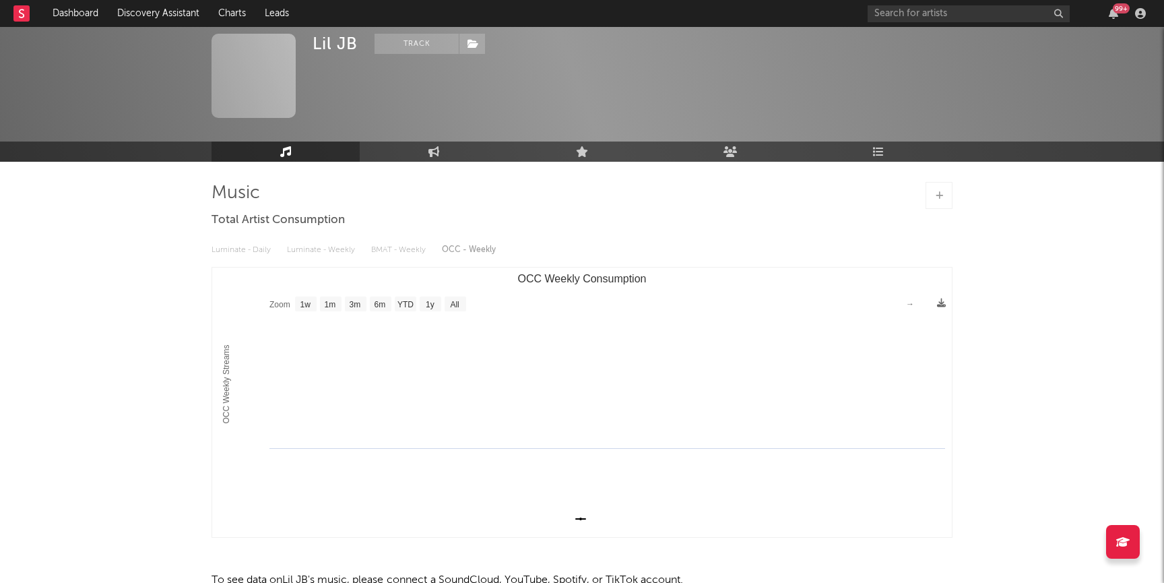
scroll to position [77, 0]
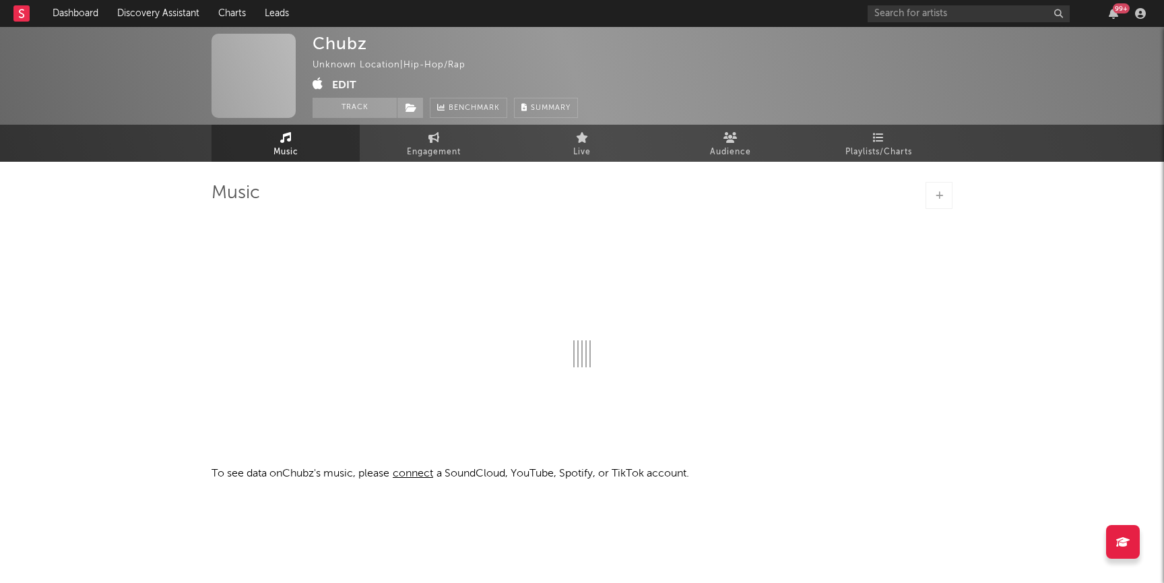
select select "1w"
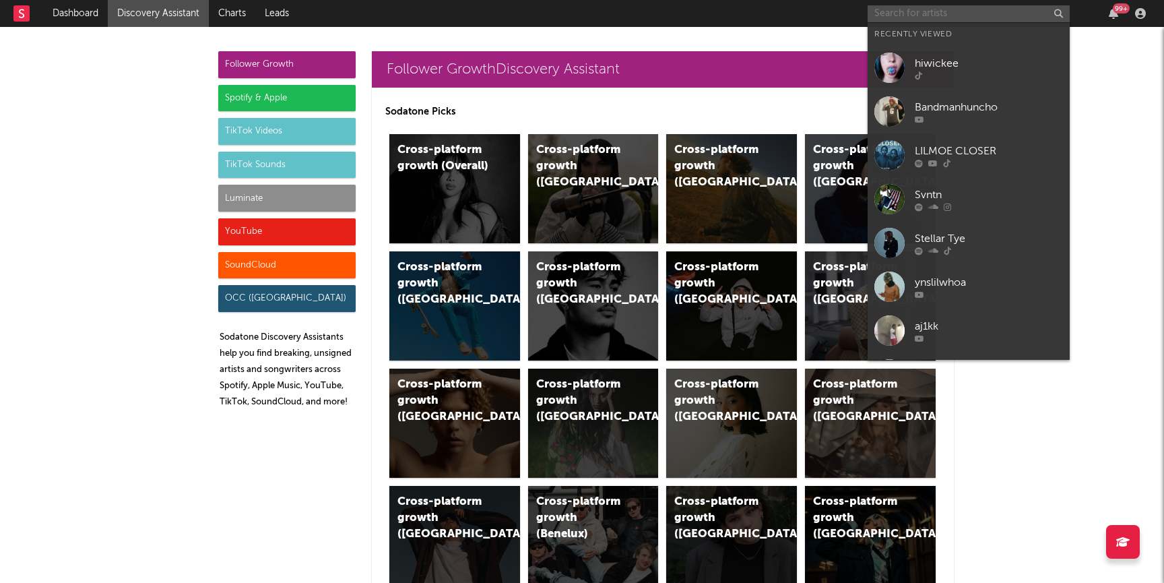
click at [944, 10] on input "text" at bounding box center [969, 13] width 202 height 17
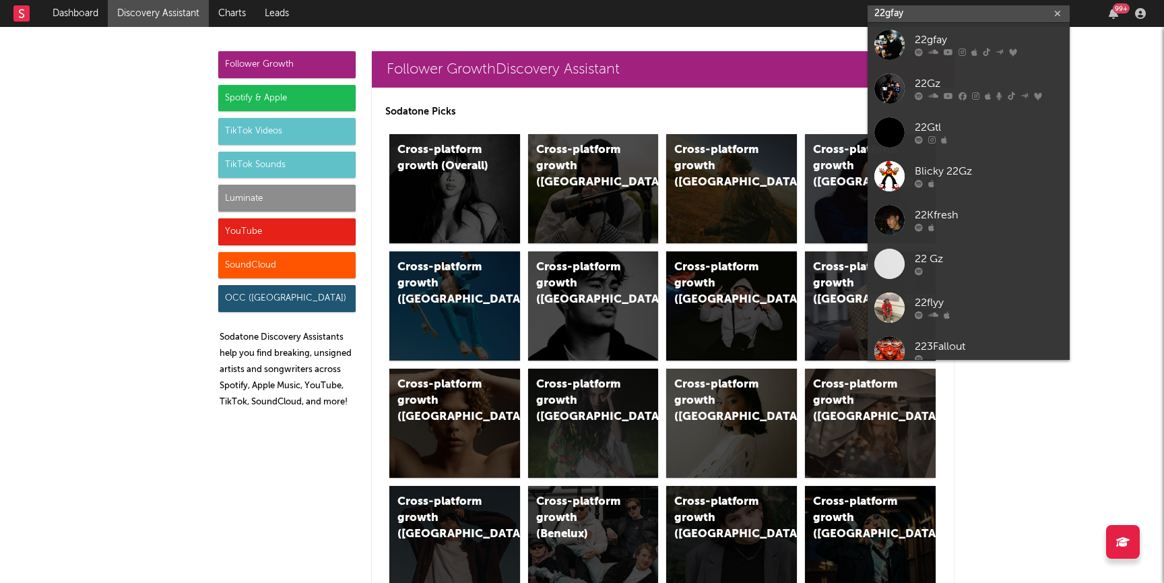
type input "22gfay"
click at [957, 49] on div at bounding box center [989, 53] width 148 height 8
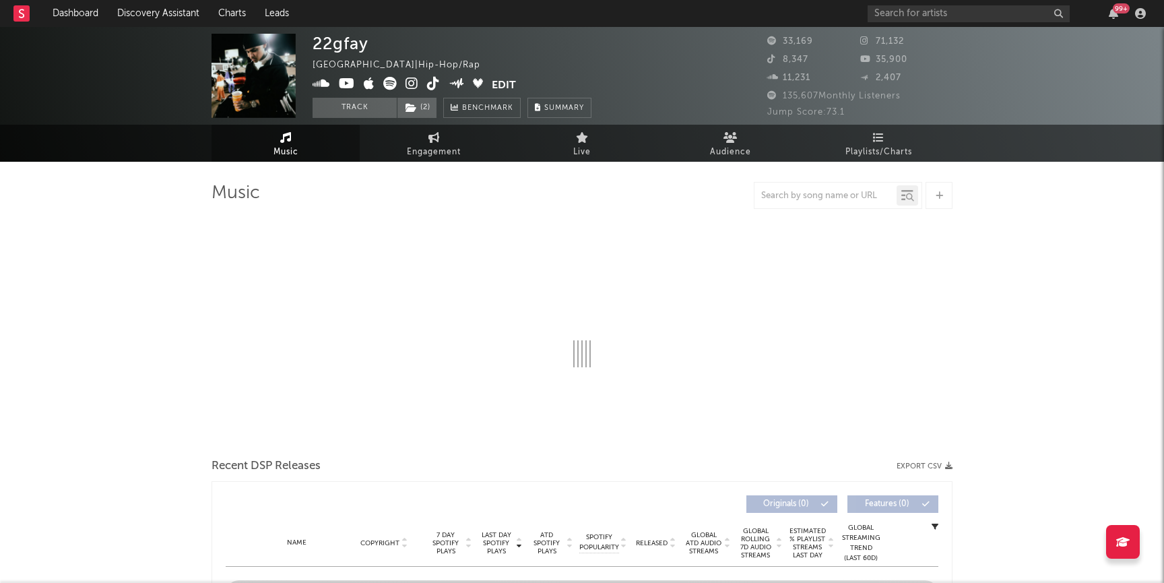
select select "6m"
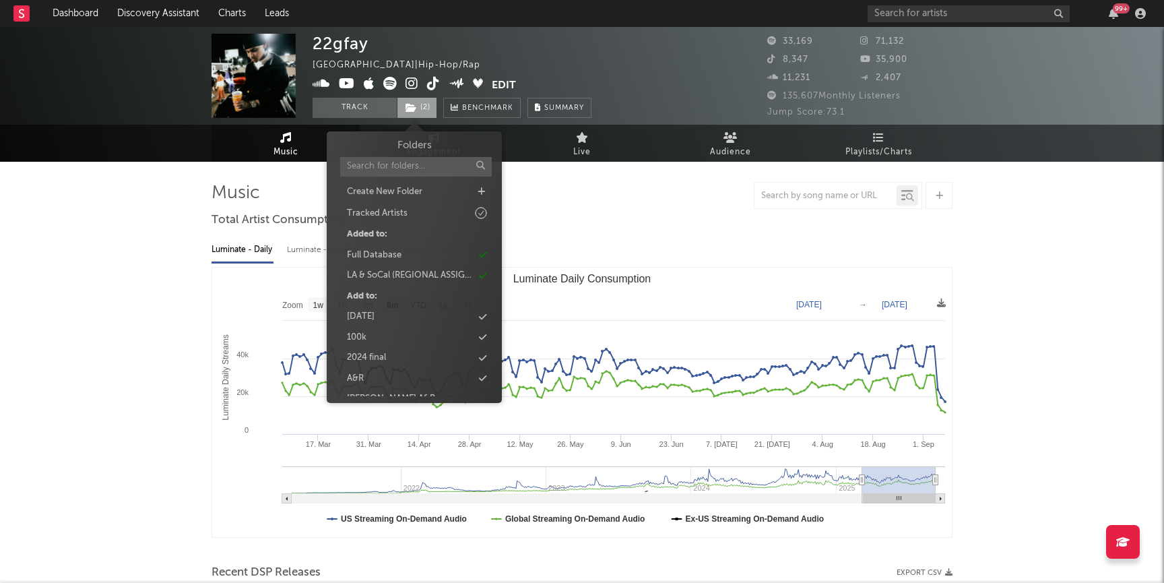
click at [427, 110] on span "( 2 )" at bounding box center [417, 108] width 40 height 20
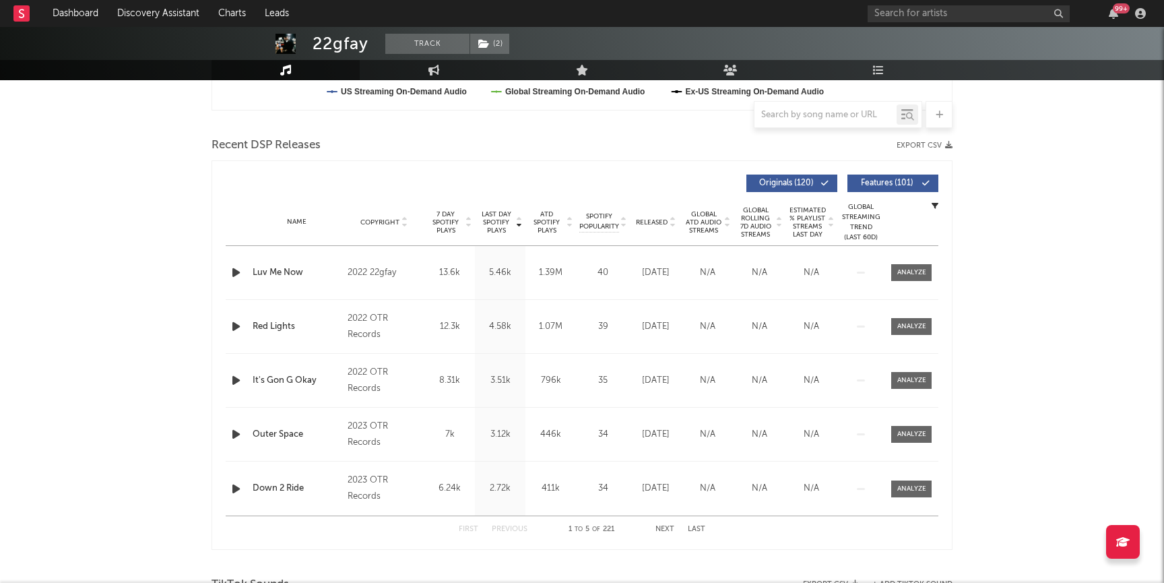
scroll to position [426, 0]
click at [898, 277] on div at bounding box center [911, 274] width 29 height 10
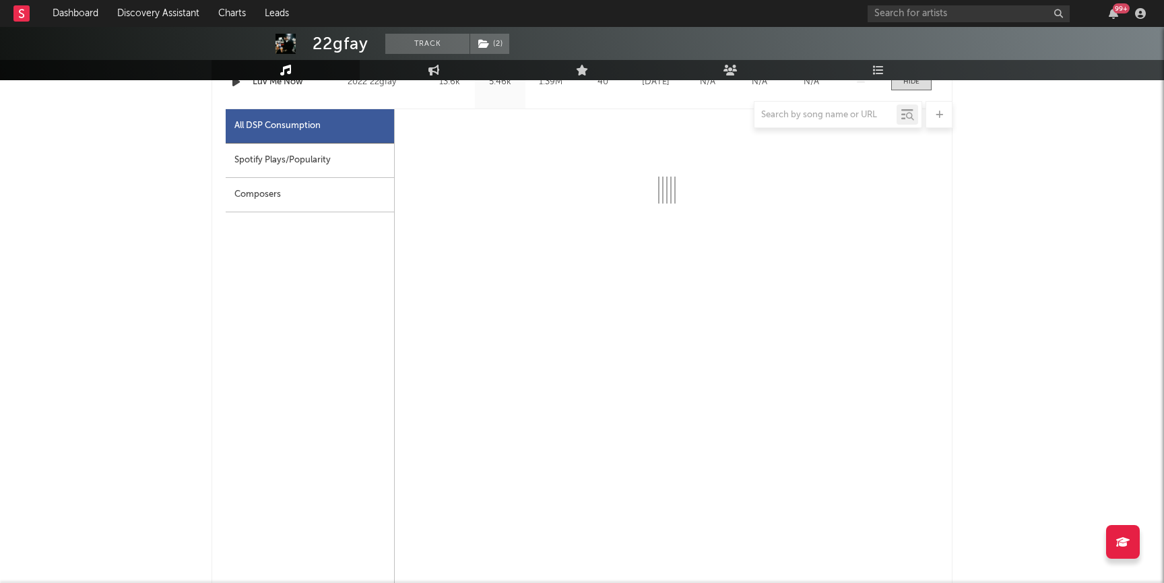
scroll to position [549, 0]
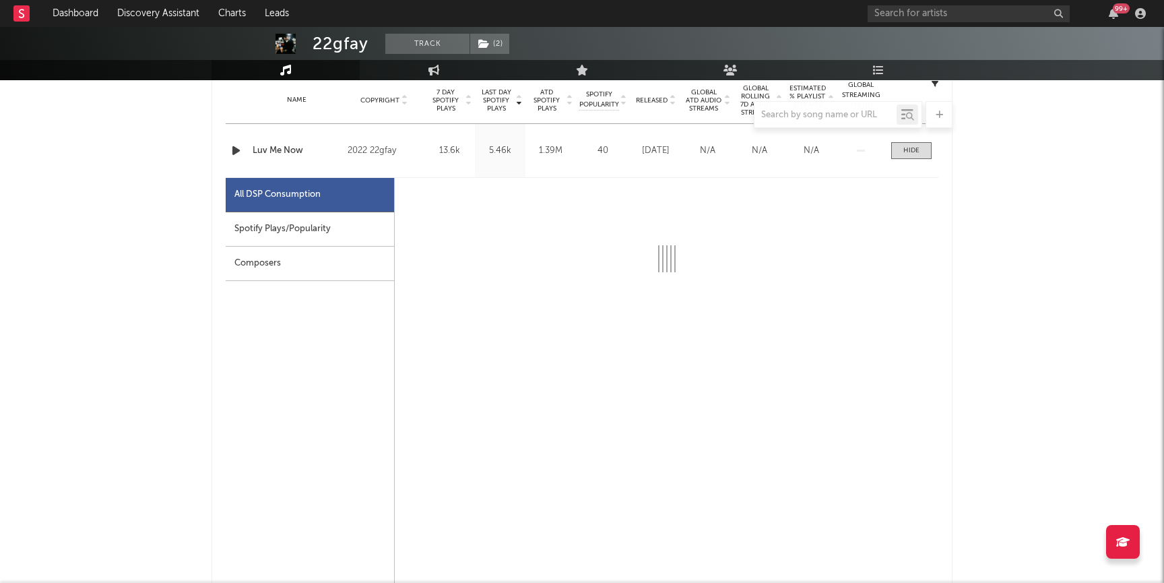
select select "6m"
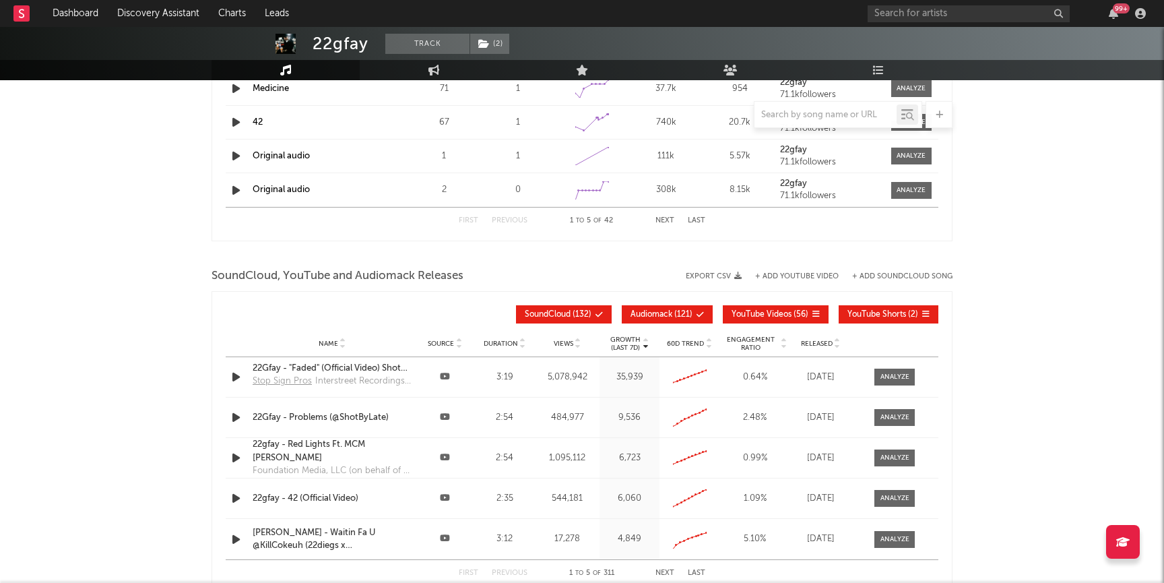
scroll to position [2004, 0]
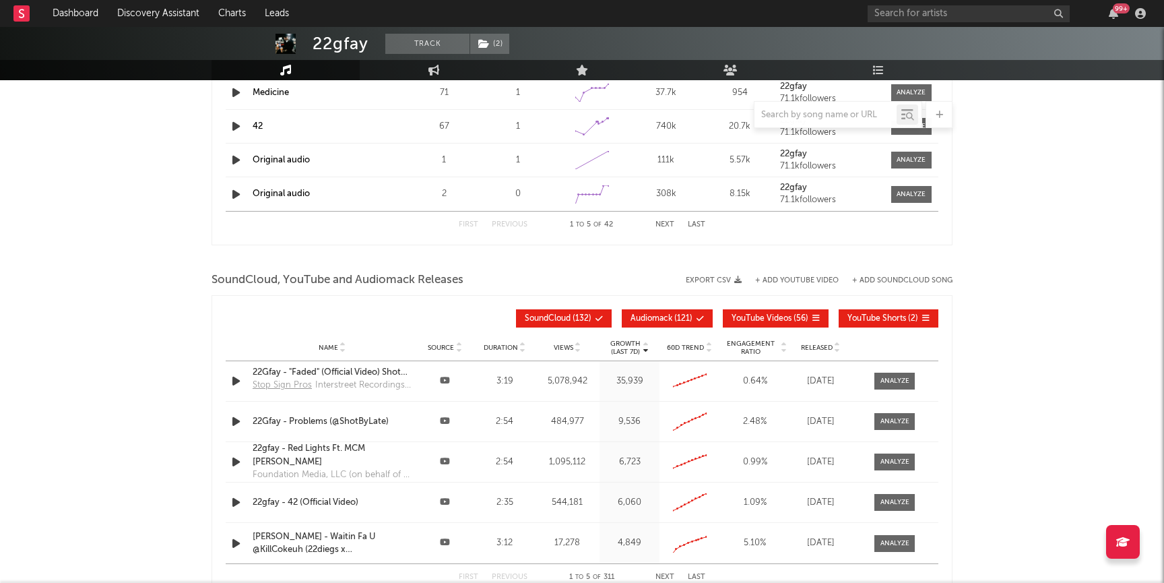
click at [823, 349] on span "Released" at bounding box center [817, 348] width 32 height 8
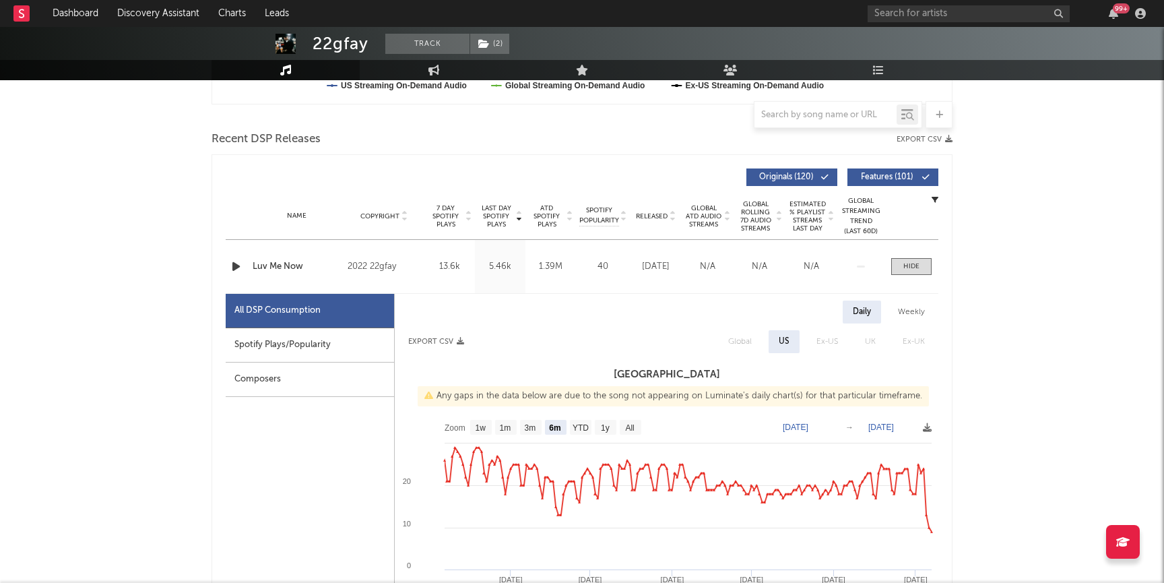
scroll to position [0, 0]
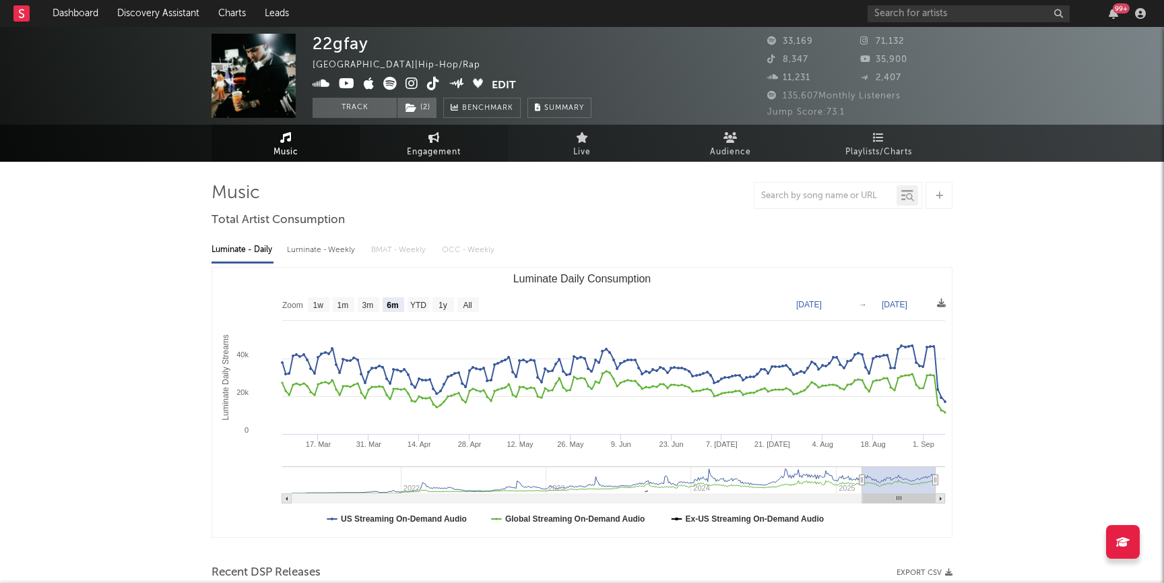
click at [435, 143] on link "Engagement" at bounding box center [434, 143] width 148 height 37
select select "1w"
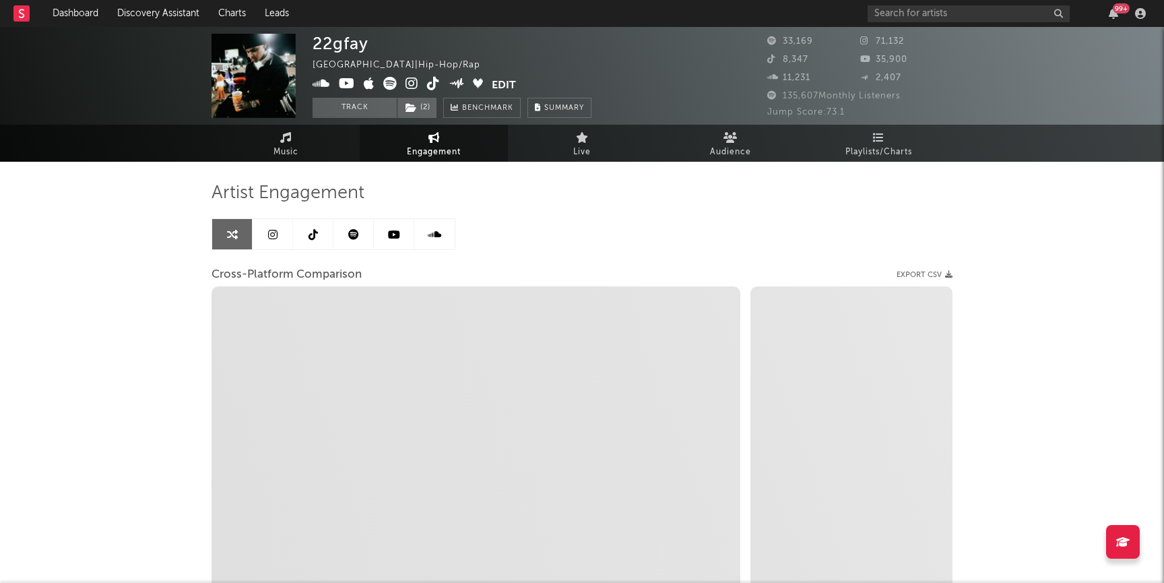
select select "1m"
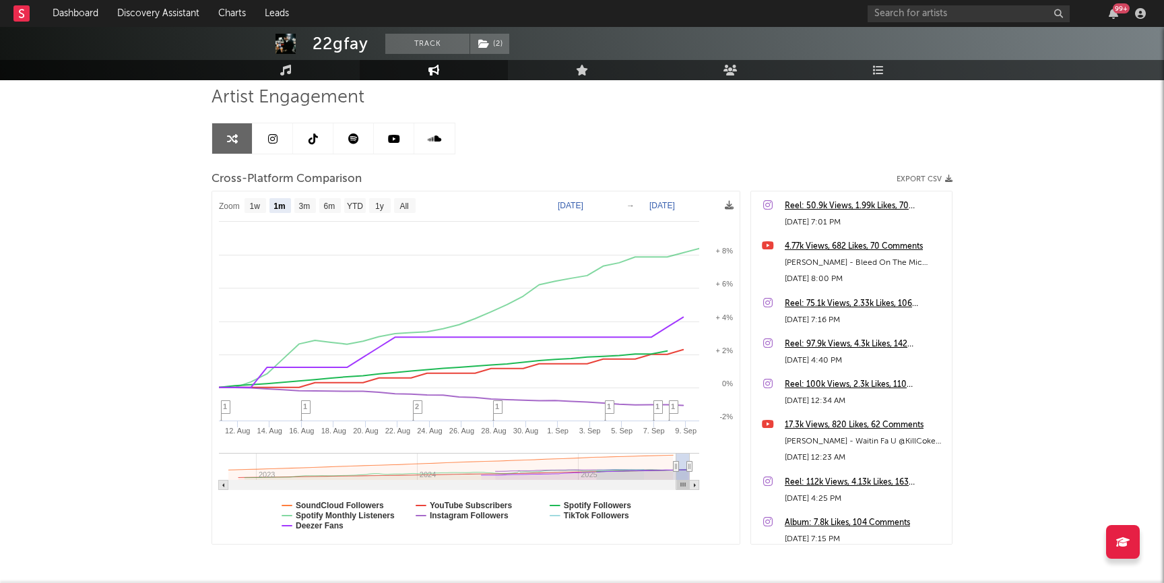
scroll to position [107, 0]
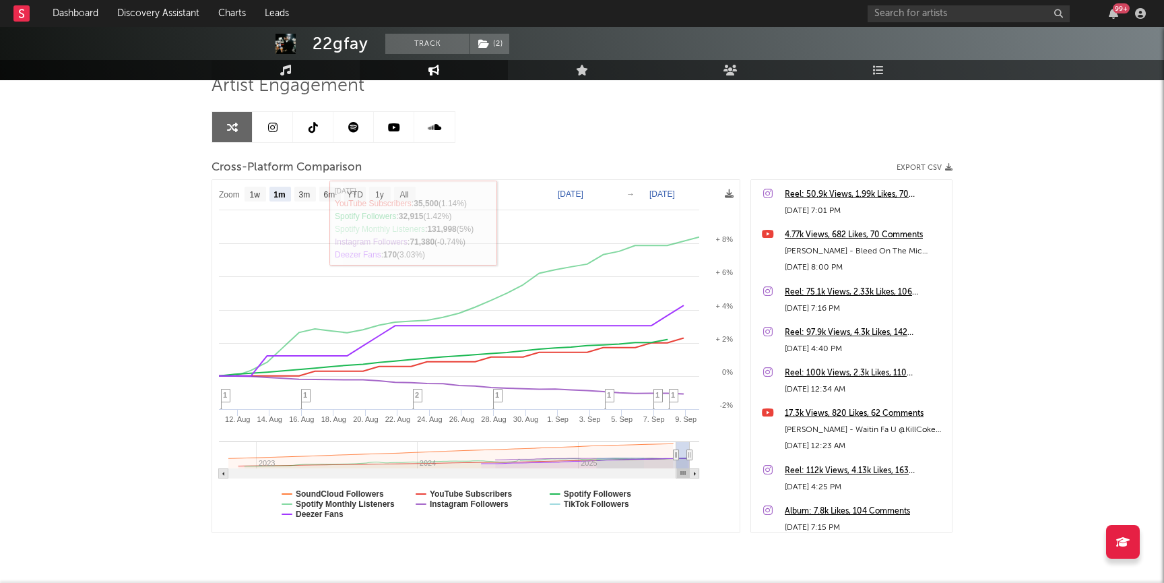
click at [273, 76] on link "Music" at bounding box center [286, 70] width 148 height 20
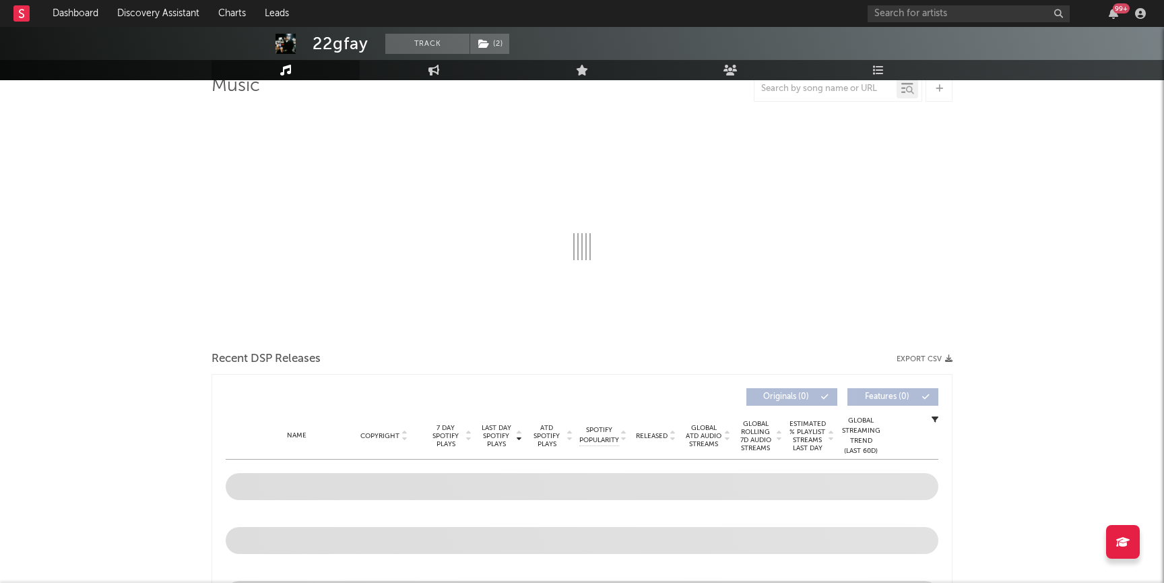
select select "6m"
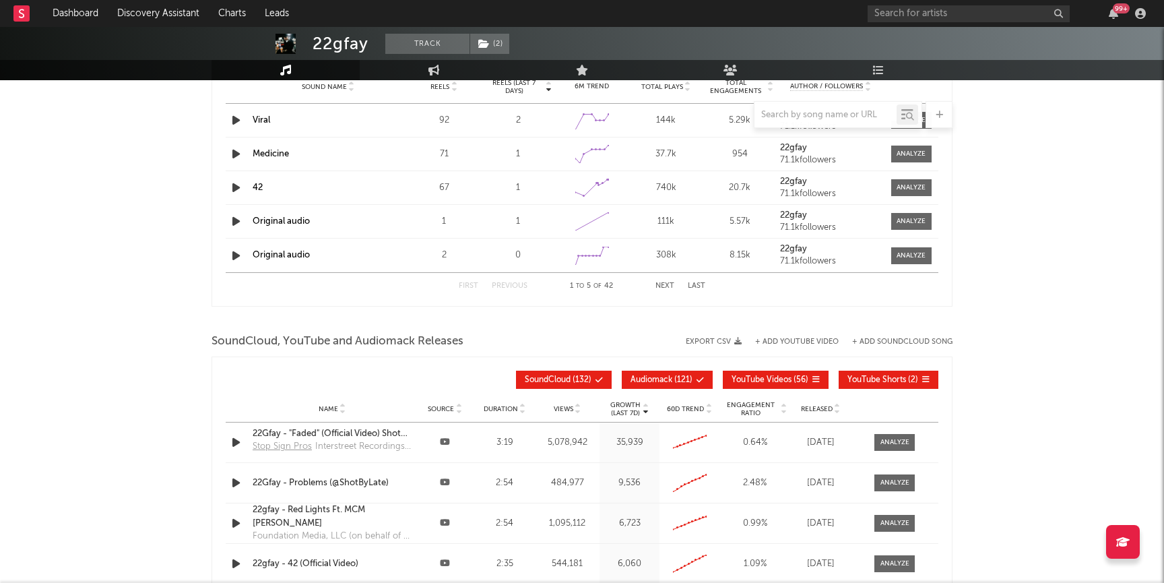
scroll to position [1310, 0]
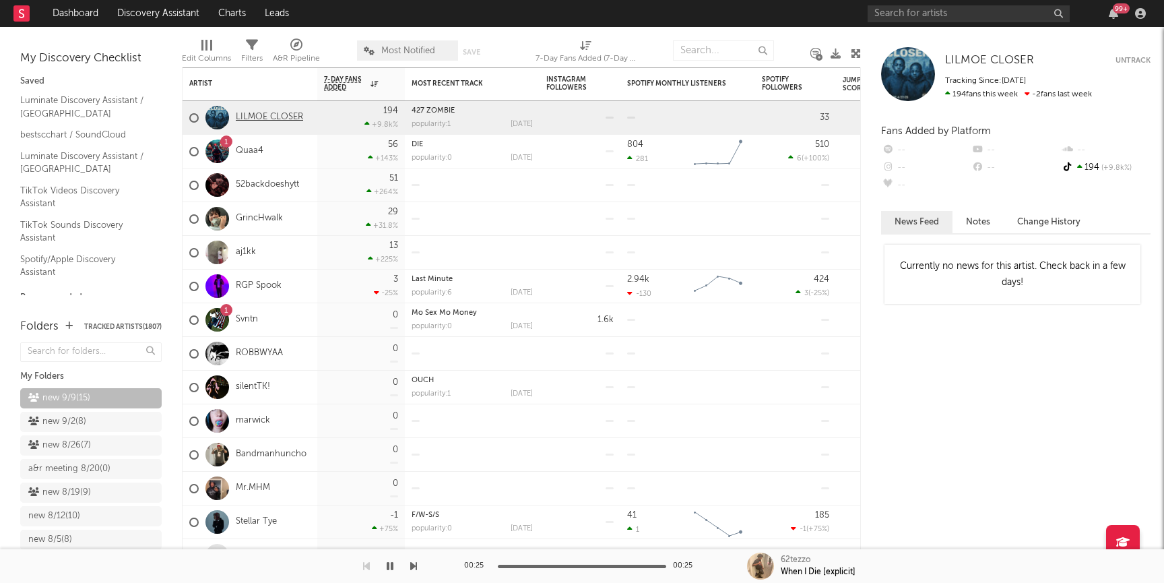
click at [282, 118] on link "LILMOE CLOSER" at bounding box center [269, 117] width 67 height 11
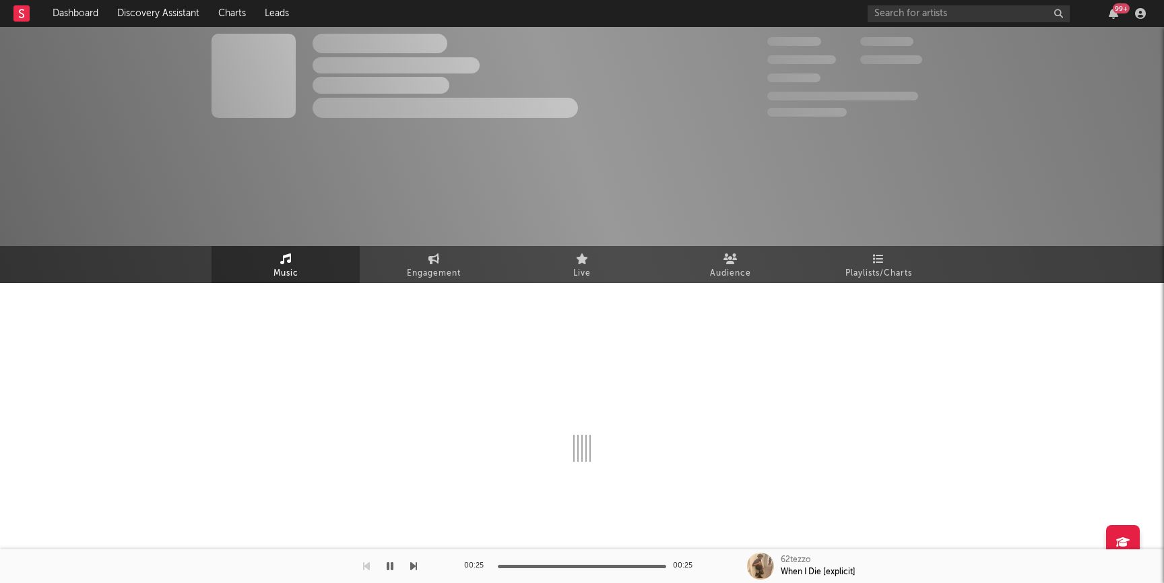
select select "1w"
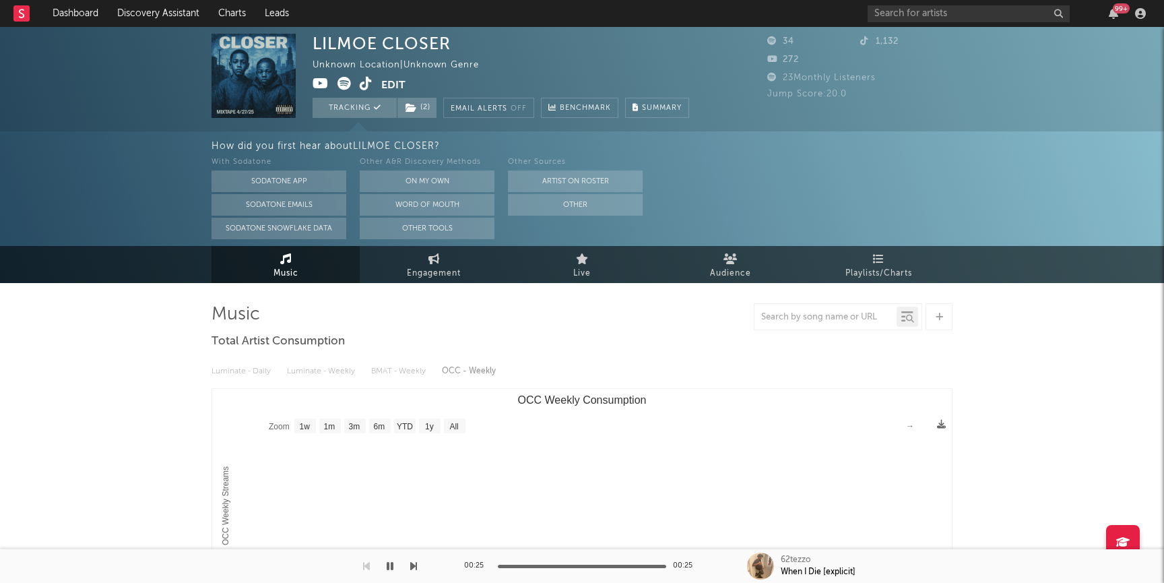
select select "1w"
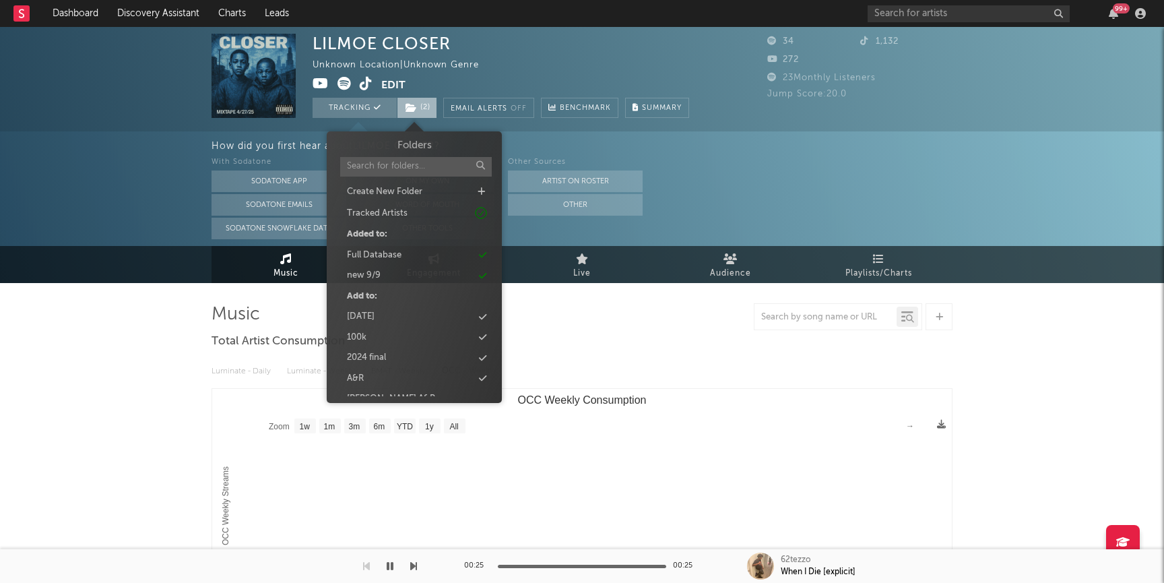
click at [420, 107] on span "( 2 )" at bounding box center [417, 108] width 40 height 20
click at [366, 271] on div "new 9/9" at bounding box center [364, 275] width 34 height 13
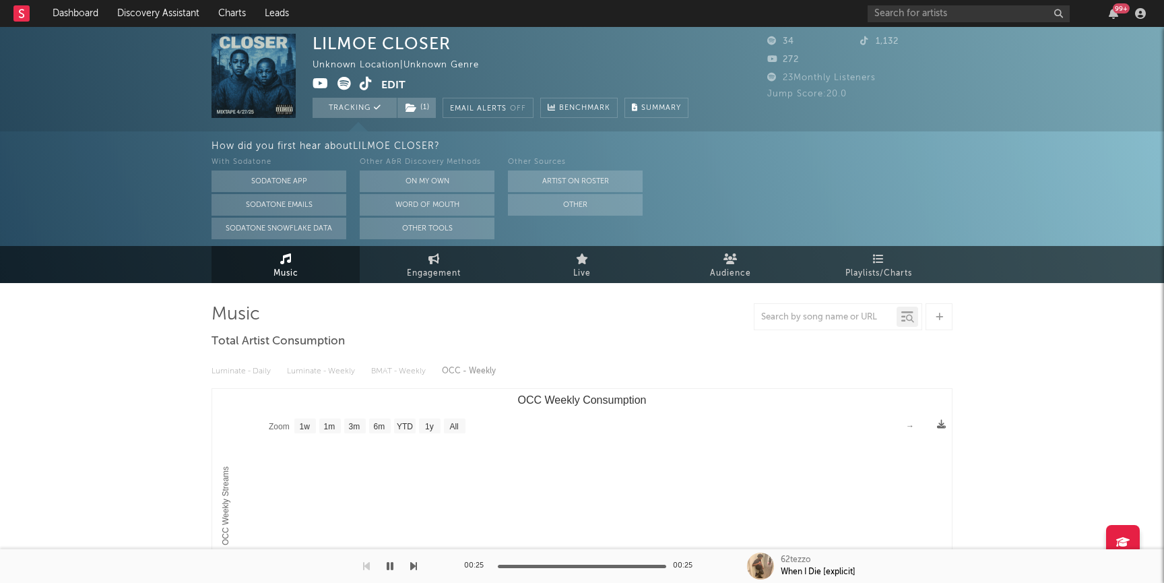
click at [84, 185] on div "How did you first hear about LILMOE CLOSER ? With Sodatone Sodatone App Sodaton…" at bounding box center [582, 188] width 1164 height 115
click at [75, 7] on link "Dashboard" at bounding box center [75, 13] width 65 height 27
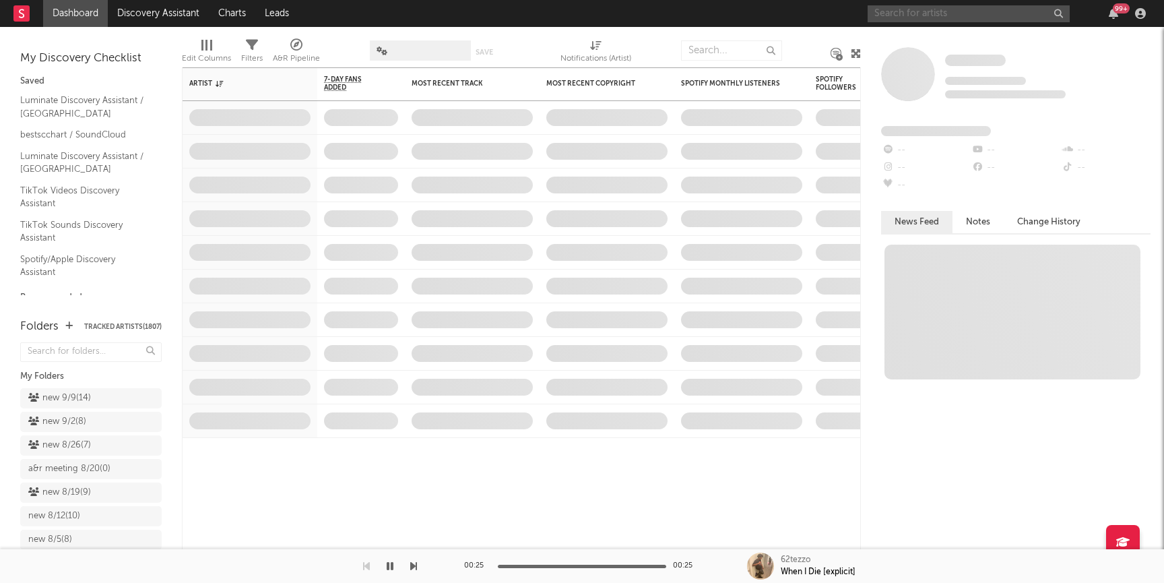
click at [895, 21] on input "text" at bounding box center [969, 13] width 202 height 17
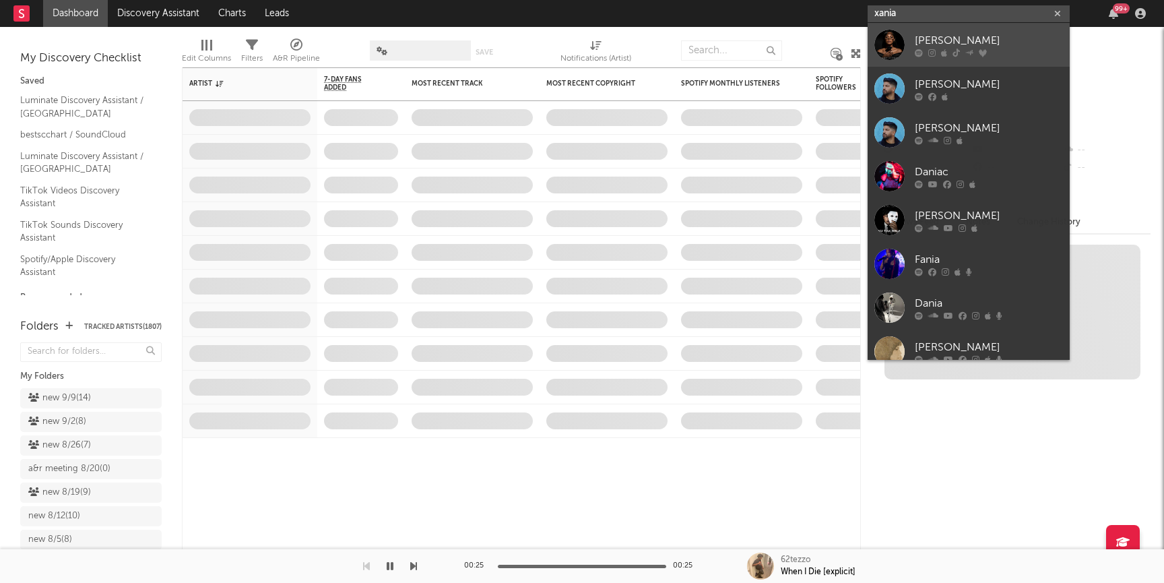
type input "xania"
click at [951, 53] on div at bounding box center [989, 53] width 148 height 8
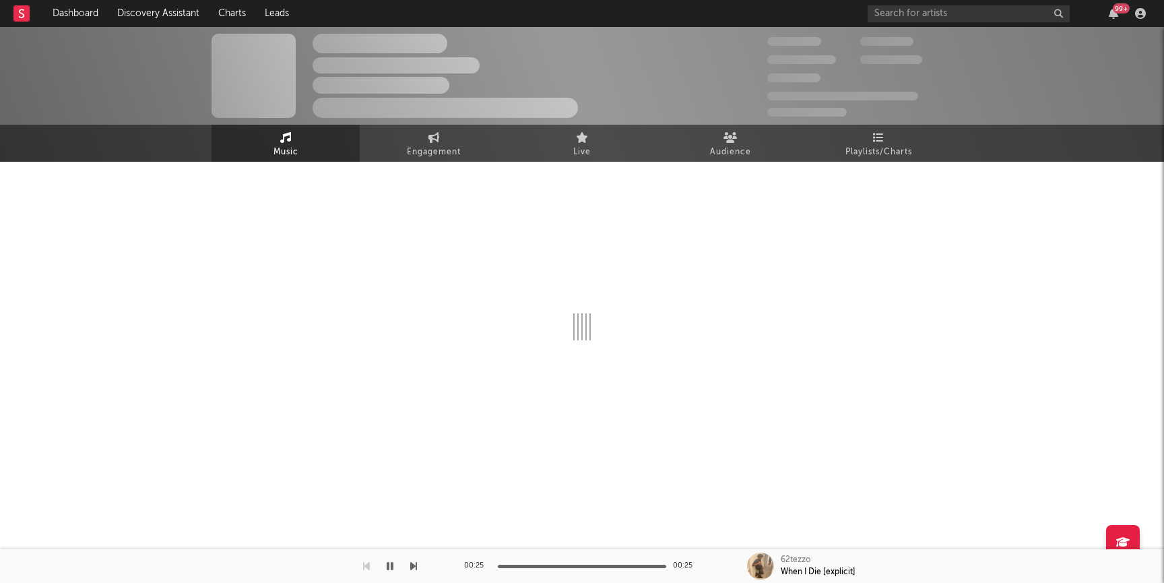
select select "1w"
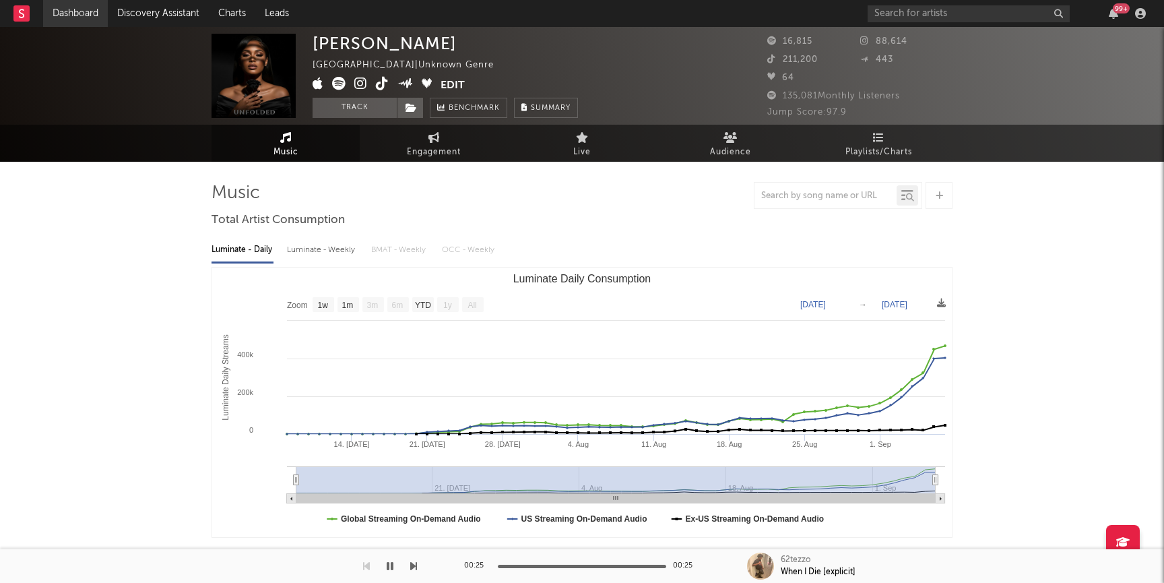
click at [50, 7] on link "Dashboard" at bounding box center [75, 13] width 65 height 27
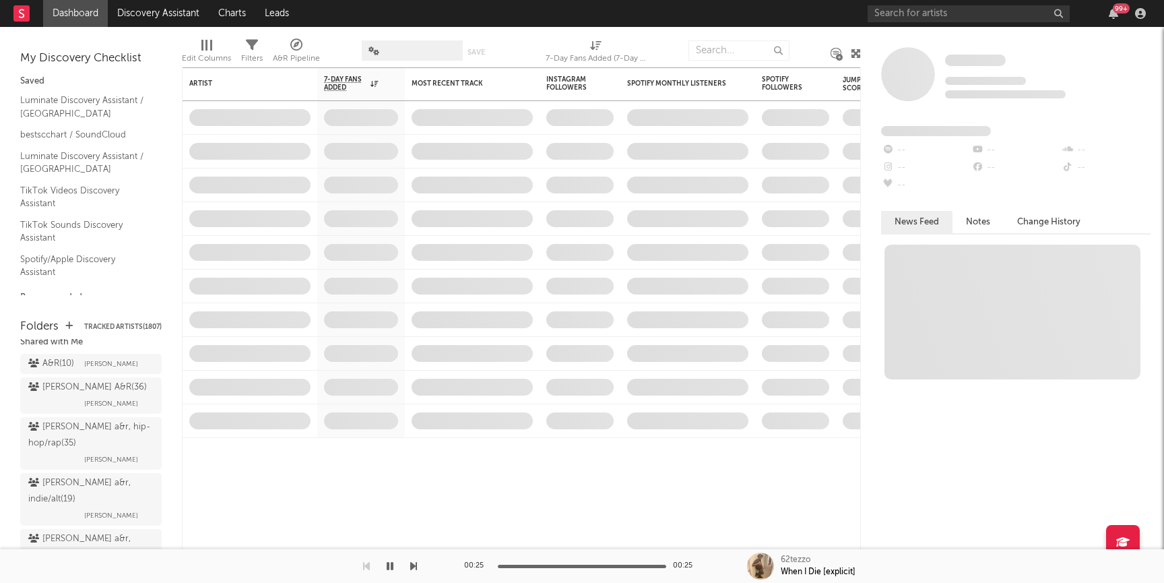
scroll to position [1463, 0]
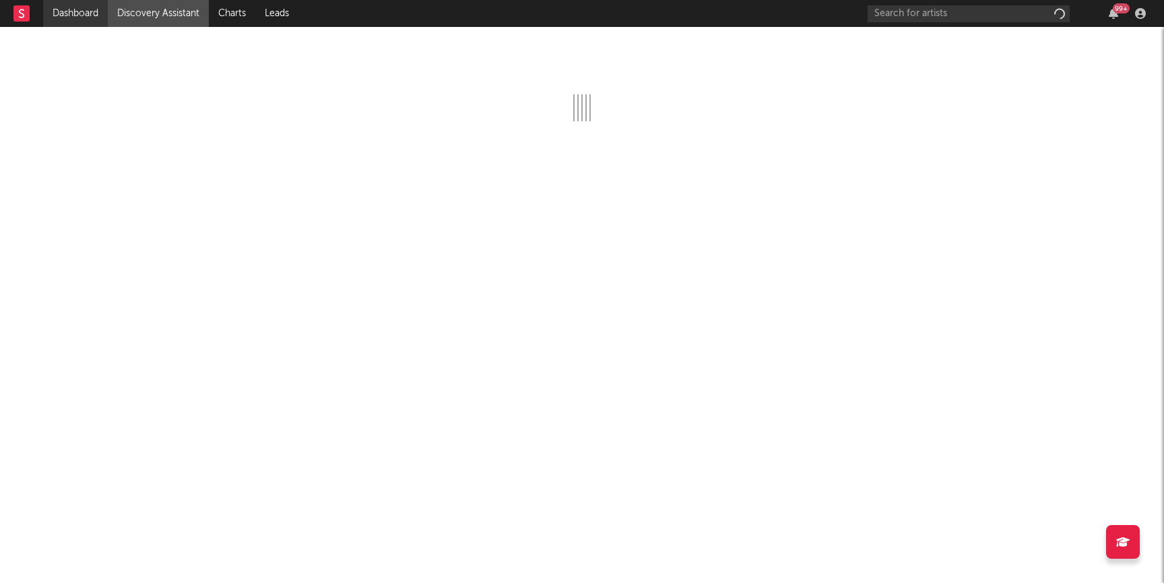
click at [79, 17] on link "Dashboard" at bounding box center [75, 13] width 65 height 27
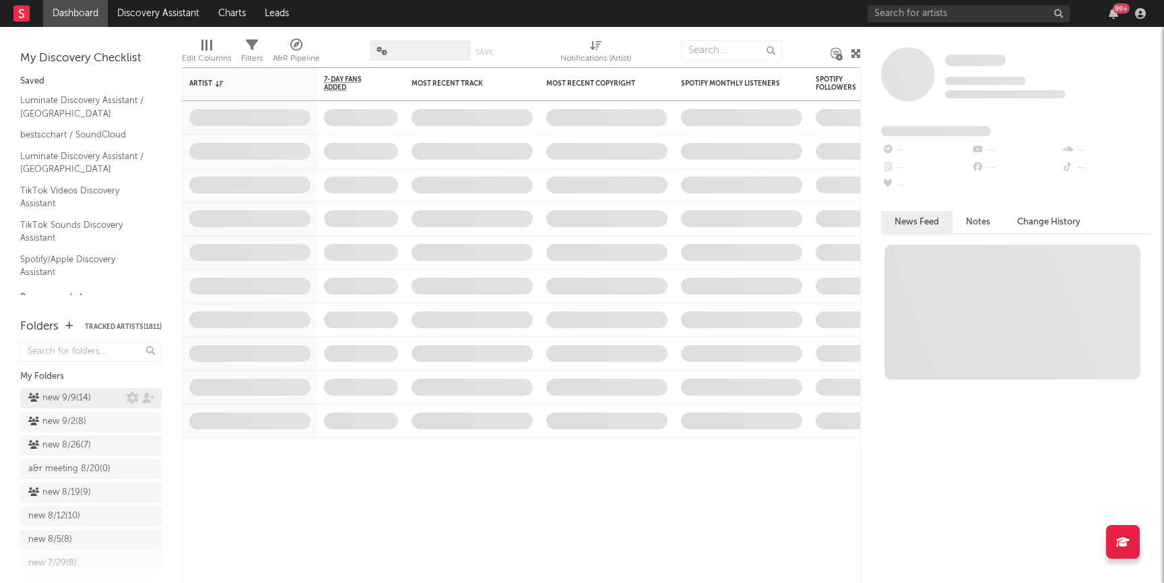
click at [49, 401] on div "new 9/9 ( 14 )" at bounding box center [59, 398] width 63 height 16
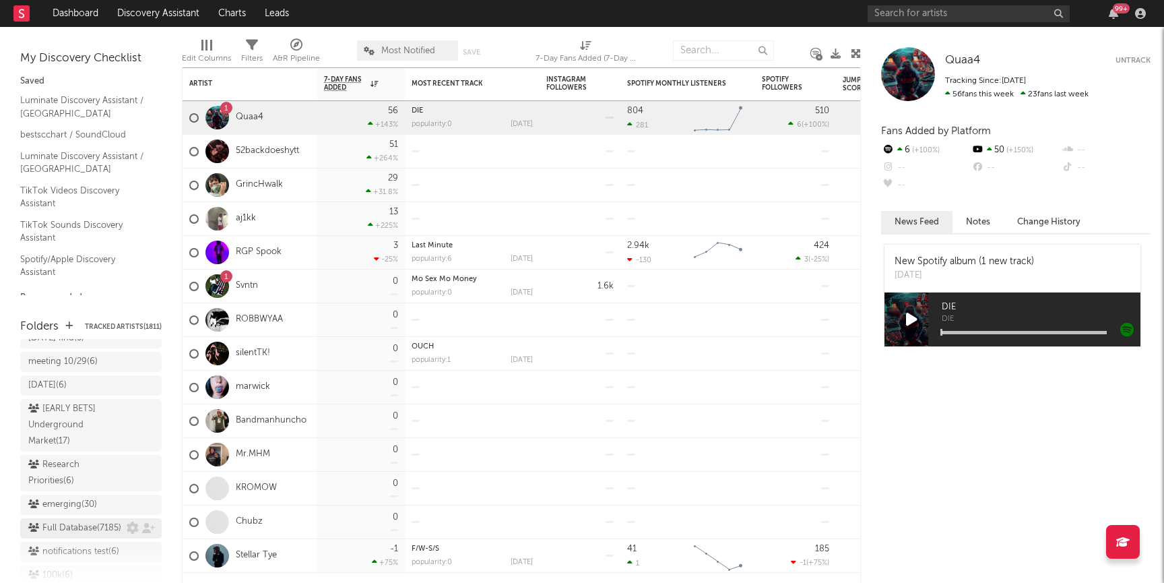
scroll to position [1159, 0]
click at [86, 459] on div "Research Priorities ( 6 )" at bounding box center [75, 475] width 95 height 32
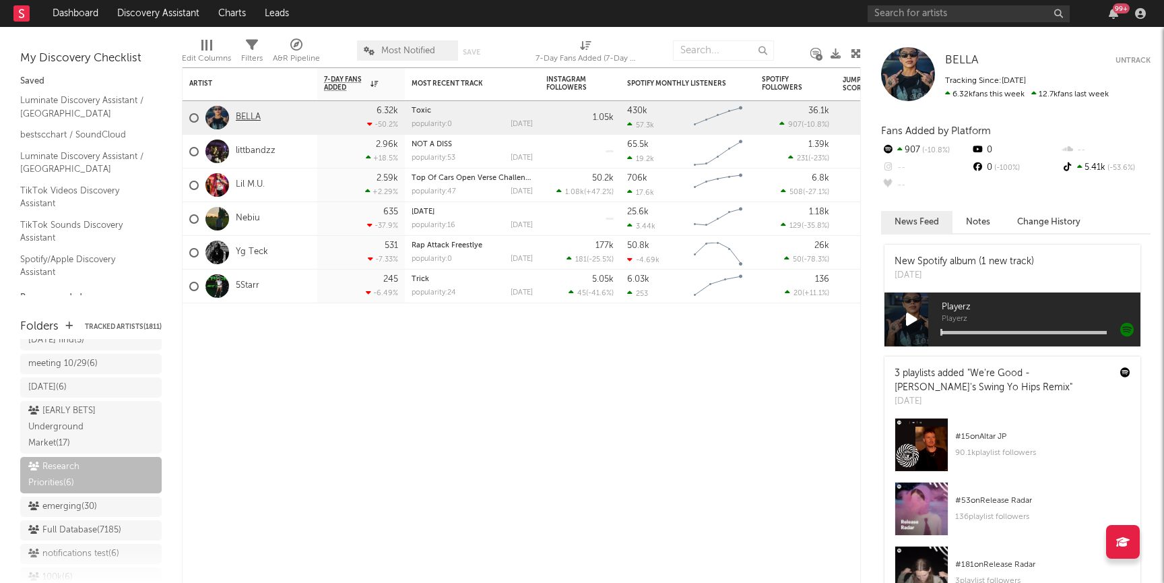
click at [254, 117] on link "BELLA" at bounding box center [248, 117] width 25 height 11
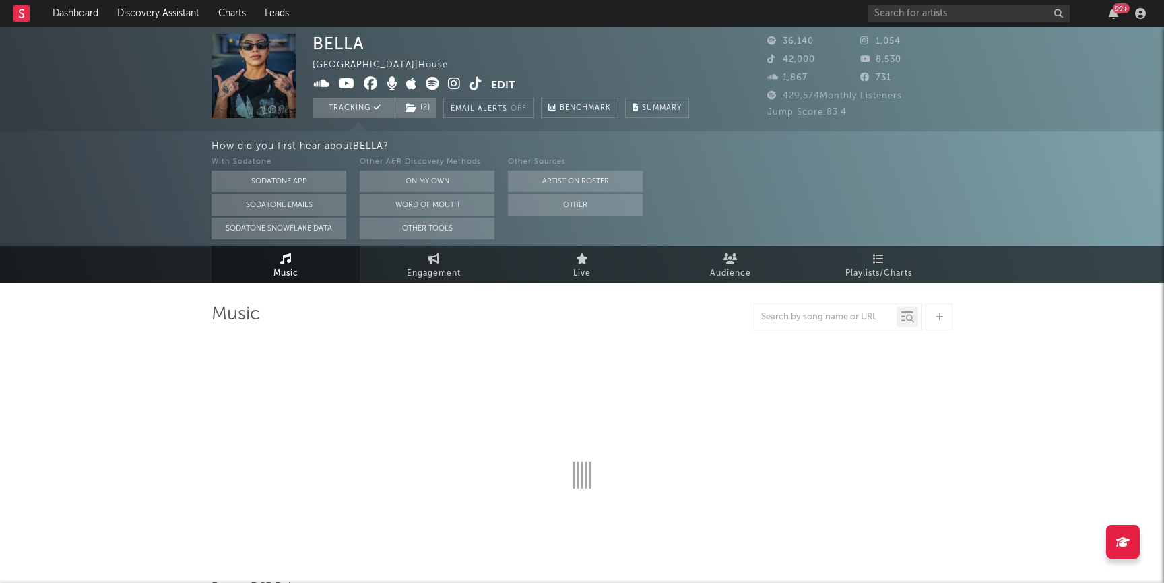
select select "6m"
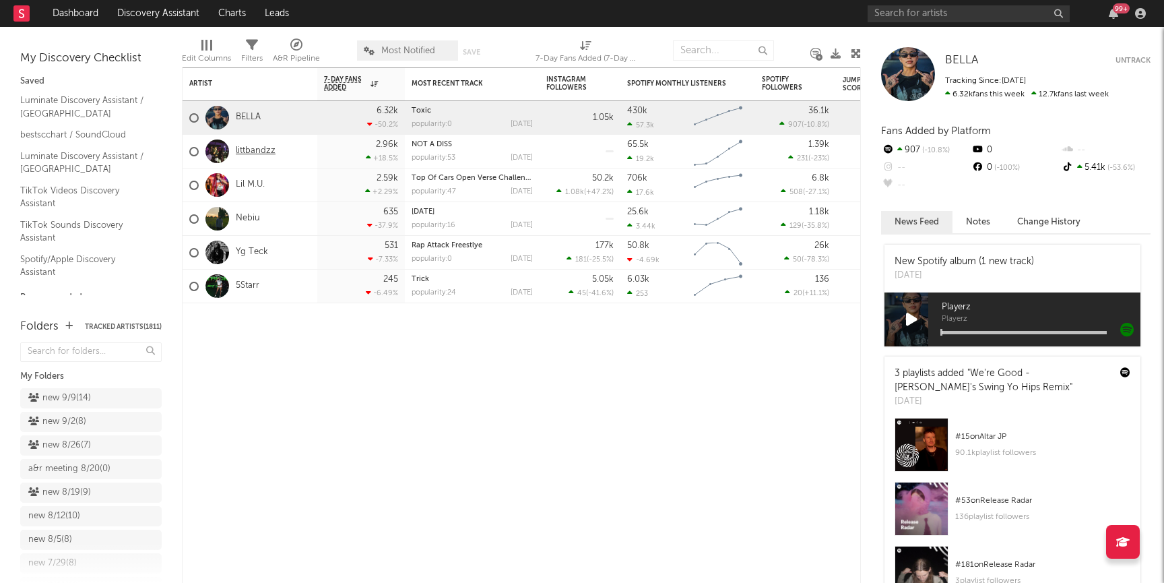
click at [264, 152] on link "littbandzz" at bounding box center [256, 151] width 40 height 11
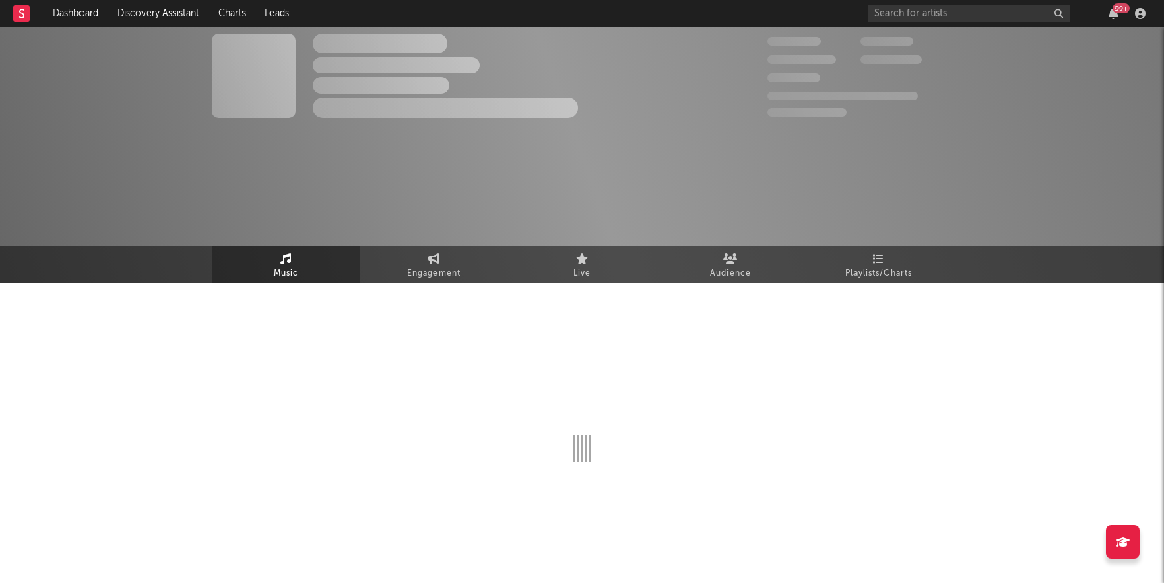
select select "1w"
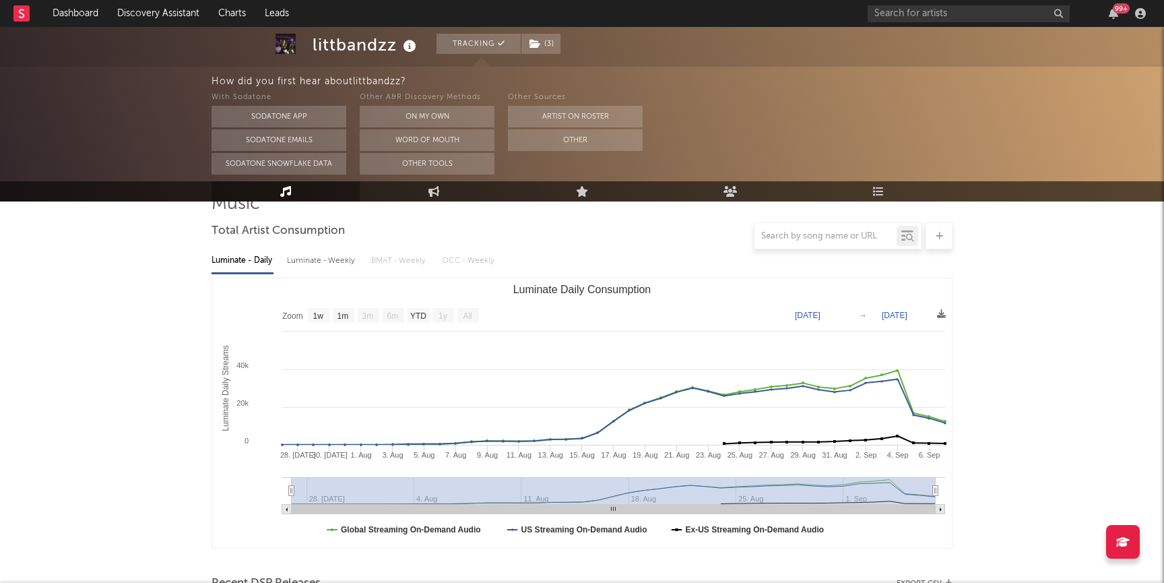
scroll to position [120, 0]
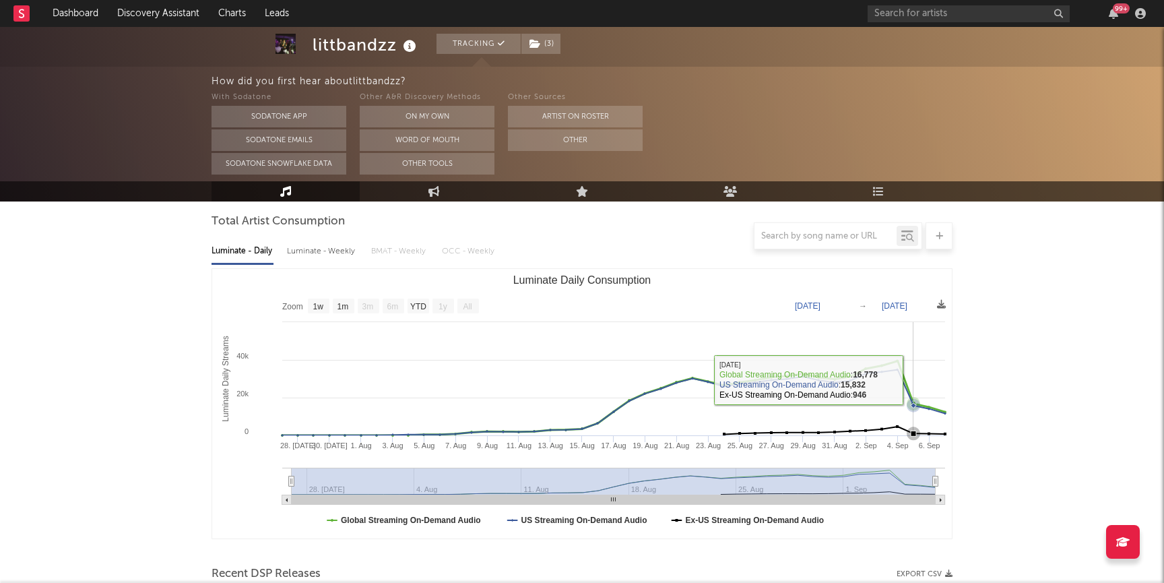
click at [913, 389] on g "Luminate Daily Consumption" at bounding box center [614, 427] width 666 height 135
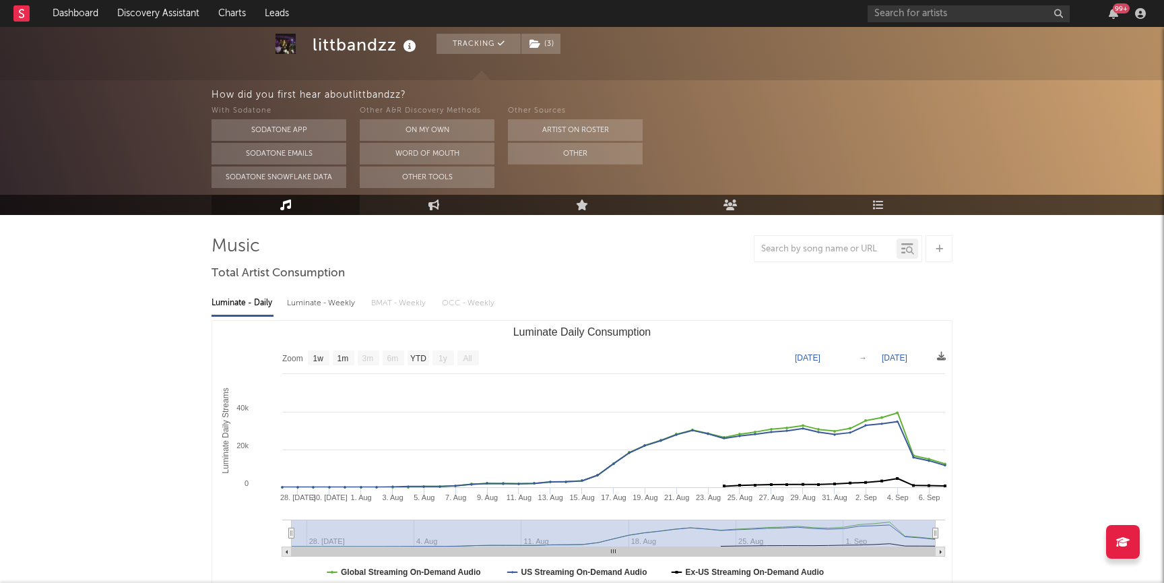
scroll to position [70, 0]
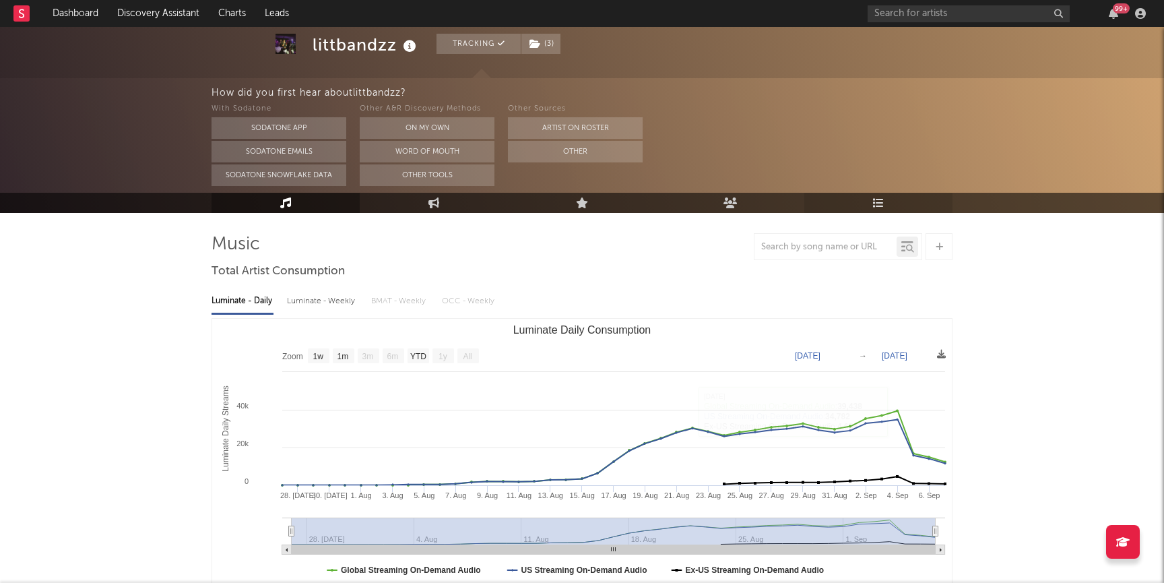
click at [856, 203] on link "Playlists/Charts" at bounding box center [878, 203] width 148 height 20
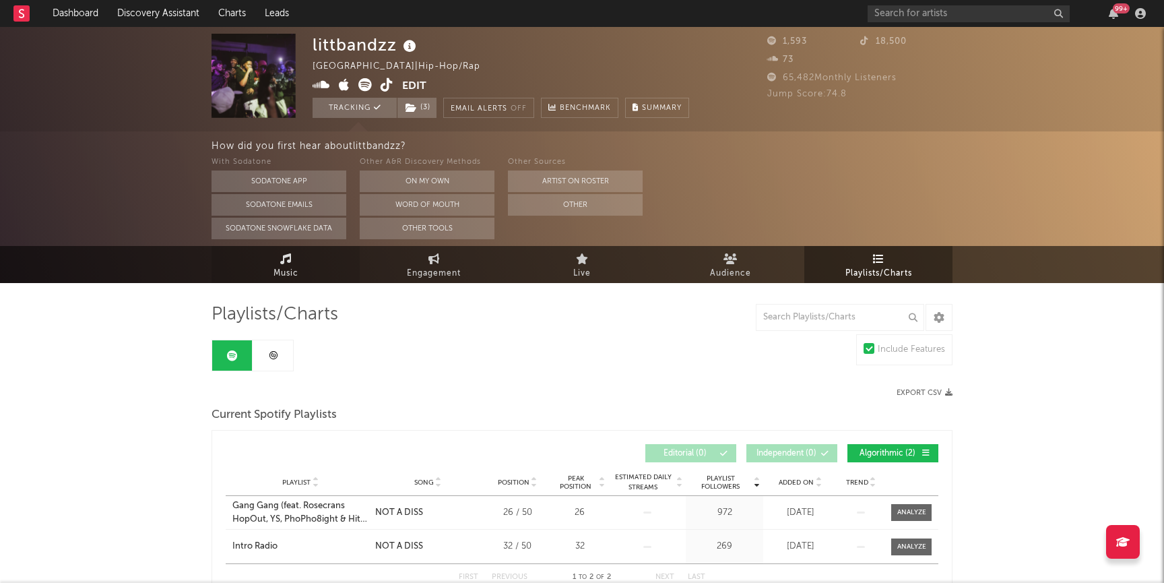
click at [304, 257] on link "Music" at bounding box center [286, 264] width 148 height 37
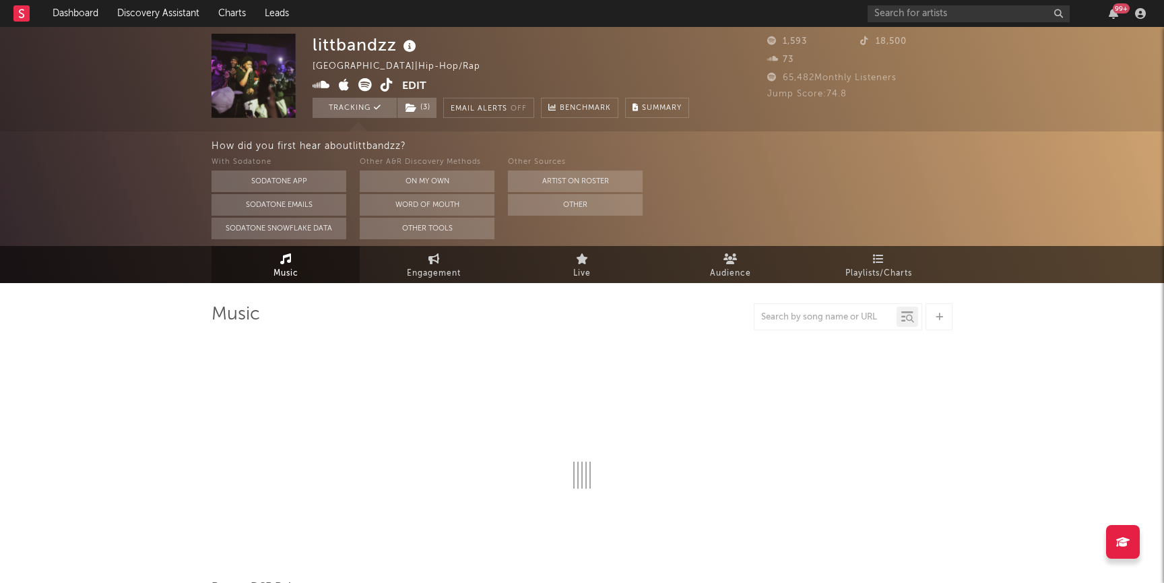
select select "1w"
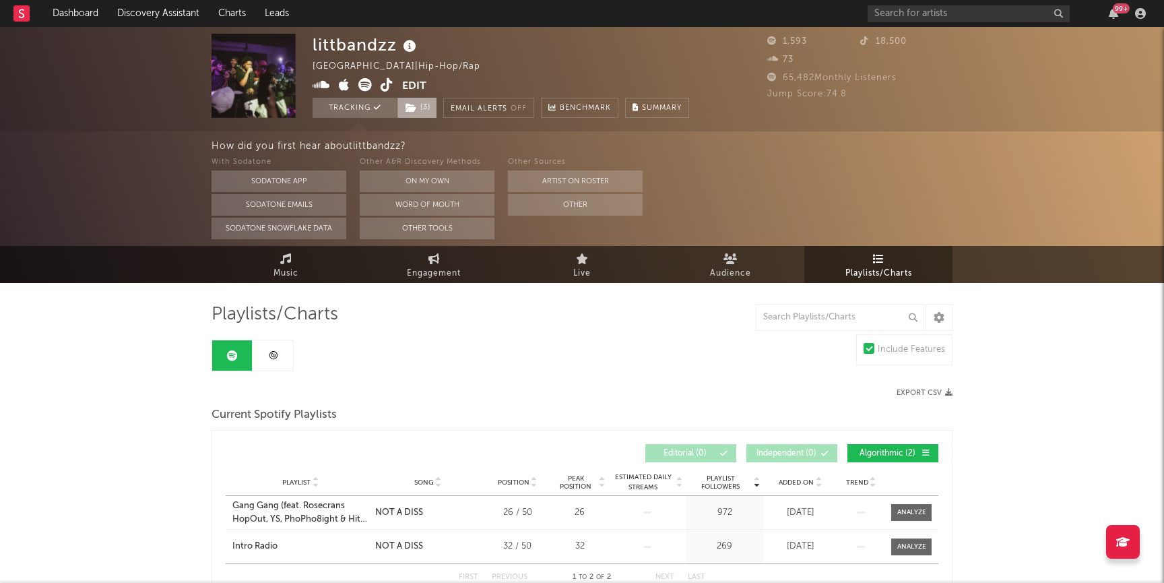
click at [428, 107] on span "( 3 )" at bounding box center [417, 108] width 40 height 20
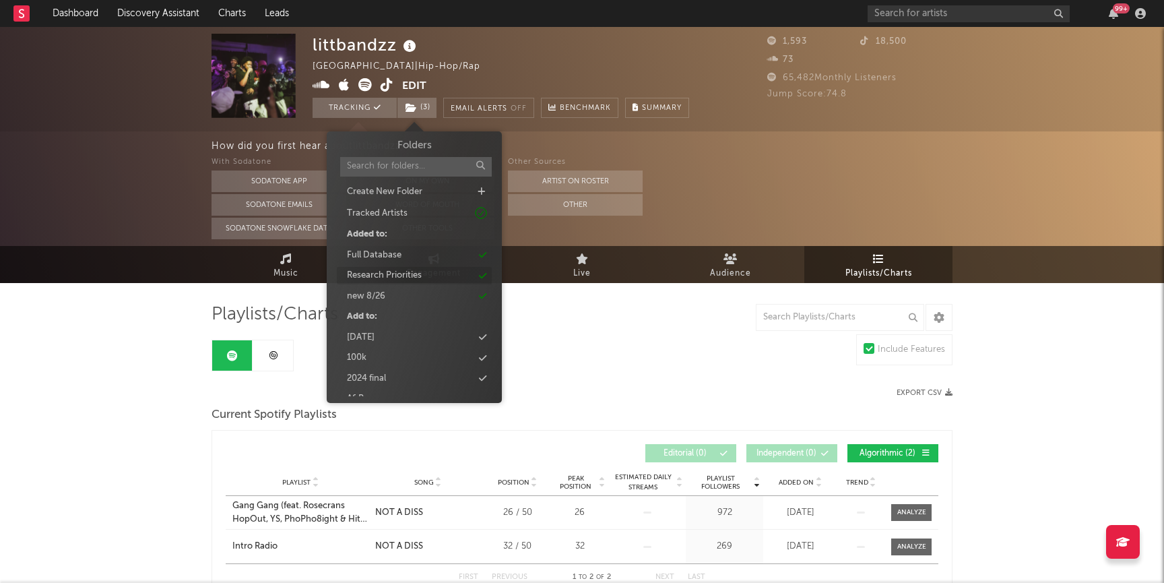
click at [411, 271] on div "Research Priorities" at bounding box center [384, 275] width 75 height 13
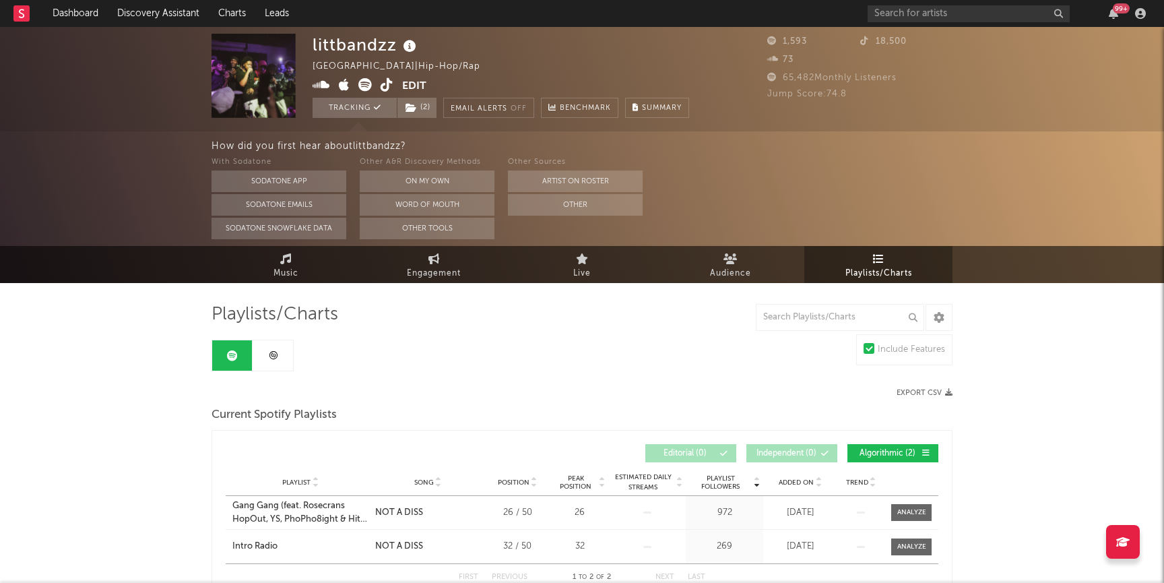
click at [120, 144] on div "How did you first hear about littbandzz ? With Sodatone Sodatone App Sodatone E…" at bounding box center [582, 188] width 1164 height 115
click at [75, 10] on link "Dashboard" at bounding box center [75, 13] width 65 height 27
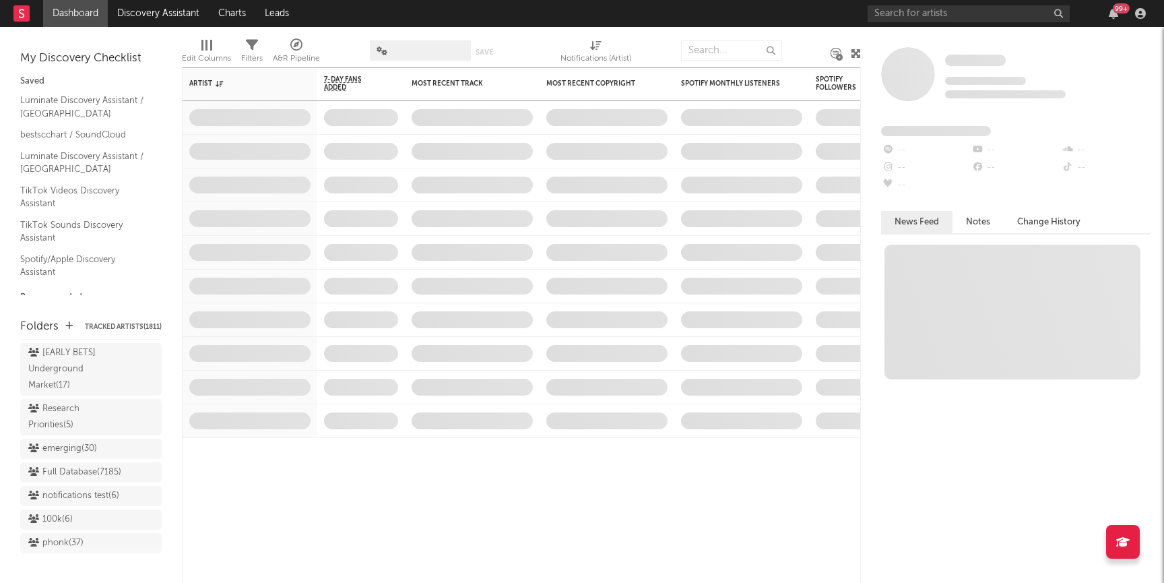
scroll to position [1213, 0]
click at [83, 408] on div "Research Priorities ( 5 )" at bounding box center [75, 421] width 95 height 32
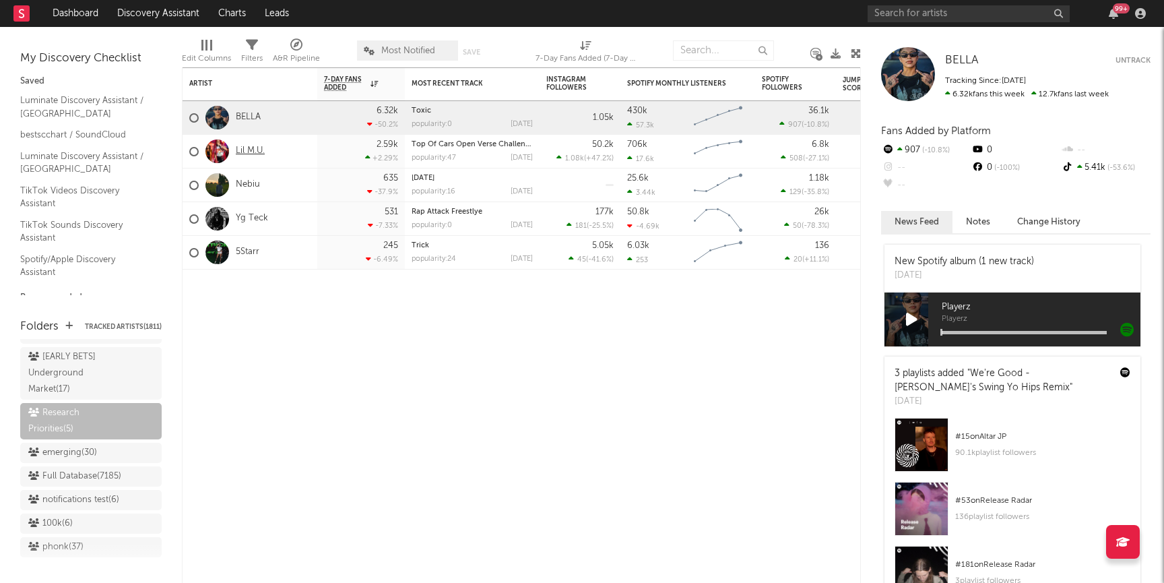
click at [251, 150] on link "Lil M.U." at bounding box center [250, 151] width 29 height 11
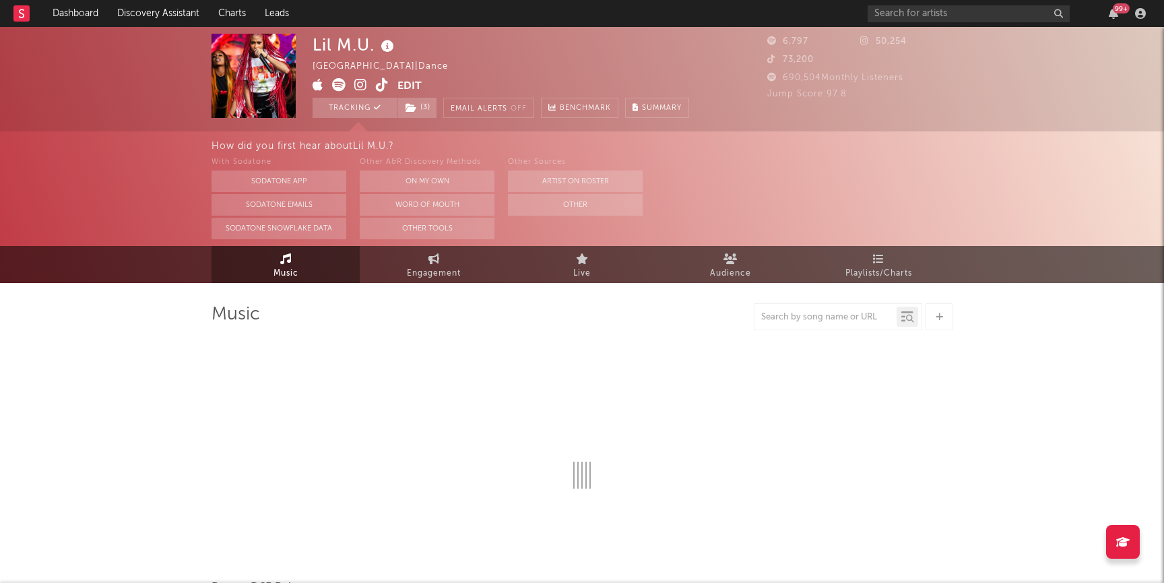
select select "1w"
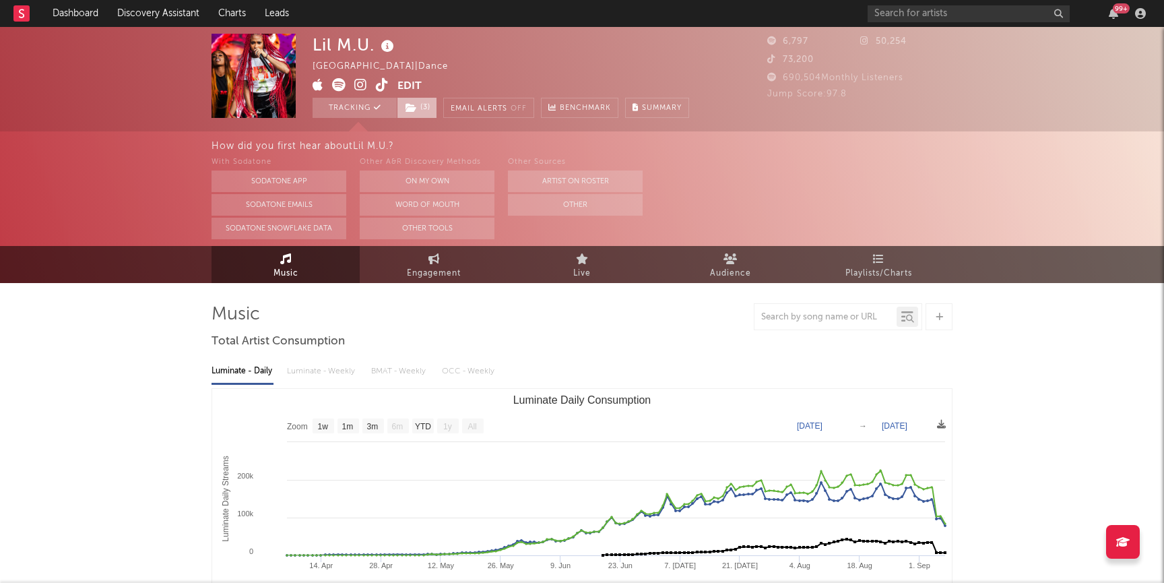
click at [421, 112] on span "( 3 )" at bounding box center [417, 108] width 40 height 20
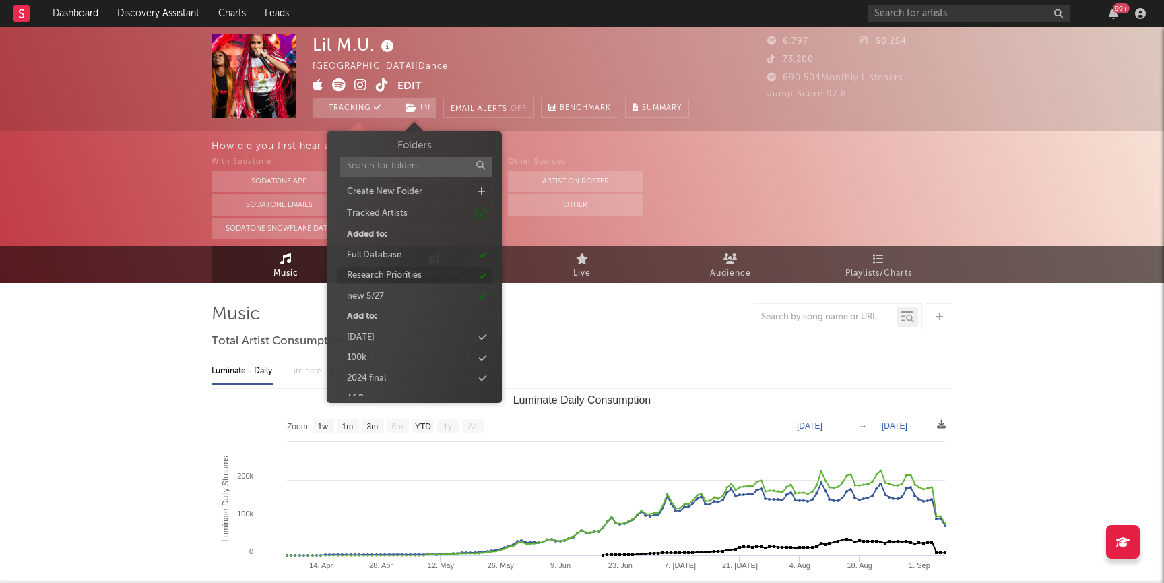
click at [386, 277] on div "Research Priorities" at bounding box center [384, 275] width 75 height 13
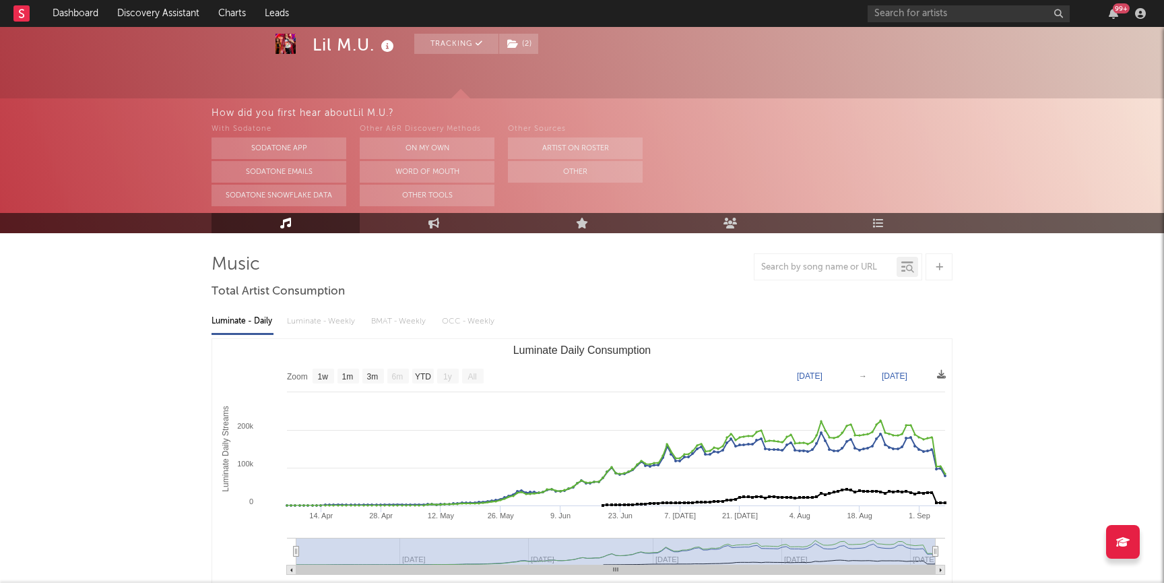
scroll to position [47, 0]
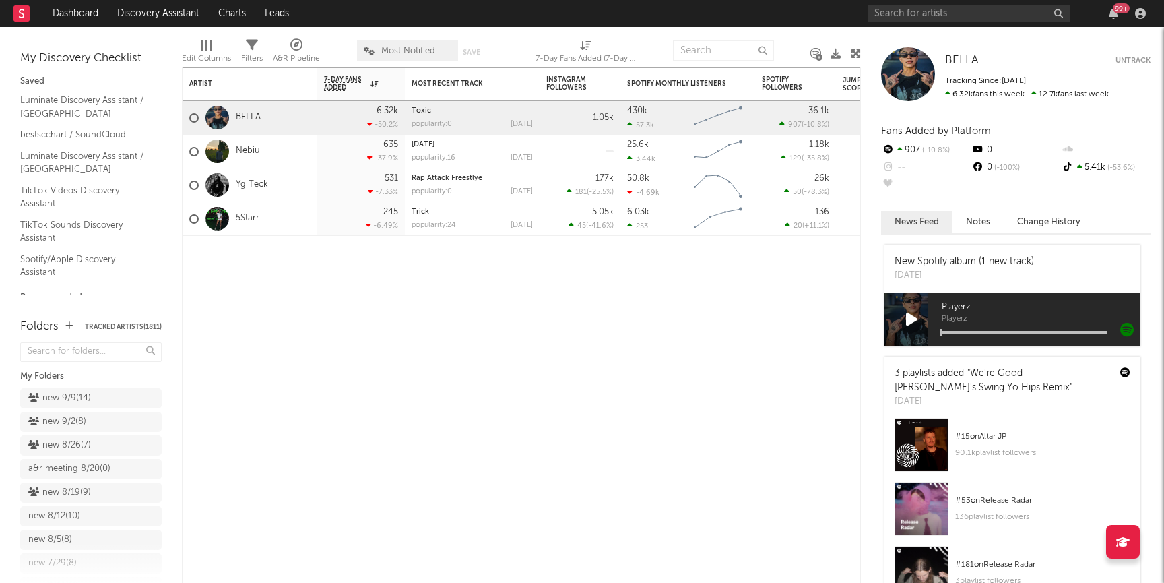
click at [249, 152] on link "Nebiu" at bounding box center [248, 151] width 24 height 11
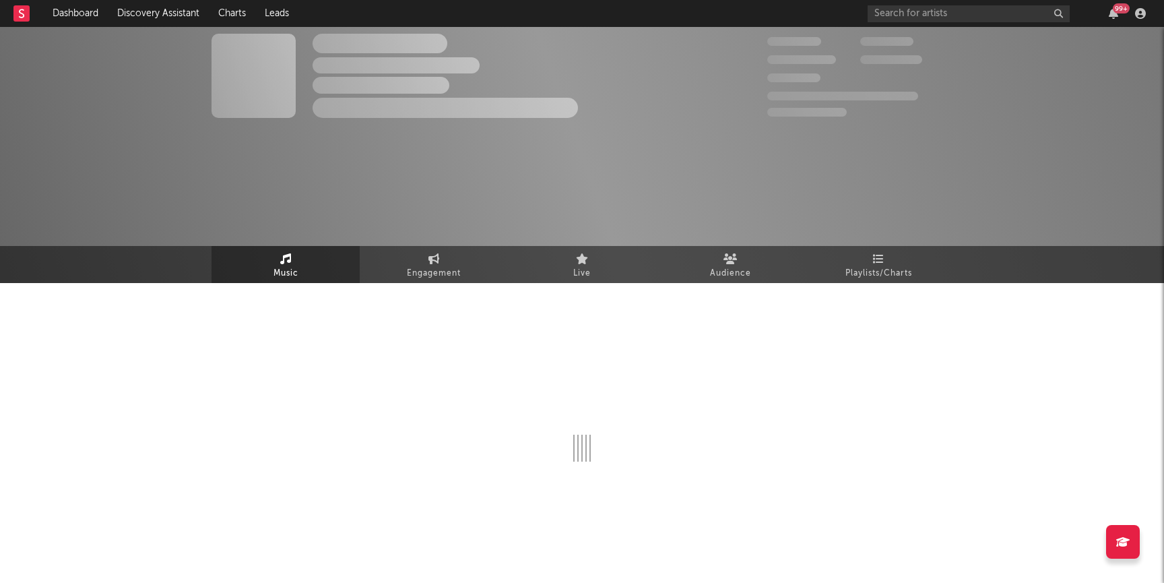
select select "1w"
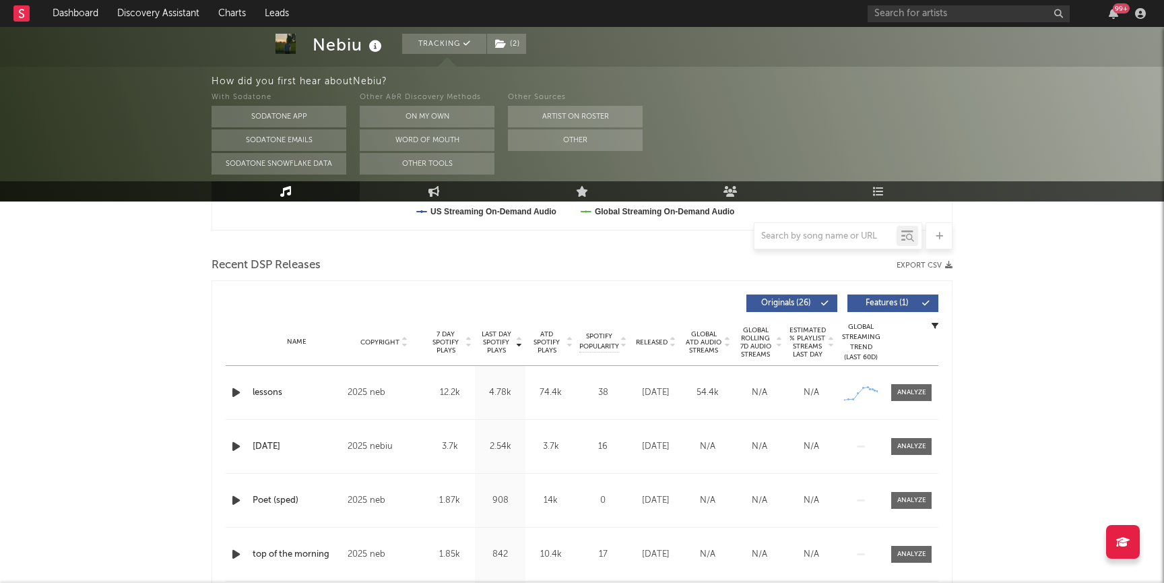
scroll to position [422, 0]
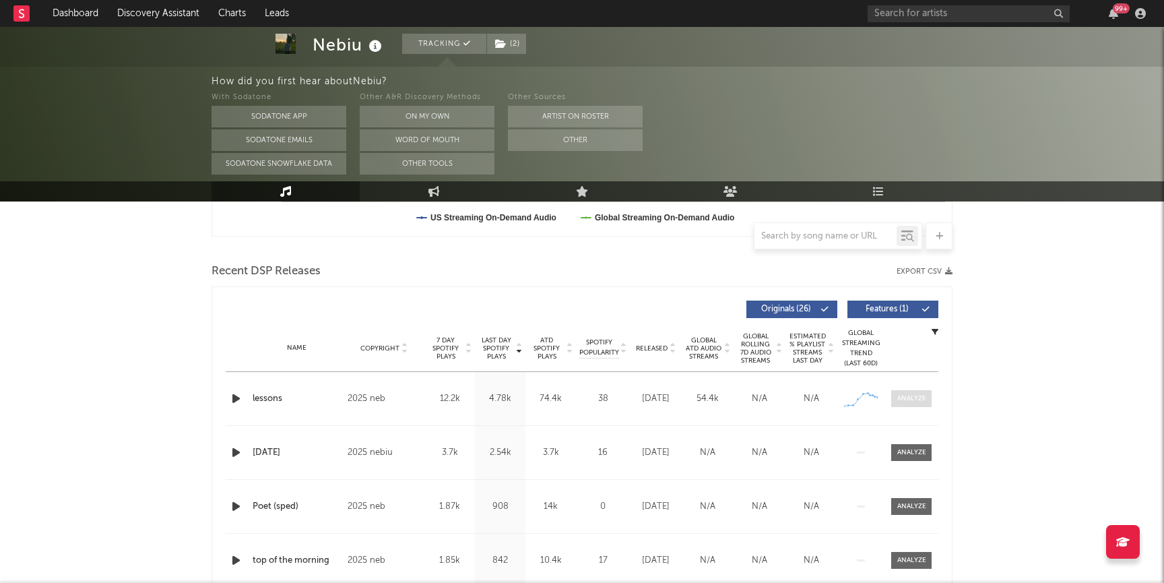
click at [914, 399] on div at bounding box center [911, 398] width 29 height 10
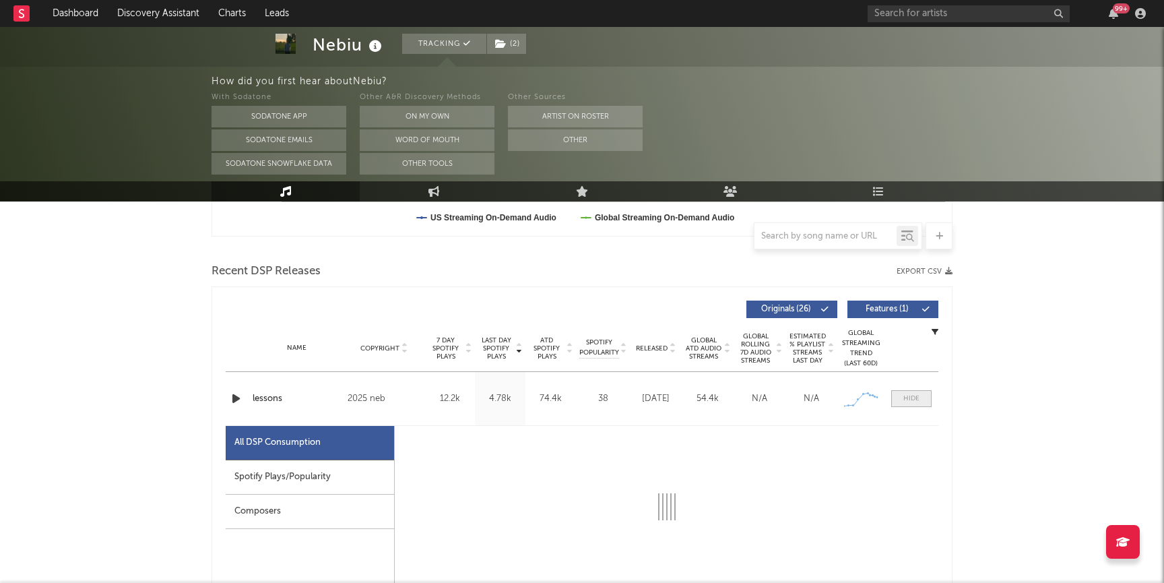
select select "1w"
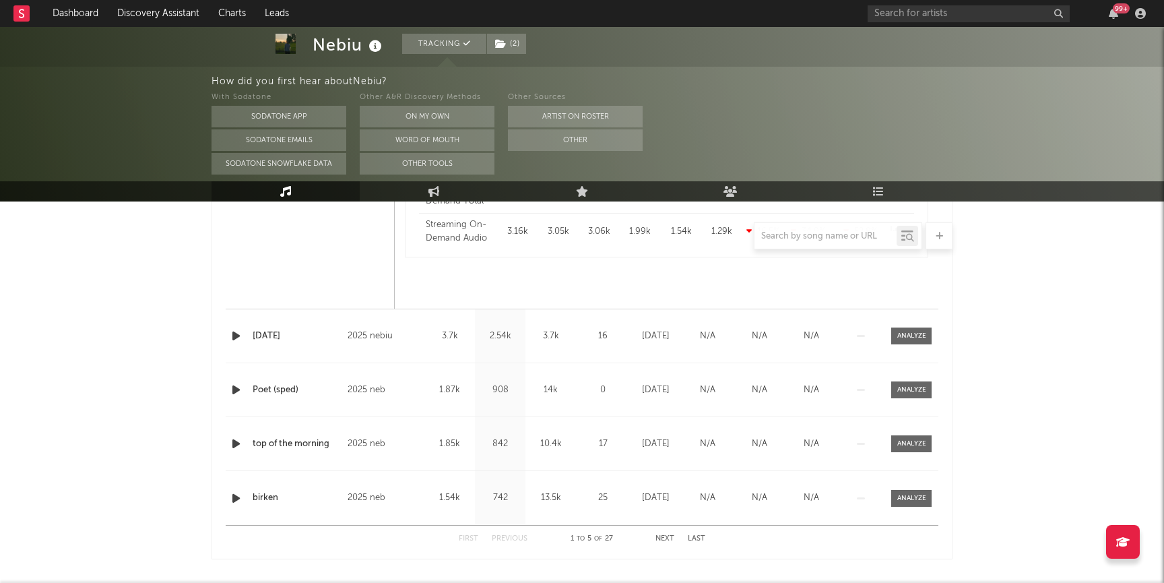
scroll to position [1187, 0]
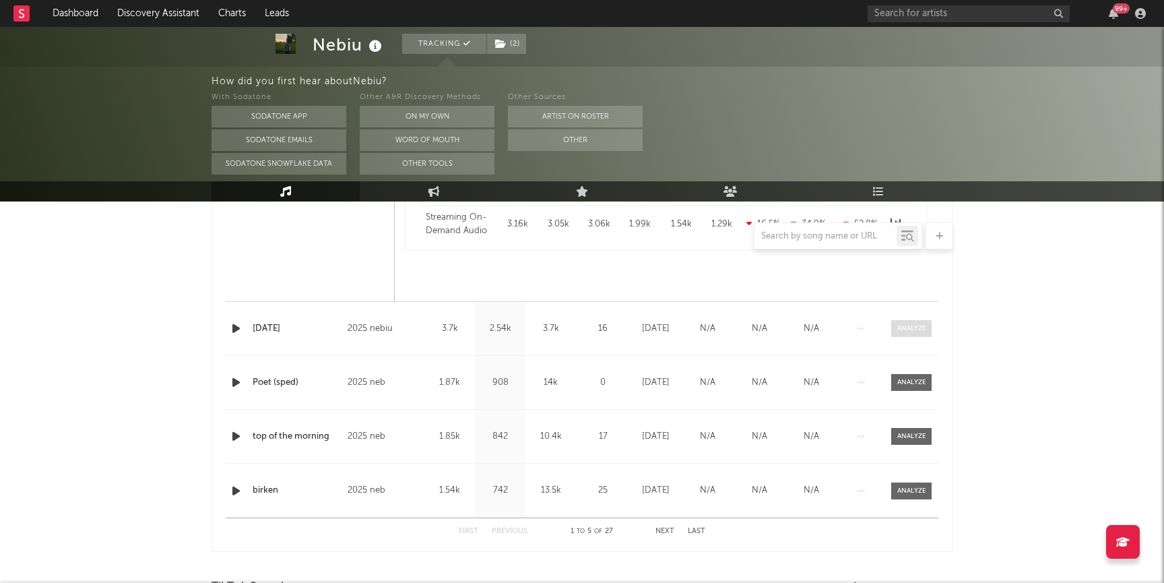
click at [900, 327] on div at bounding box center [911, 328] width 29 height 10
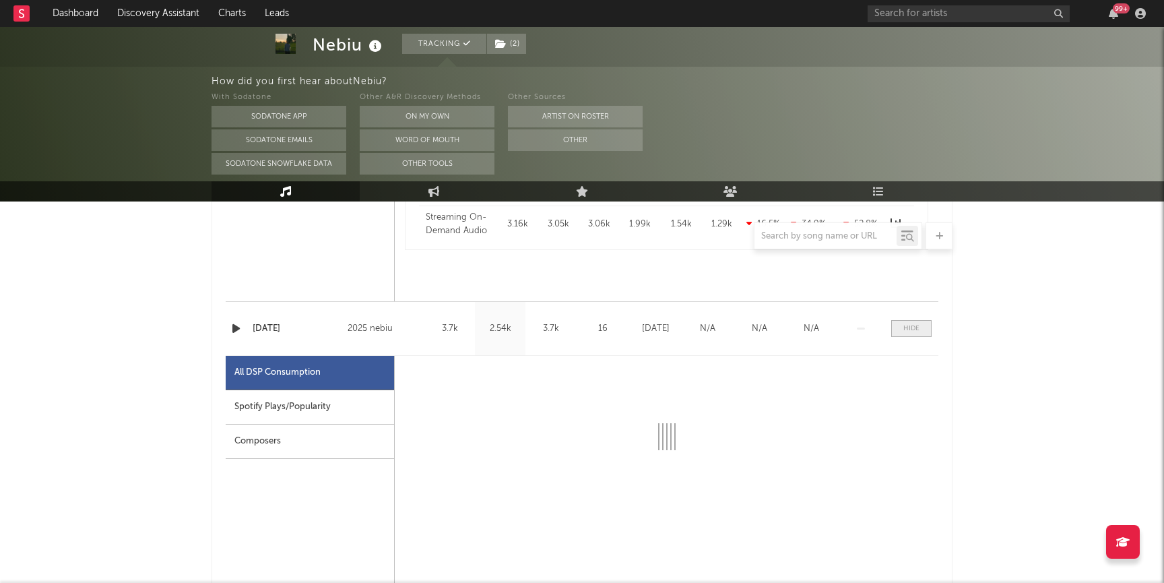
select select "1w"
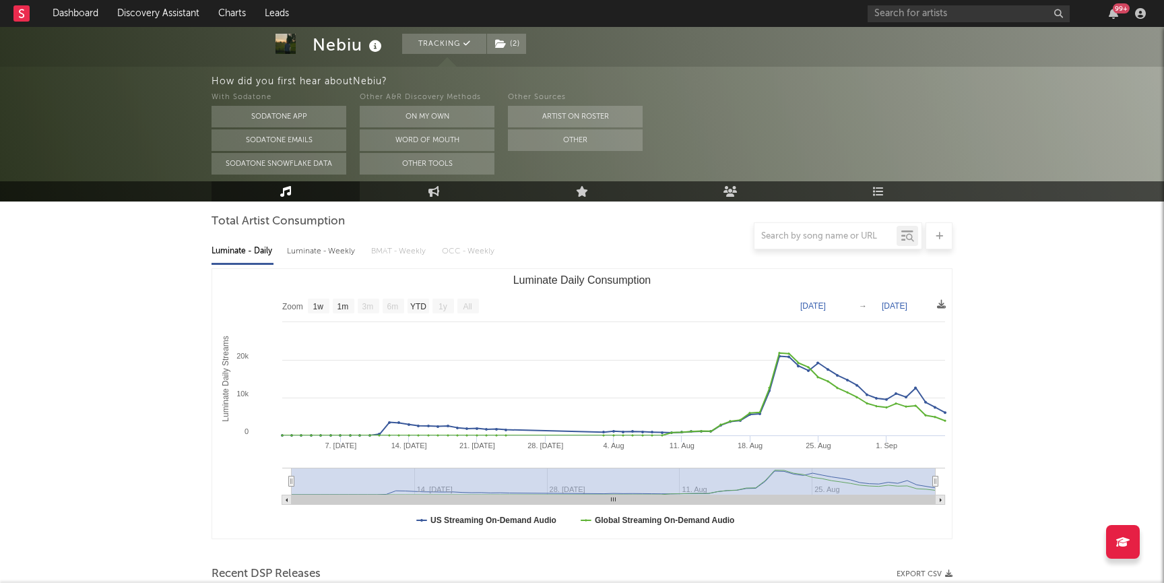
scroll to position [0, 0]
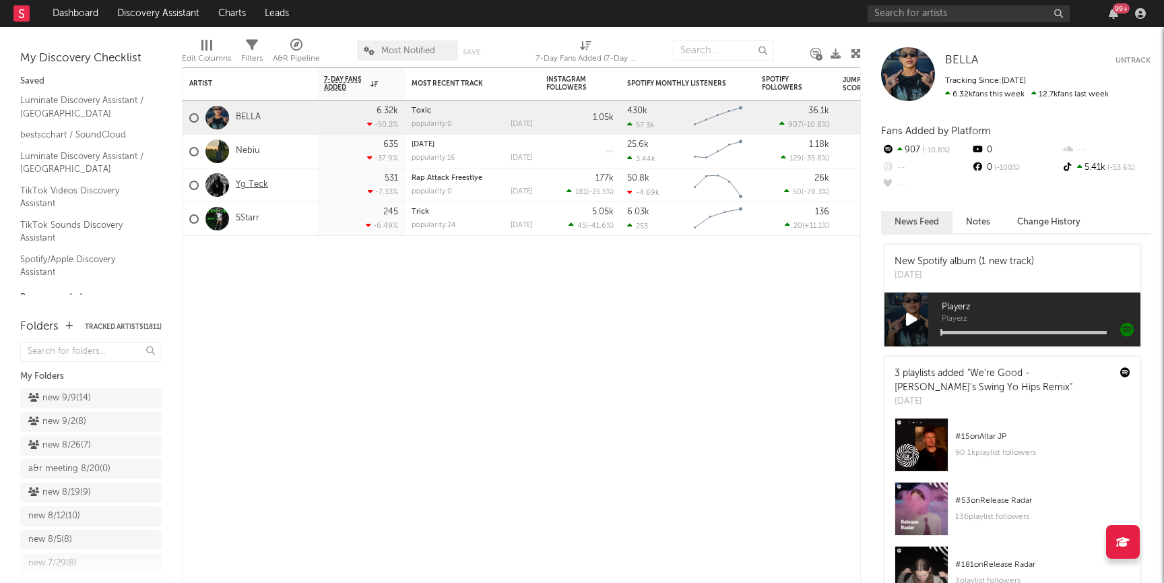
click at [240, 190] on link "Yg Teck" at bounding box center [252, 184] width 32 height 11
click at [261, 187] on link "Yg Teck" at bounding box center [252, 184] width 32 height 11
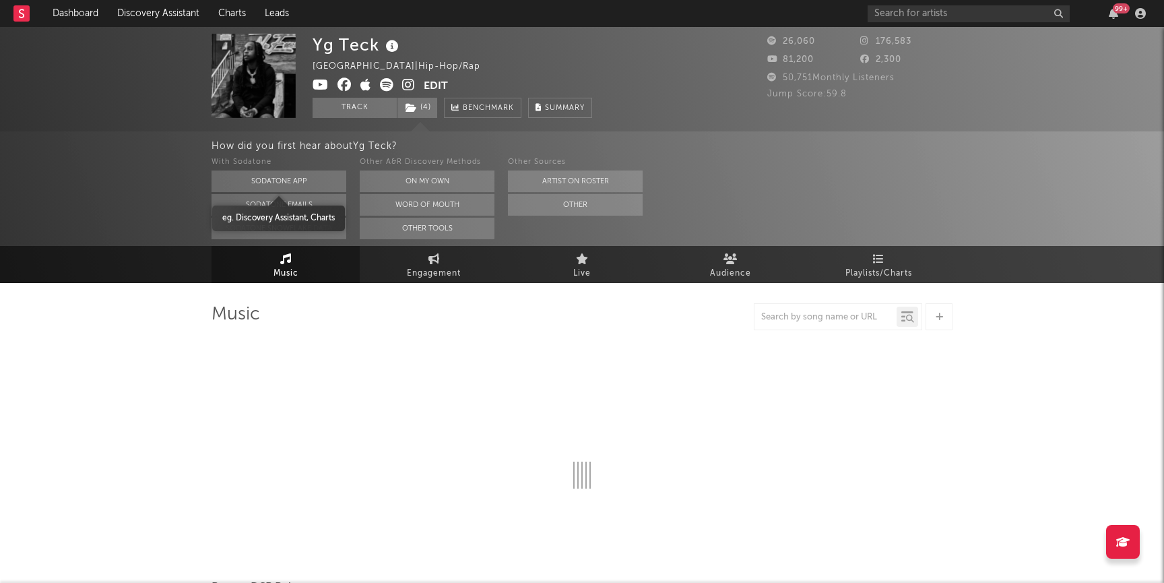
select select "6m"
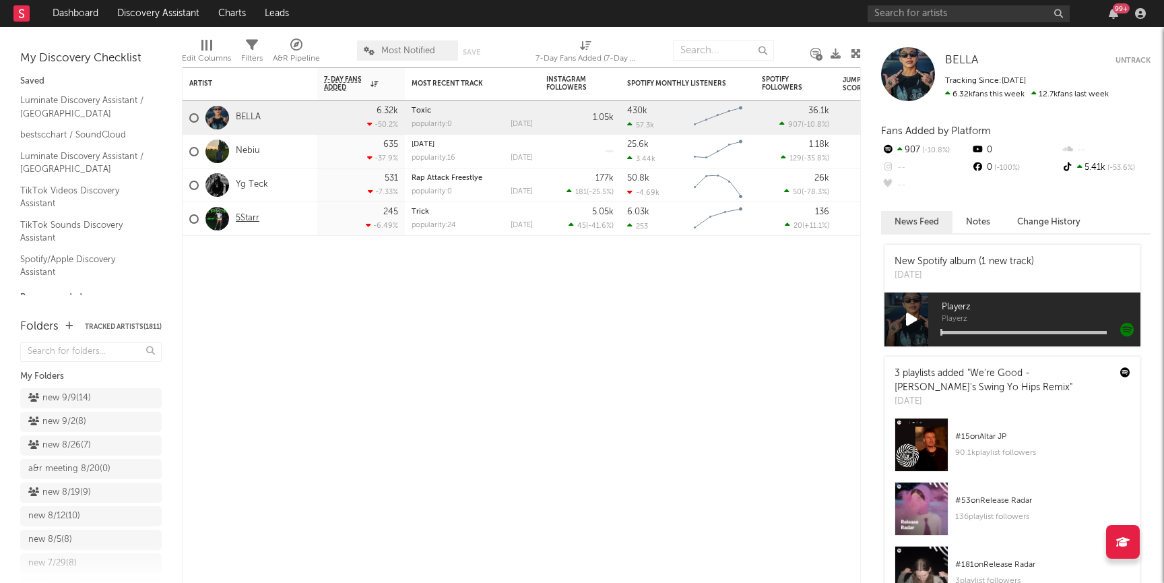
click at [247, 222] on link "5Starr" at bounding box center [248, 218] width 24 height 11
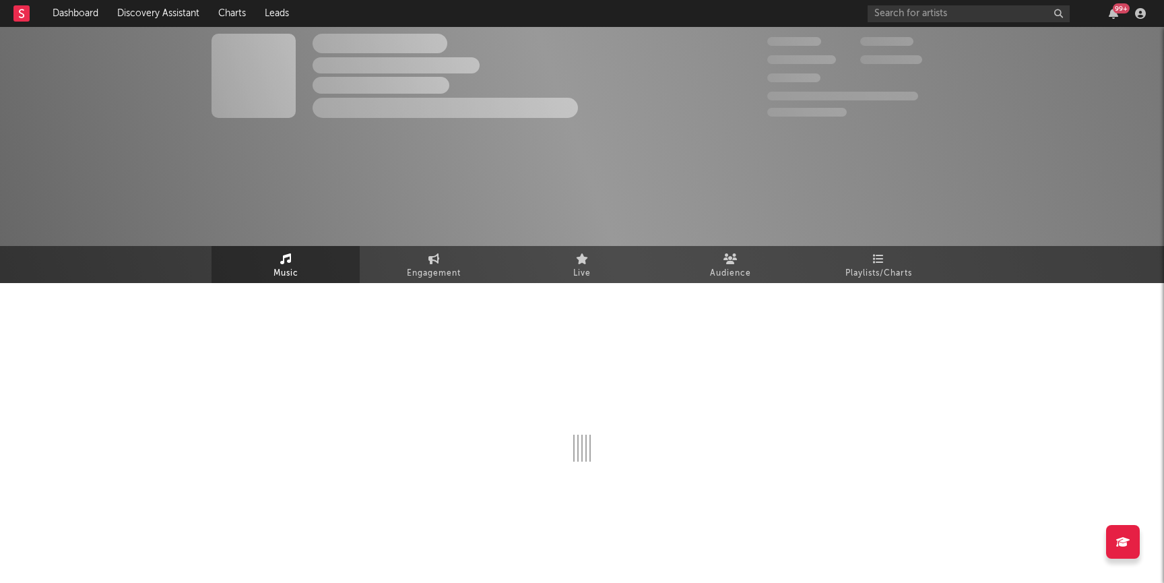
select select "1w"
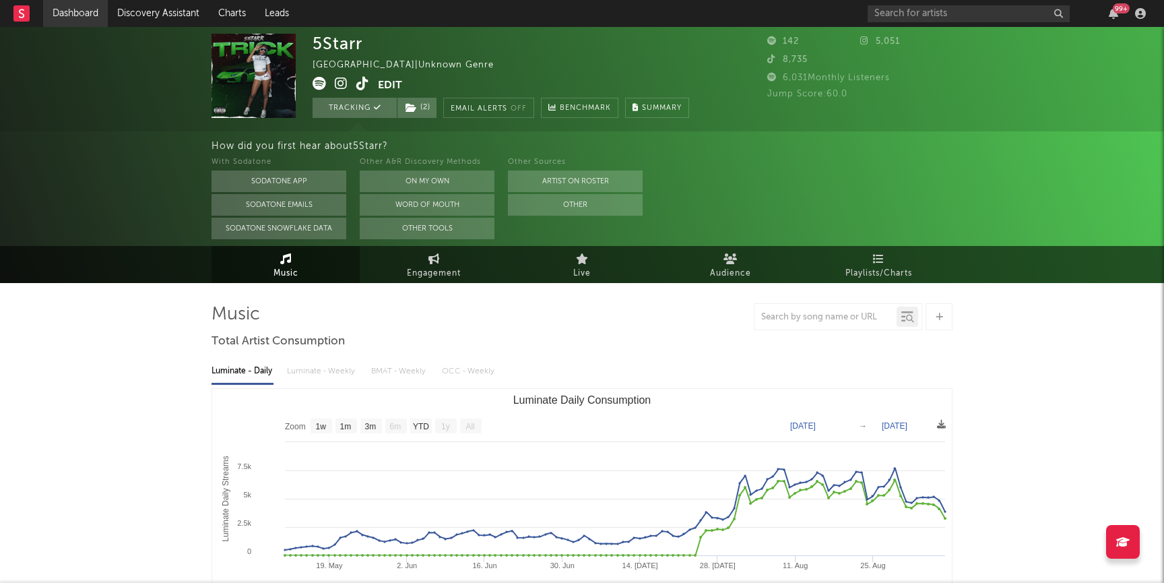
click at [79, 15] on link "Dashboard" at bounding box center [75, 13] width 65 height 27
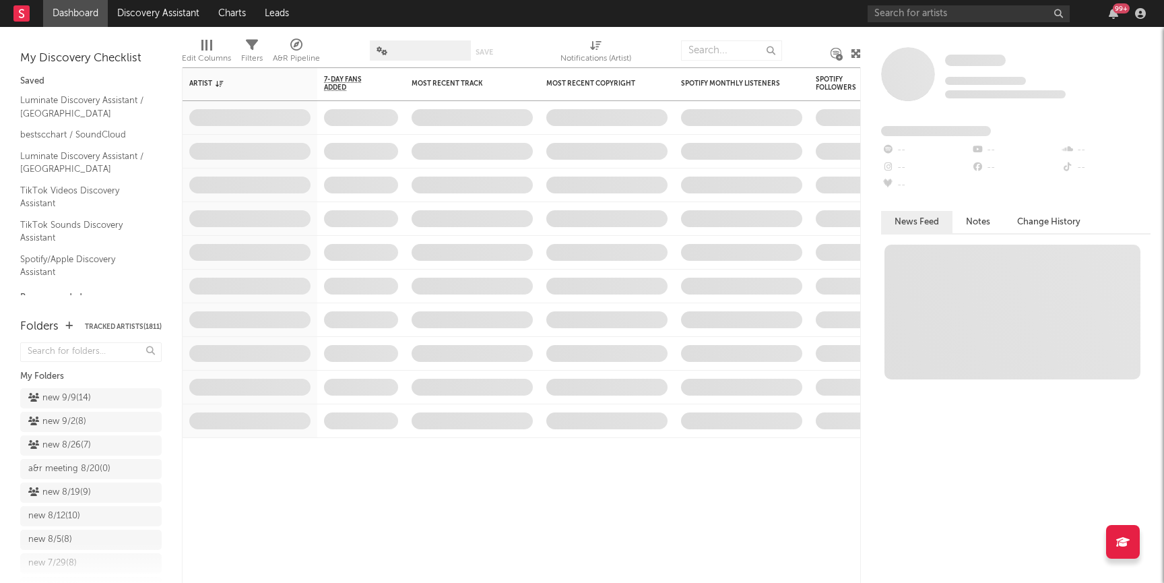
click at [69, 393] on div "new 9/9 ( 14 )" at bounding box center [59, 398] width 63 height 16
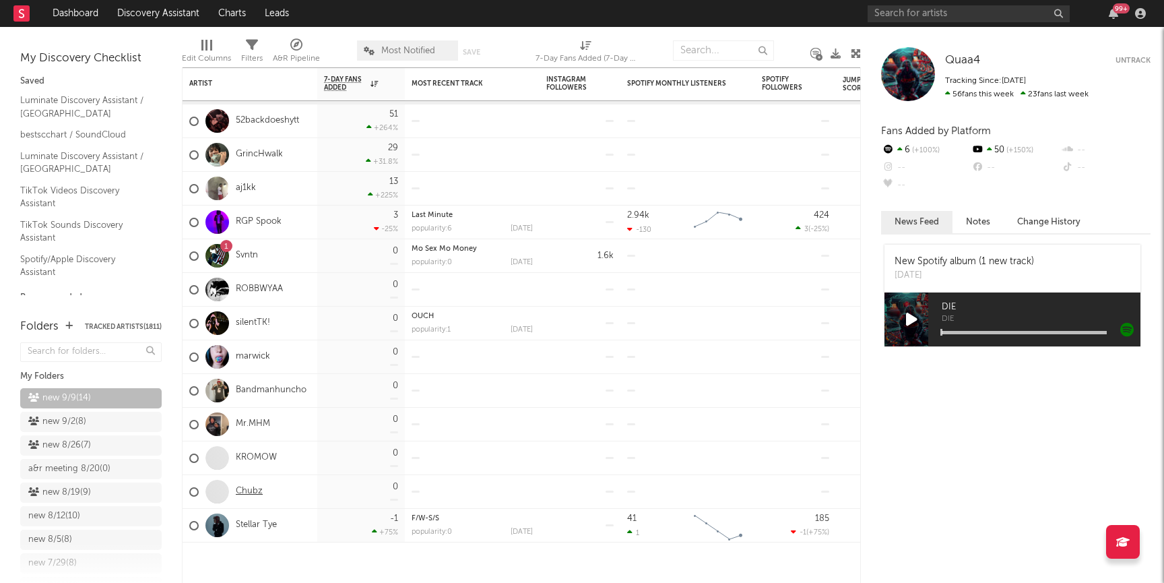
click at [259, 490] on link "Chubz" at bounding box center [249, 491] width 27 height 11
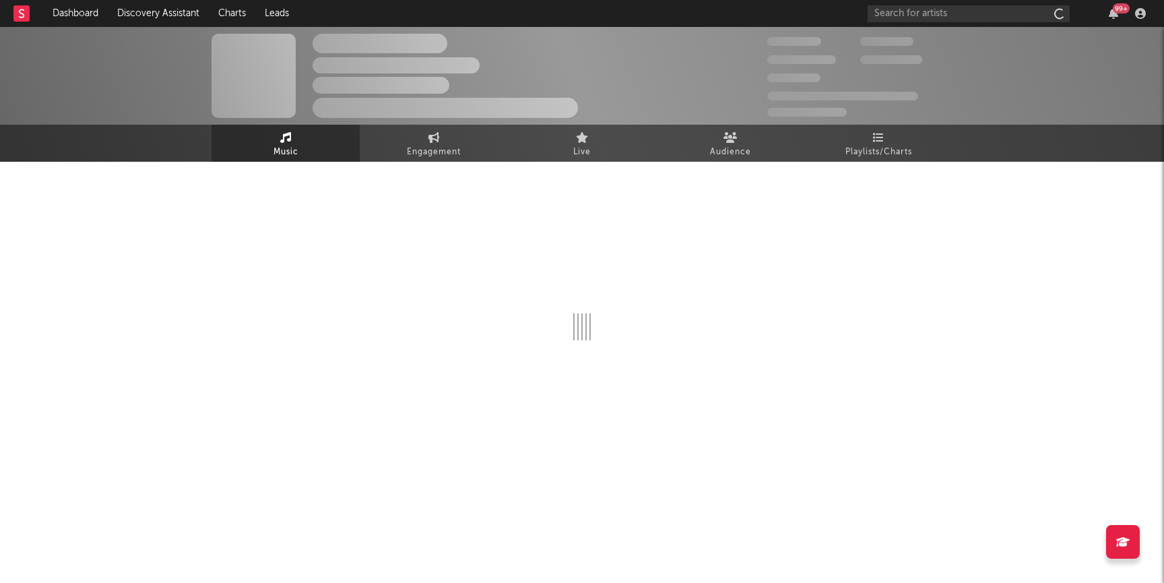
select select "1w"
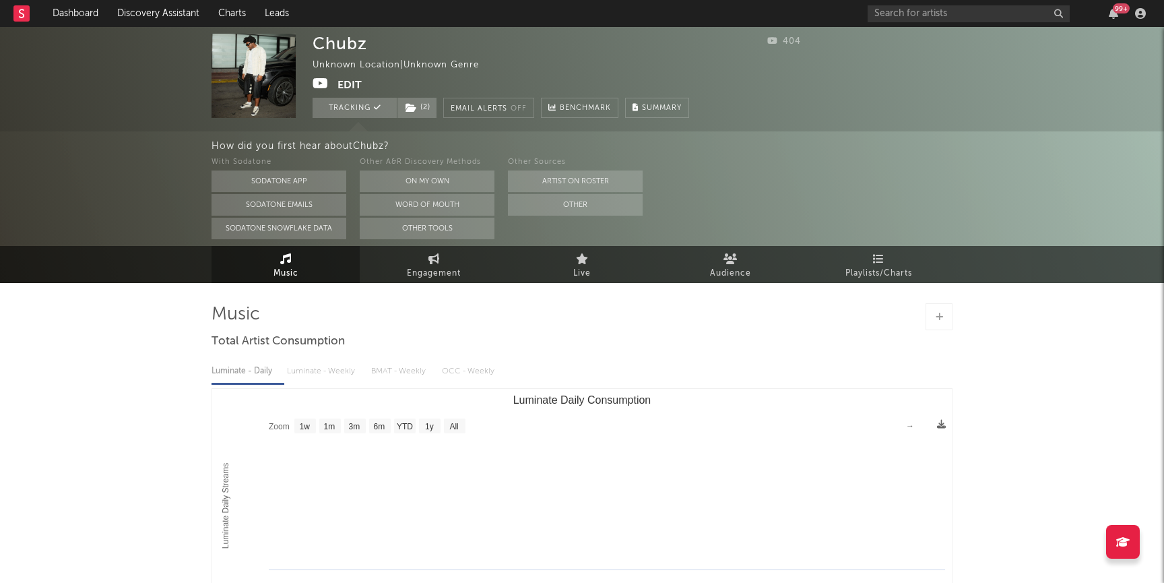
click at [326, 82] on icon at bounding box center [321, 83] width 16 height 13
click at [876, 267] on span "Playlists/Charts" at bounding box center [878, 273] width 67 height 16
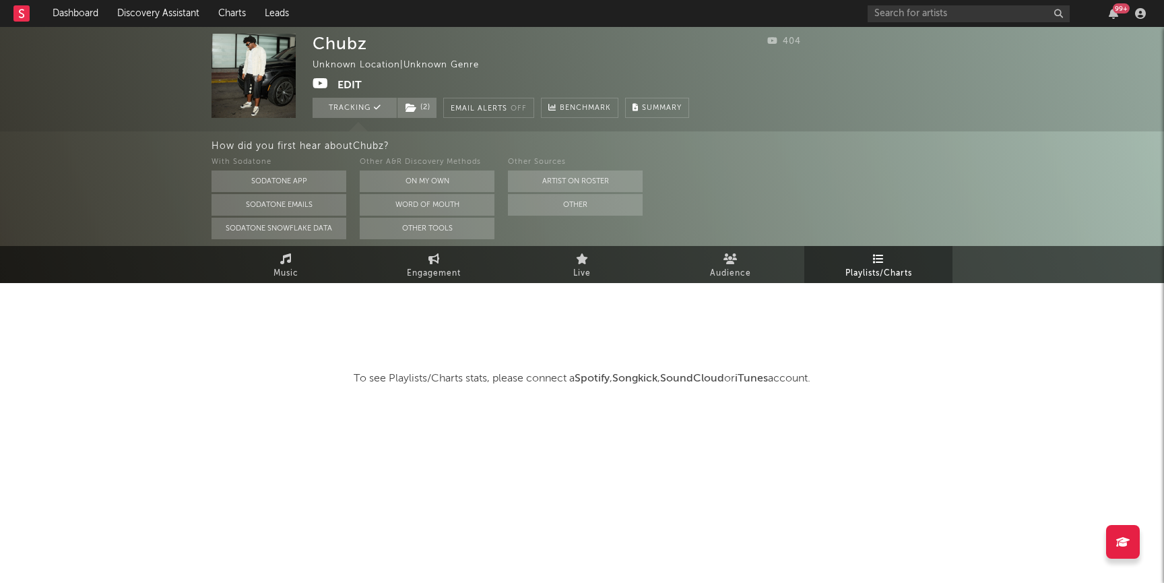
click at [740, 243] on div "How did you first hear about Chubz ? With Sodatone Sodatone App Sodatone Emails…" at bounding box center [688, 188] width 953 height 115
click at [740, 266] on span "Audience" at bounding box center [730, 273] width 41 height 16
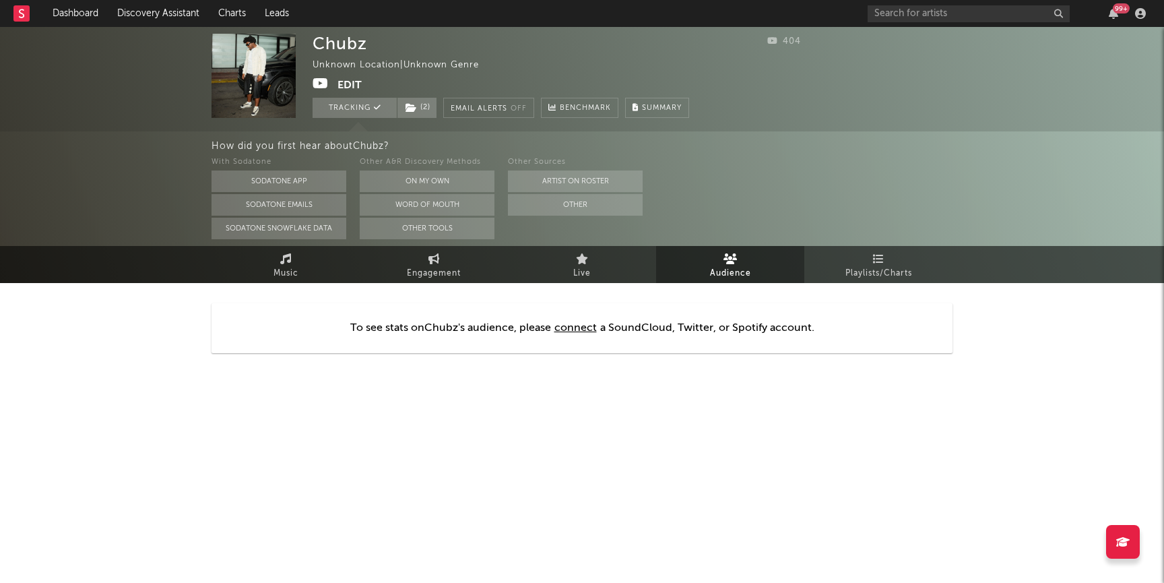
click at [740, 266] on span "Audience" at bounding box center [730, 273] width 41 height 16
click at [860, 269] on span "Playlists/Charts" at bounding box center [878, 273] width 67 height 16
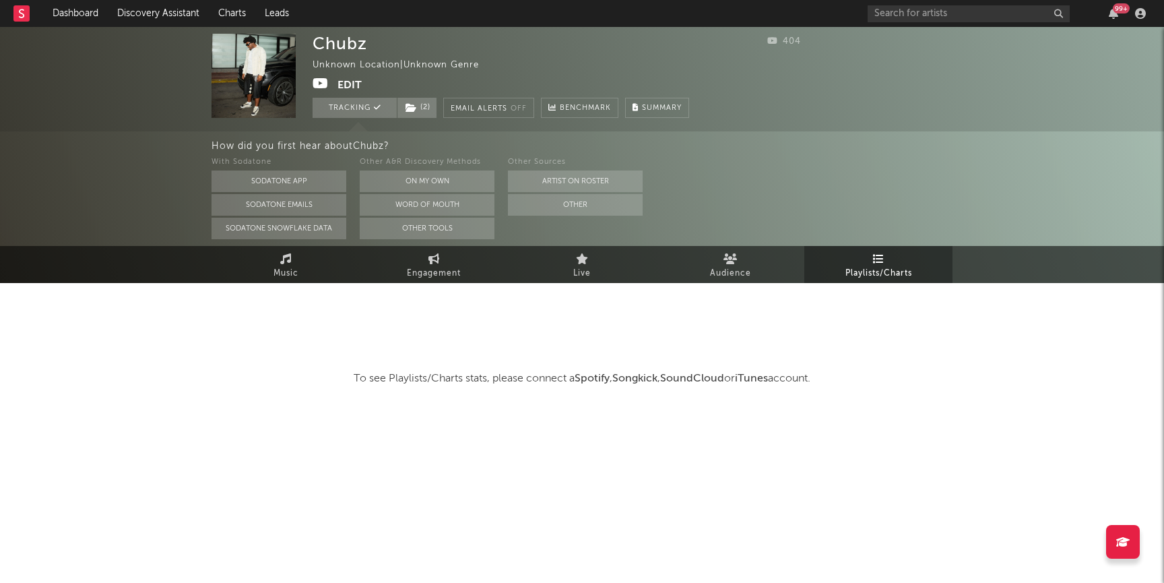
click at [282, 284] on div "To see Playlists/Charts stats, please connect a Spotify , Songkick , SoundCloud…" at bounding box center [582, 345] width 741 height 124
click at [282, 280] on span "Music" at bounding box center [286, 273] width 25 height 16
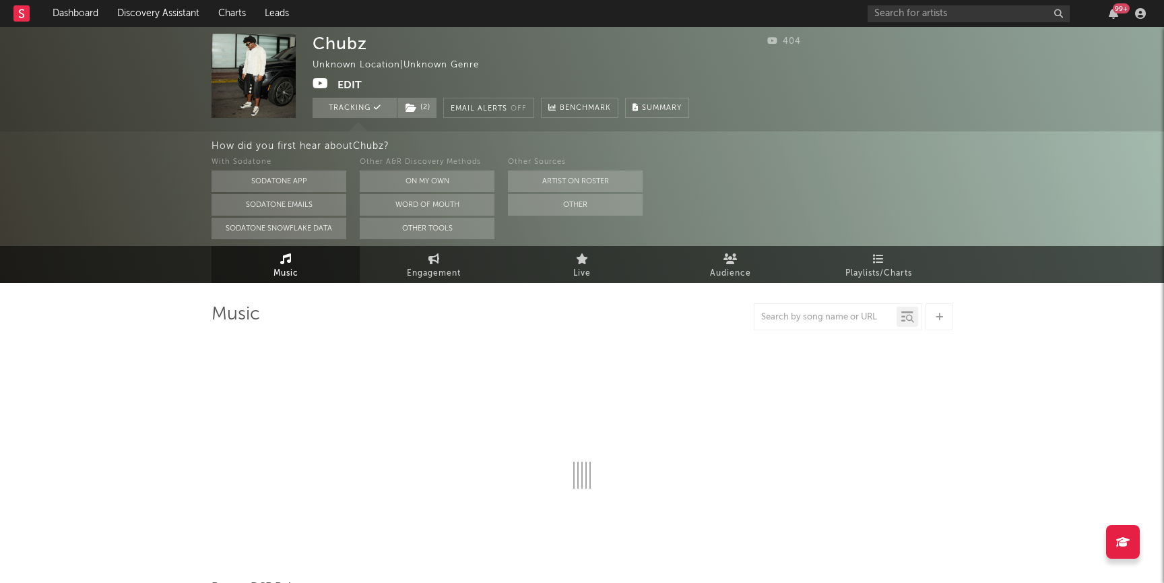
select select "1w"
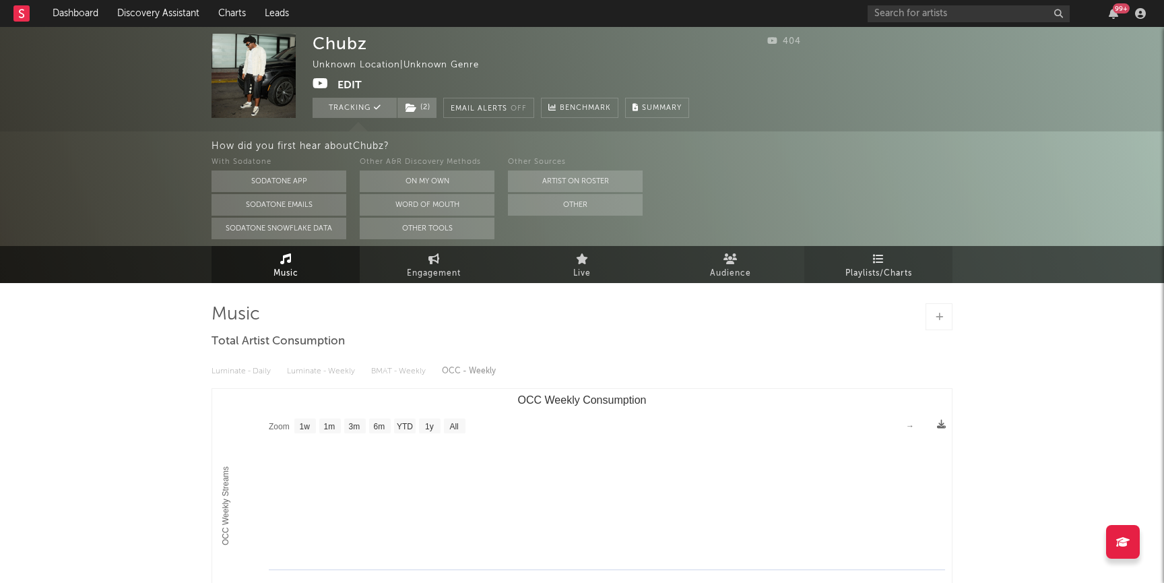
click at [897, 276] on span "Playlists/Charts" at bounding box center [878, 273] width 67 height 16
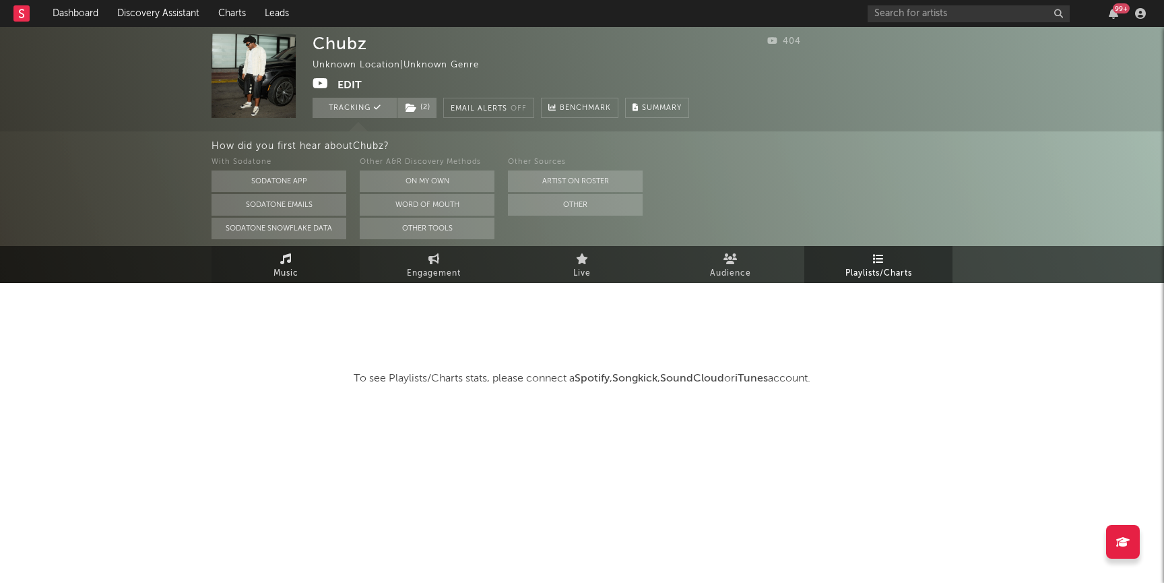
click at [269, 262] on link "Music" at bounding box center [286, 264] width 148 height 37
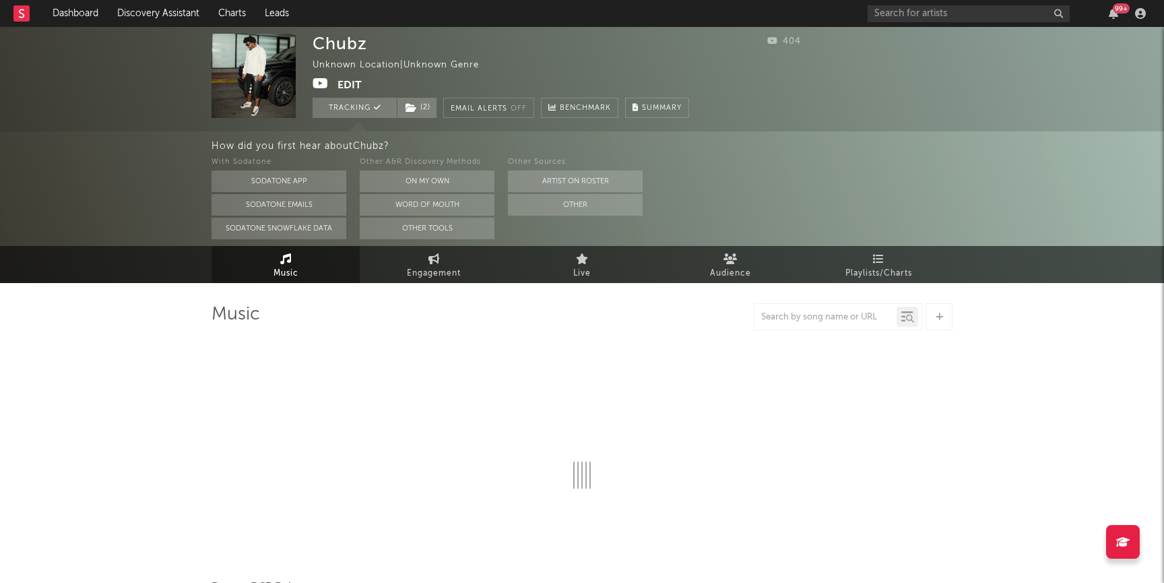
select select "1w"
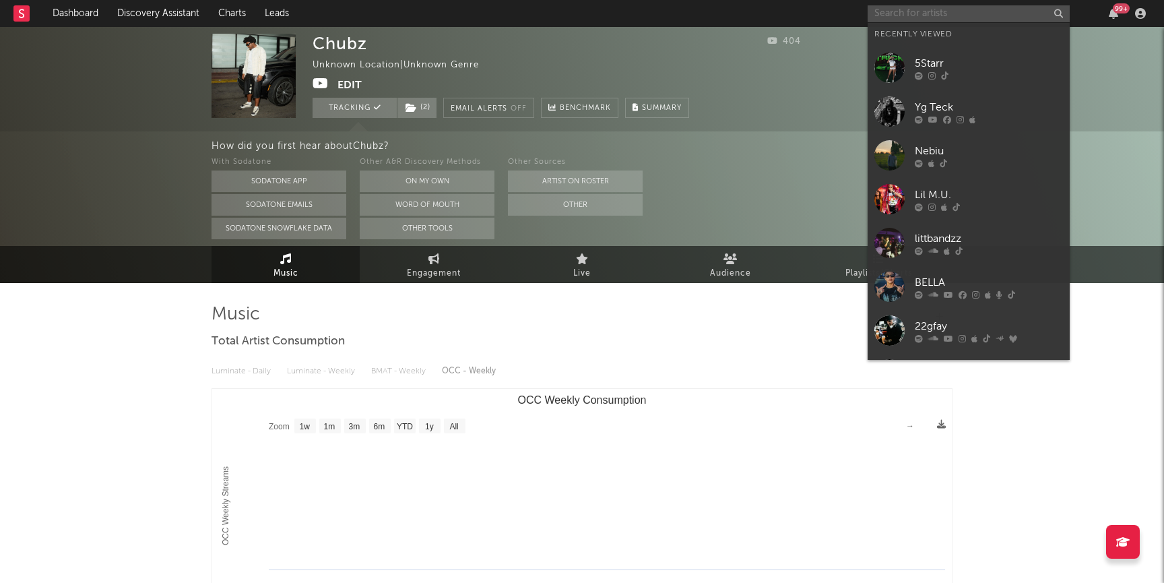
click at [920, 6] on input "text" at bounding box center [969, 13] width 202 height 17
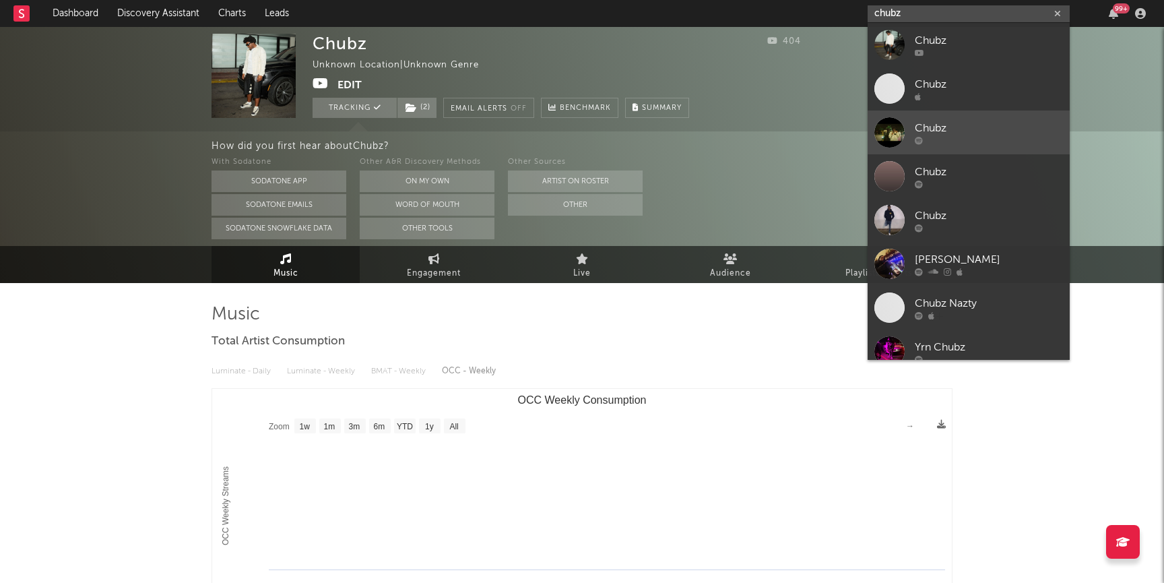
type input "chubz"
click at [1000, 120] on div "Chubz" at bounding box center [989, 128] width 148 height 16
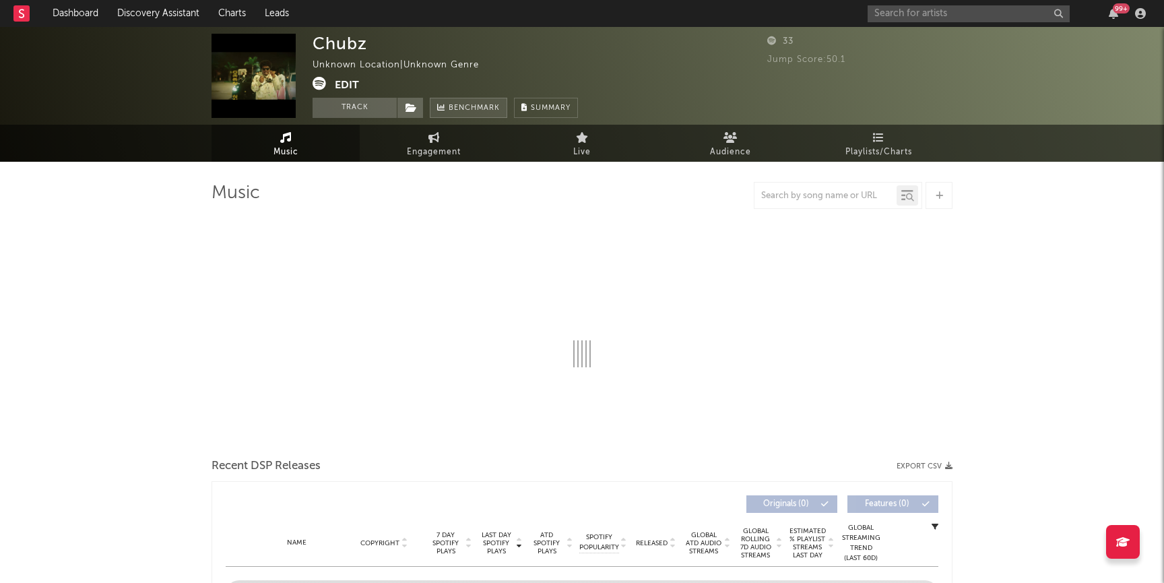
select select "1w"
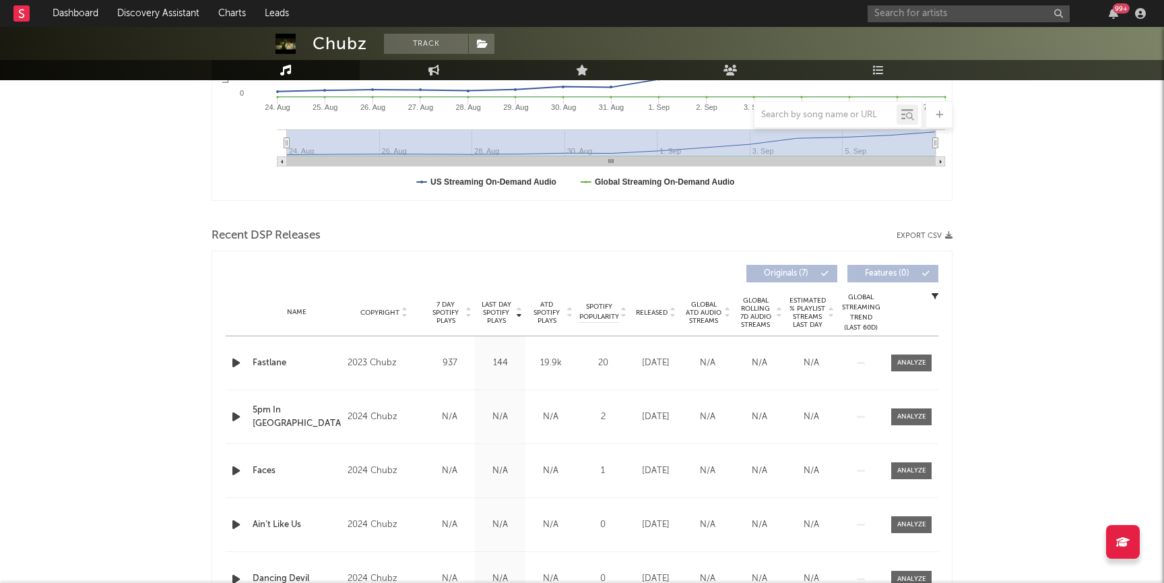
scroll to position [353, 0]
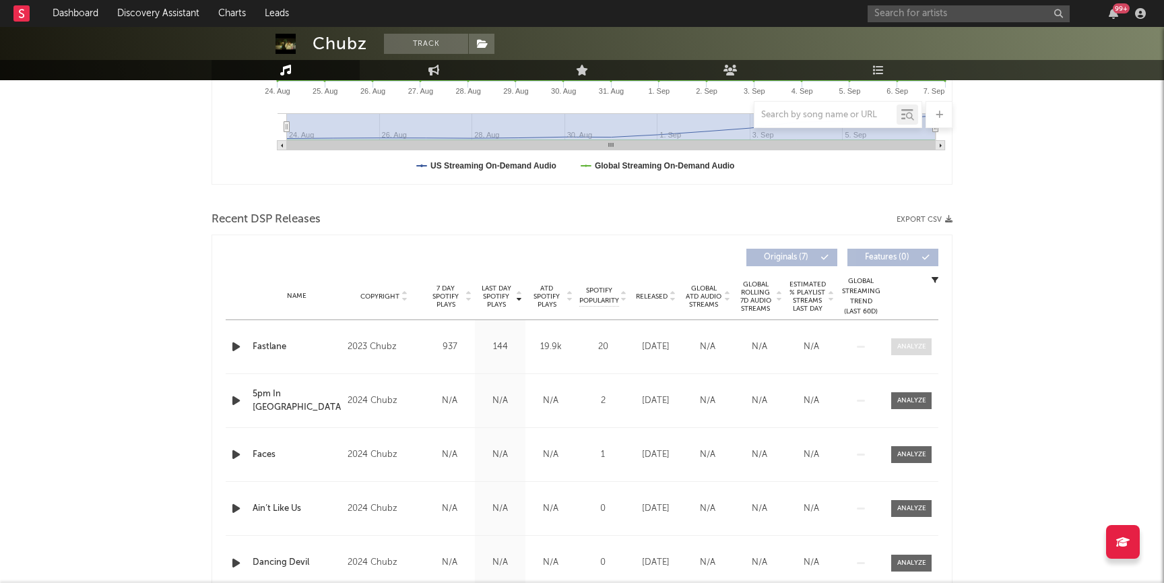
click at [915, 348] on div at bounding box center [911, 347] width 29 height 10
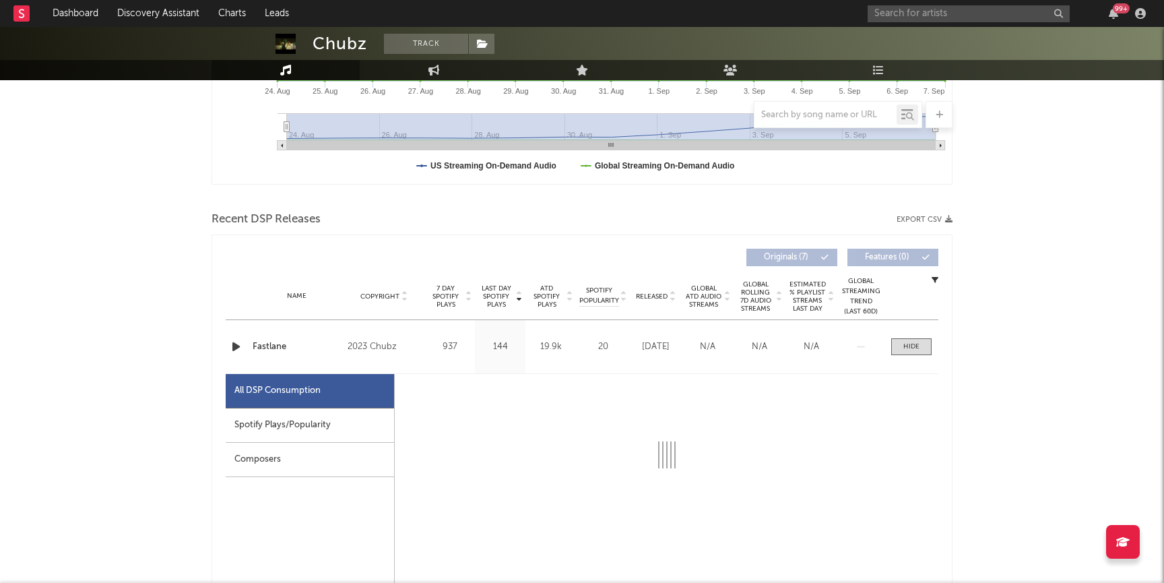
select select "1w"
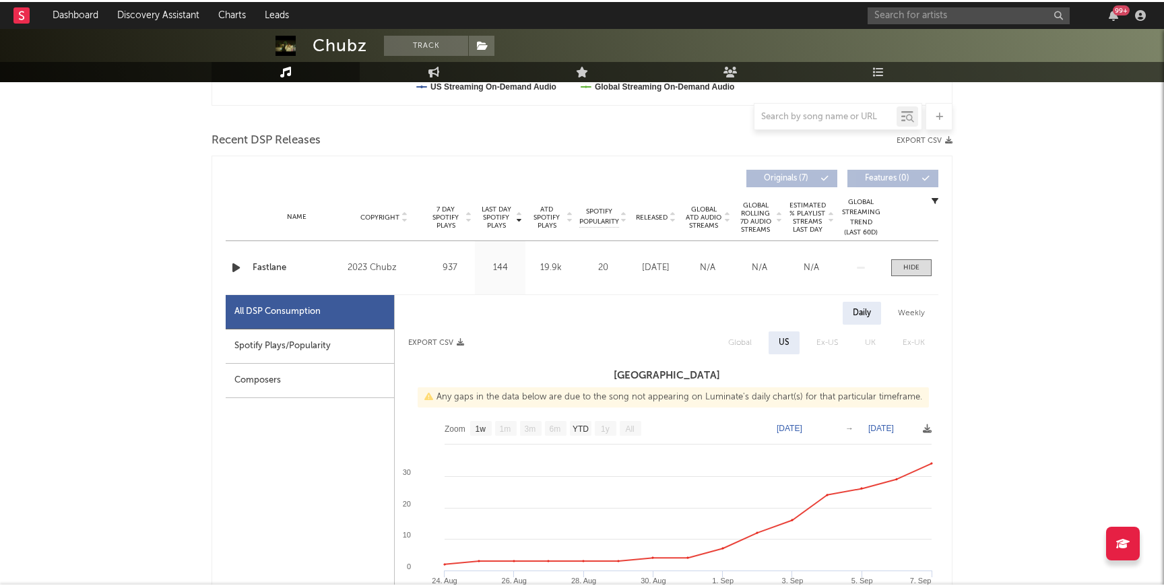
scroll to position [0, 0]
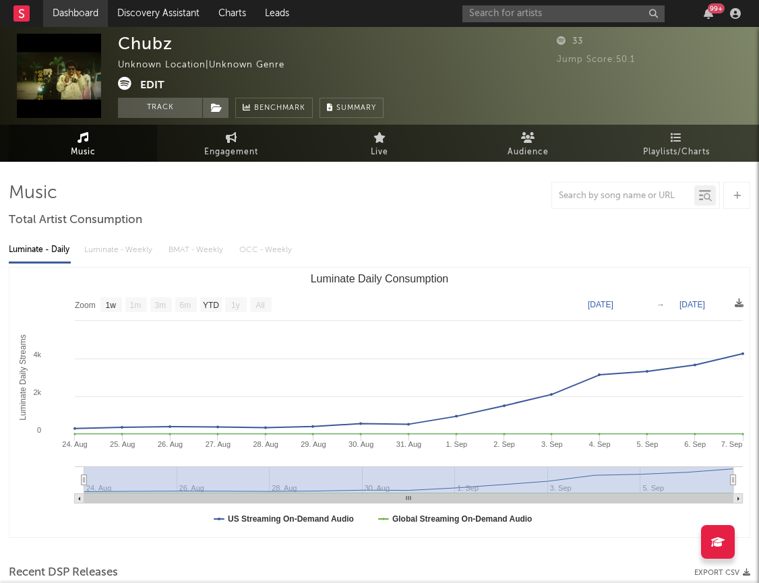
click at [68, 10] on link "Dashboard" at bounding box center [75, 13] width 65 height 27
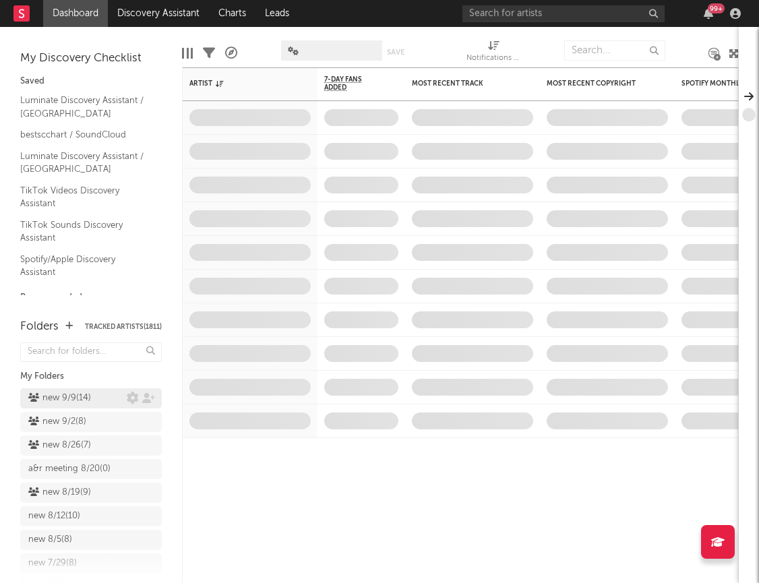
click at [63, 398] on div "new 9/9 ( 14 )" at bounding box center [59, 398] width 63 height 16
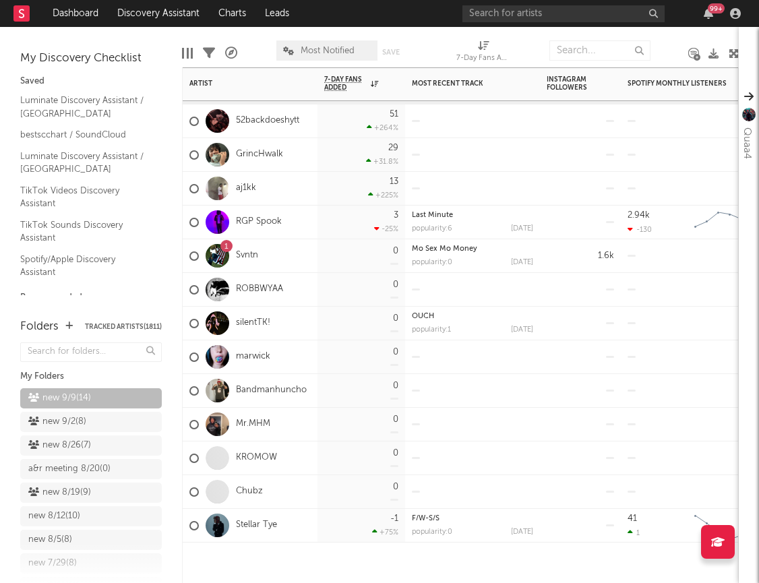
click at [269, 147] on div "GrincHwalk" at bounding box center [236, 154] width 94 height 39
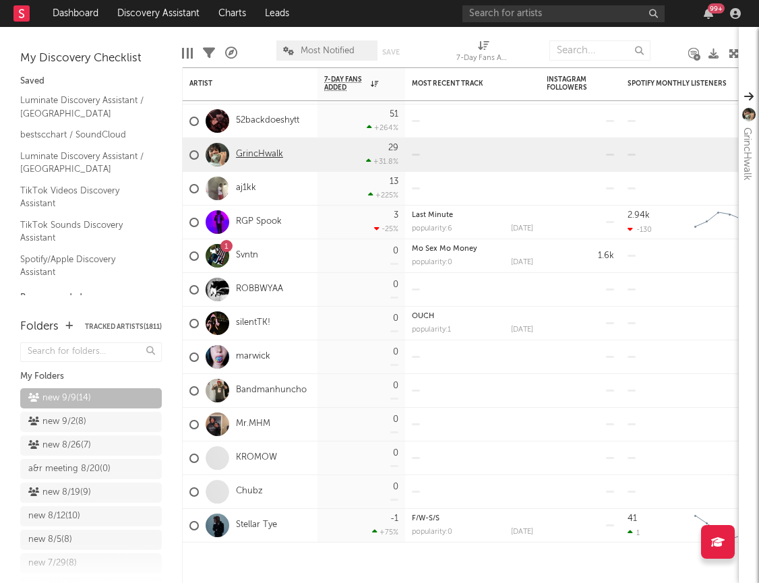
click at [267, 152] on link "GrincHwalk" at bounding box center [259, 154] width 47 height 11
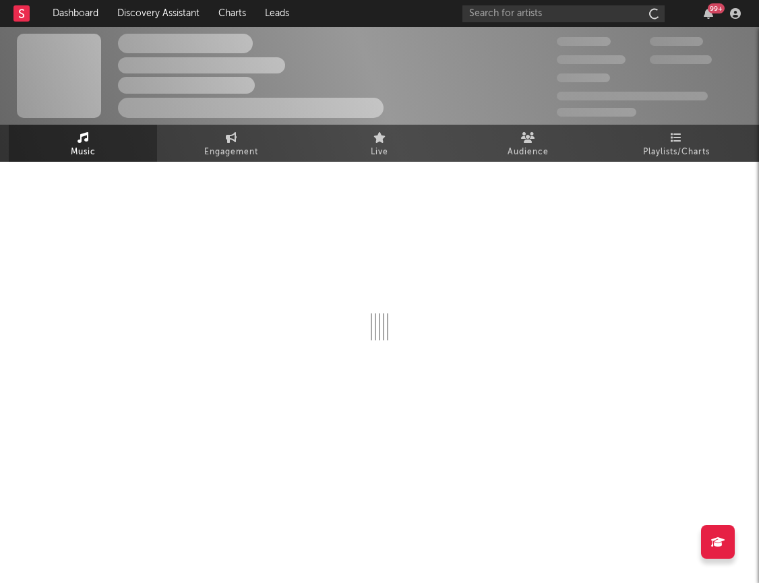
select select "1w"
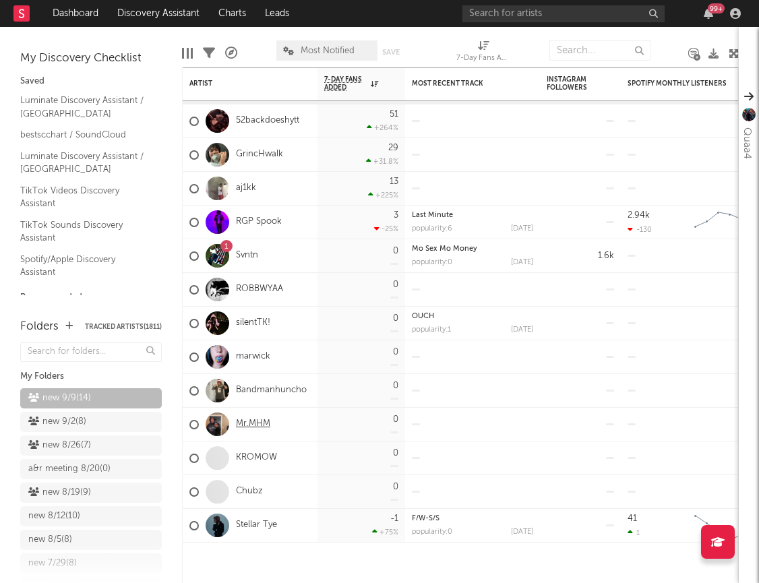
click at [259, 423] on link "Mr.MHM" at bounding box center [253, 423] width 34 height 11
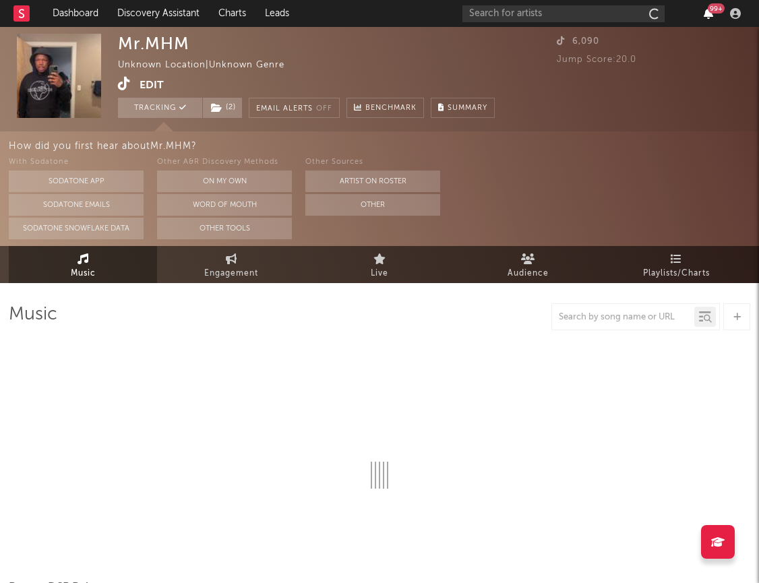
select select "1w"
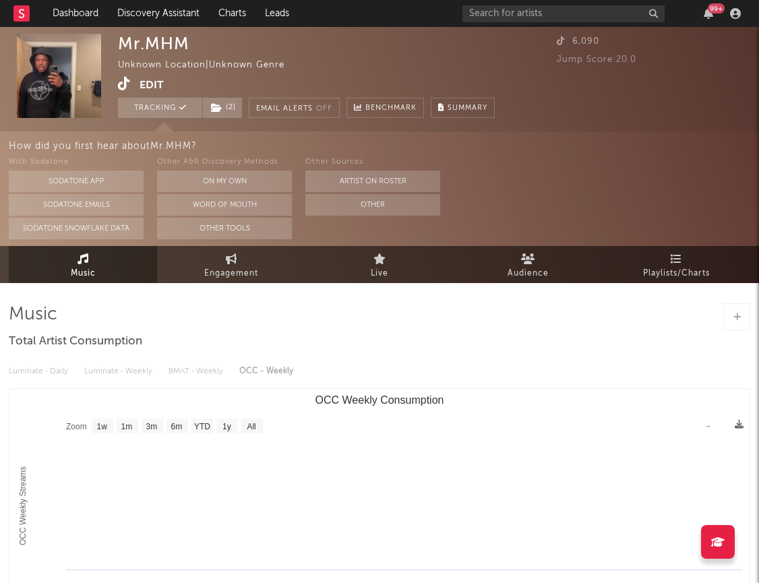
click at [83, 278] on span "Music" at bounding box center [83, 273] width 25 height 16
click at [125, 82] on icon at bounding box center [124, 83] width 13 height 13
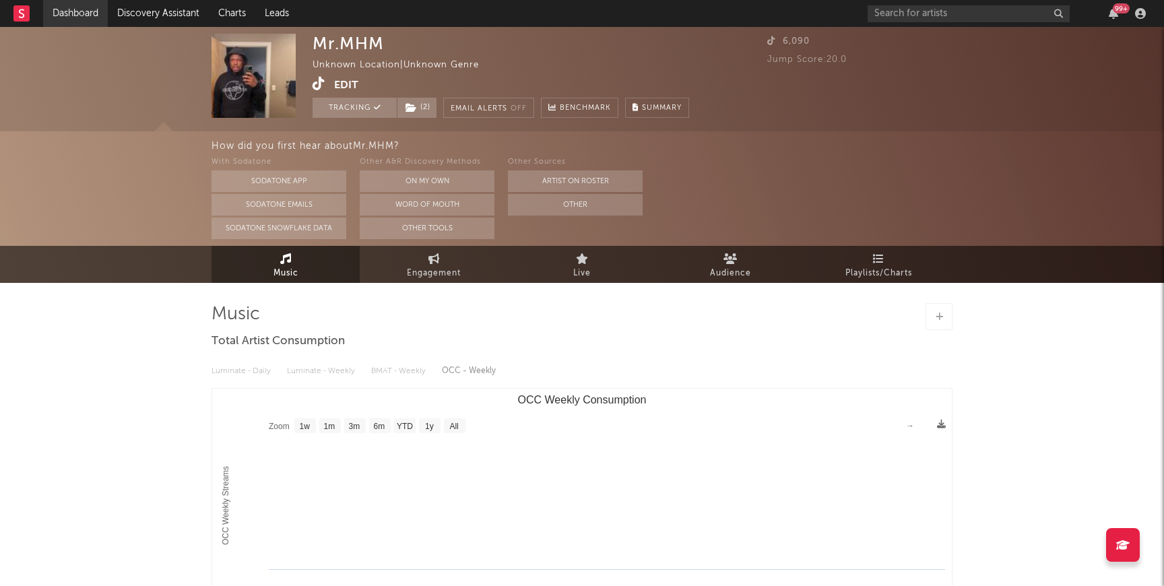
click at [79, 17] on link "Dashboard" at bounding box center [75, 13] width 65 height 27
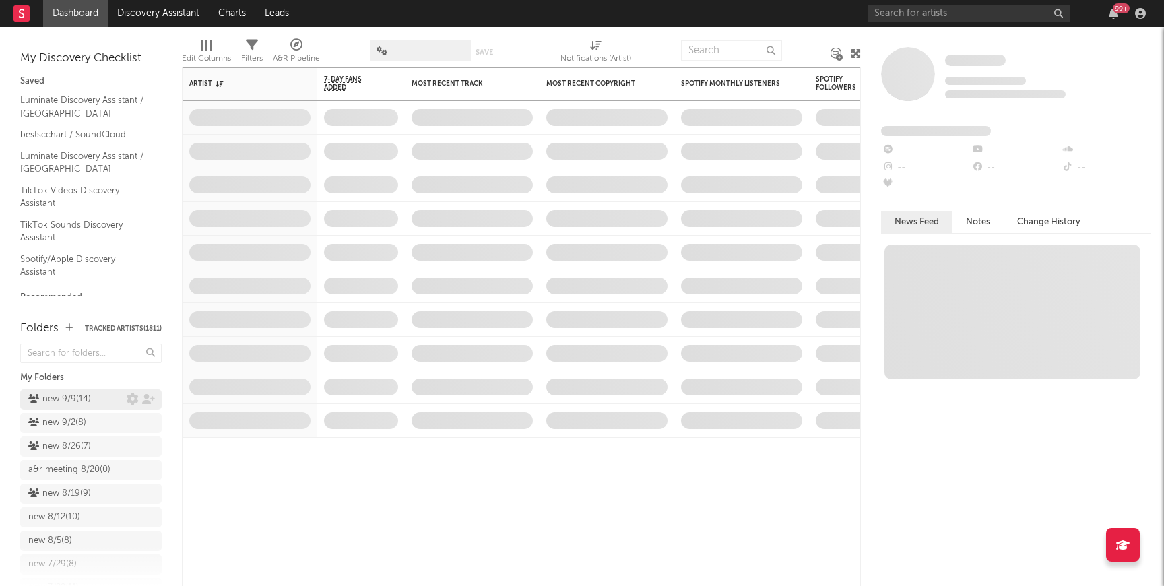
click at [58, 397] on div "new 9/9 ( 14 )" at bounding box center [59, 399] width 63 height 16
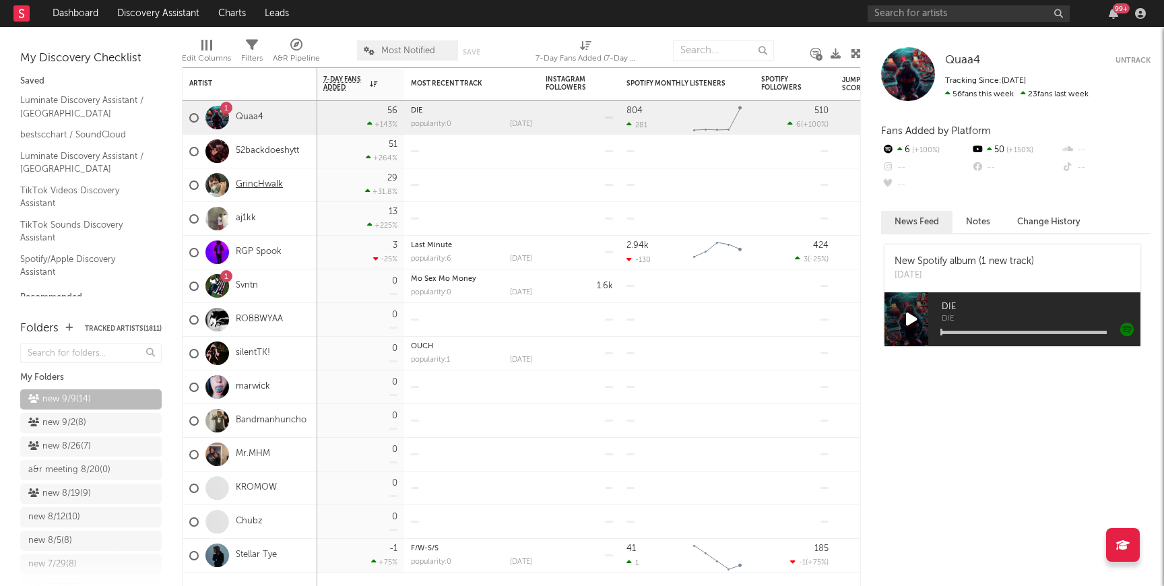
click at [249, 188] on link "GrincHwalk" at bounding box center [259, 184] width 47 height 11
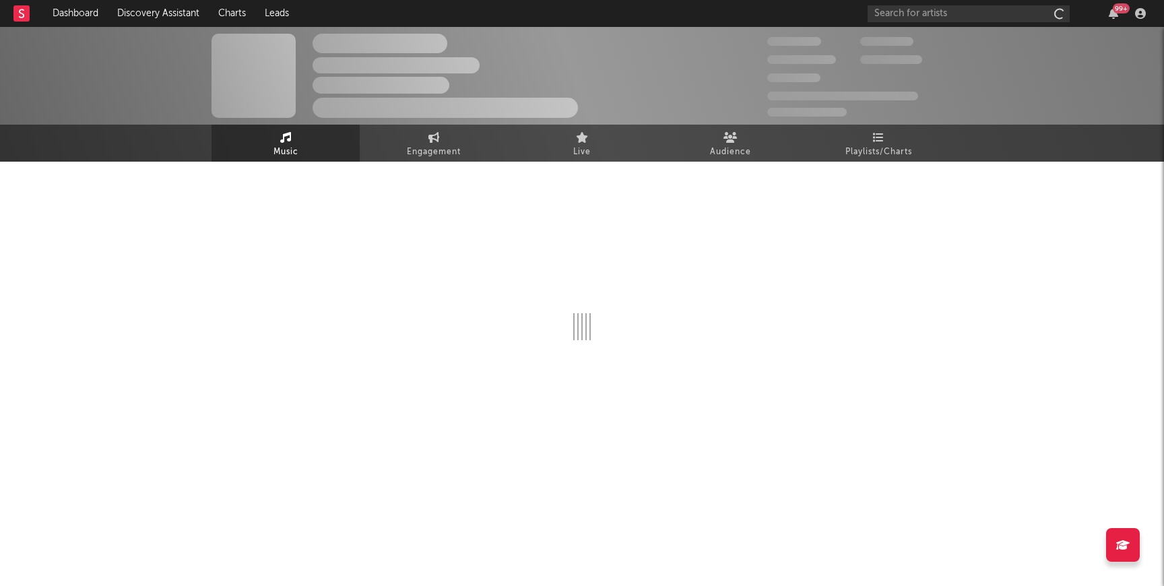
select select "1w"
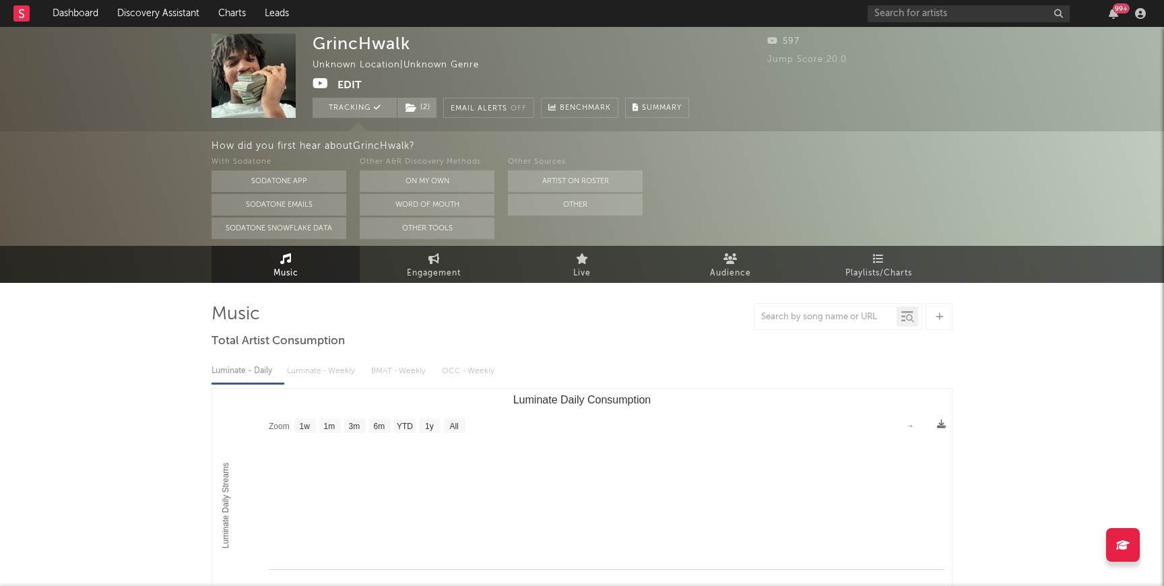
click at [324, 84] on icon at bounding box center [321, 83] width 16 height 13
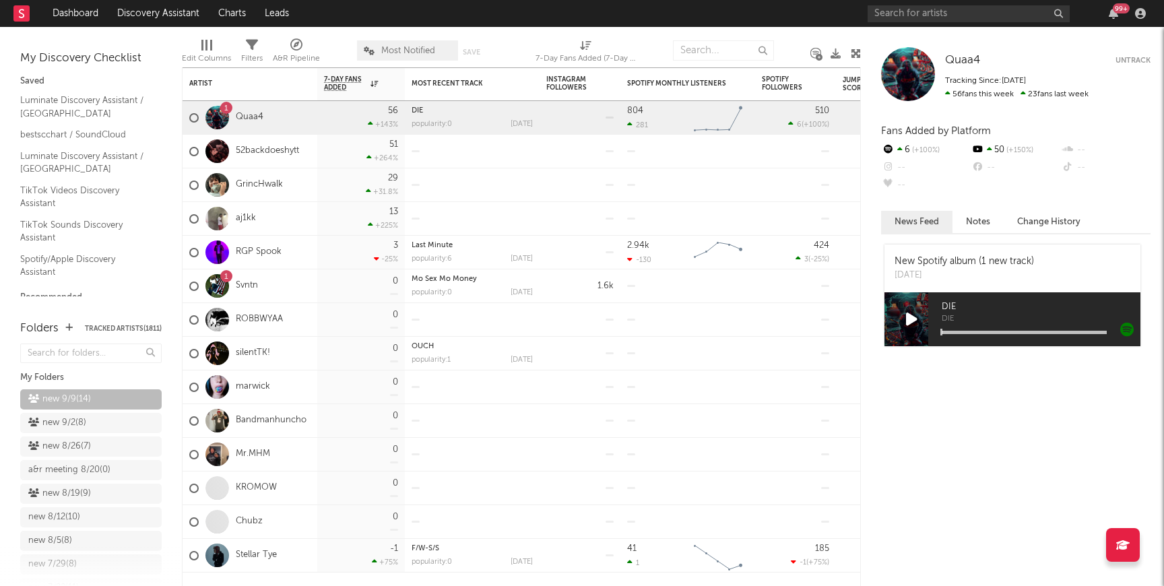
click at [80, 395] on div "new 9/9 ( 14 )" at bounding box center [90, 399] width 141 height 20
click at [947, 14] on input "text" at bounding box center [969, 13] width 202 height 17
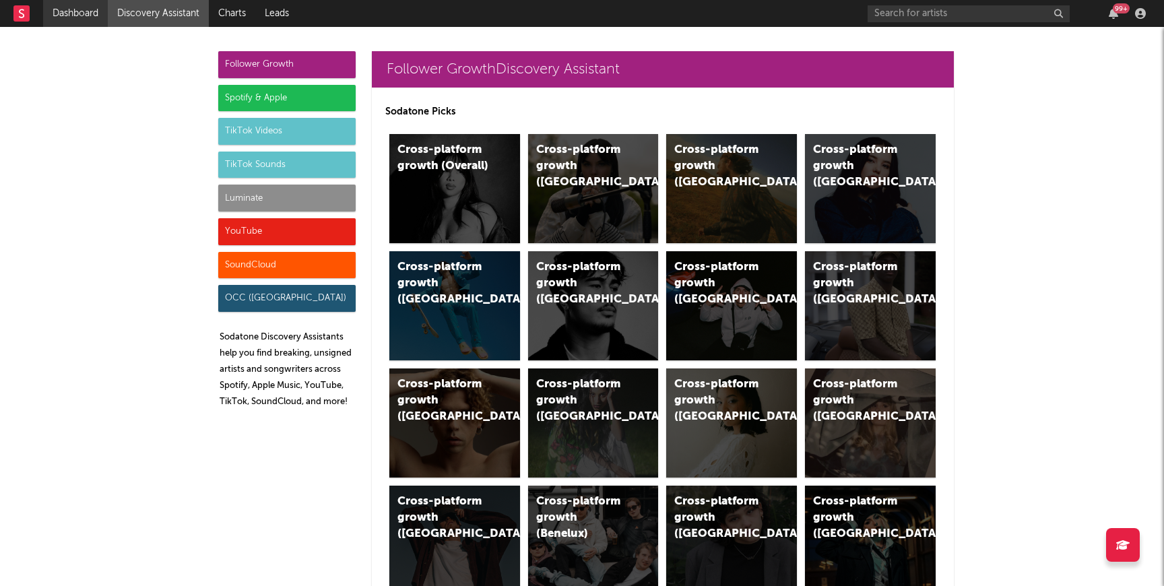
click at [76, 4] on link "Dashboard" at bounding box center [75, 13] width 65 height 27
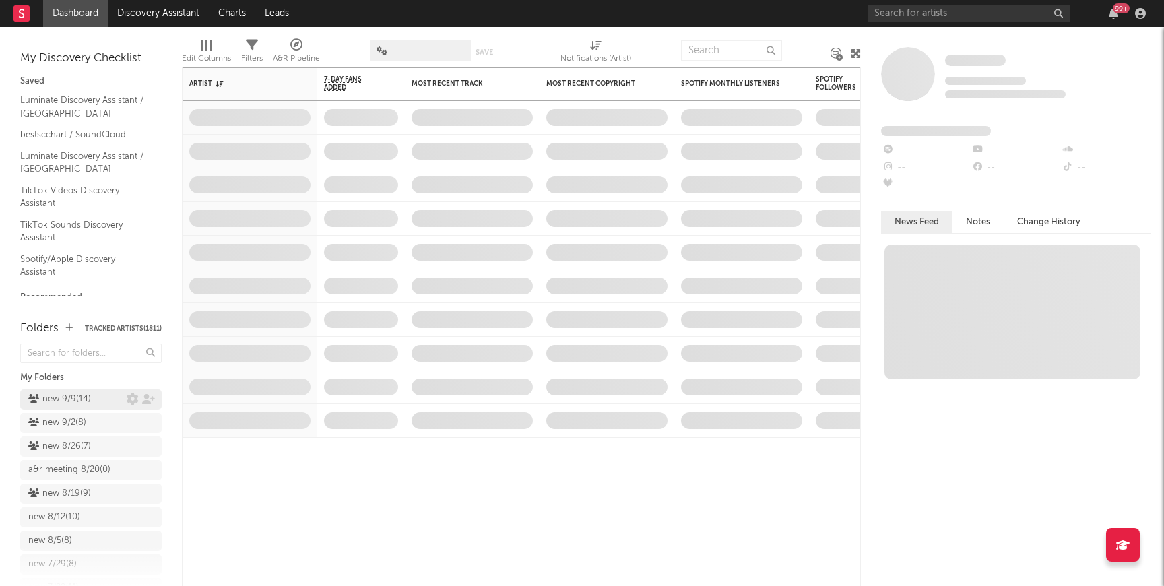
click at [62, 397] on div "new 9/9 ( 14 )" at bounding box center [59, 399] width 63 height 16
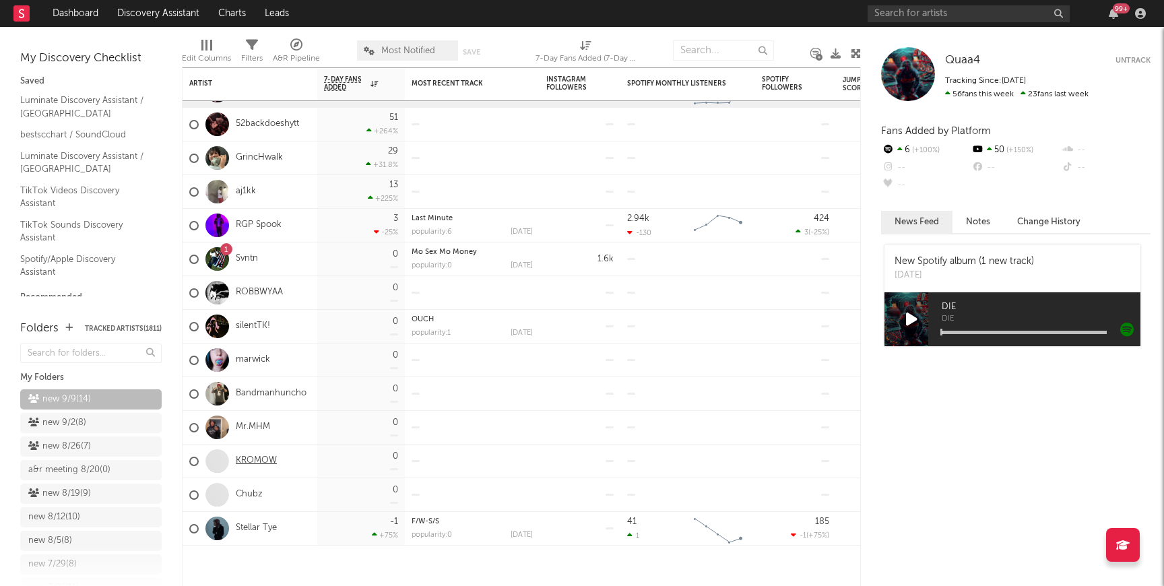
click at [262, 459] on link "KROMOW" at bounding box center [256, 460] width 41 height 11
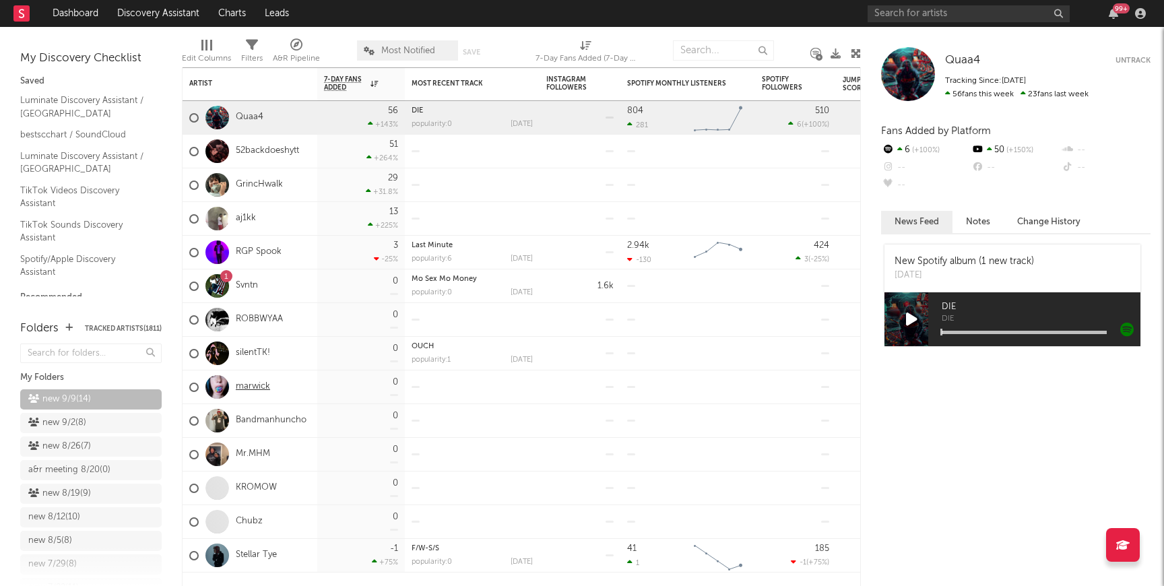
click at [263, 386] on link "marwick" at bounding box center [253, 386] width 34 height 11
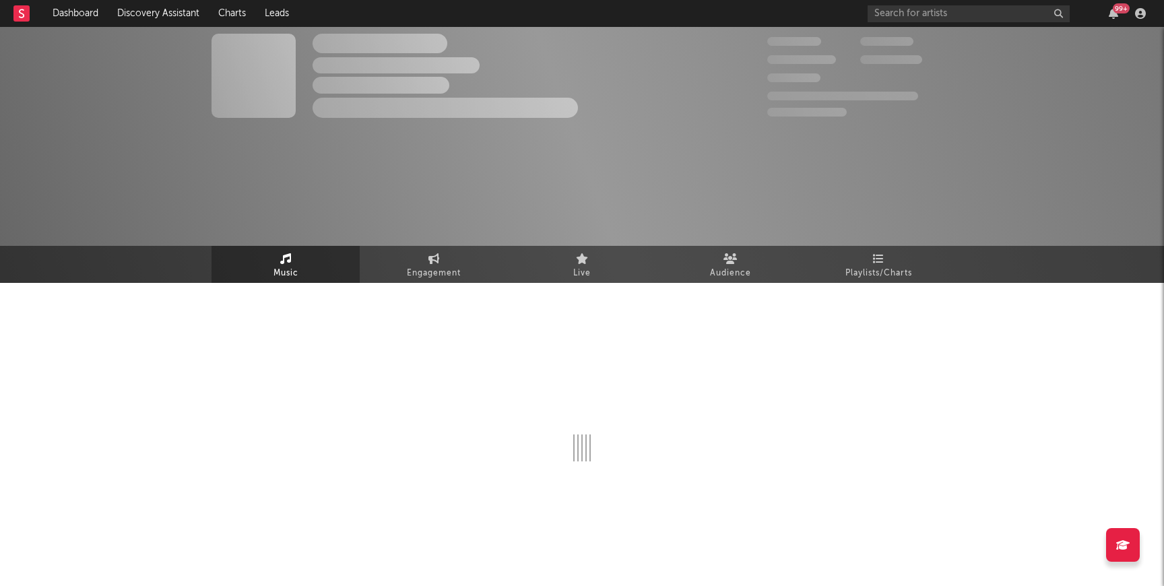
select select "1w"
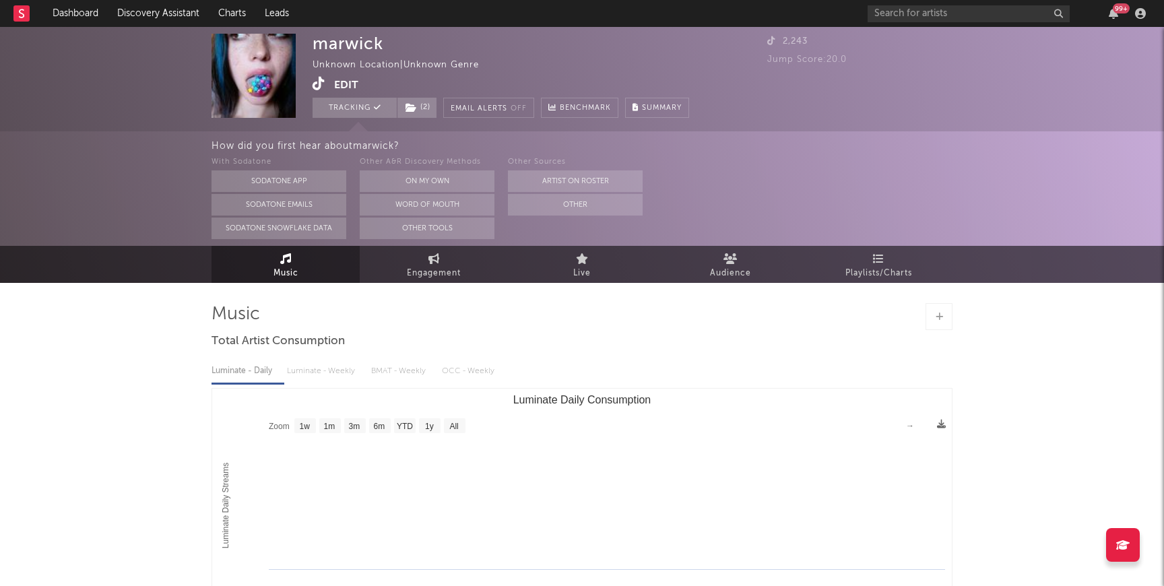
click at [319, 86] on icon at bounding box center [319, 83] width 13 height 13
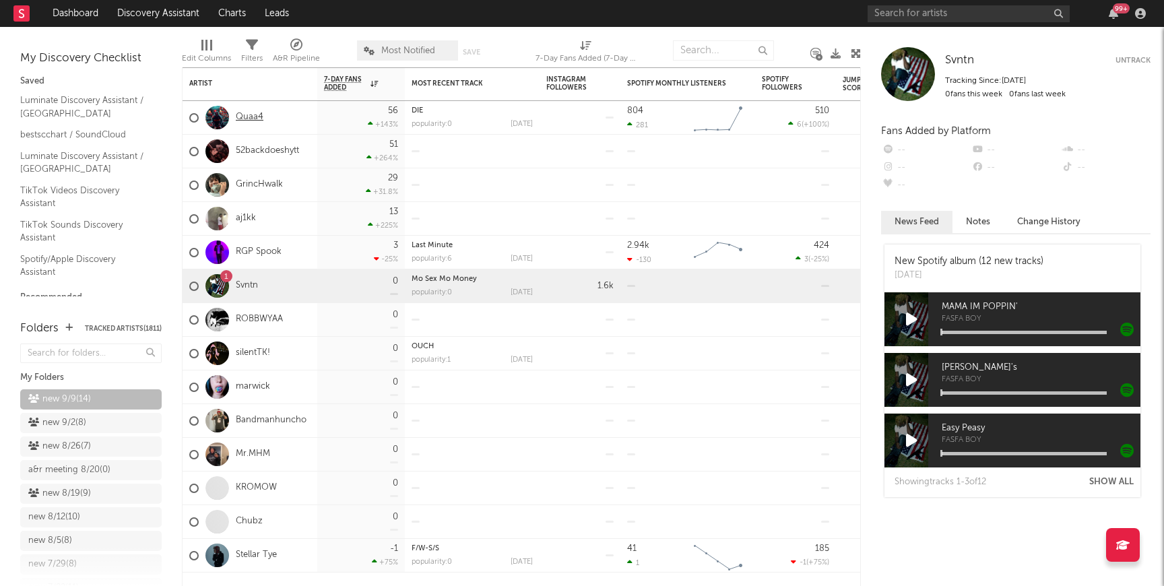
click at [240, 119] on link "Quaa4" at bounding box center [250, 117] width 28 height 11
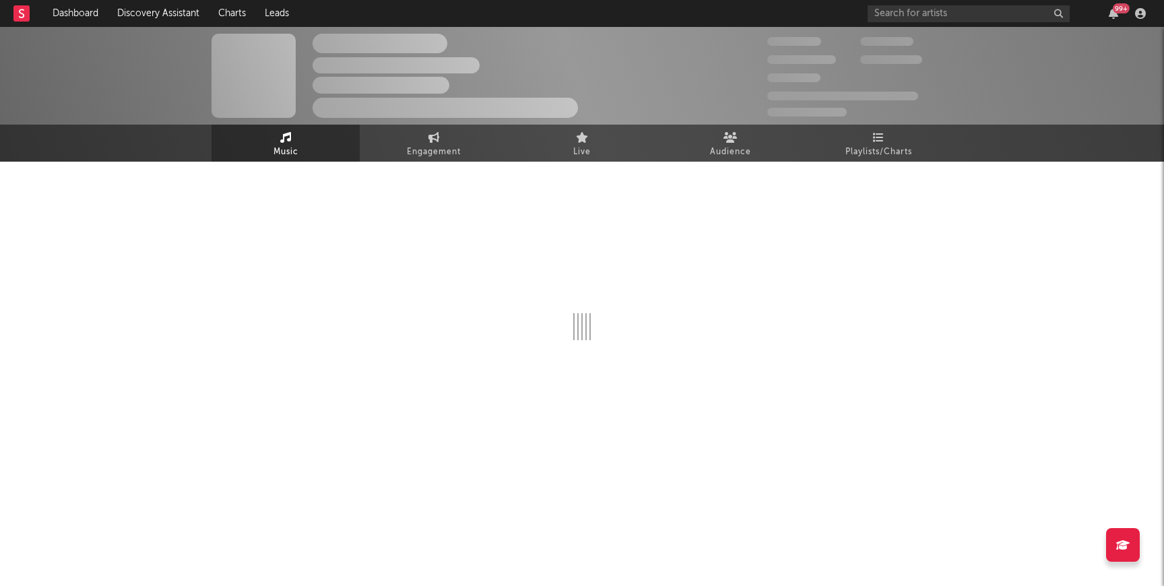
select select "1w"
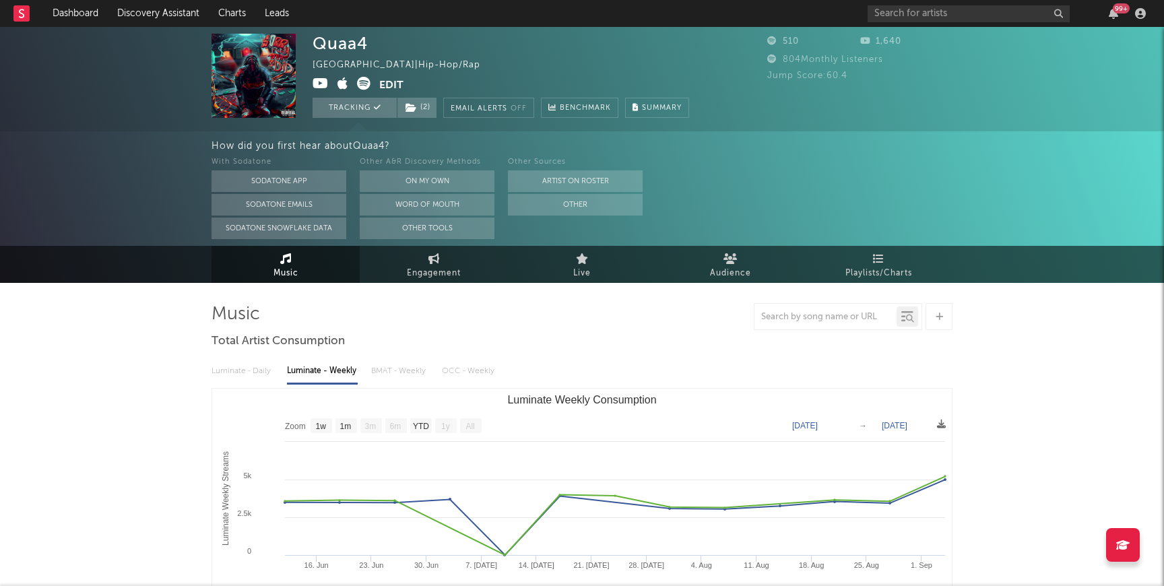
click at [920, 22] on div "99 +" at bounding box center [1009, 13] width 283 height 27
click at [920, 19] on input "text" at bounding box center [969, 13] width 202 height 17
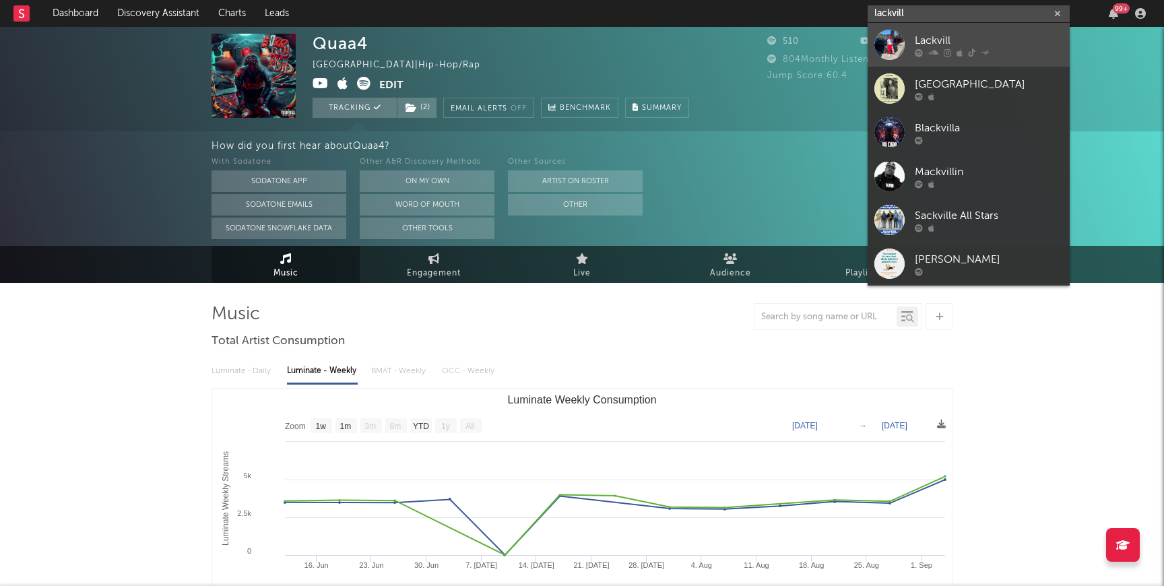
type input "lackvill"
click at [905, 58] on link "Lackvill" at bounding box center [969, 45] width 202 height 44
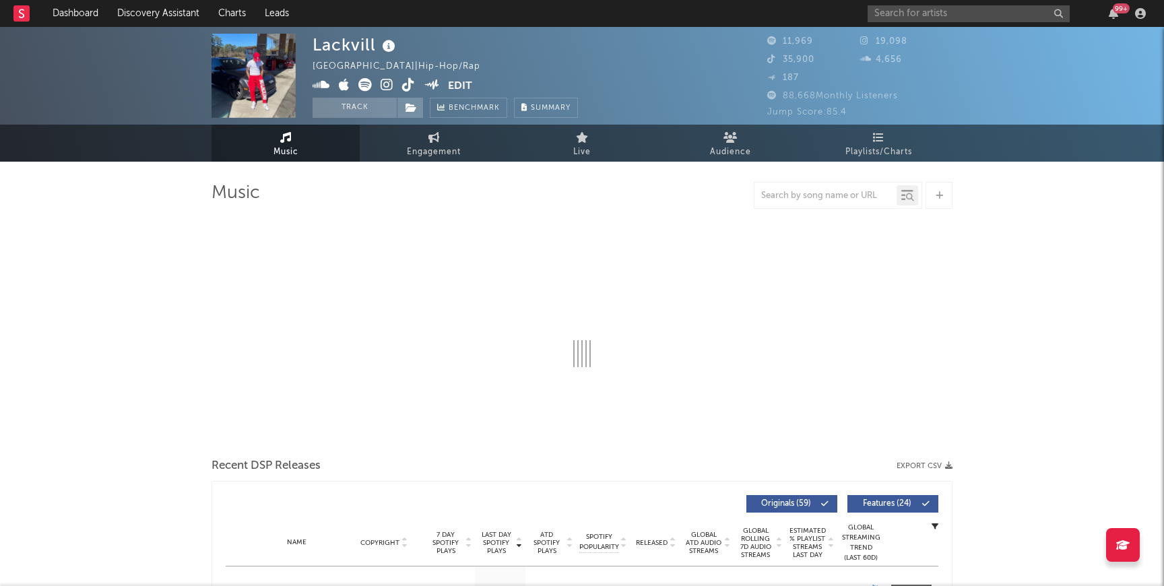
select select "6m"
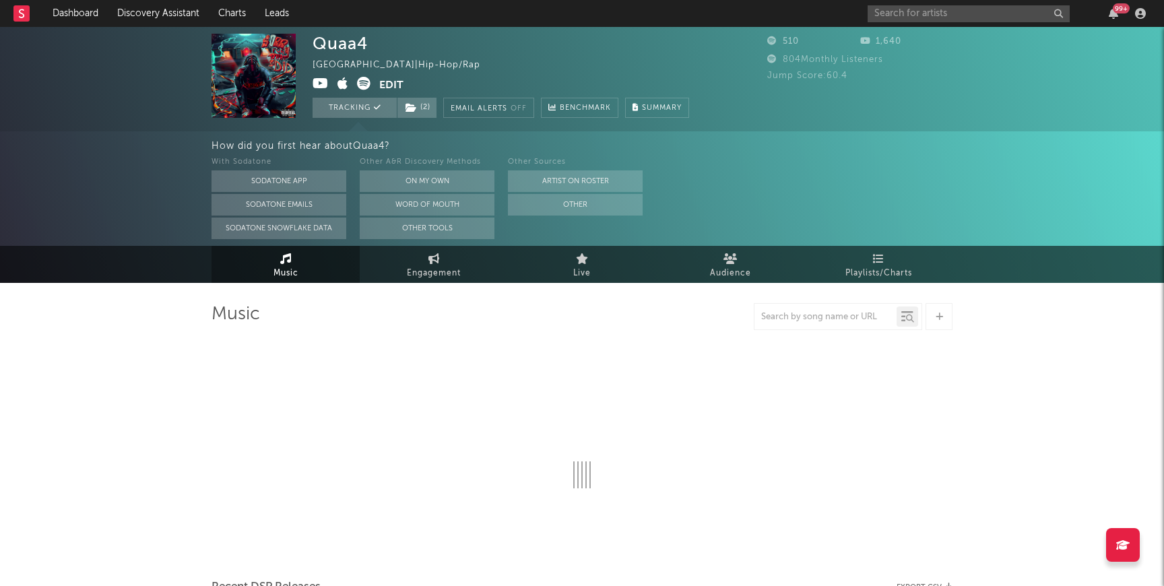
select select "1w"
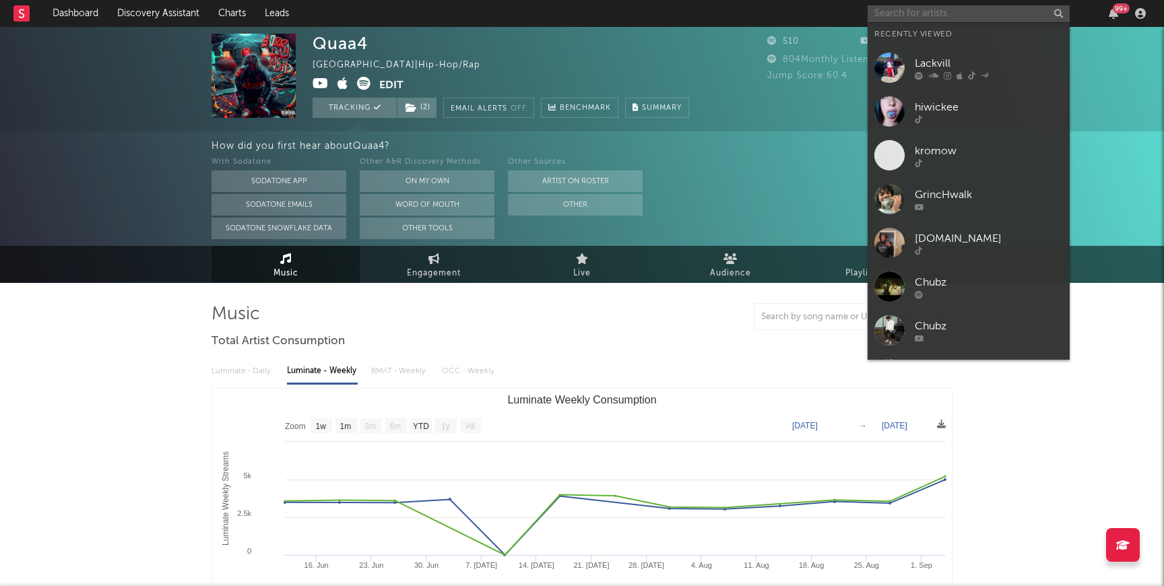
click at [913, 16] on input "text" at bounding box center [969, 13] width 202 height 17
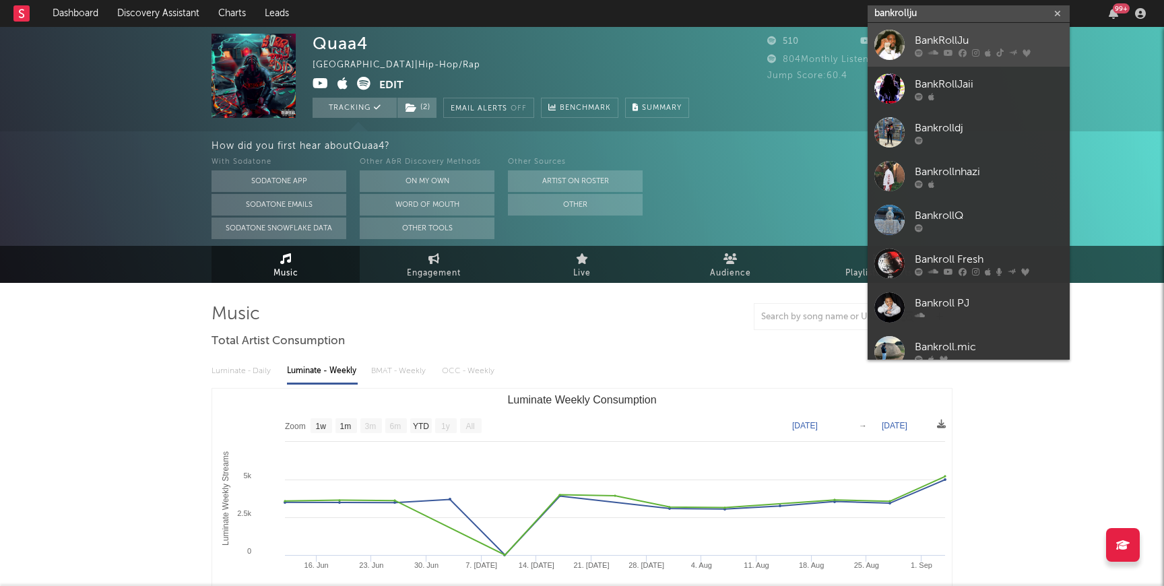
type input "bankrollju"
click at [938, 42] on div "BankRollJu" at bounding box center [989, 40] width 148 height 16
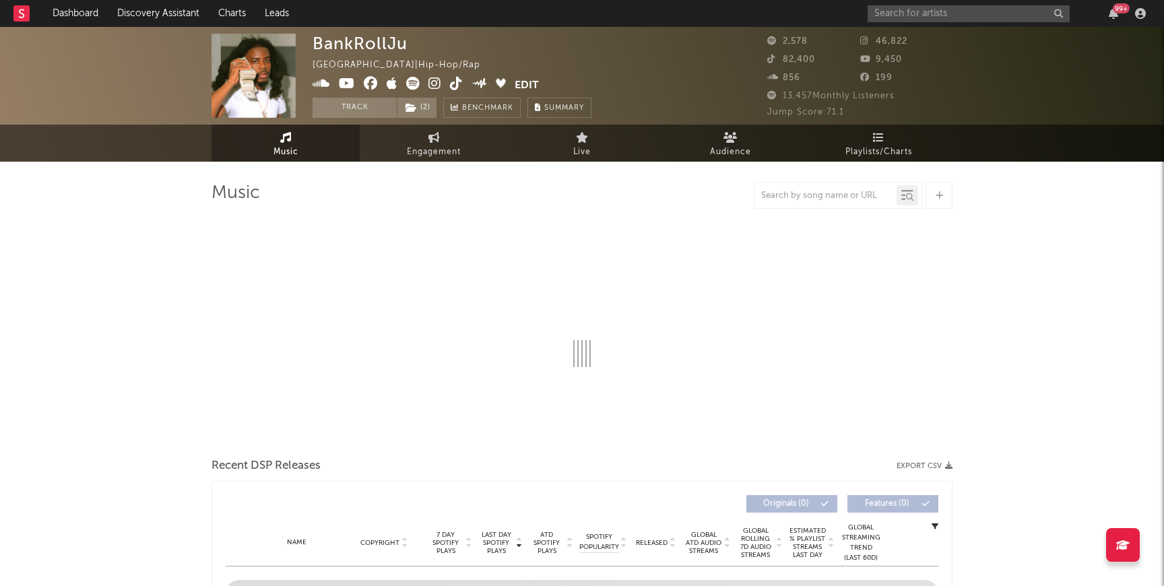
select select "6m"
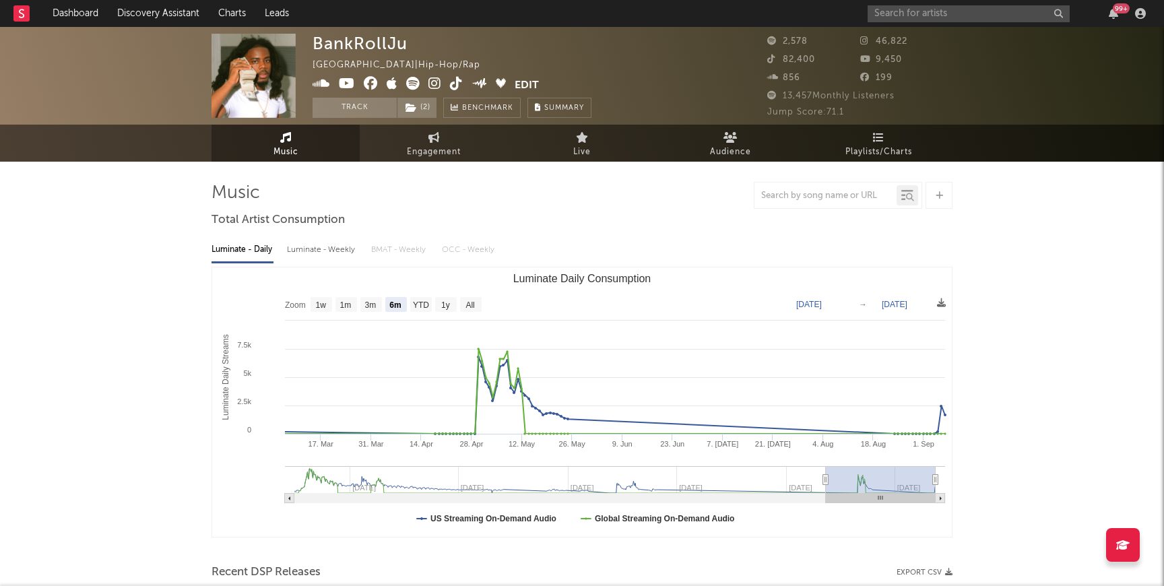
click at [455, 87] on icon at bounding box center [456, 83] width 13 height 13
click at [60, 8] on link "Dashboard" at bounding box center [75, 13] width 65 height 27
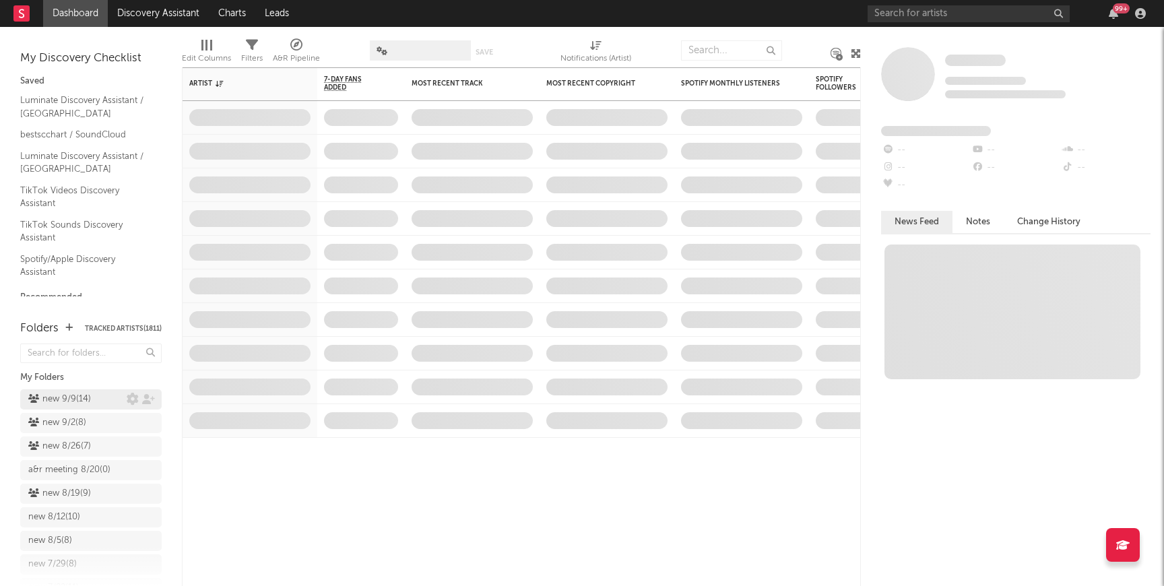
click at [69, 397] on div "new 9/9 ( 14 )" at bounding box center [59, 399] width 63 height 16
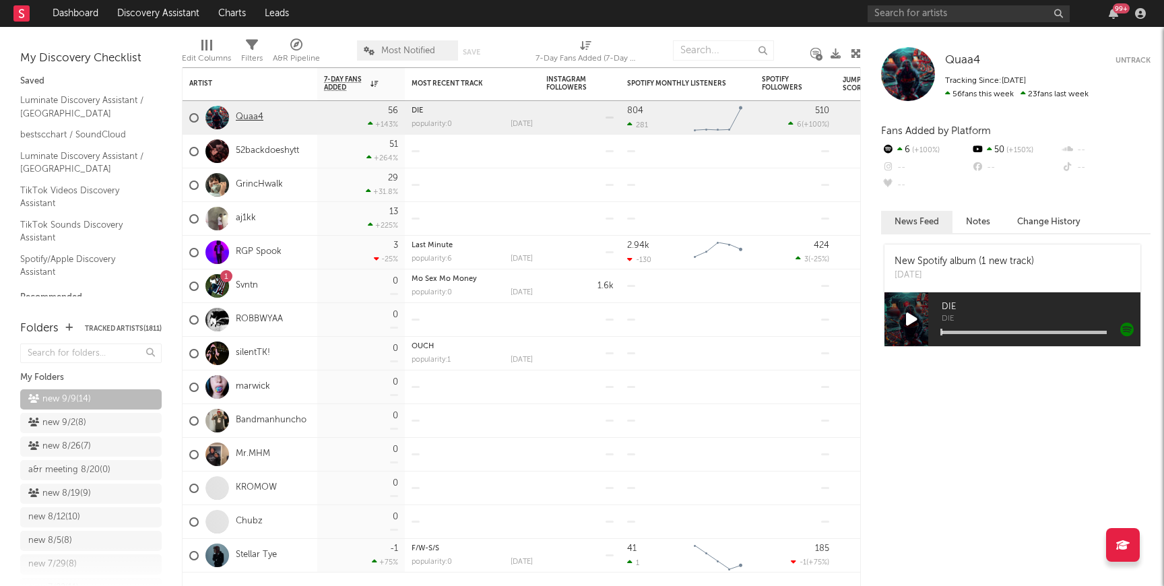
click at [243, 116] on link "Quaa4" at bounding box center [250, 117] width 28 height 11
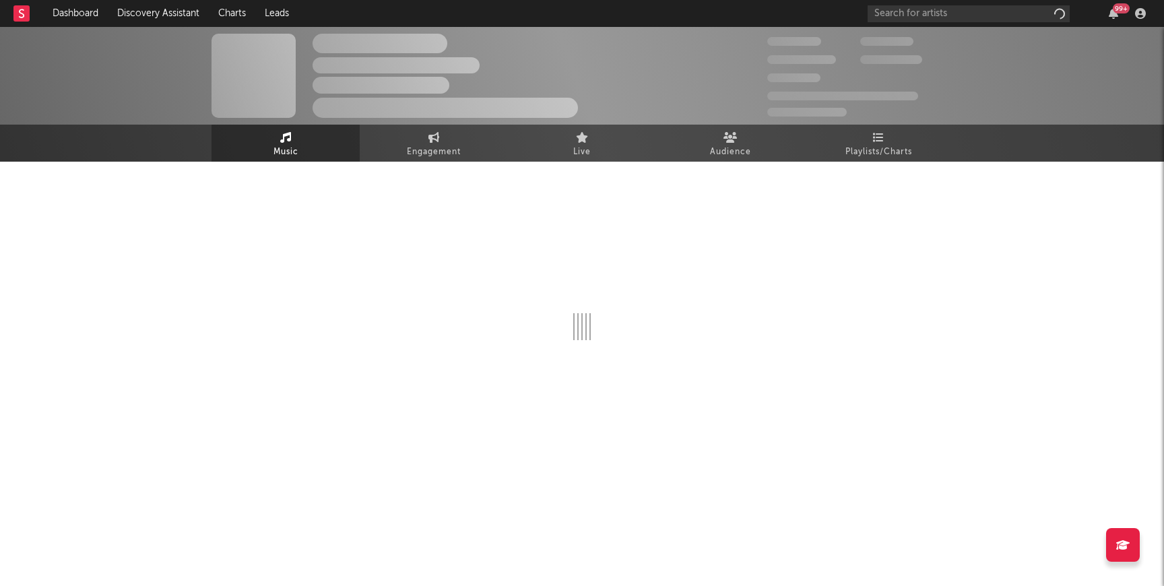
click at [243, 116] on span at bounding box center [254, 76] width 84 height 84
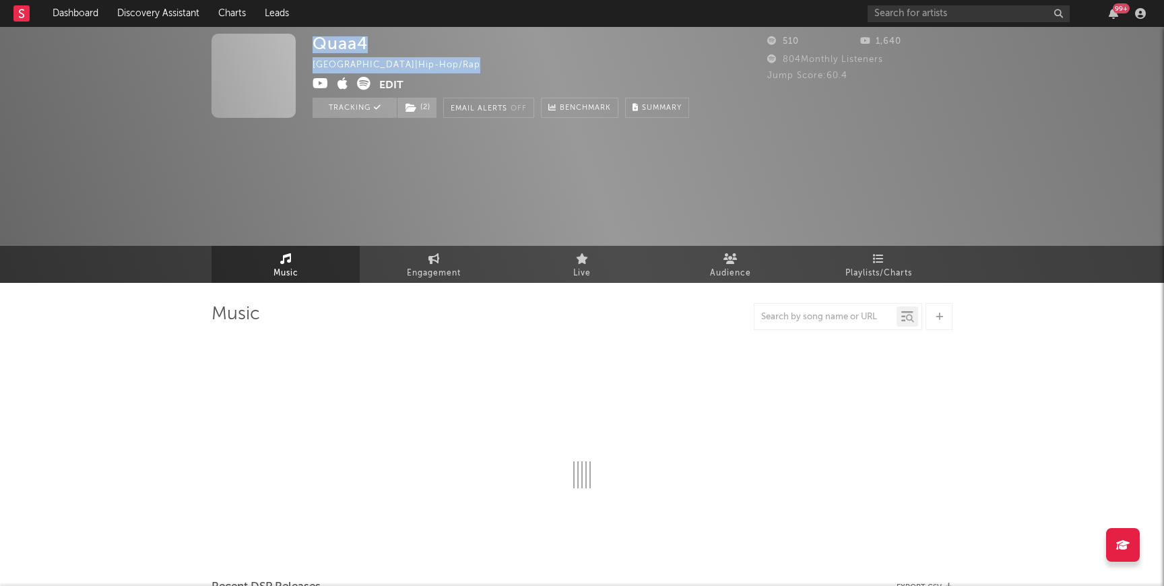
select select "1w"
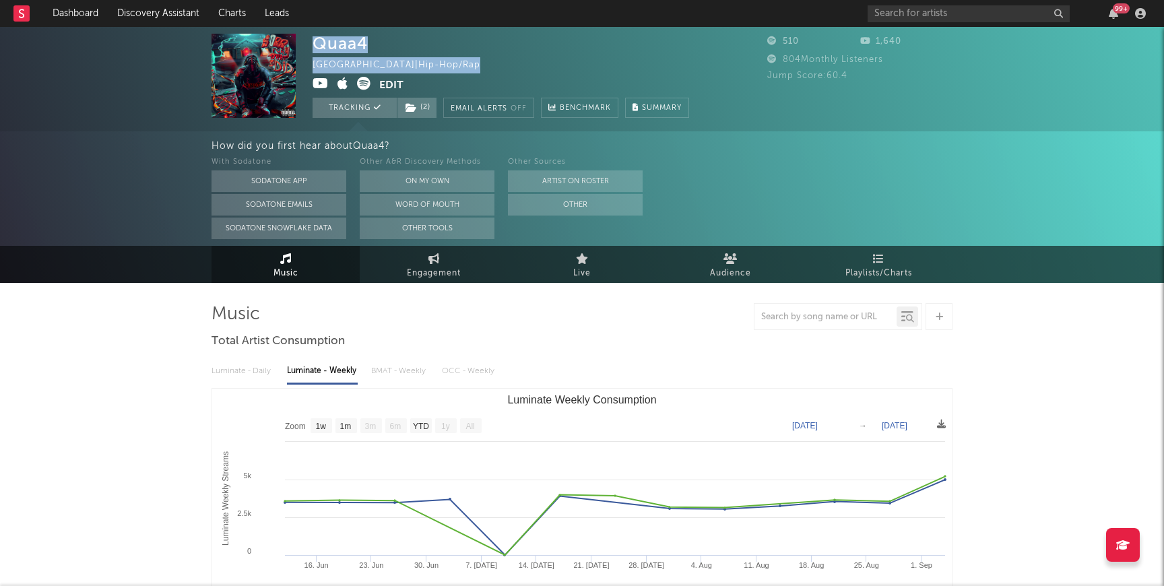
click at [321, 82] on icon at bounding box center [321, 83] width 16 height 13
